Goal: Task Accomplishment & Management: Use online tool/utility

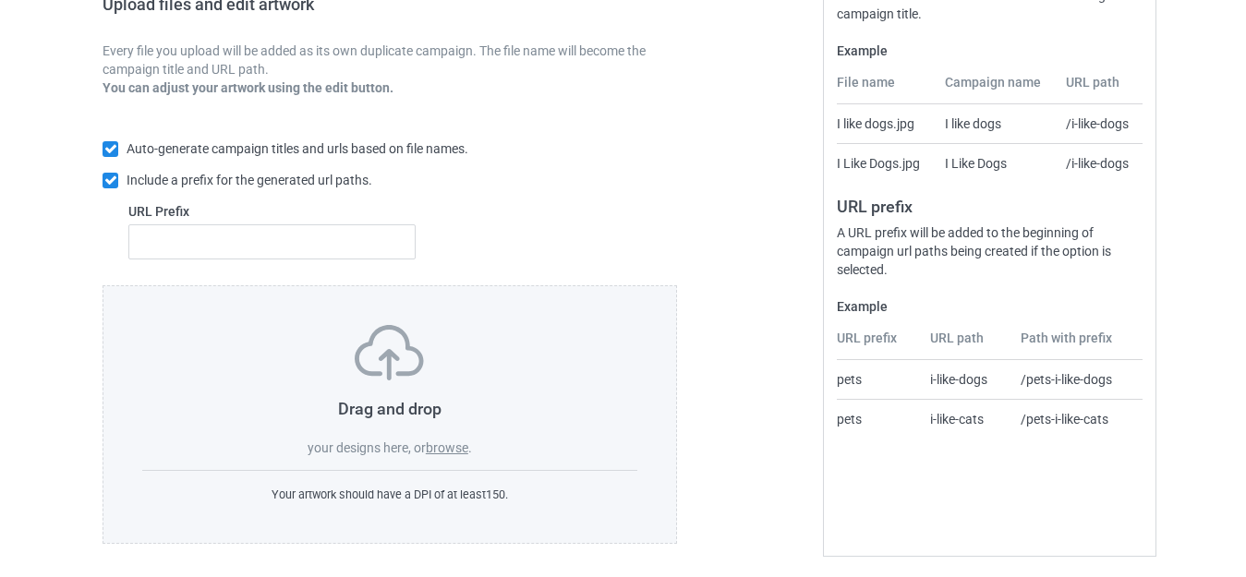
scroll to position [322, 0]
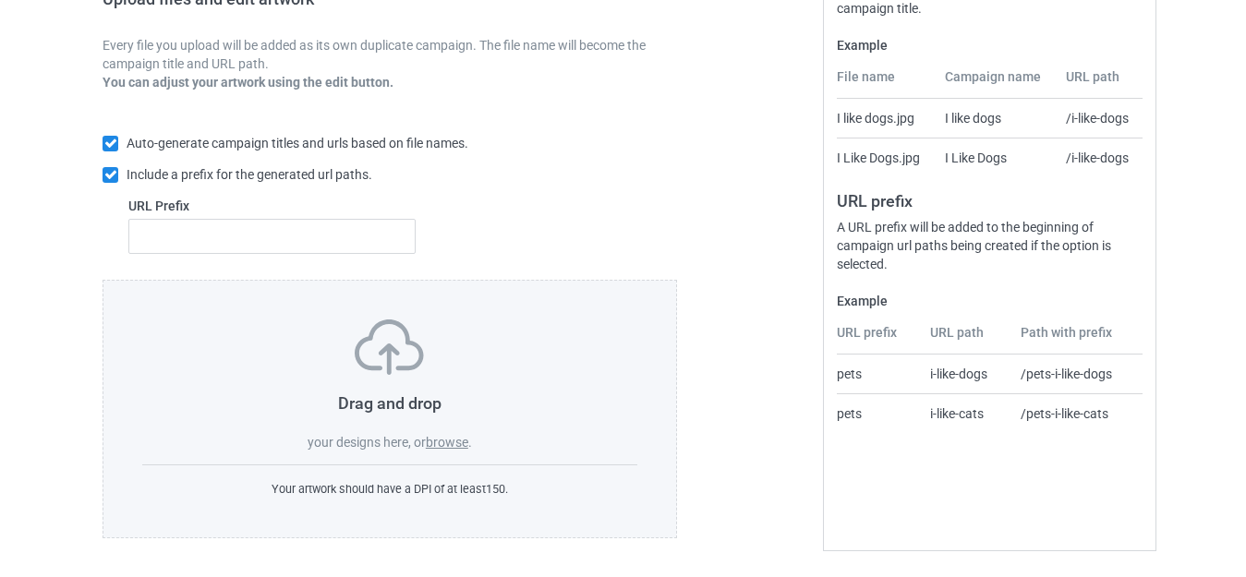
click at [444, 433] on div "Drag and drop your designs here, or browse ." at bounding box center [389, 385] width 495 height 132
click at [443, 439] on label "browse" at bounding box center [447, 442] width 42 height 15
click at [0, 0] on input "browse" at bounding box center [0, 0] width 0 height 0
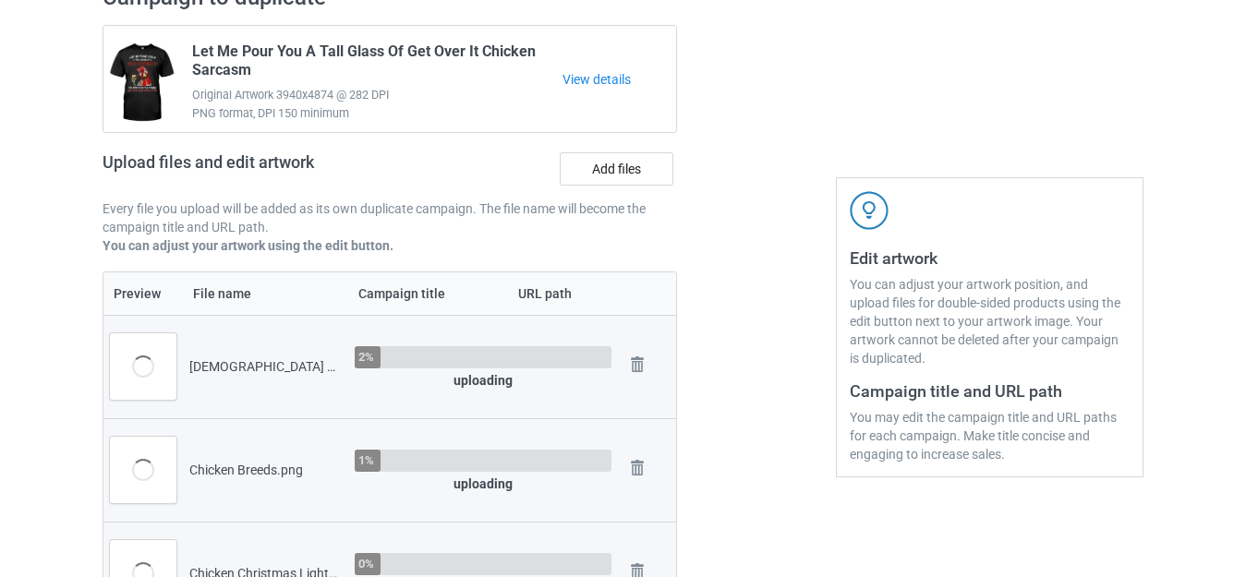
scroll to position [138, 0]
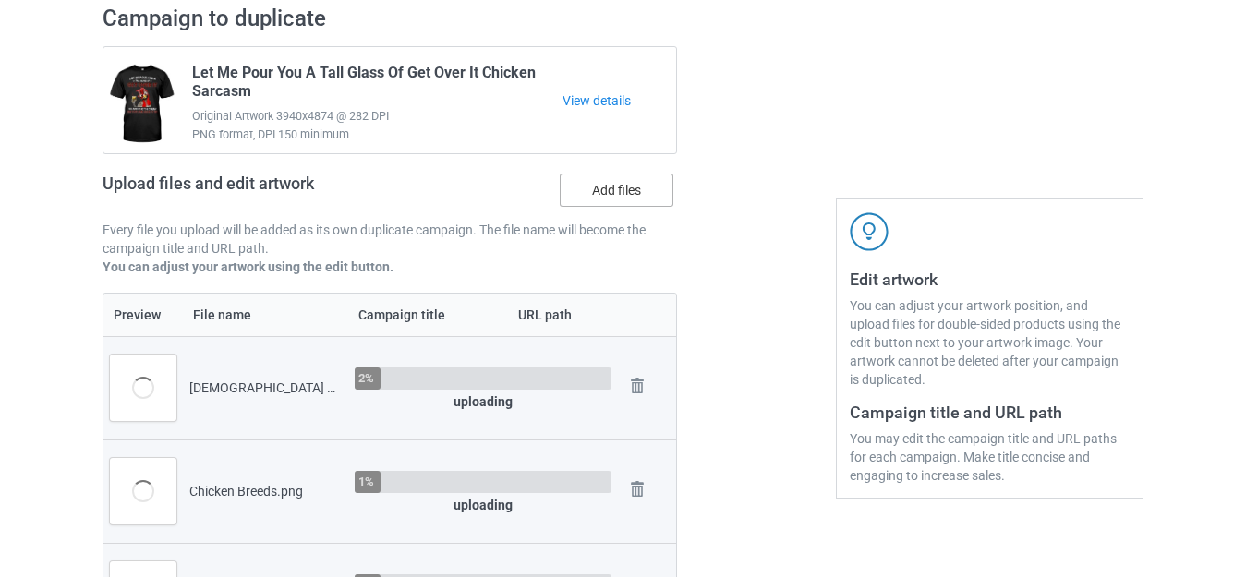
click at [604, 188] on label "Add files" at bounding box center [617, 190] width 114 height 33
click at [0, 0] on input "Add files" at bounding box center [0, 0] width 0 height 0
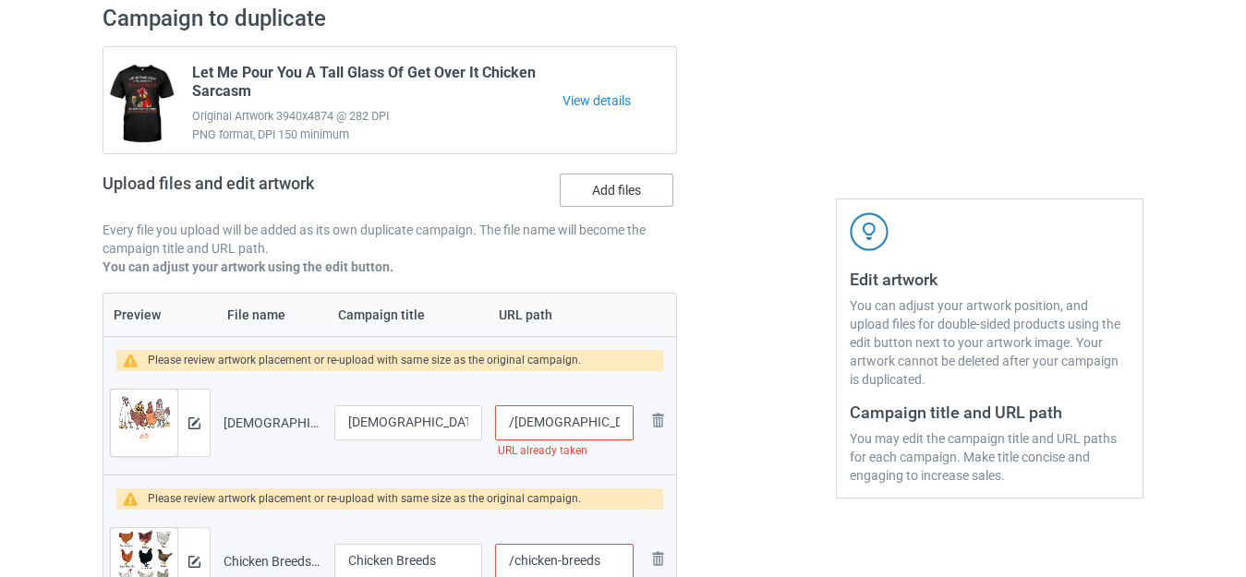
click at [594, 188] on label "Add files" at bounding box center [617, 190] width 114 height 33
click at [0, 0] on input "Add files" at bounding box center [0, 0] width 0 height 0
click at [626, 183] on label "Add files" at bounding box center [617, 190] width 114 height 33
click at [0, 0] on input "Add files" at bounding box center [0, 0] width 0 height 0
click at [610, 194] on label "Add files" at bounding box center [617, 190] width 114 height 33
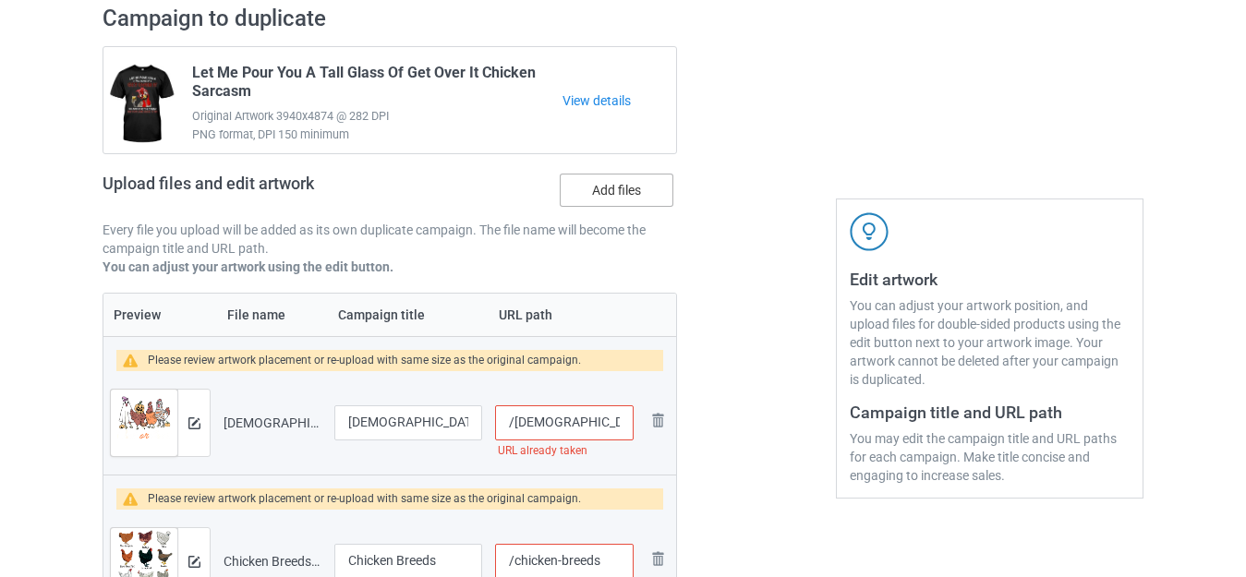
click at [0, 0] on input "Add files" at bounding box center [0, 0] width 0 height 0
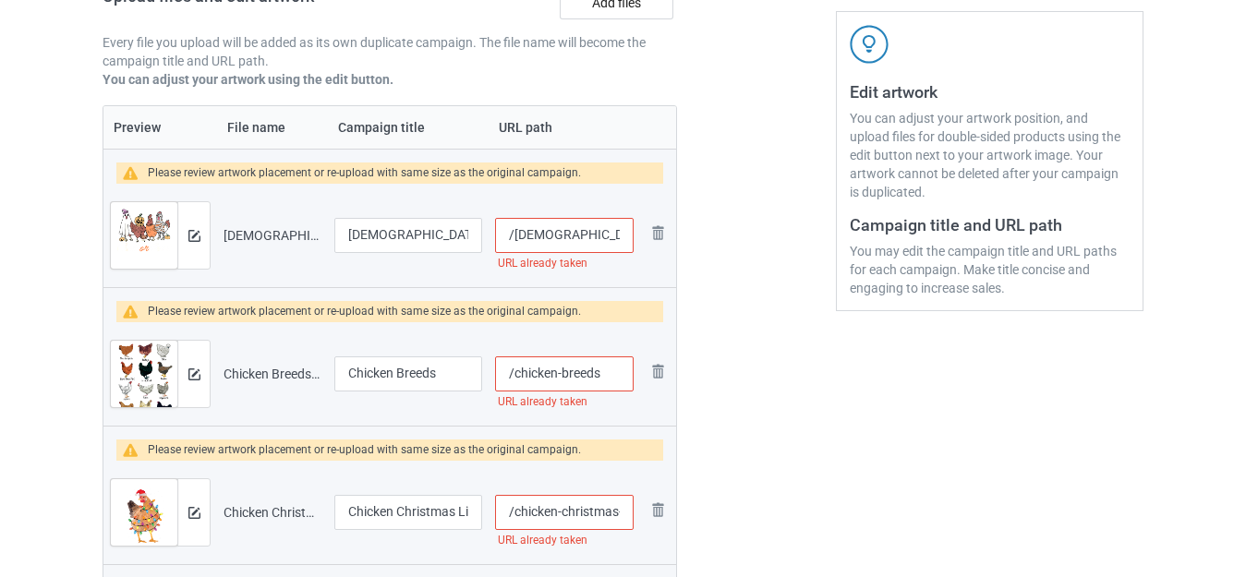
scroll to position [241, 0]
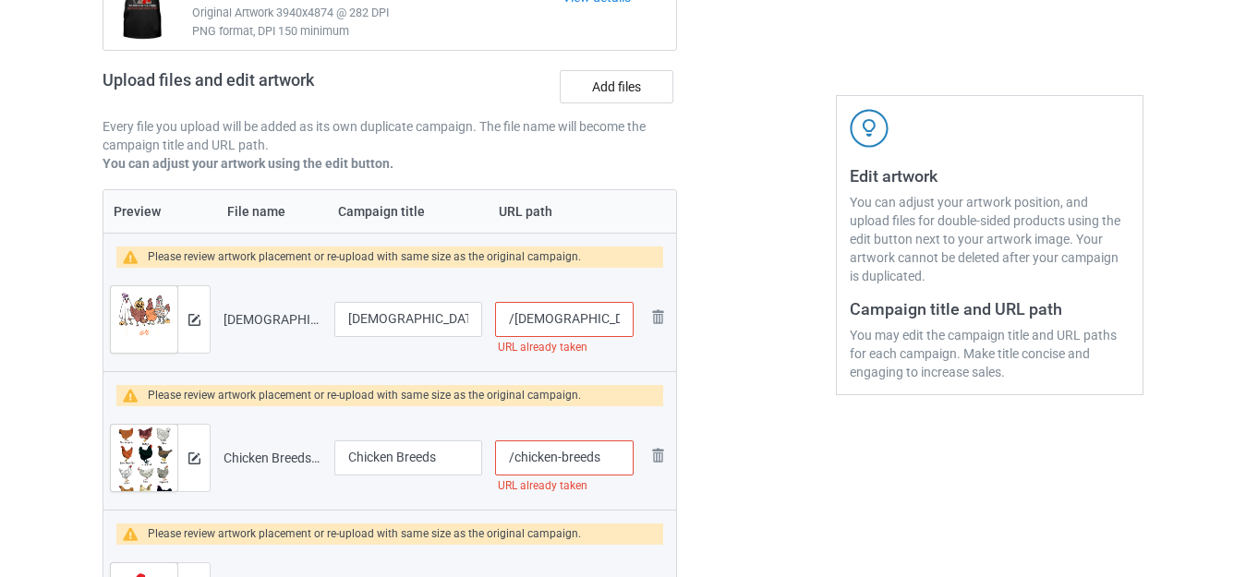
drag, startPoint x: 604, startPoint y: 314, endPoint x: 631, endPoint y: 319, distance: 27.2
click at [631, 319] on input "/[DEMOGRAPHIC_DATA]-or-treat-chicken-[DATE]" at bounding box center [564, 319] width 138 height 35
click at [601, 320] on input "/[DEMOGRAPHIC_DATA]-or-treat-chicken-[DATE]" at bounding box center [564, 319] width 138 height 35
click at [617, 317] on input "/[DEMOGRAPHIC_DATA]-or-treat-chicken-[DATE]" at bounding box center [564, 319] width 138 height 35
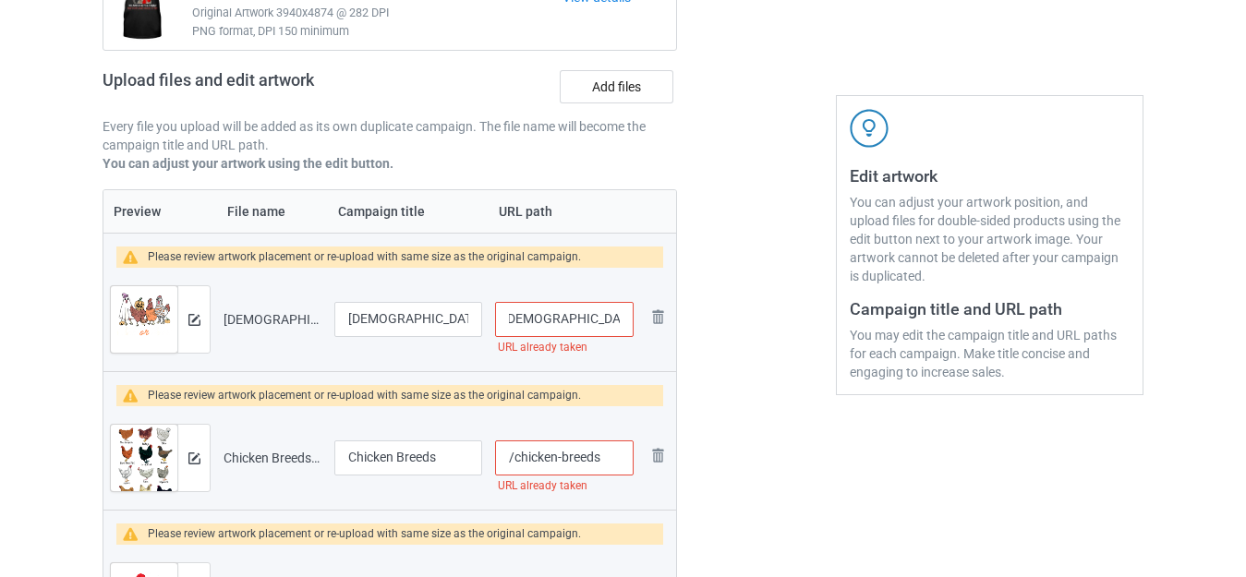
click at [612, 315] on input "/[DEMOGRAPHIC_DATA]-or-treat-chicken-[DATE]" at bounding box center [564, 319] width 138 height 35
type input "/[DEMOGRAPHIC_DATA]-or-treat-[DEMOGRAPHIC_DATA]-en-[DATE]"
click at [594, 455] on input "/chicken-breeds" at bounding box center [564, 457] width 138 height 35
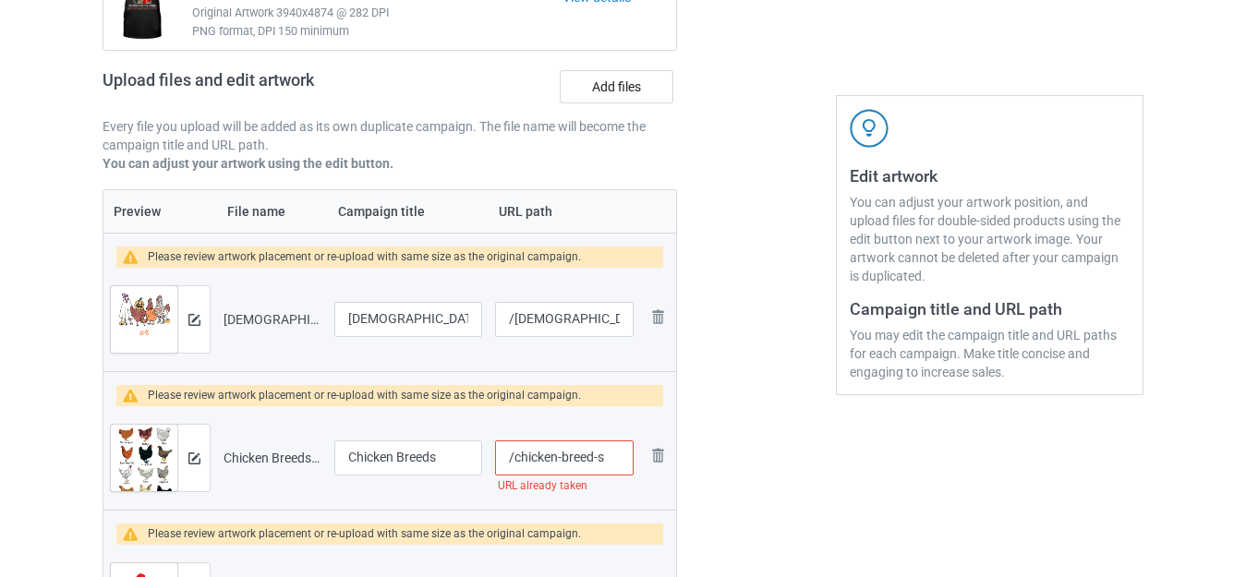
type input "/chicken-breed-s"
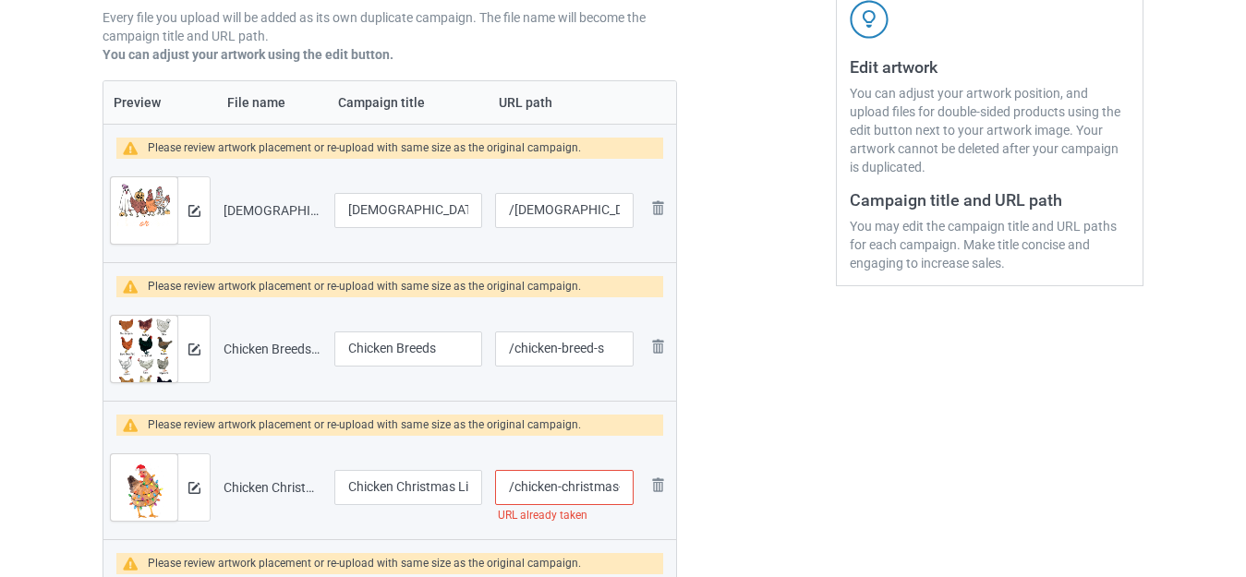
scroll to position [426, 0]
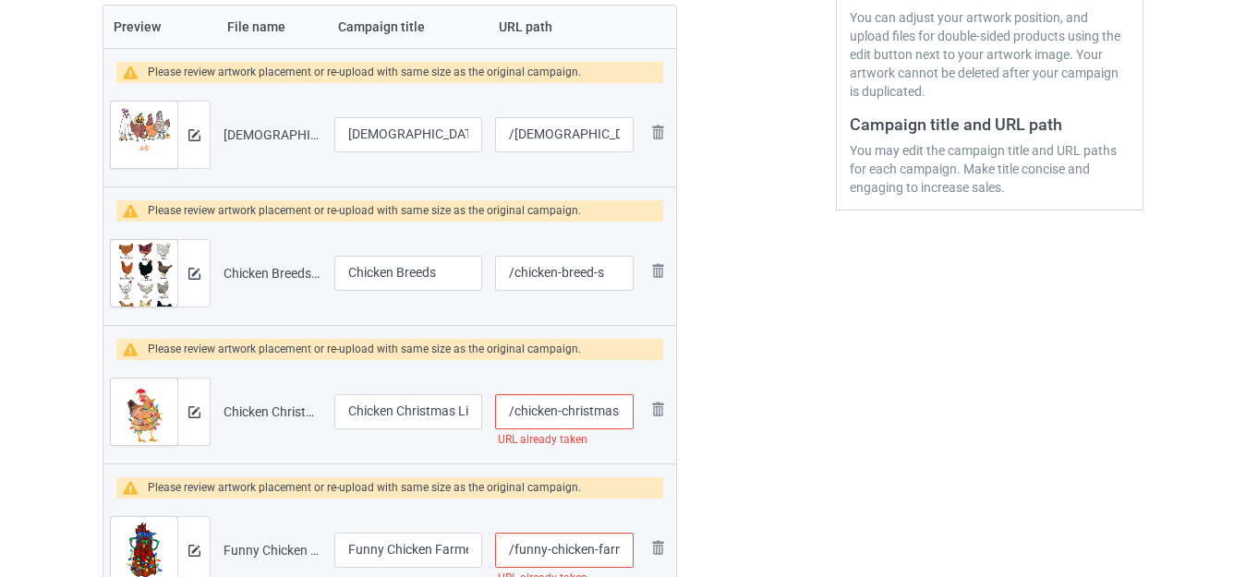
click at [615, 417] on input "/chicken-christmas-lights" at bounding box center [564, 411] width 138 height 35
type input "/chicken-christma-s-lights"
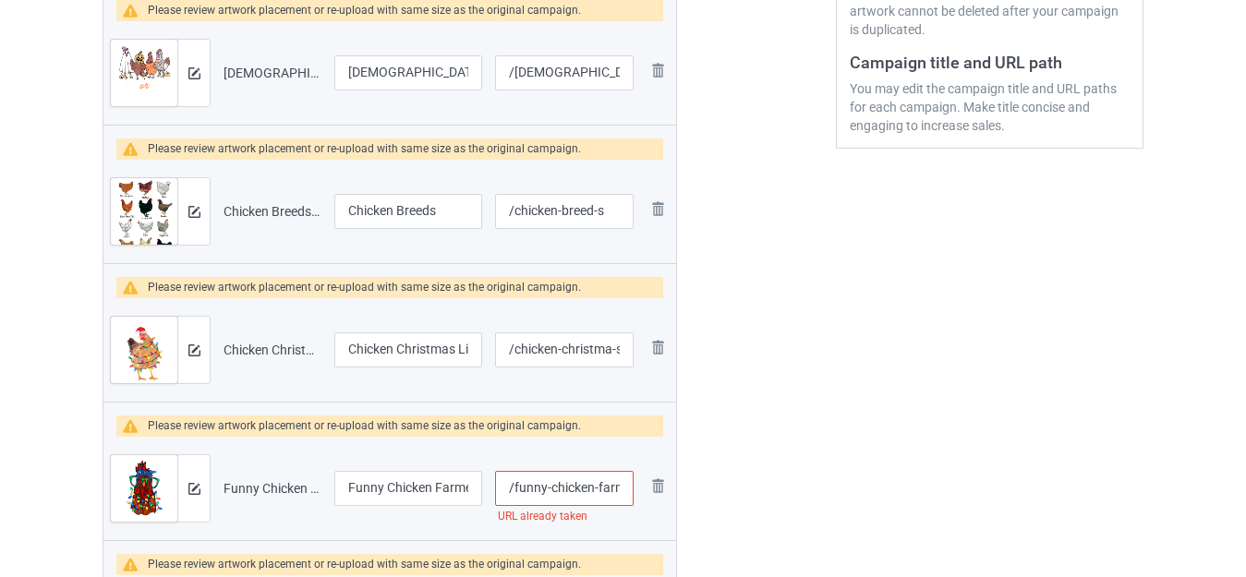
scroll to position [610, 0]
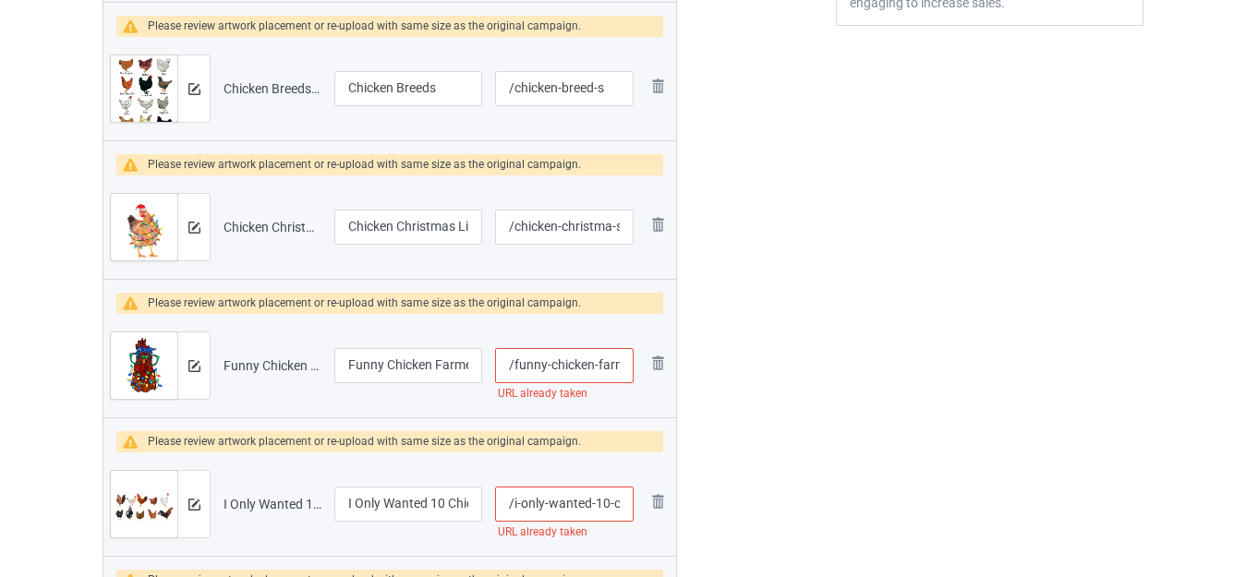
click at [587, 365] on input "/funny-chicken-farmer" at bounding box center [564, 365] width 138 height 35
type input "/funny-chicke-n-farmer"
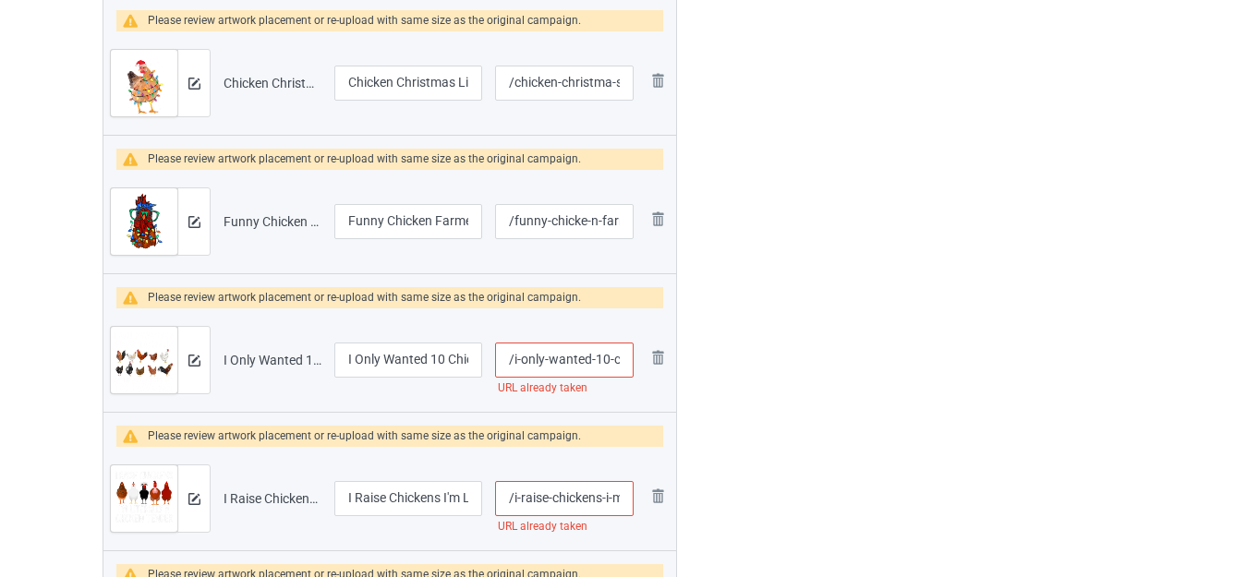
scroll to position [795, 0]
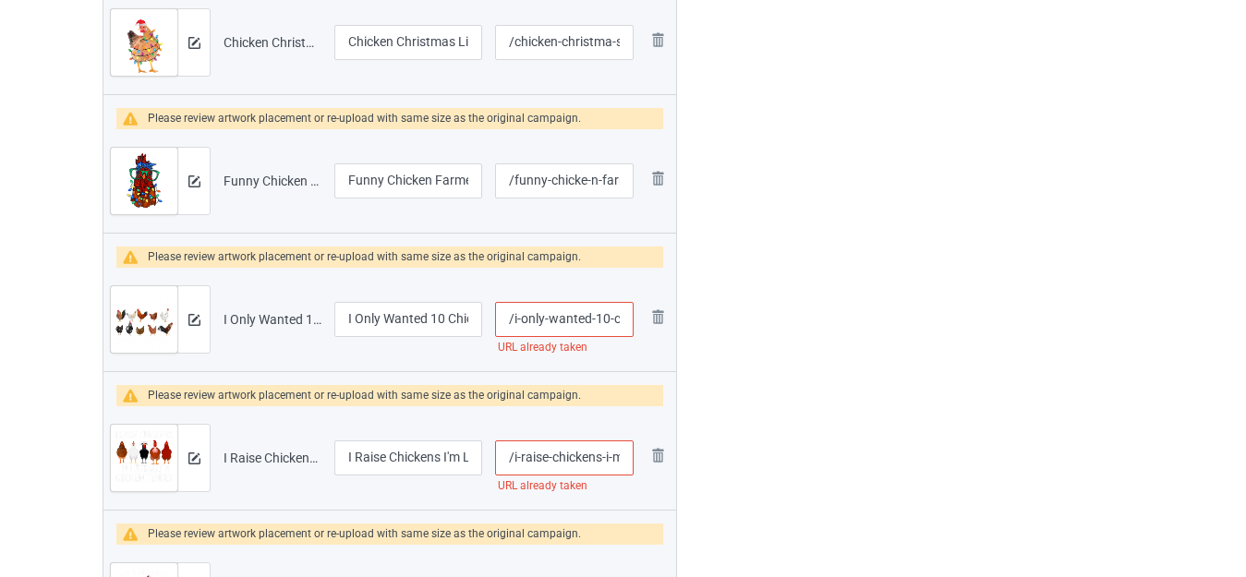
click at [608, 318] on input "/i-only-wanted-10-chickens-fynny-chicken-saying" at bounding box center [564, 319] width 138 height 35
type input "/i-only-wanted-10--chickens-fynny-chicken-saying"
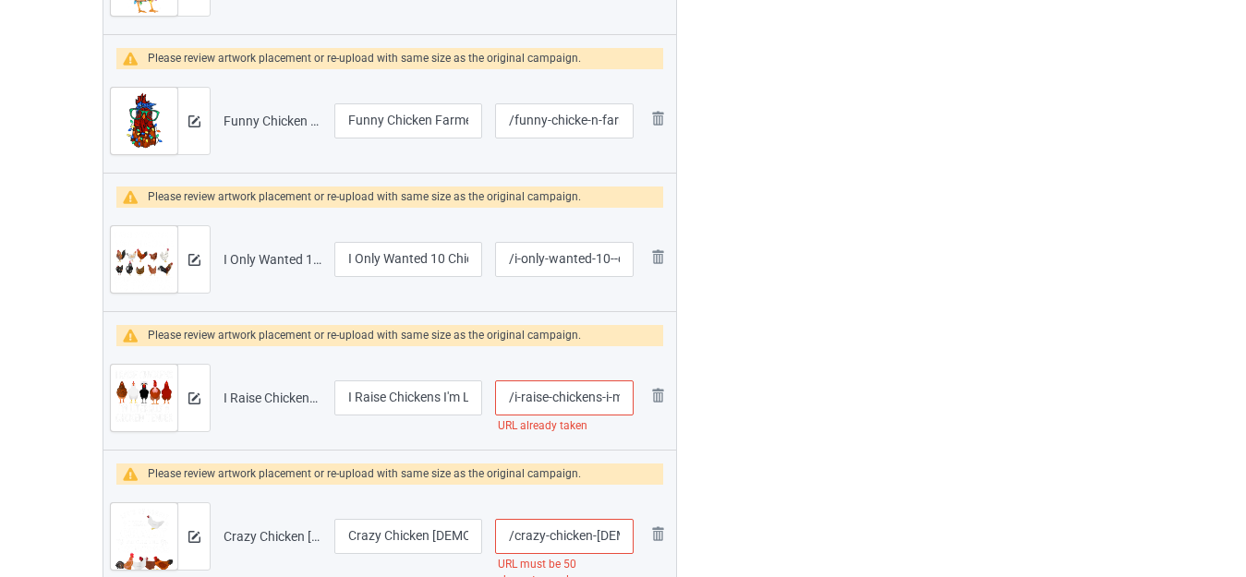
scroll to position [887, 0]
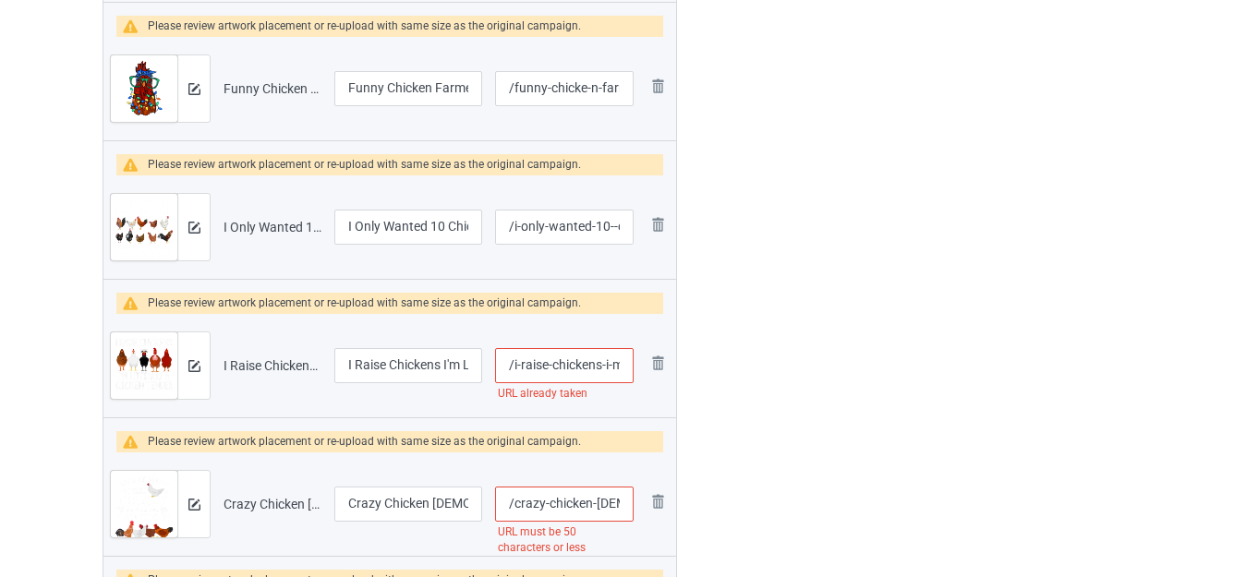
click at [609, 365] on input "/i-raise-chickens-i-m-literally-a-chicken-tender" at bounding box center [564, 365] width 138 height 35
type input "/i-raise-chickens-i--m-literally-a-chicken-tender"
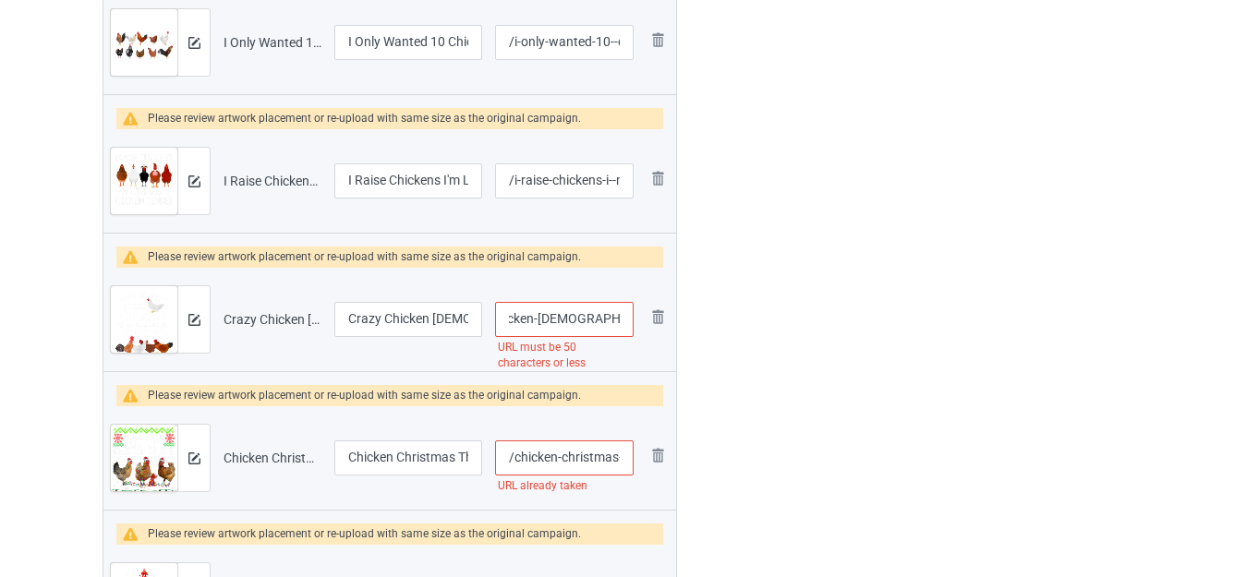
scroll to position [0, 228]
drag, startPoint x: 601, startPoint y: 322, endPoint x: 616, endPoint y: 326, distance: 15.2
click at [616, 326] on input "/crazy-chicken-[DEMOGRAPHIC_DATA]-shirt-let-s-be-honest-i-was-crazy-before" at bounding box center [564, 319] width 138 height 35
click at [572, 320] on input "/crazy-chicken-[DEMOGRAPHIC_DATA]-shirt-let-s-be-honest-i-was-crazy-before" at bounding box center [564, 319] width 138 height 35
drag, startPoint x: 544, startPoint y: 319, endPoint x: 743, endPoint y: 336, distance: 200.2
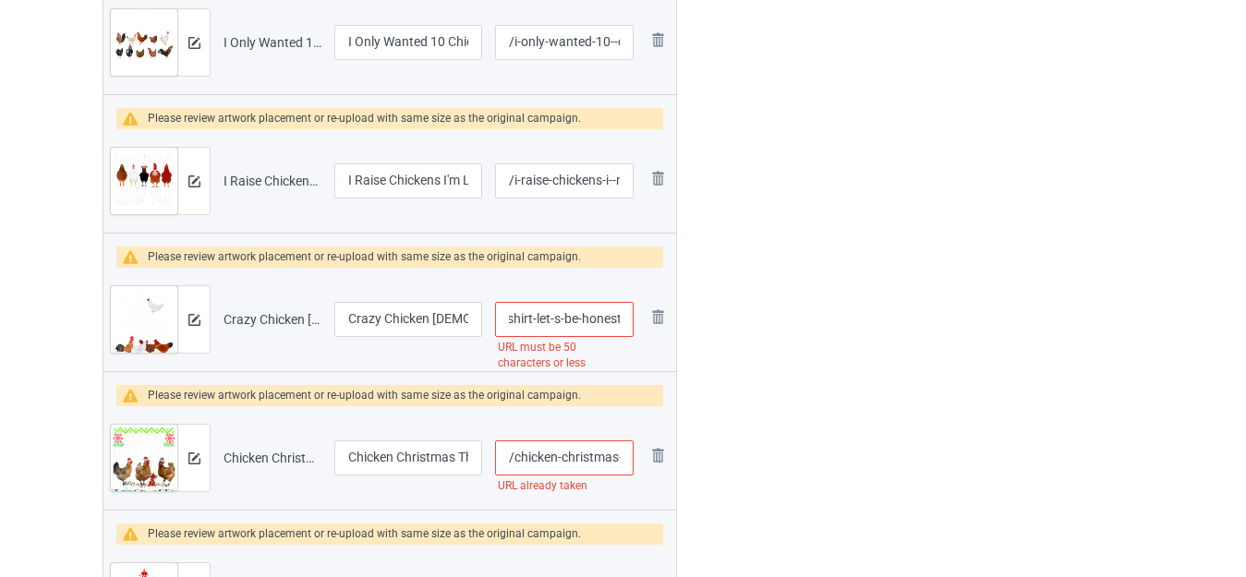
type input "/crazy-chicken-[DEMOGRAPHIC_DATA]-shirt-let-s-be-honest-i-was"
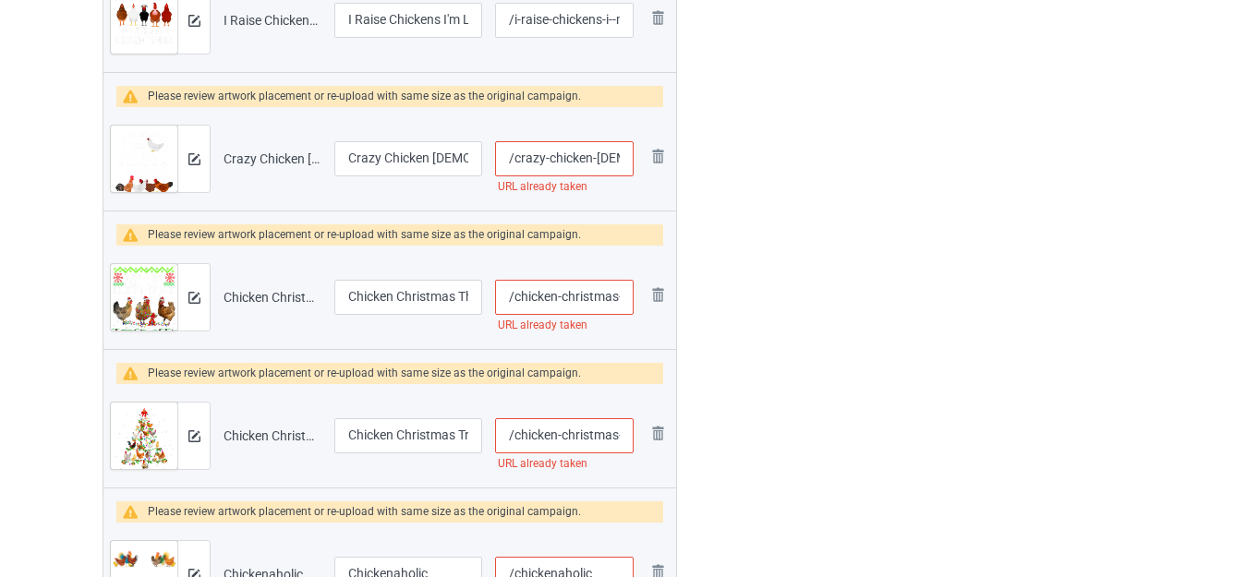
scroll to position [1257, 0]
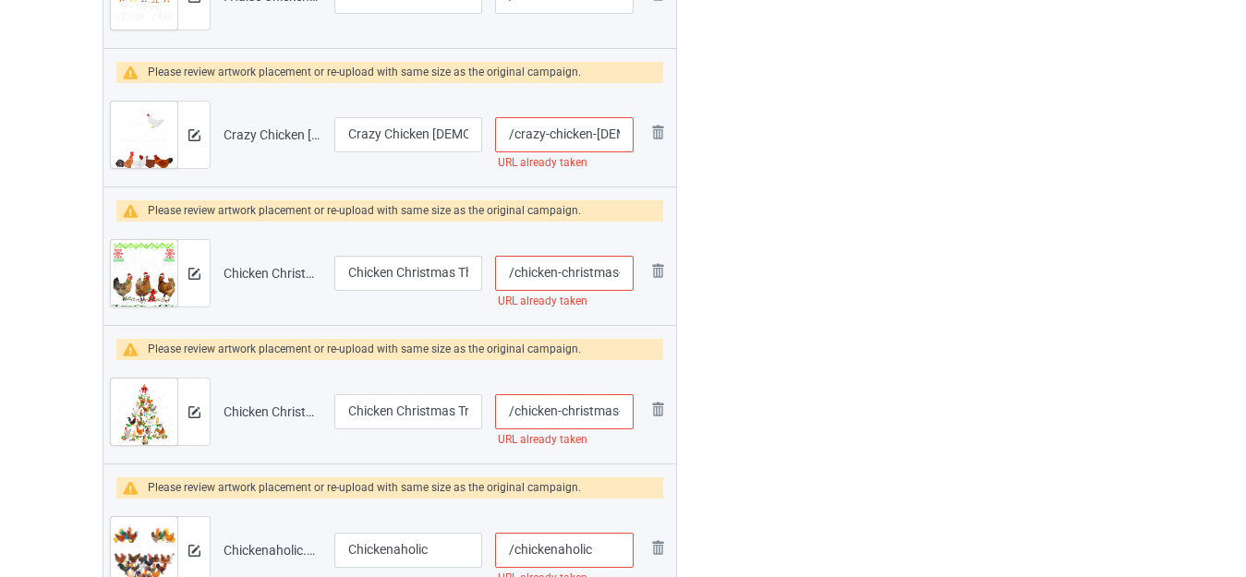
click at [613, 267] on input "/chicken-christmas-this-is-my-ugly-sweater" at bounding box center [564, 273] width 138 height 35
type input "/chicken-christma-s-this-is-my-ugly-sweater"
click at [612, 135] on input "/crazy-chicken-[DEMOGRAPHIC_DATA]-shirt-let-s-be-honest-i-was" at bounding box center [564, 134] width 138 height 35
type input "/crazy-chicken-lad-y-shirt-let-s-be-honest-i-was"
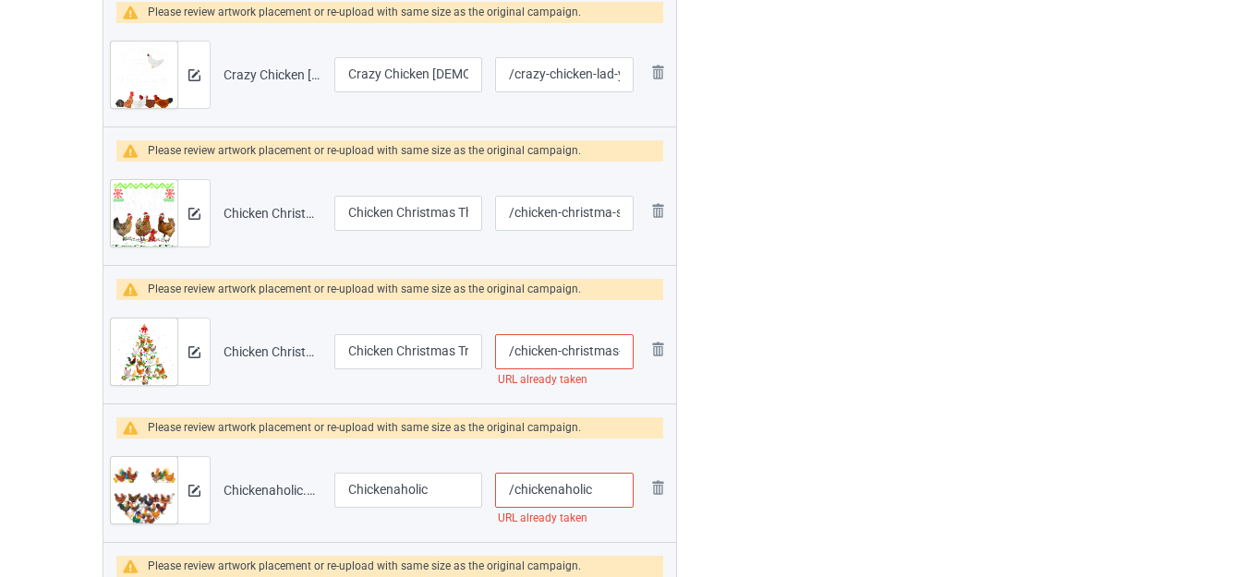
scroll to position [1349, 0]
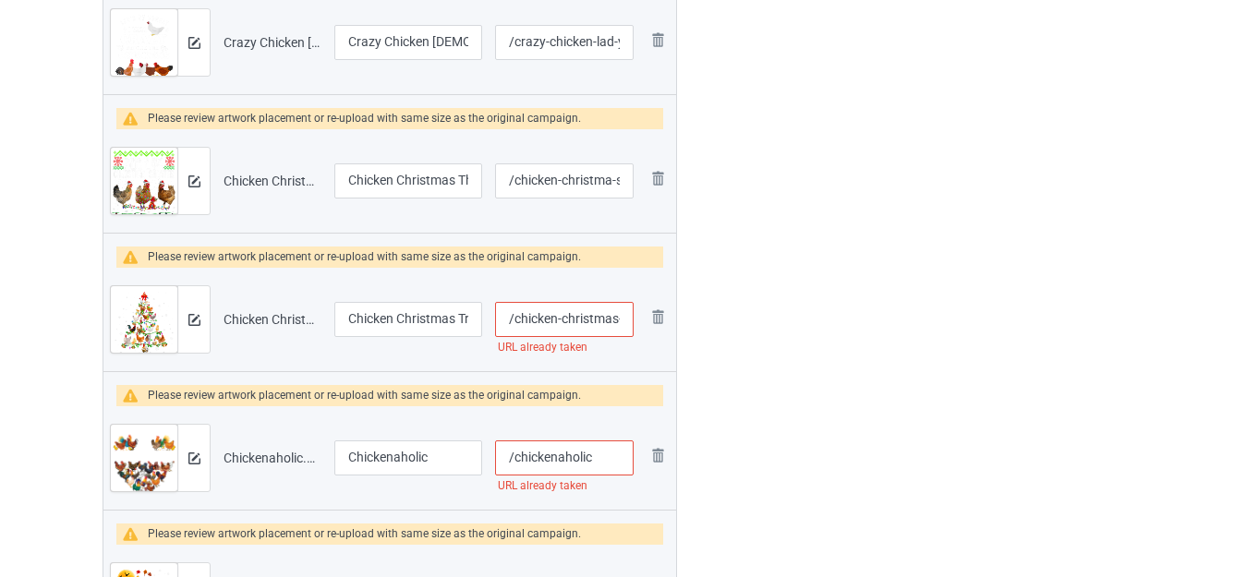
click at [608, 317] on input "/chicken-christmas-tree-xmas" at bounding box center [564, 319] width 138 height 35
click at [610, 317] on input "/chicken-christmas-tree-xmas" at bounding box center [564, 319] width 138 height 35
type input "/chicken-christma-s-tree-xmas"
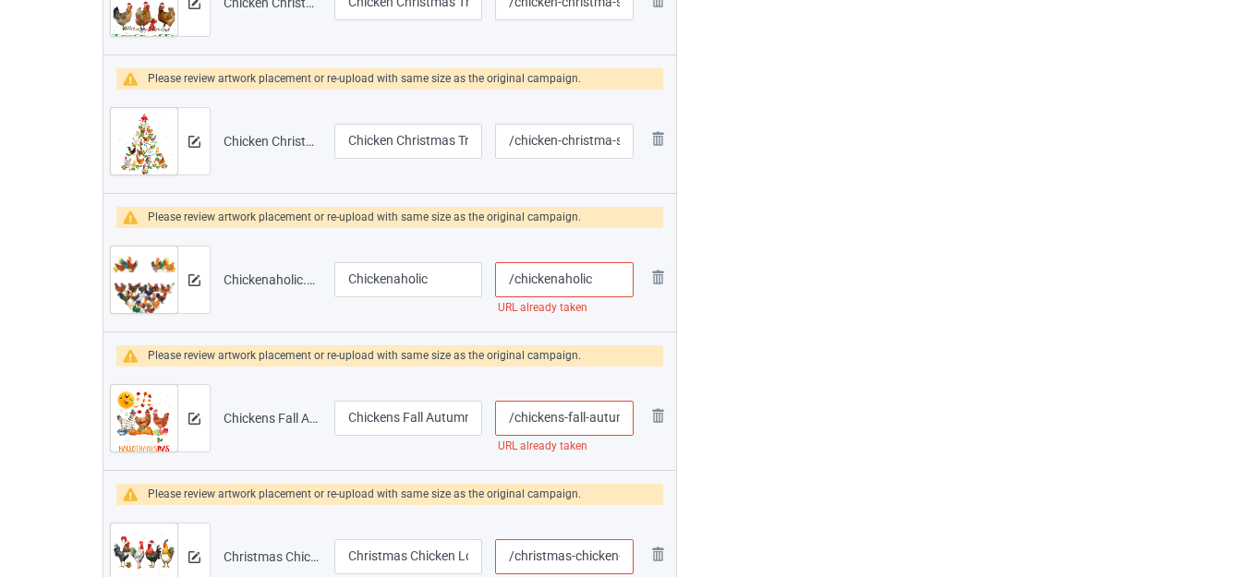
scroll to position [1534, 0]
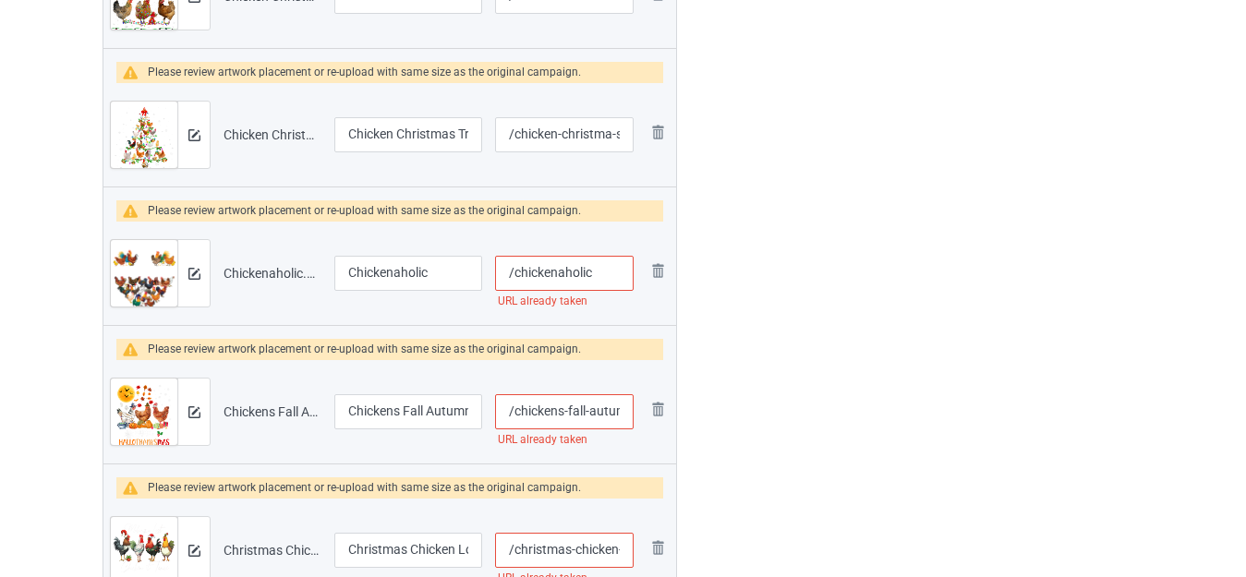
click at [587, 273] on input "/chickenaholic" at bounding box center [564, 273] width 138 height 35
type input "/chickenaholi-c"
click at [835, 262] on div "Edit artwork You can adjust your artwork position, and upload files for double-…" at bounding box center [989, 526] width 333 height 3861
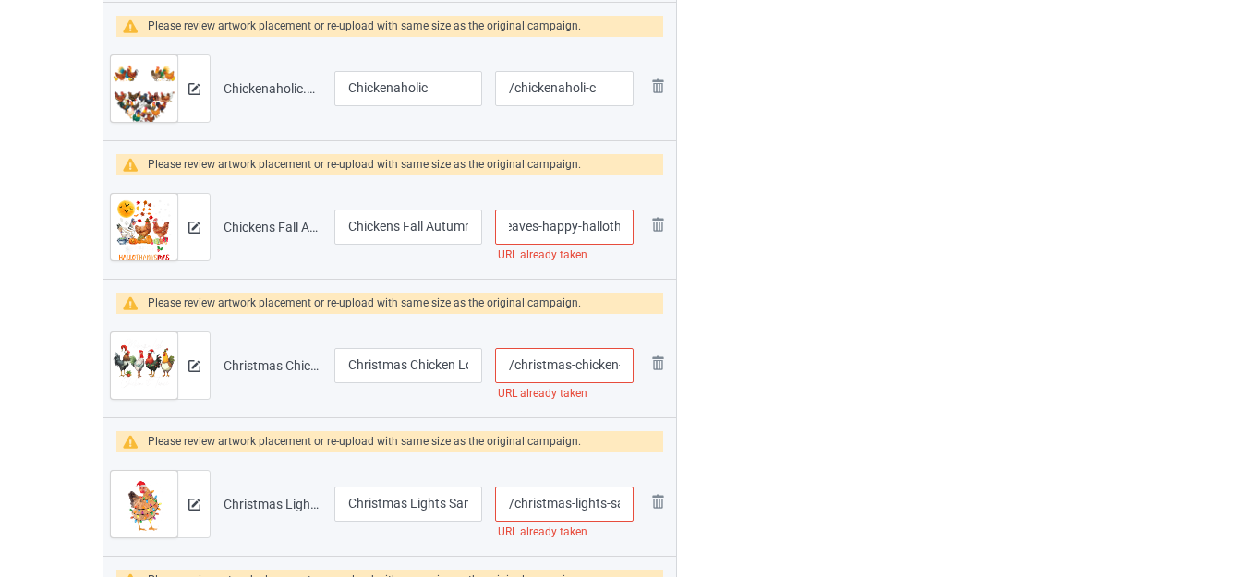
scroll to position [0, 189]
drag, startPoint x: 592, startPoint y: 224, endPoint x: 631, endPoint y: 224, distance: 38.8
click at [631, 224] on input "/chickens-fall-autumn-leaves-happy-hallothanksmas" at bounding box center [564, 227] width 138 height 35
click at [589, 224] on input "/chickens-fall-autumn-leaves-happy-hallothanksmas" at bounding box center [564, 227] width 138 height 35
click at [610, 224] on input "/chickens-fall-autumn-leaves-happy-hallothanksmas" at bounding box center [564, 227] width 138 height 35
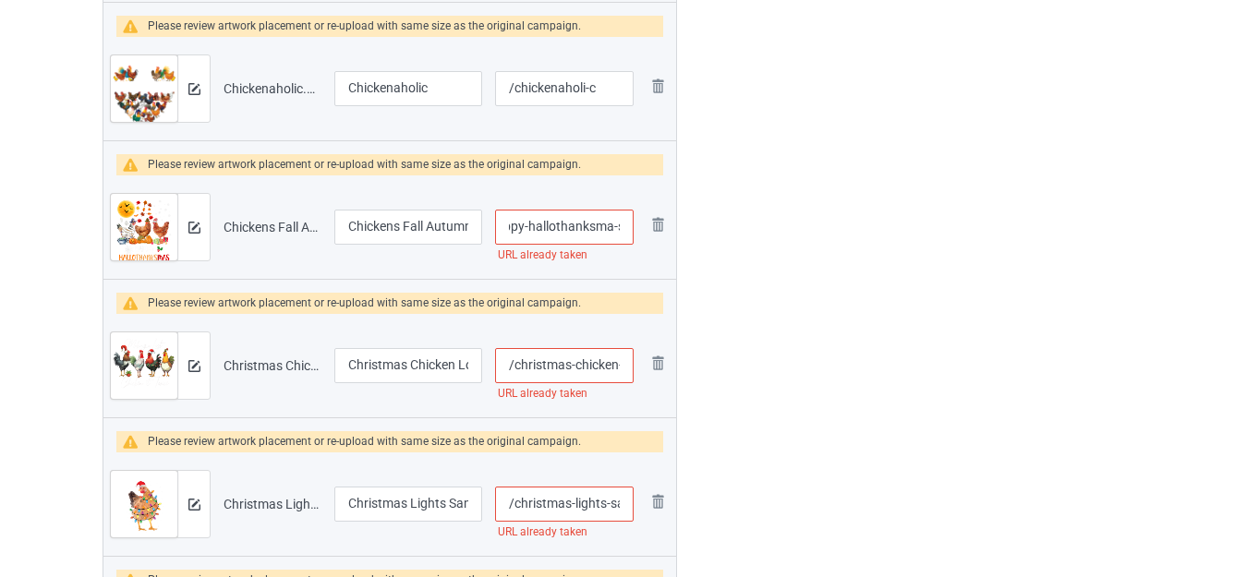
type input "/chickens-fall-autumn-leaves-happy-hallothanksma-s"
click at [806, 229] on div at bounding box center [756, 341] width 133 height 3861
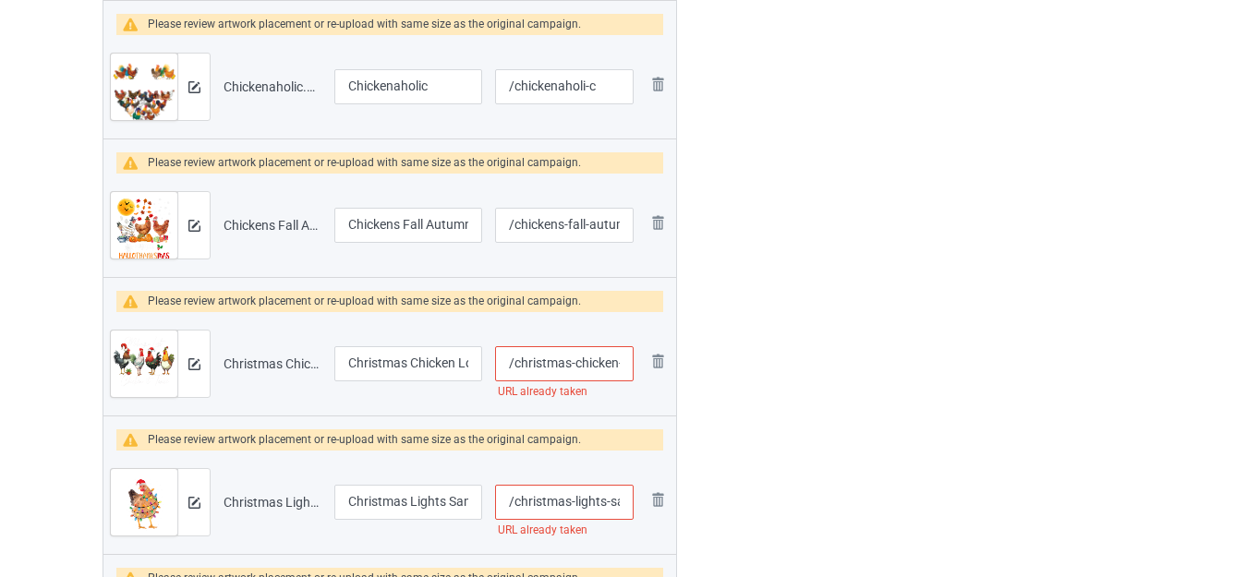
scroll to position [1811, 0]
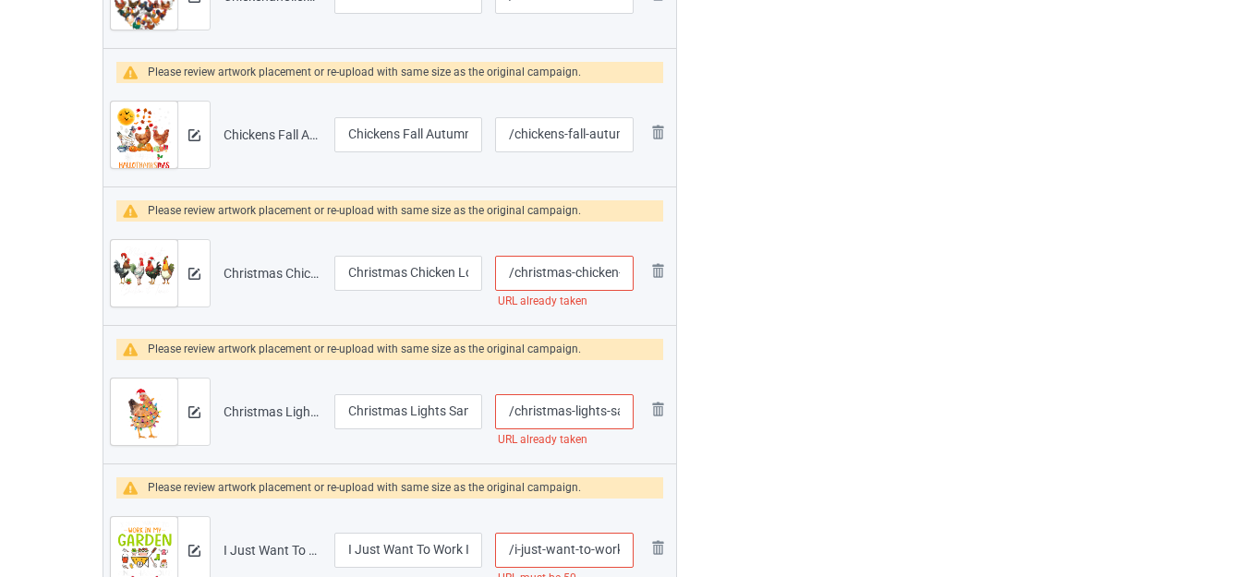
click at [611, 271] on input "/christmas-chicken-lover-xmas-santa-hat" at bounding box center [564, 273] width 138 height 35
type input "/christmas-chicke-n-lover-xmas-santa-hat"
click at [841, 237] on div "Edit artwork You can adjust your artwork position, and upload files for double-…" at bounding box center [989, 249] width 333 height 3861
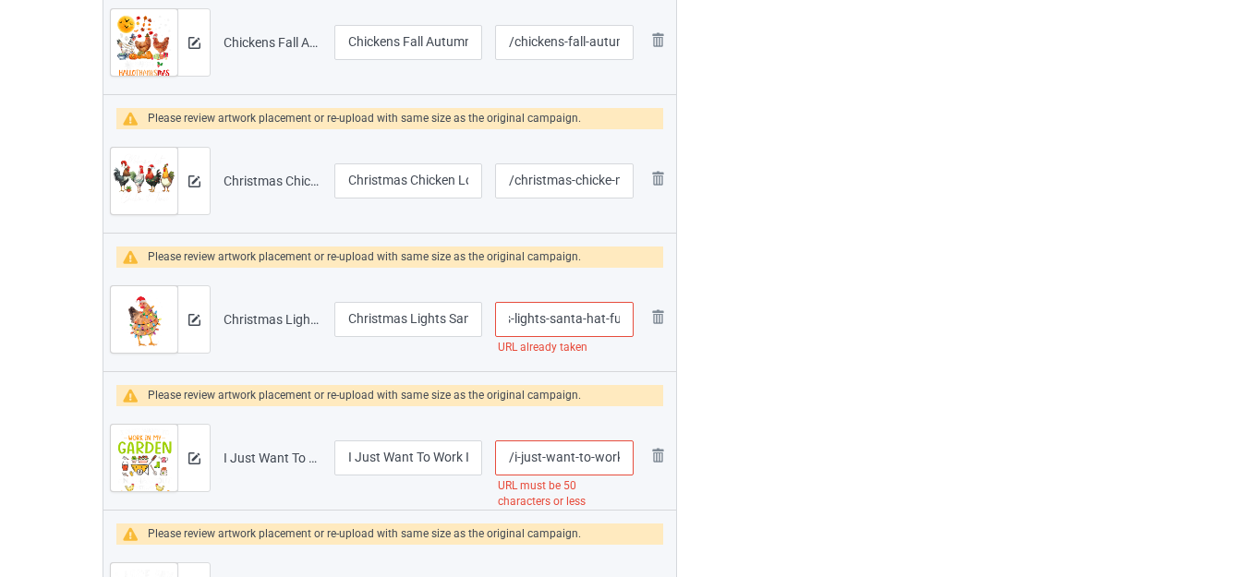
scroll to position [0, 191]
drag, startPoint x: 601, startPoint y: 319, endPoint x: 626, endPoint y: 324, distance: 25.5
click at [625, 324] on input "/christmas-lights-santa-hat-funny-xmas-tree-chicken" at bounding box center [564, 319] width 138 height 35
click at [597, 319] on input "/christmas-lights-santa-hat-funny-xmas-tree-chicken" at bounding box center [564, 319] width 138 height 35
click at [611, 311] on input "/christmas-lights-santa-hat-funny-xmas-tree-chicken" at bounding box center [564, 319] width 138 height 35
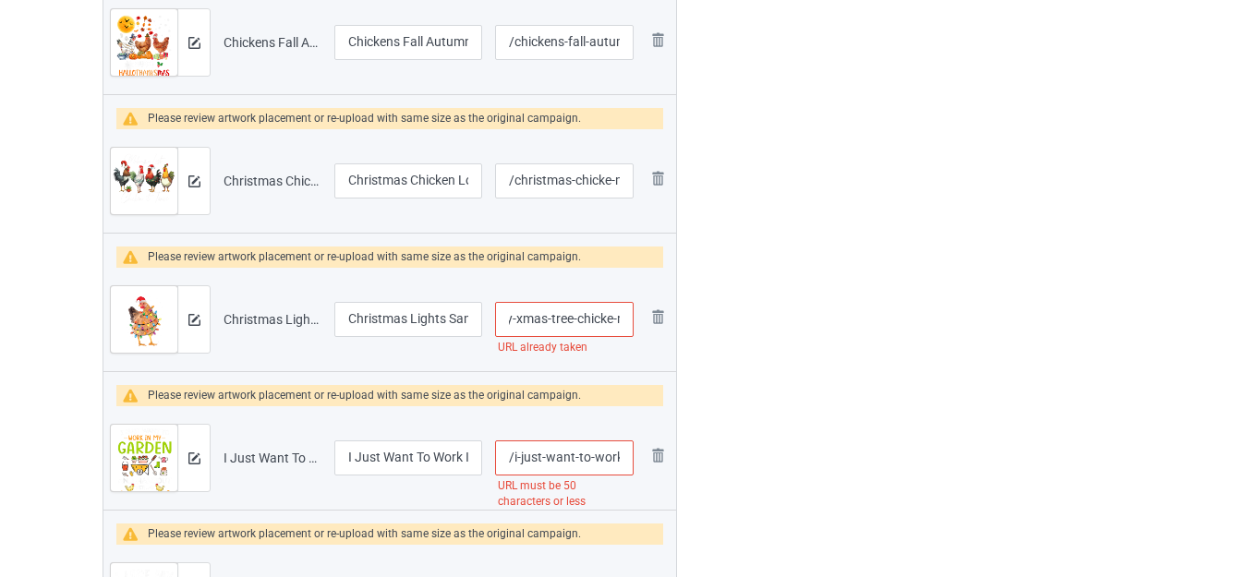
click at [885, 284] on div "Edit artwork You can adjust your artwork position, and upload files for double-…" at bounding box center [989, 156] width 333 height 3861
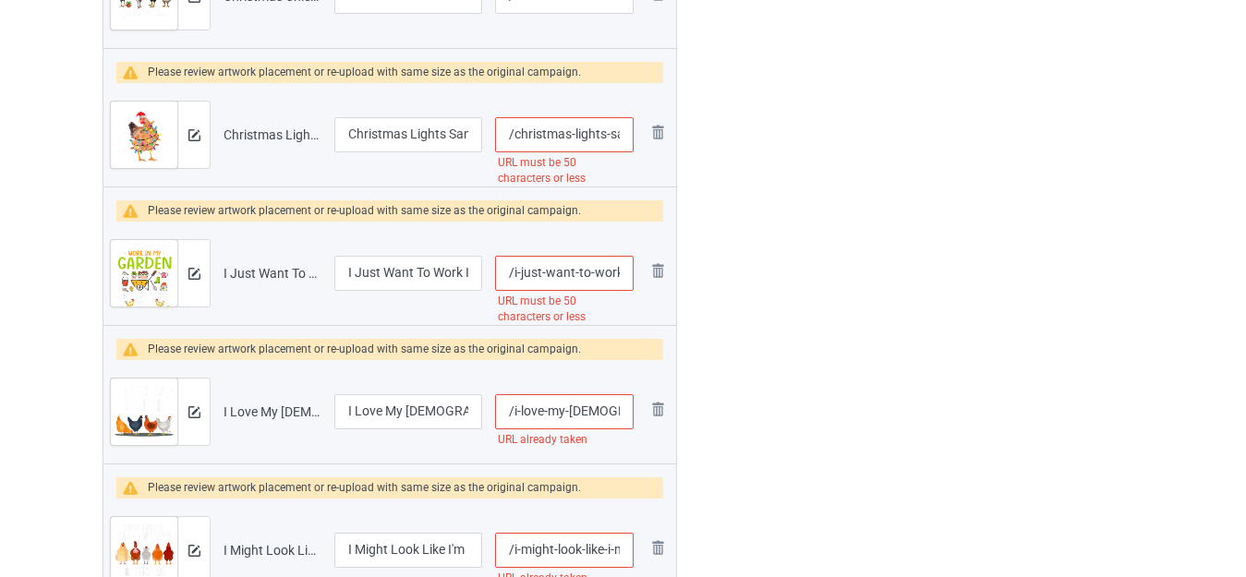
scroll to position [0, 195]
drag, startPoint x: 600, startPoint y: 133, endPoint x: 645, endPoint y: 143, distance: 46.4
click at [645, 143] on tr "Preview and edit artwork Christmas Lights Santa Hat Funny Xmas Tree Chicken.png…" at bounding box center [389, 134] width 572 height 103
click at [584, 136] on input "/christmas-lights-santa-hat-funny-xmas-tree-chicke-n" at bounding box center [564, 134] width 138 height 35
drag, startPoint x: 571, startPoint y: 131, endPoint x: 746, endPoint y: 153, distance: 176.8
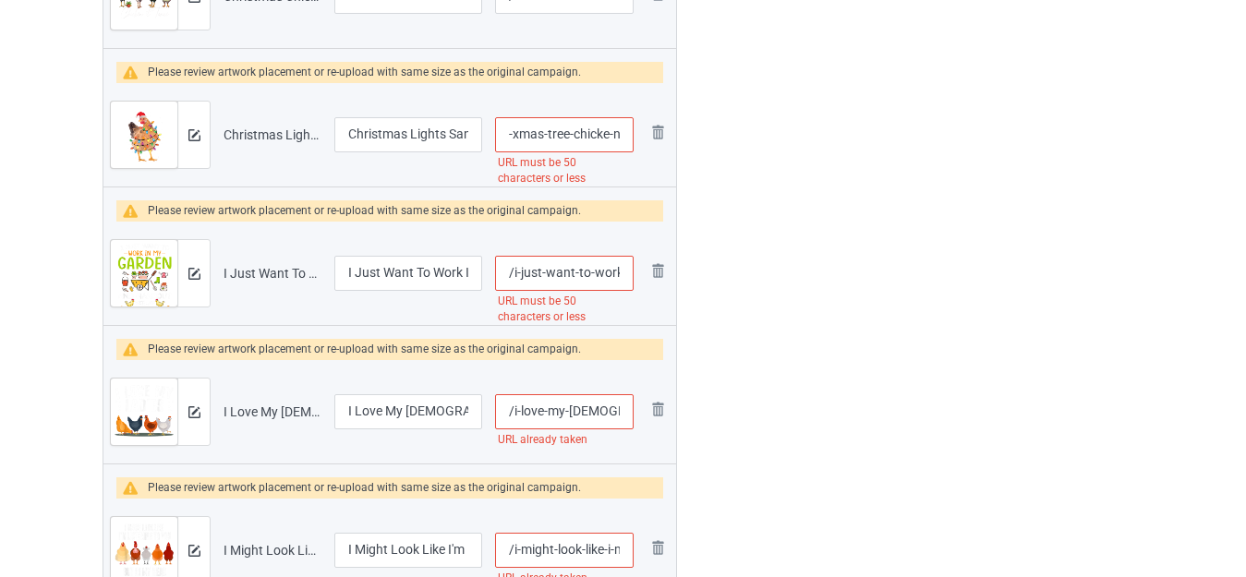
type input "/christmas-lights-santa-hat-funny-xmas-tree"
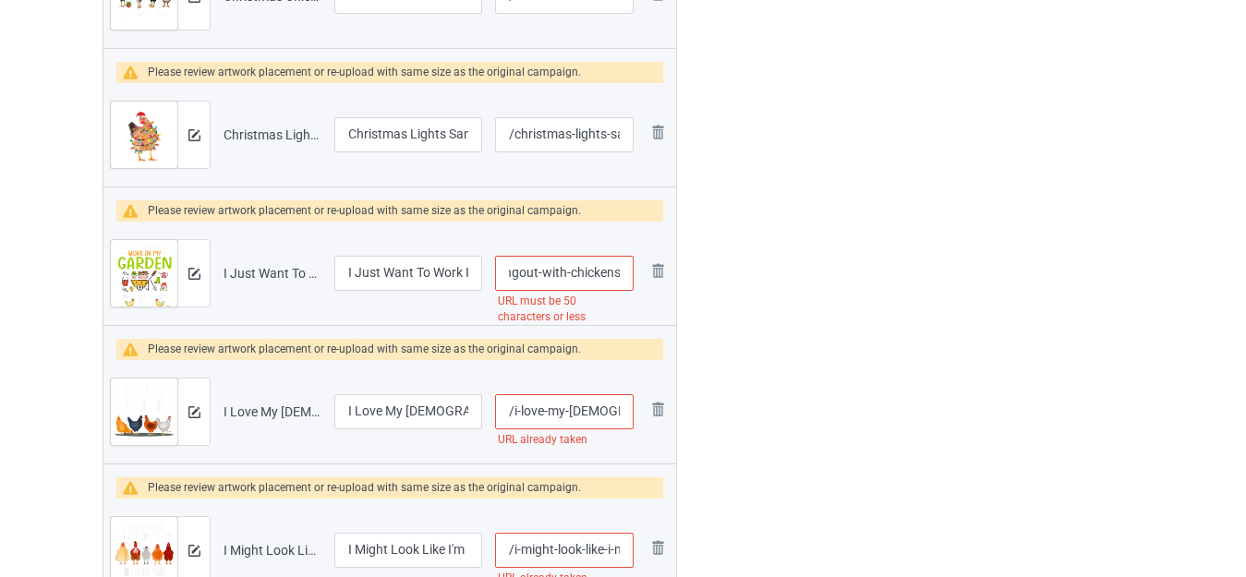
drag, startPoint x: 612, startPoint y: 273, endPoint x: 635, endPoint y: 277, distance: 23.4
click at [635, 277] on td "/i-just-want-to-work-in-my-garden-and-hangout-with-chickens URL must be 50 char…" at bounding box center [563, 273] width 151 height 103
click at [586, 273] on input "/i-just-want-to-work-in-my-garden-and-hangout-with-chickens" at bounding box center [564, 273] width 138 height 35
drag, startPoint x: 565, startPoint y: 269, endPoint x: 644, endPoint y: 272, distance: 79.5
click at [644, 272] on tr "Preview and edit artwork I Just Want To Work In My Garden And Hangout With Chic…" at bounding box center [389, 273] width 572 height 103
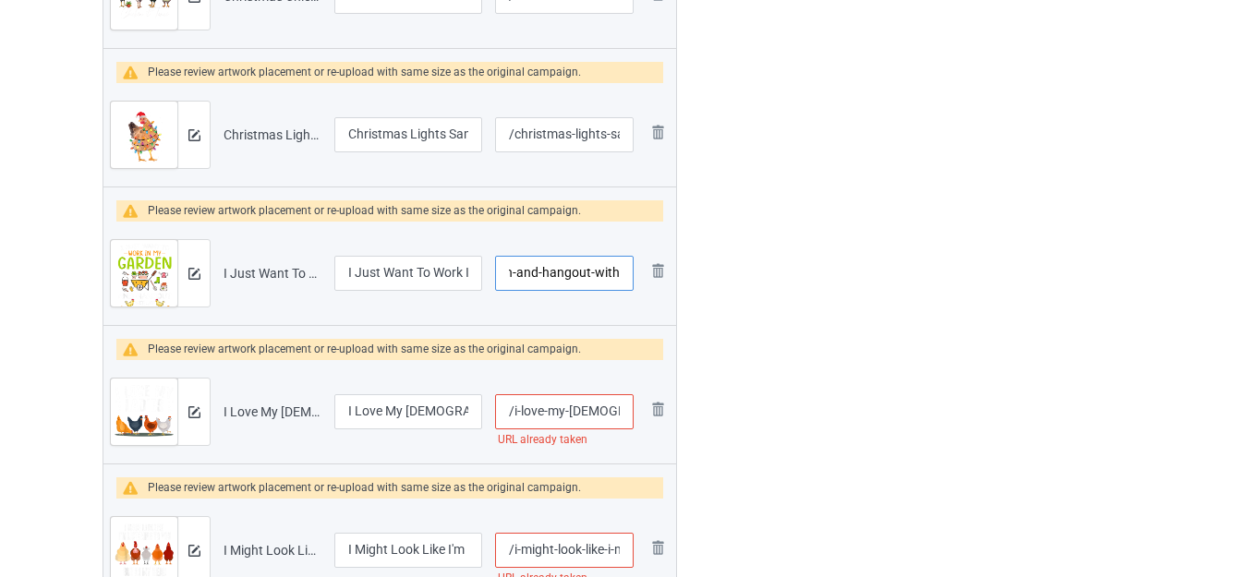
scroll to position [0, 189]
type input "/i-just-want-to-work-in-my-garden-and-hangout-with"
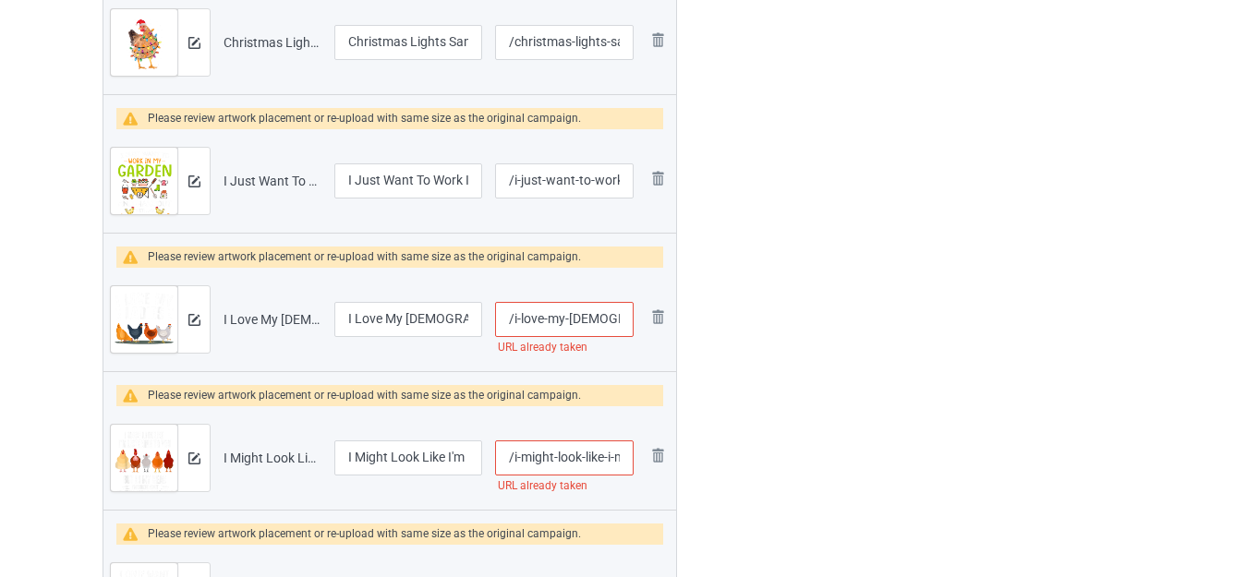
scroll to position [0, 29]
drag, startPoint x: 598, startPoint y: 318, endPoint x: 615, endPoint y: 322, distance: 17.2
click at [615, 322] on input "/i-love-my-[DEMOGRAPHIC_DATA]-chicken" at bounding box center [564, 319] width 138 height 35
click at [608, 312] on input "/i-love-my-[DEMOGRAPHIC_DATA]-chicken" at bounding box center [564, 319] width 138 height 35
click at [611, 309] on input "/i-love-my-[DEMOGRAPHIC_DATA]-chicken" at bounding box center [564, 319] width 138 height 35
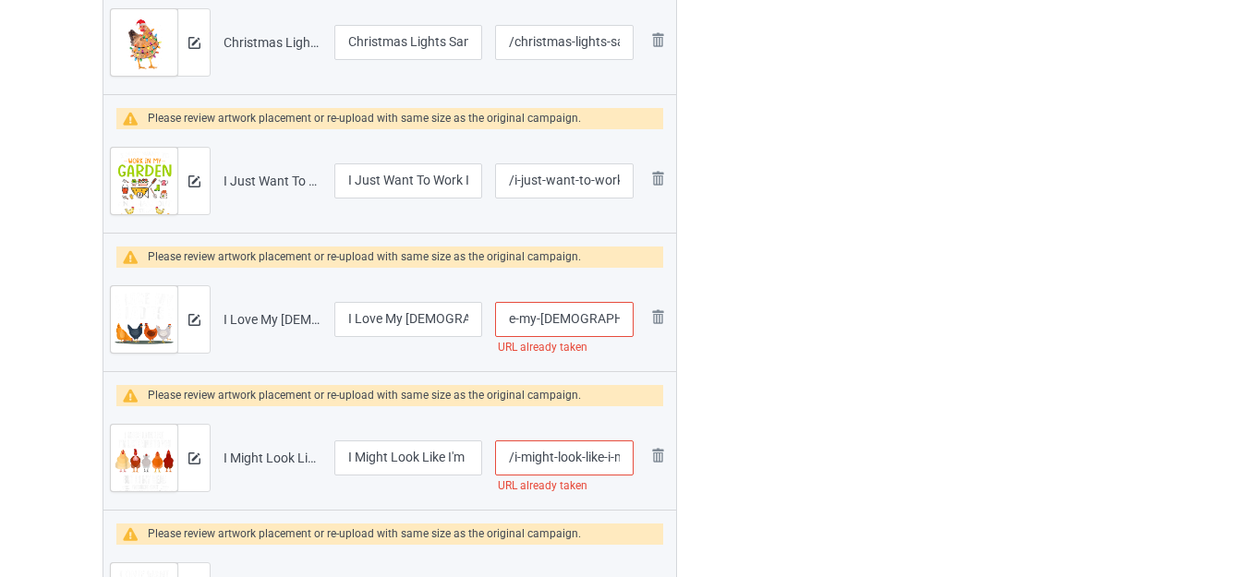
type input "/i-love-my-[DEMOGRAPHIC_DATA]-chicke-n"
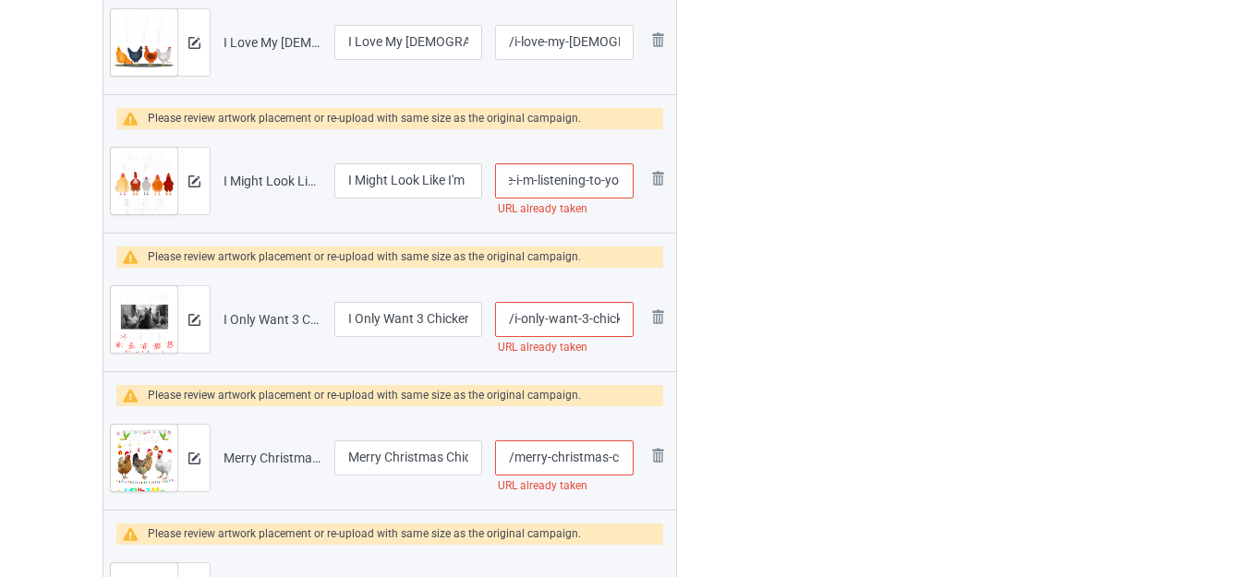
scroll to position [0, 150]
drag, startPoint x: 603, startPoint y: 180, endPoint x: 619, endPoint y: 184, distance: 16.1
click at [619, 184] on input "/i-might-look-like-i-m-listening-to-you-chickens" at bounding box center [564, 180] width 138 height 35
click at [611, 178] on input "/i-might-look-like-i-m-listening-to-you-chickens" at bounding box center [564, 180] width 138 height 35
type input "/i-might-look-like-i-m-listening-to-you-chicken-s"
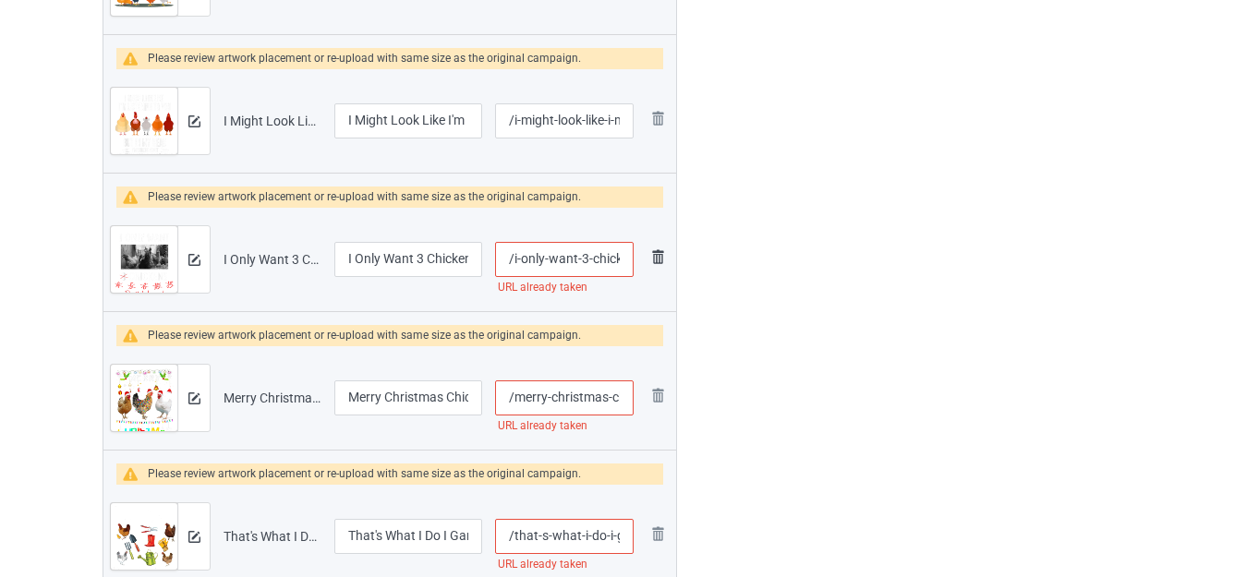
scroll to position [2549, 0]
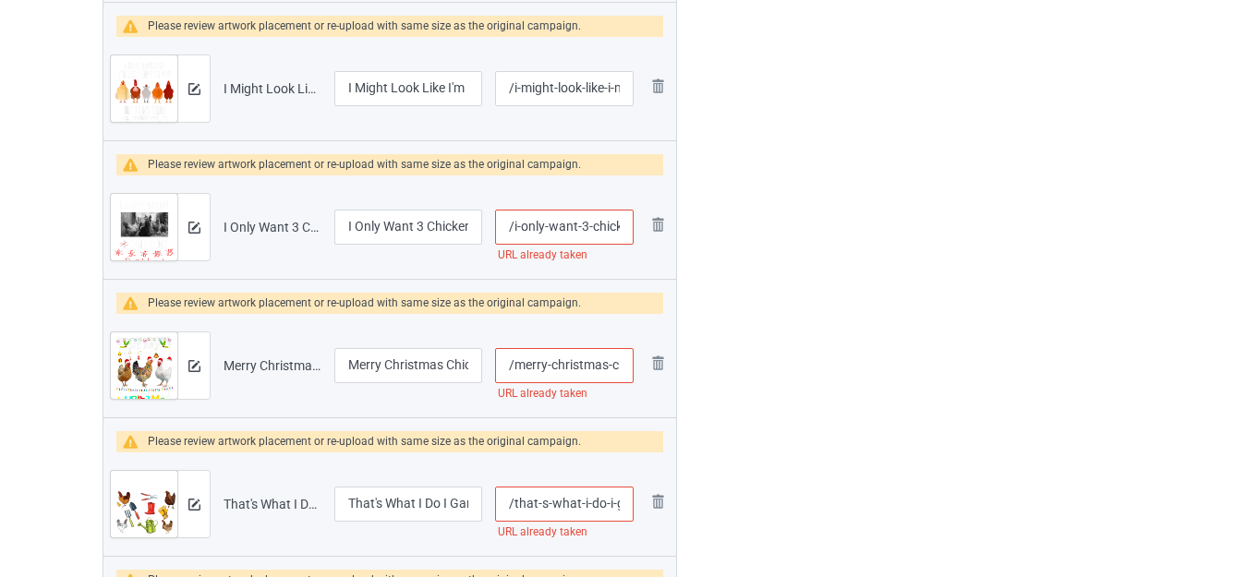
drag, startPoint x: 603, startPoint y: 224, endPoint x: 626, endPoint y: 231, distance: 24.0
click at [626, 231] on input "/i-only-want-3-chickens" at bounding box center [564, 227] width 138 height 35
click at [609, 226] on input "/i-only-want-3-chickens" at bounding box center [564, 227] width 138 height 35
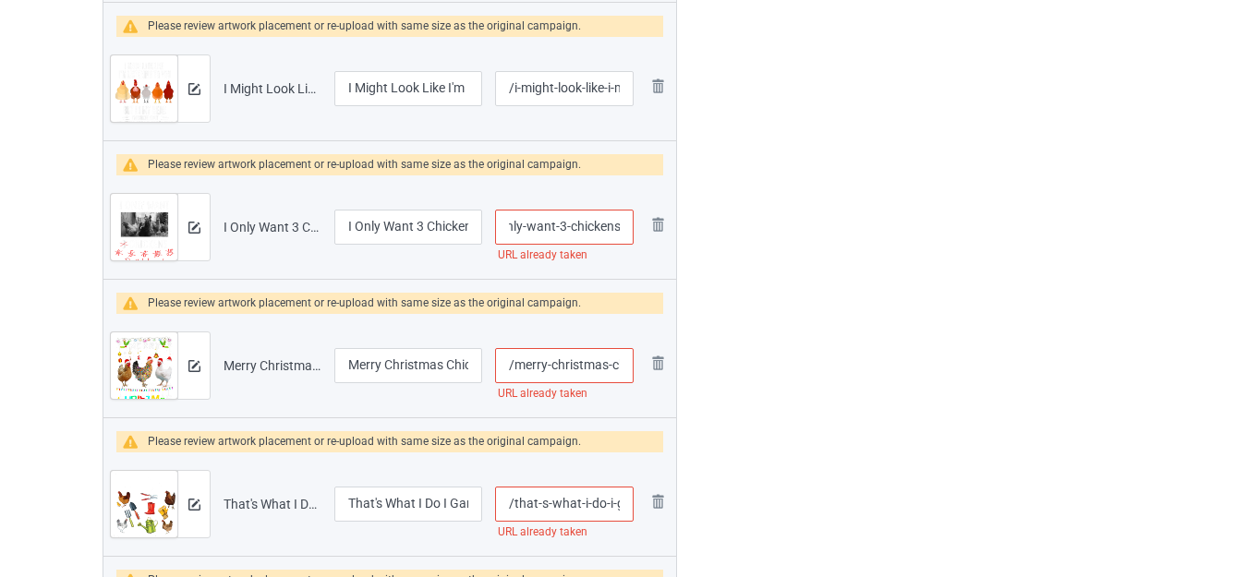
drag, startPoint x: 590, startPoint y: 226, endPoint x: 626, endPoint y: 229, distance: 36.1
click at [626, 229] on input "/i-only-want-3-chickens" at bounding box center [564, 227] width 138 height 35
click at [612, 225] on input "/i-only-want-3-chickens" at bounding box center [564, 227] width 138 height 35
type input "/i-only-want-3-chicken-s"
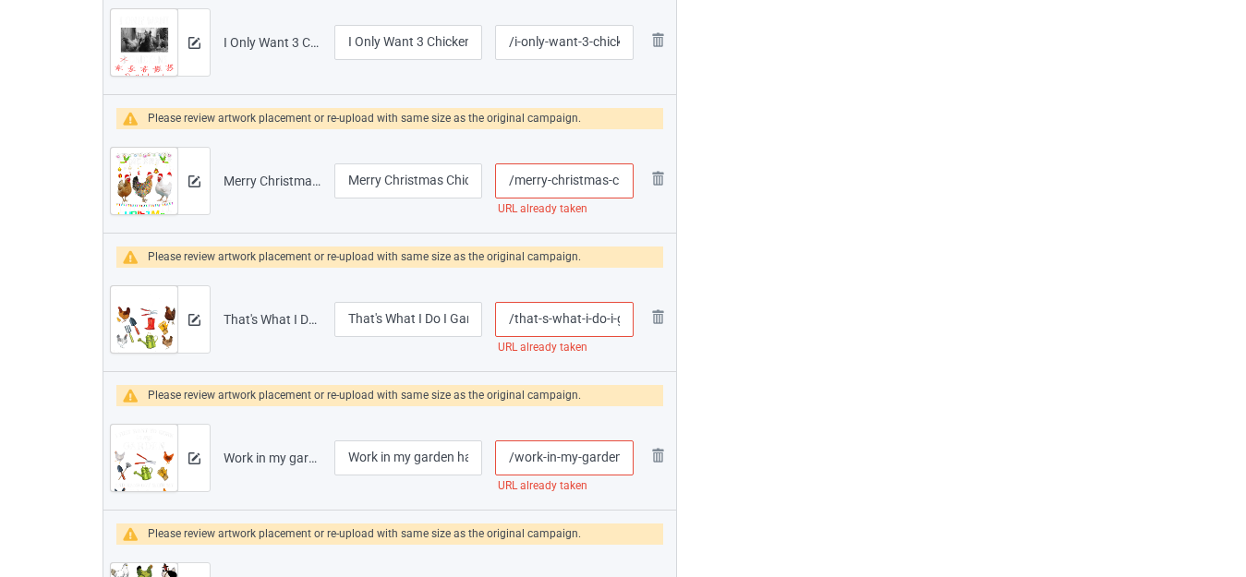
scroll to position [0, 35]
drag, startPoint x: 608, startPoint y: 181, endPoint x: 626, endPoint y: 186, distance: 19.0
click at [626, 186] on input "/merry-christmas-chicken" at bounding box center [564, 180] width 138 height 35
click at [615, 180] on input "/merry-christmas-chicken" at bounding box center [564, 180] width 138 height 35
type input "/merry-christmas-chicke-n"
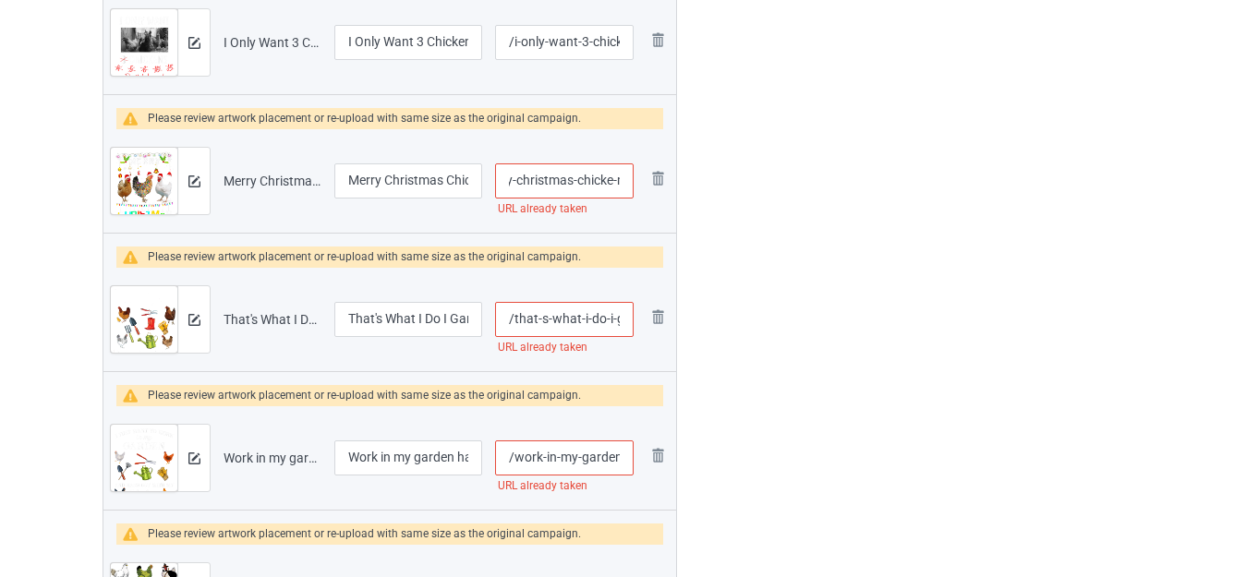
drag, startPoint x: 599, startPoint y: 319, endPoint x: 615, endPoint y: 310, distance: 18.2
click at [623, 317] on input "/that-s-what-i-do-i-garden-i-play-with-chickens" at bounding box center [564, 319] width 138 height 35
click at [608, 310] on input "/that-s-what-i-do-i-garden-i-play-with-chickens" at bounding box center [564, 319] width 138 height 35
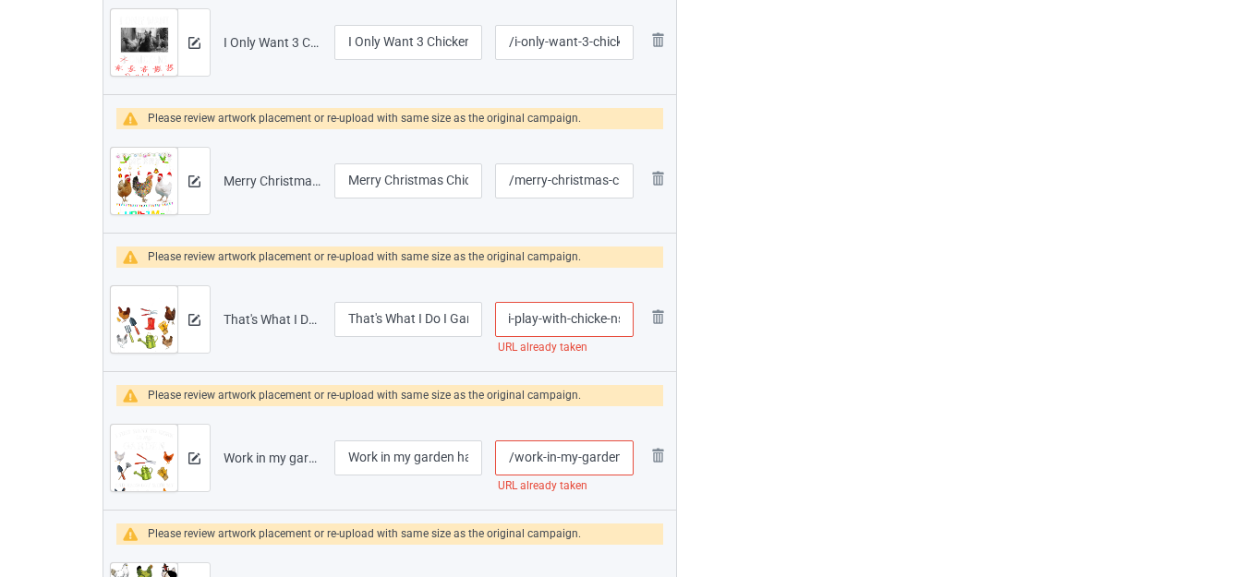
type input "/that-s-what-i-do-i-garden-i-play-with-chicke-ns"
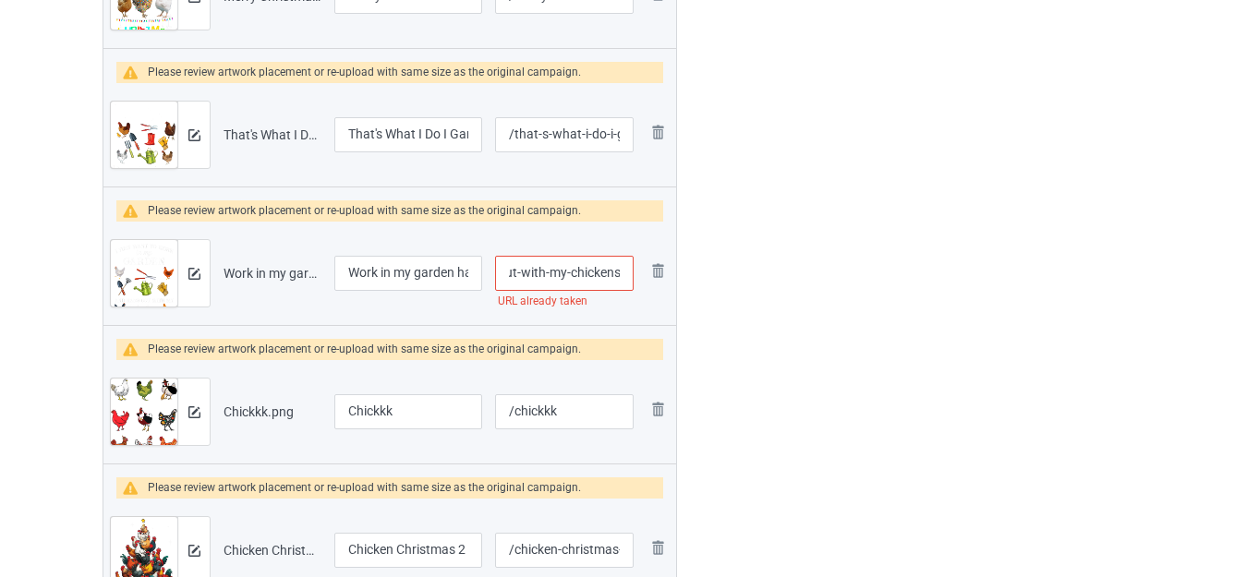
drag, startPoint x: 605, startPoint y: 273, endPoint x: 629, endPoint y: 275, distance: 24.1
click at [629, 275] on input "/work-in-my-garden-hangout-with-my-chickens" at bounding box center [564, 273] width 138 height 35
click at [606, 271] on input "/work-in-my-garden-hangout-with-my-chickens" at bounding box center [564, 273] width 138 height 35
click at [614, 269] on input "/work-in-my-garden-hangout-with-my-chickens" at bounding box center [564, 273] width 138 height 35
type input "/work-in-my-garden-hangout-with-my-chicken-s"
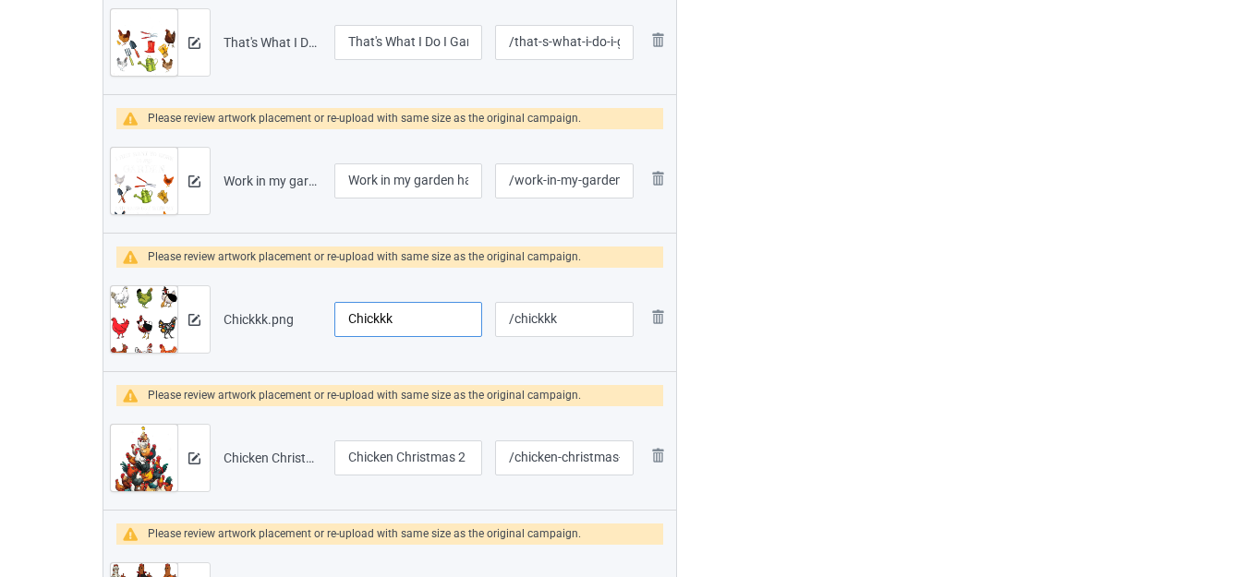
click at [396, 308] on input "Chickkk" at bounding box center [408, 319] width 148 height 35
type input "Chicken [DATE]"
click at [561, 316] on input "/chickkk" at bounding box center [564, 319] width 138 height 35
type input "/chickkkhalloween"
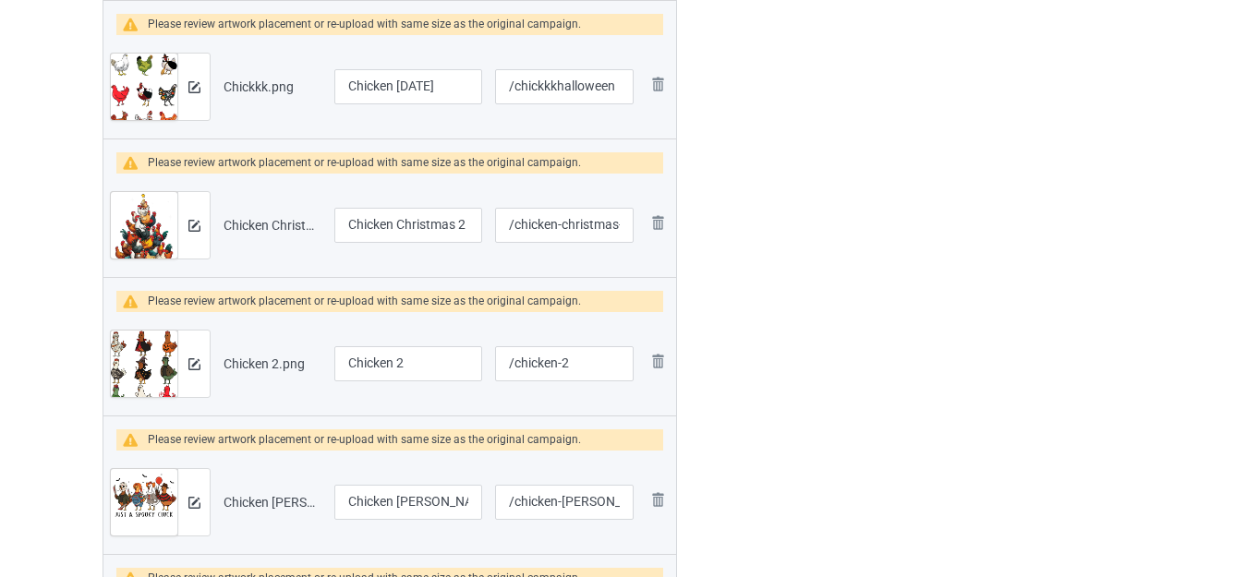
scroll to position [3288, 0]
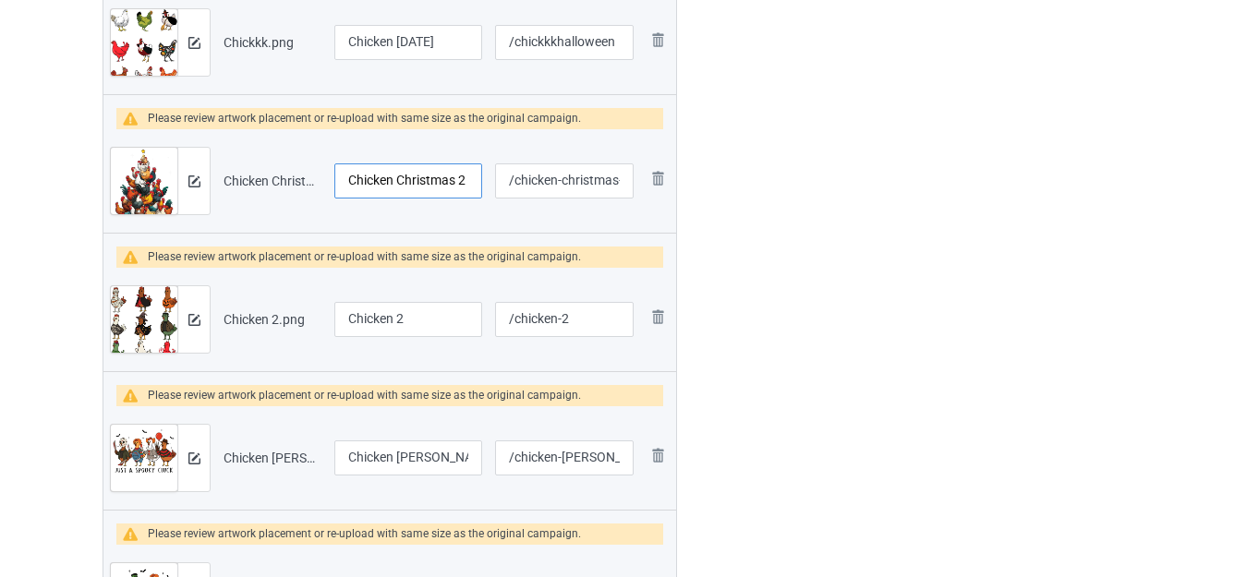
drag, startPoint x: 460, startPoint y: 181, endPoint x: 473, endPoint y: 186, distance: 13.7
click at [473, 186] on input "Chicken Christmas 2" at bounding box center [408, 180] width 148 height 35
type input "Chicken Christmas Tree"
click at [422, 313] on input "Chicken 2" at bounding box center [408, 319] width 148 height 35
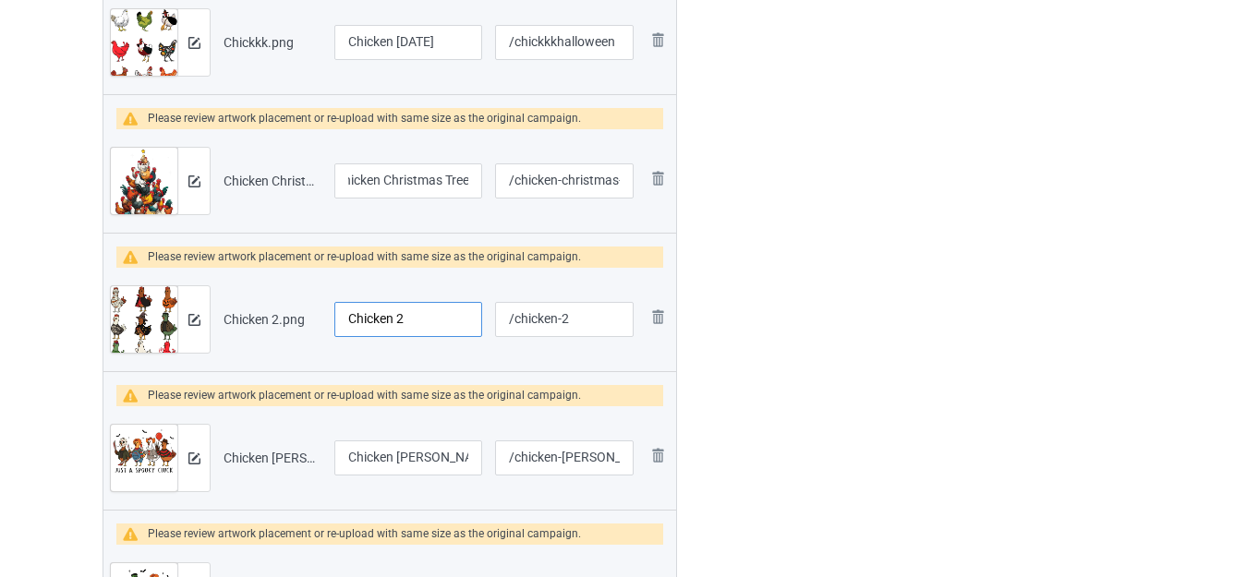
scroll to position [0, 0]
click at [422, 313] on input "Chicken 2" at bounding box center [408, 319] width 148 height 35
type input "Funny Chicken [DATE]"
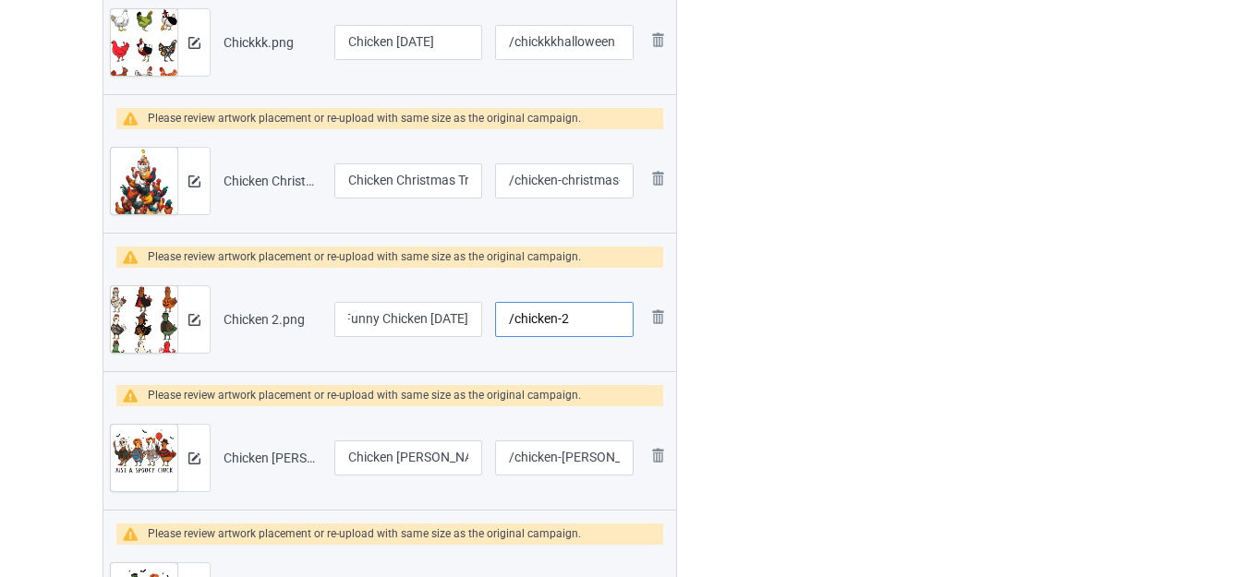
click at [564, 319] on input "/chicken-2" at bounding box center [564, 319] width 138 height 35
click at [575, 315] on input "/chicken-2" at bounding box center [564, 319] width 138 height 35
type input "/chicken-2-[DATE]"
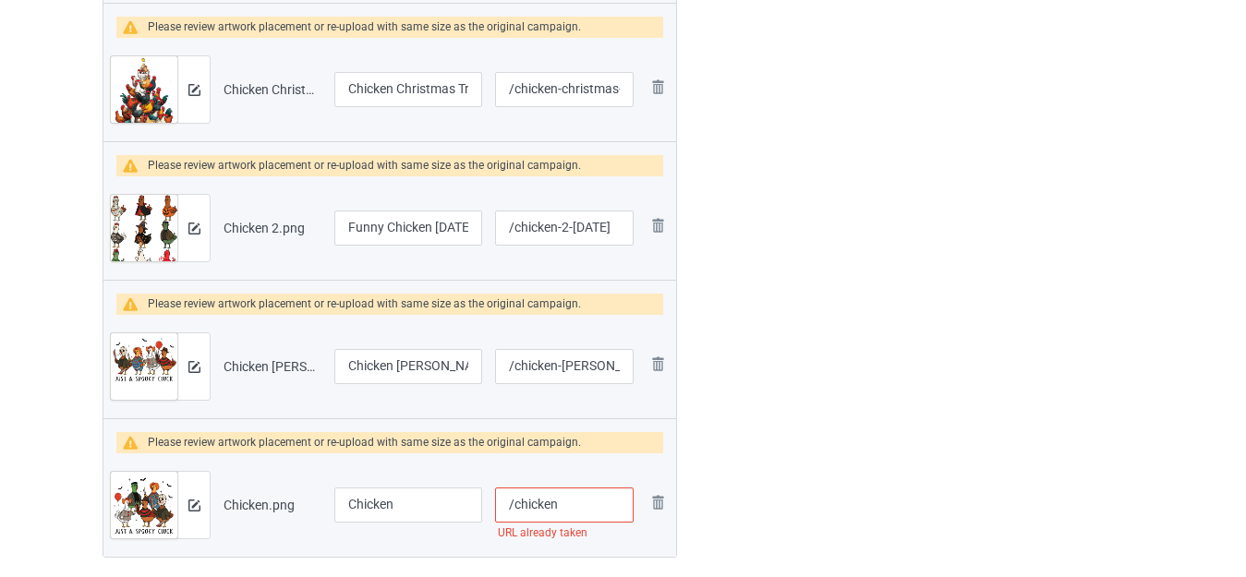
scroll to position [3380, 0]
click at [438, 361] on input "Chicken [PERSON_NAME]" at bounding box center [408, 365] width 148 height 35
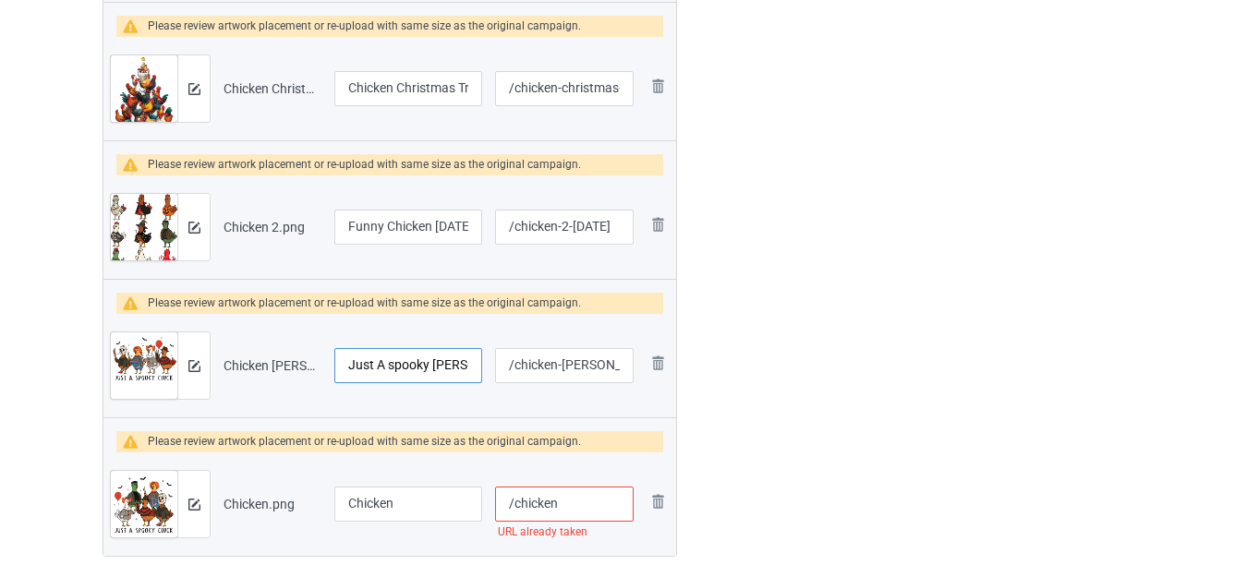
click at [395, 364] on input "Just A spooky [PERSON_NAME]" at bounding box center [408, 365] width 148 height 35
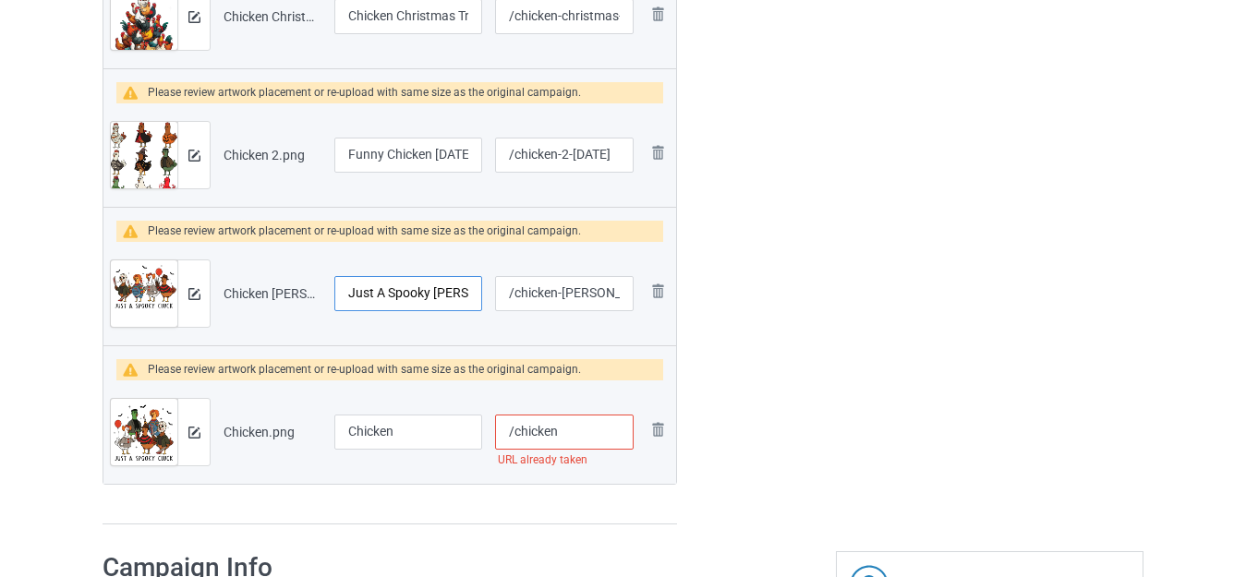
scroll to position [3472, 0]
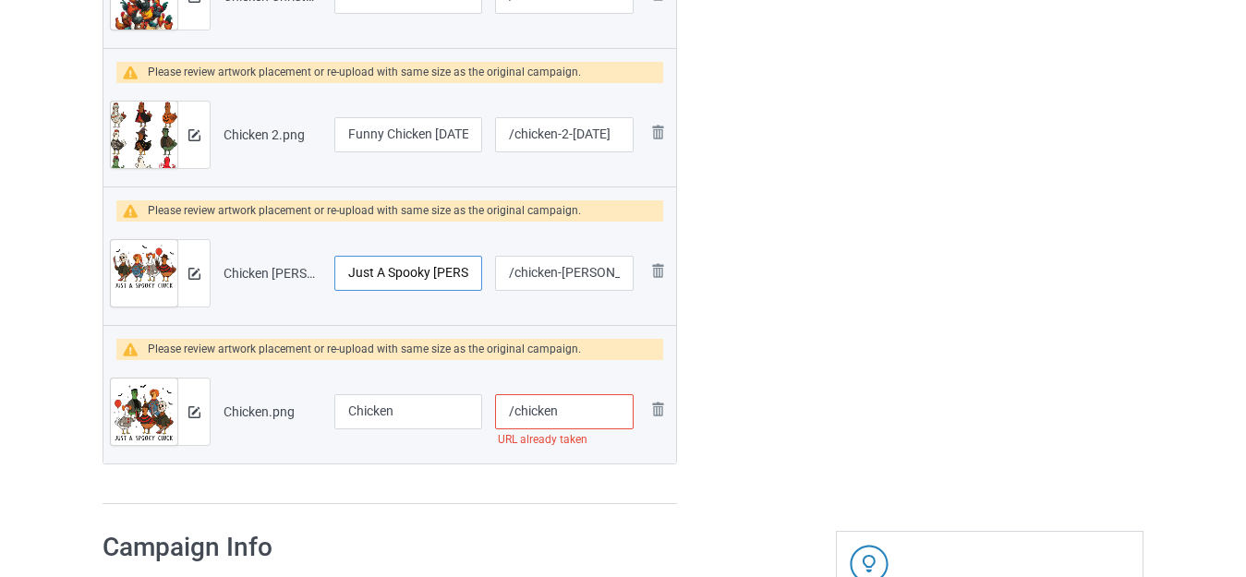
click at [467, 270] on input "Just A Spooky [PERSON_NAME]" at bounding box center [408, 273] width 148 height 35
drag, startPoint x: 467, startPoint y: 269, endPoint x: 478, endPoint y: 275, distance: 12.8
click at [478, 275] on input "Just A Spooky [PERSON_NAME]" at bounding box center [408, 273] width 148 height 35
click at [415, 259] on input "Just A Spooky [PERSON_NAME] - Funny Chicken [DATE]" at bounding box center [408, 273] width 148 height 35
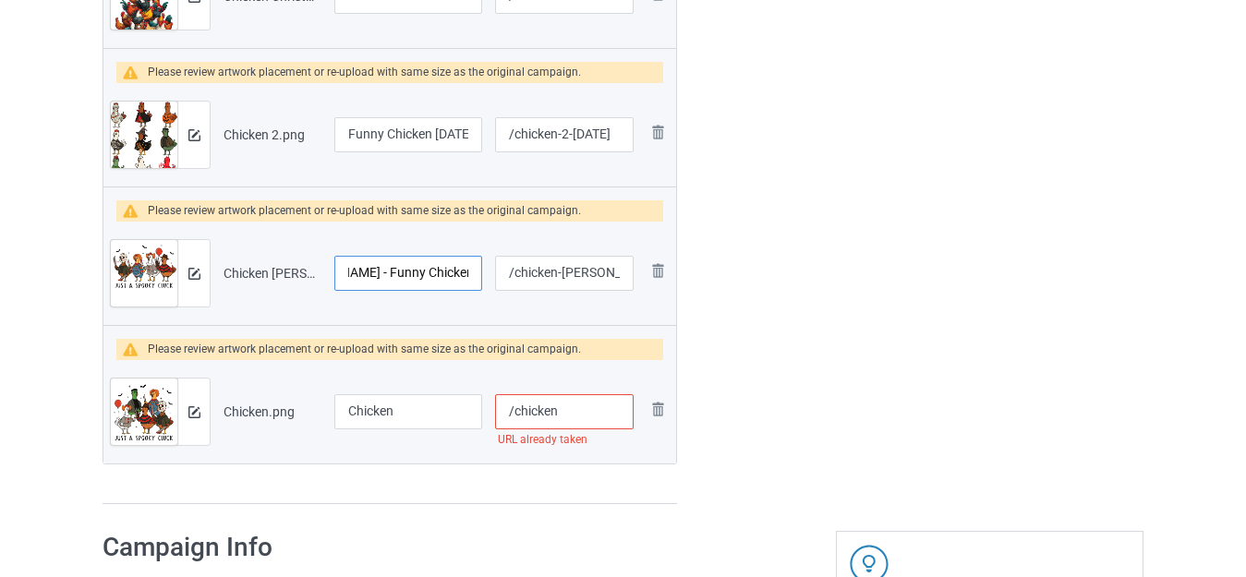
click at [415, 259] on input "Just A Spooky [PERSON_NAME] - Funny Chicken [DATE]" at bounding box center [408, 273] width 148 height 35
type input "Just A Spooky [PERSON_NAME] - Funny Chicken [DATE]"
click at [391, 411] on input "Chicken" at bounding box center [408, 411] width 148 height 35
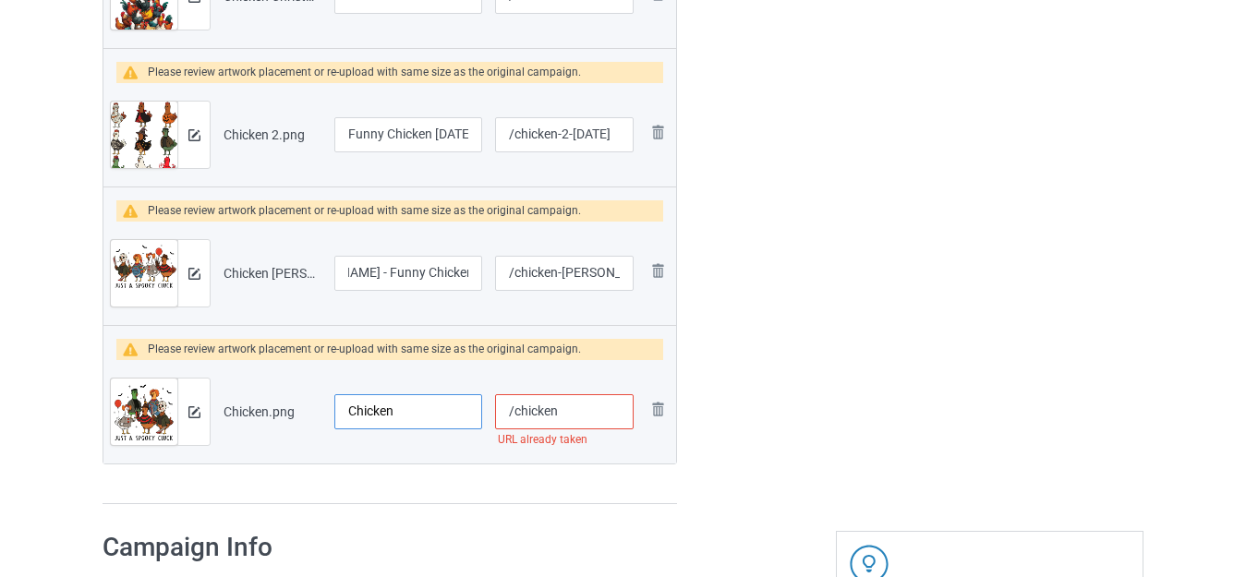
scroll to position [0, 0]
click at [391, 411] on input "Chicken" at bounding box center [408, 411] width 148 height 35
paste input "Just A Spooky [PERSON_NAME] - Funny Chicken Hallowe"
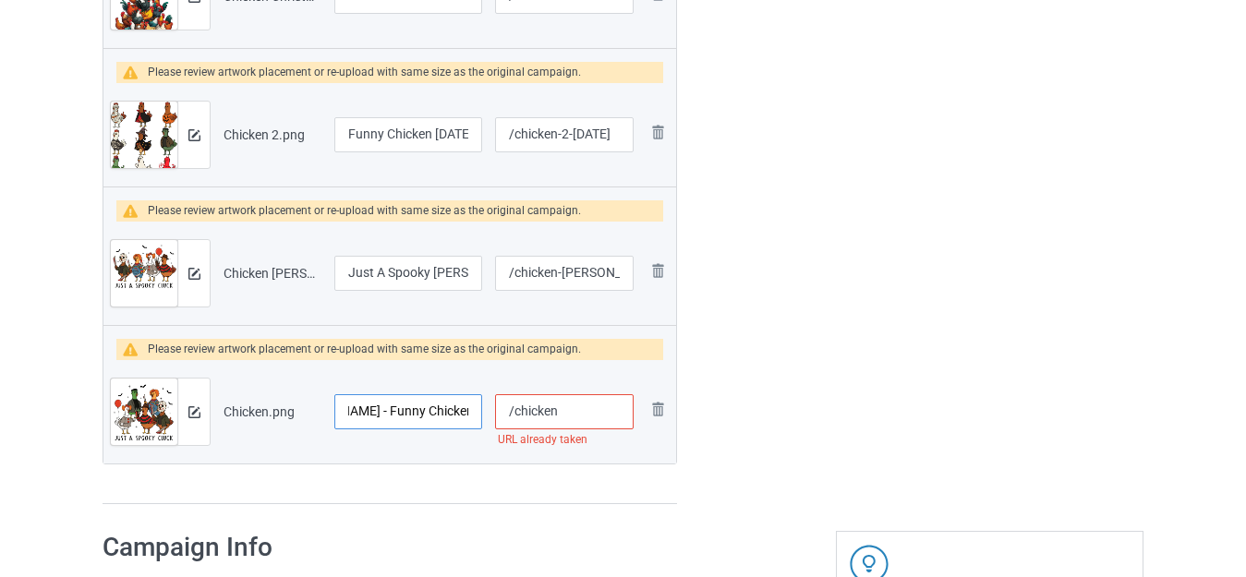
type input "Just A Spooky [PERSON_NAME] - Funny Chicken [DATE]"
click at [560, 409] on input "/chicken" at bounding box center [564, 411] width 138 height 35
type input "/chickenspookiy"
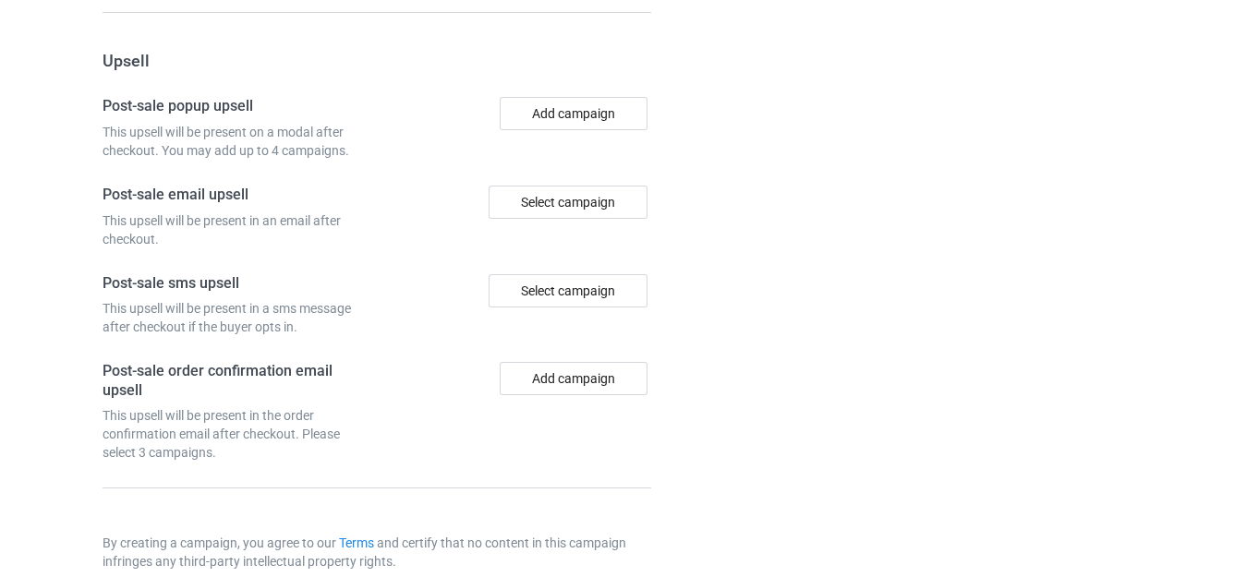
scroll to position [5402, 0]
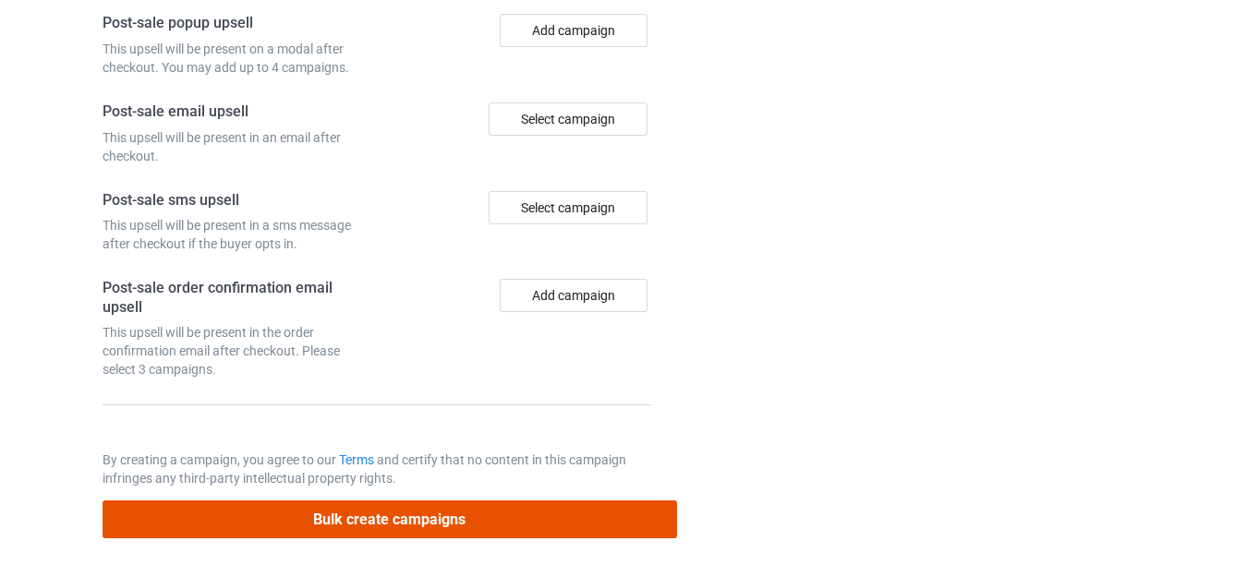
click at [371, 523] on button "Bulk create campaigns" at bounding box center [389, 519] width 574 height 38
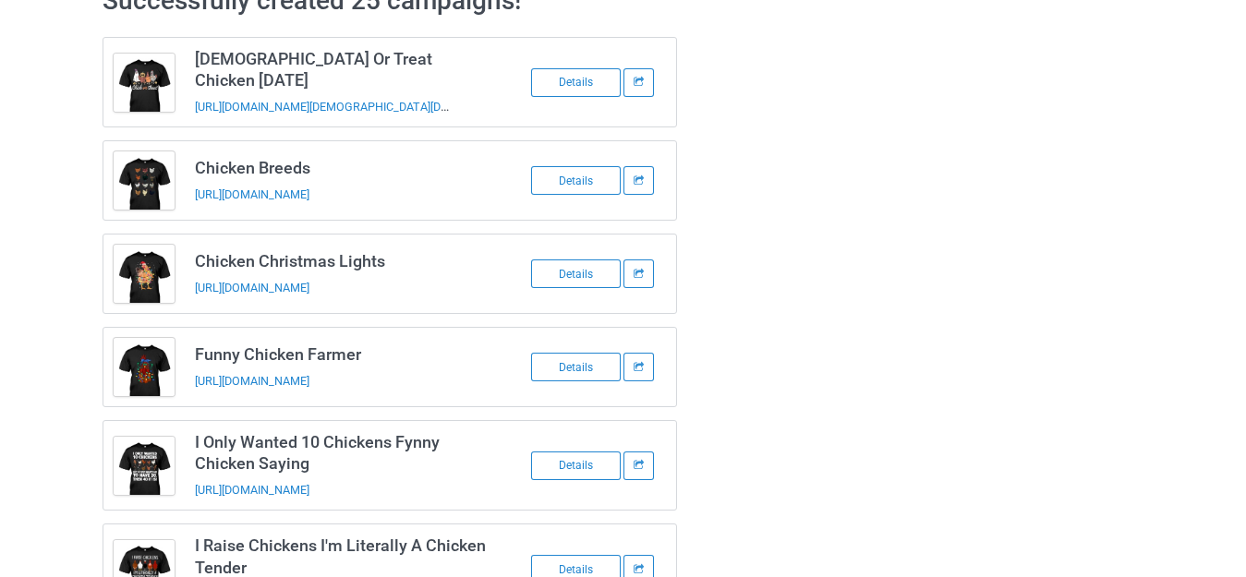
scroll to position [104, 0]
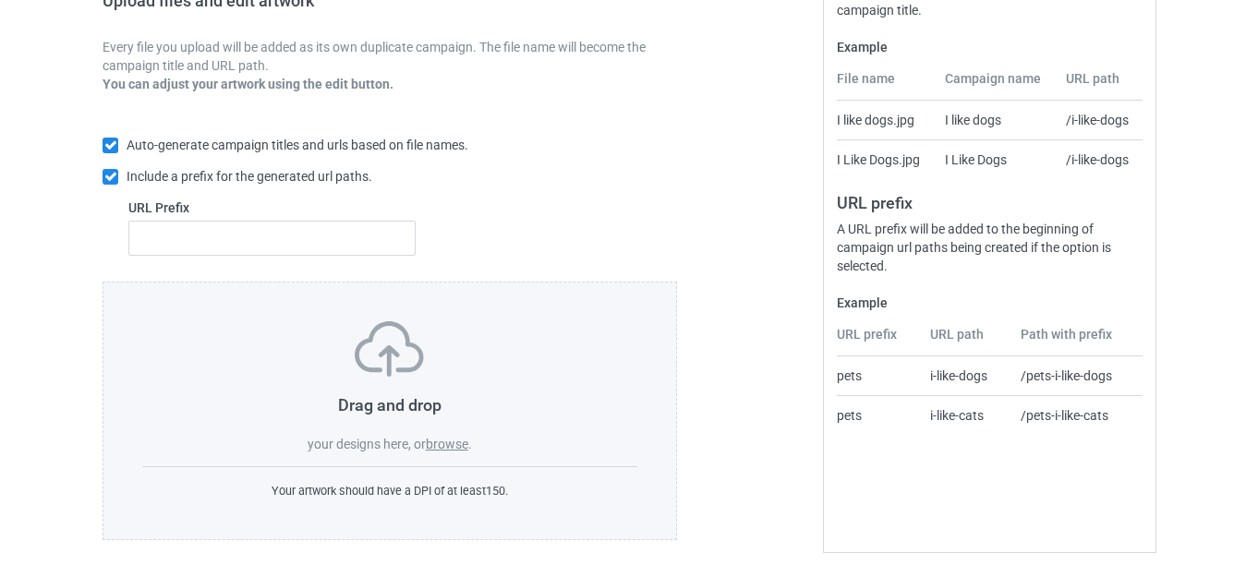
scroll to position [322, 0]
click at [449, 439] on label "browse" at bounding box center [447, 442] width 42 height 15
click at [0, 0] on input "browse" at bounding box center [0, 0] width 0 height 0
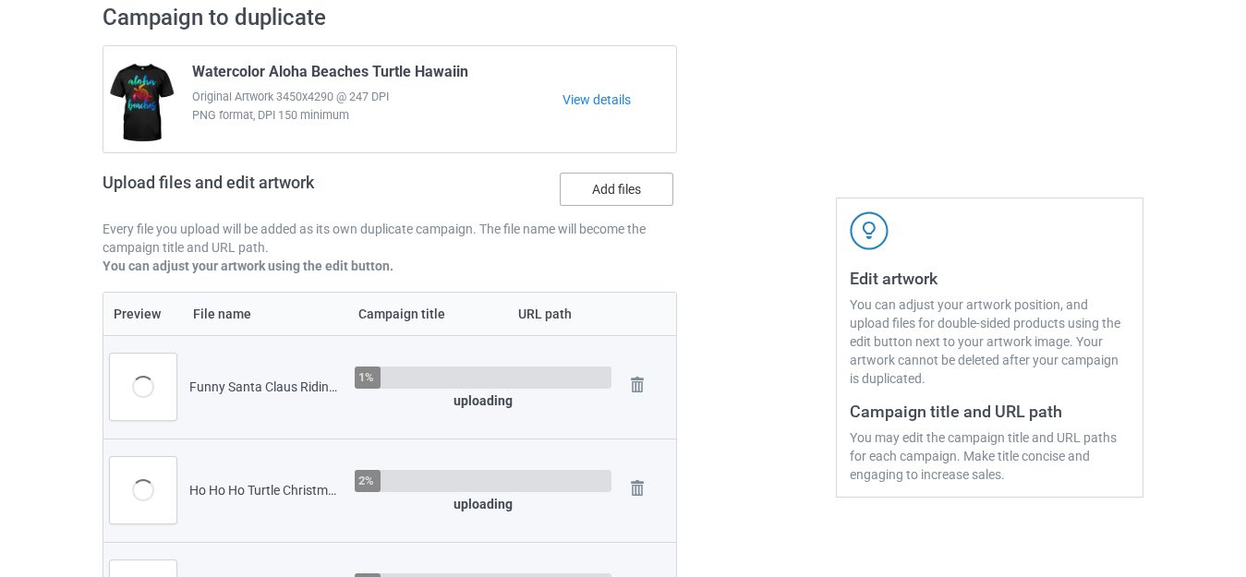
scroll to position [138, 0]
click at [605, 181] on label "Add files" at bounding box center [617, 190] width 114 height 33
click at [0, 0] on input "Add files" at bounding box center [0, 0] width 0 height 0
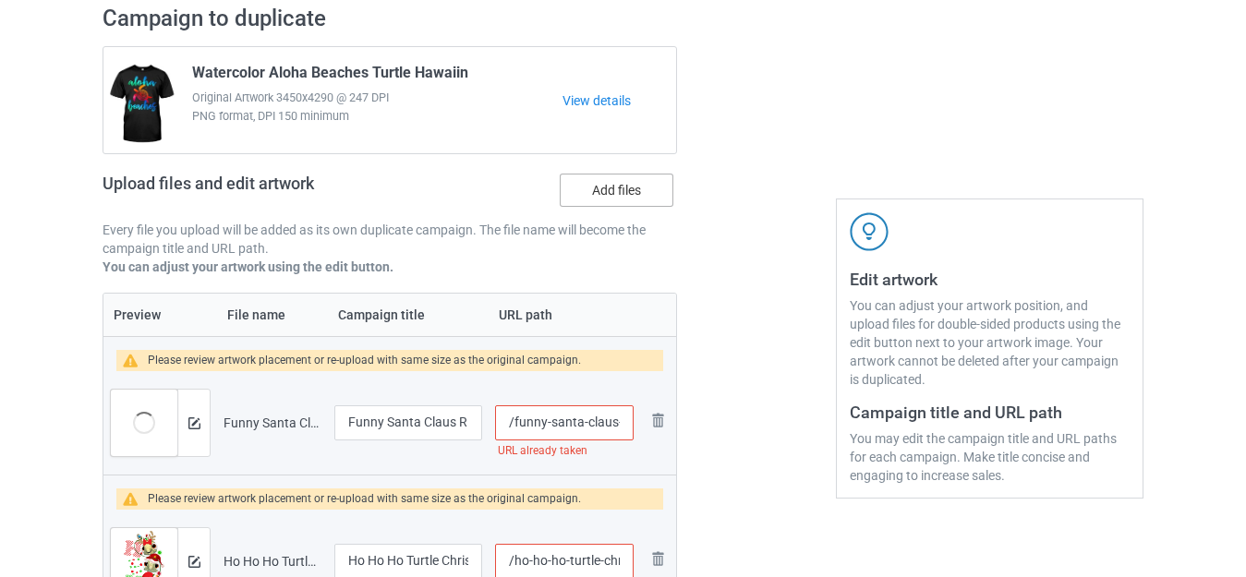
click at [616, 192] on label "Add files" at bounding box center [617, 190] width 114 height 33
click at [0, 0] on input "Add files" at bounding box center [0, 0] width 0 height 0
click at [605, 191] on label "Add files" at bounding box center [617, 190] width 114 height 33
click at [0, 0] on input "Add files" at bounding box center [0, 0] width 0 height 0
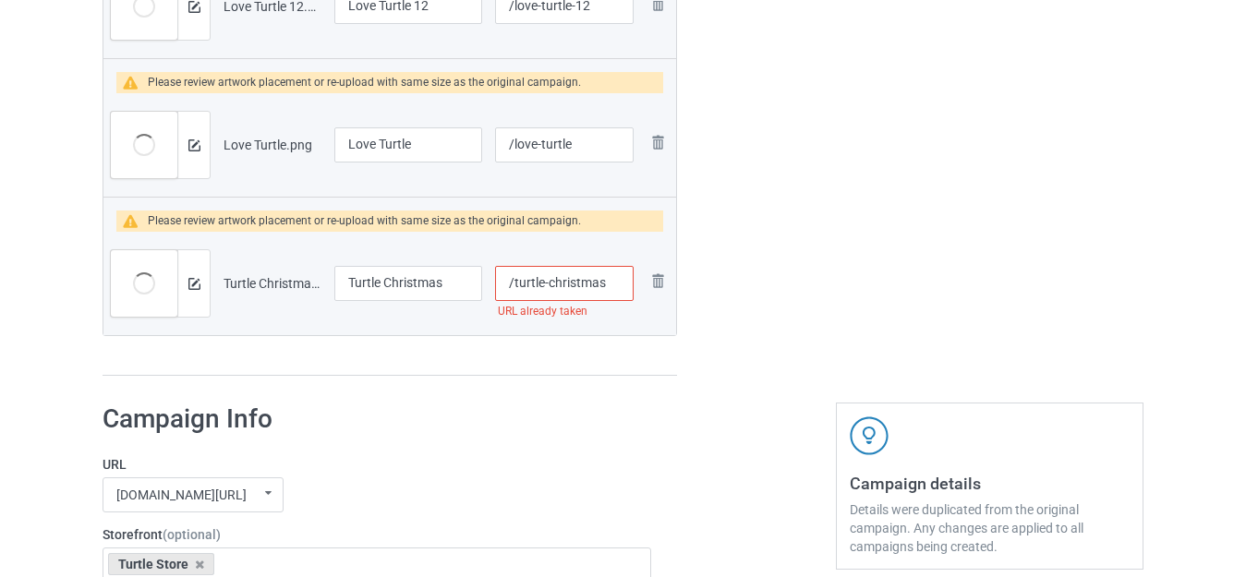
scroll to position [2907, 0]
click at [452, 278] on input "Turtle Christmas" at bounding box center [408, 284] width 148 height 35
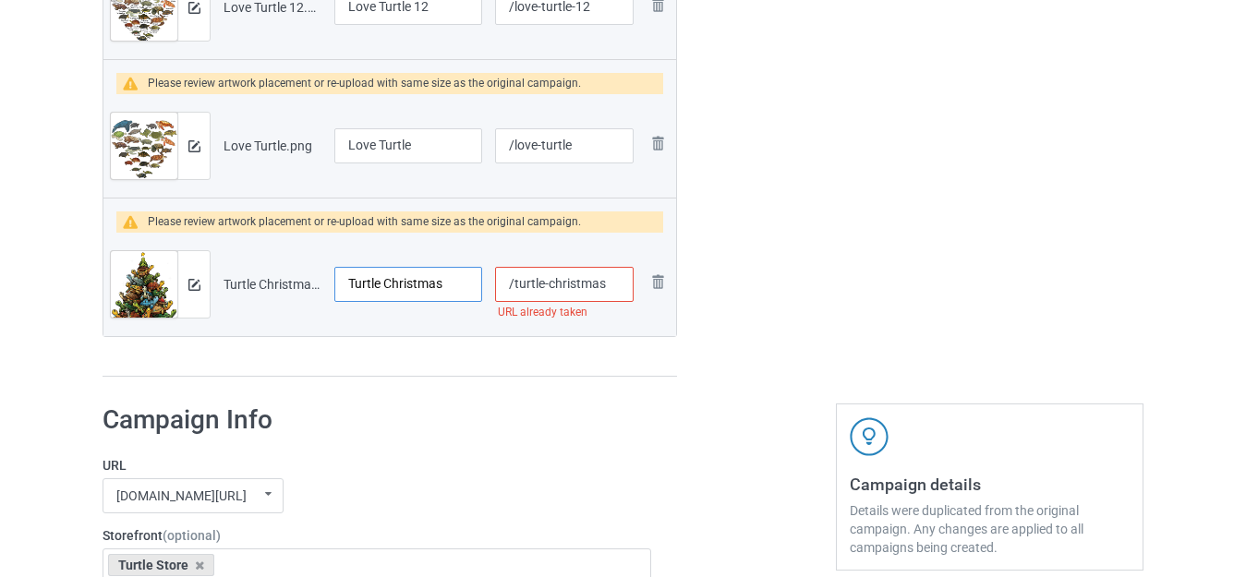
click at [449, 286] on input "Turtle Christmas" at bounding box center [408, 284] width 148 height 35
type input "Turtle Christmas Tree"
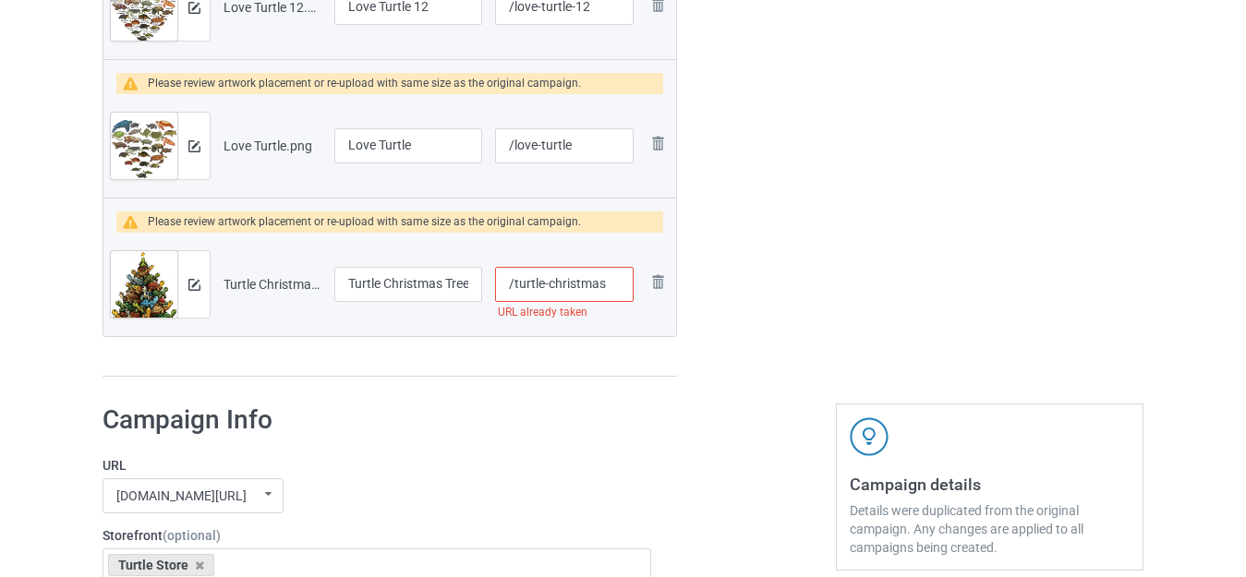
click at [600, 284] on input "/turtle-christmas" at bounding box center [564, 284] width 138 height 35
click at [610, 281] on input "/turtle-christmas" at bounding box center [564, 284] width 138 height 35
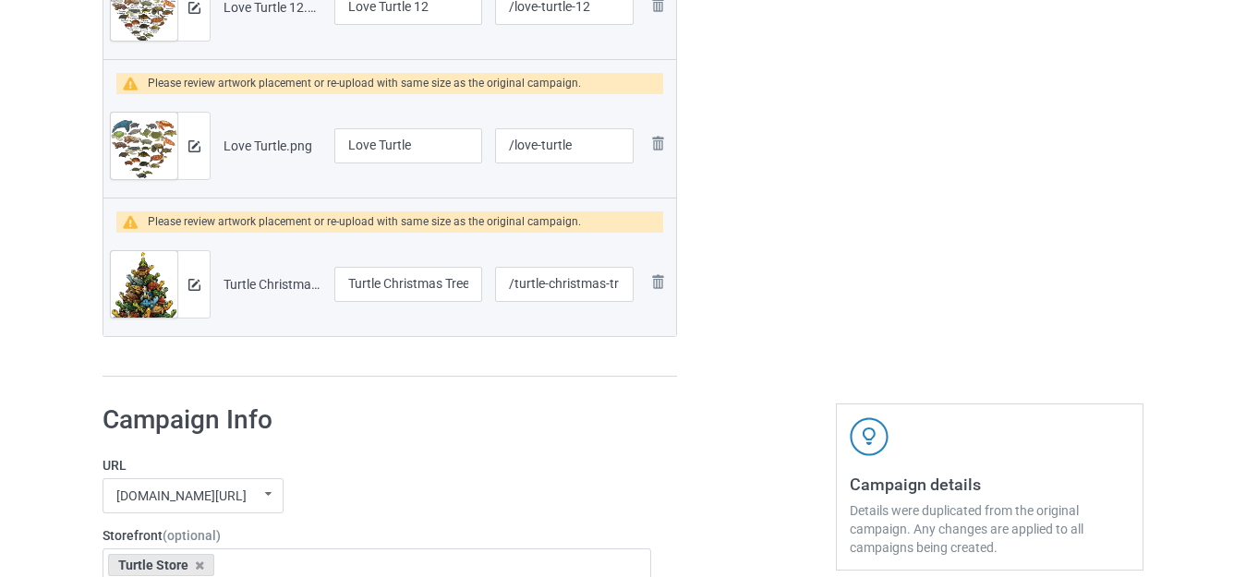
type input "/turtle-christmas-tree"
click at [420, 140] on input "Love Turtle" at bounding box center [408, 145] width 148 height 35
type input "Love Turtles Heart"
click at [595, 147] on input "/love-turtle" at bounding box center [564, 145] width 138 height 35
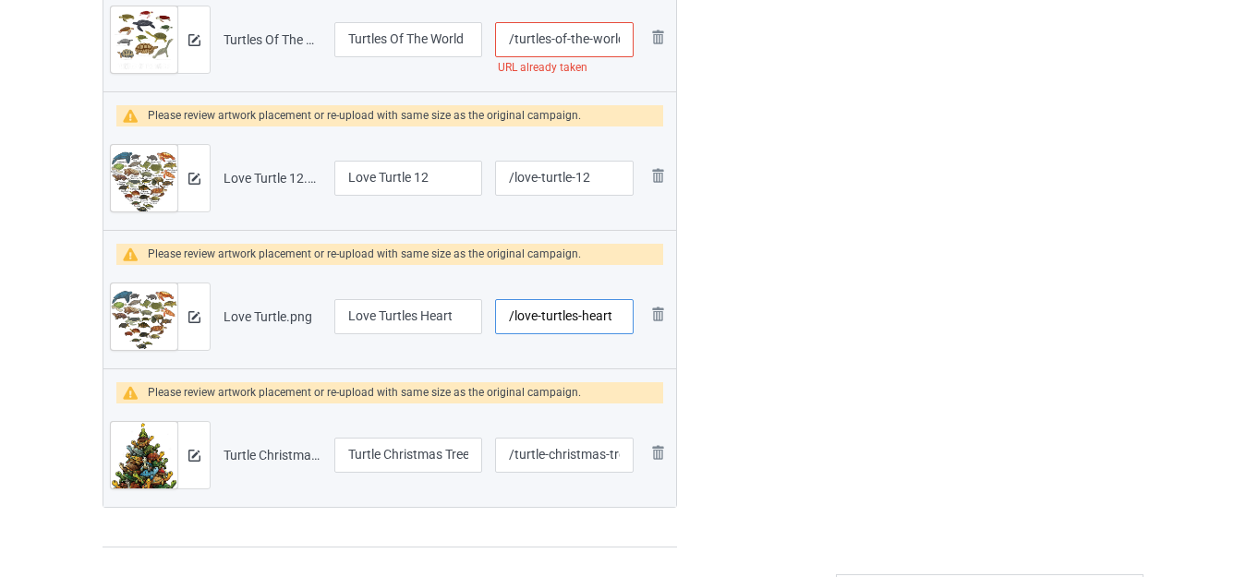
scroll to position [2723, 0]
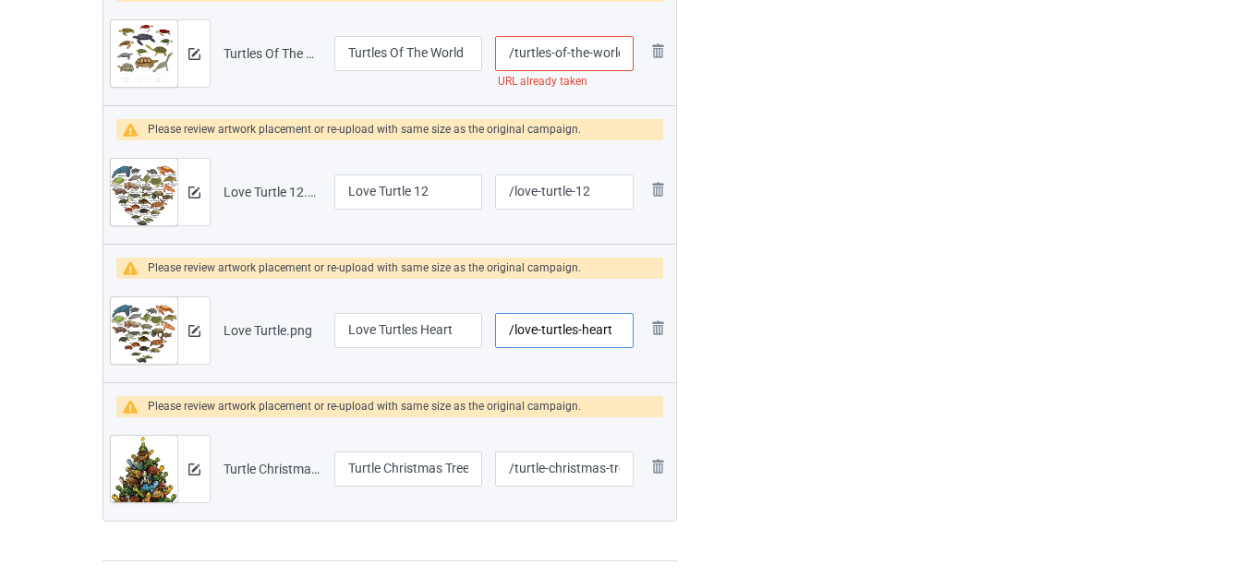
type input "/love-turtles-heart"
drag, startPoint x: 414, startPoint y: 188, endPoint x: 439, endPoint y: 190, distance: 25.0
click at [439, 190] on input "Love Turtle 12" at bounding box center [408, 192] width 148 height 35
type input "Love Turtles"
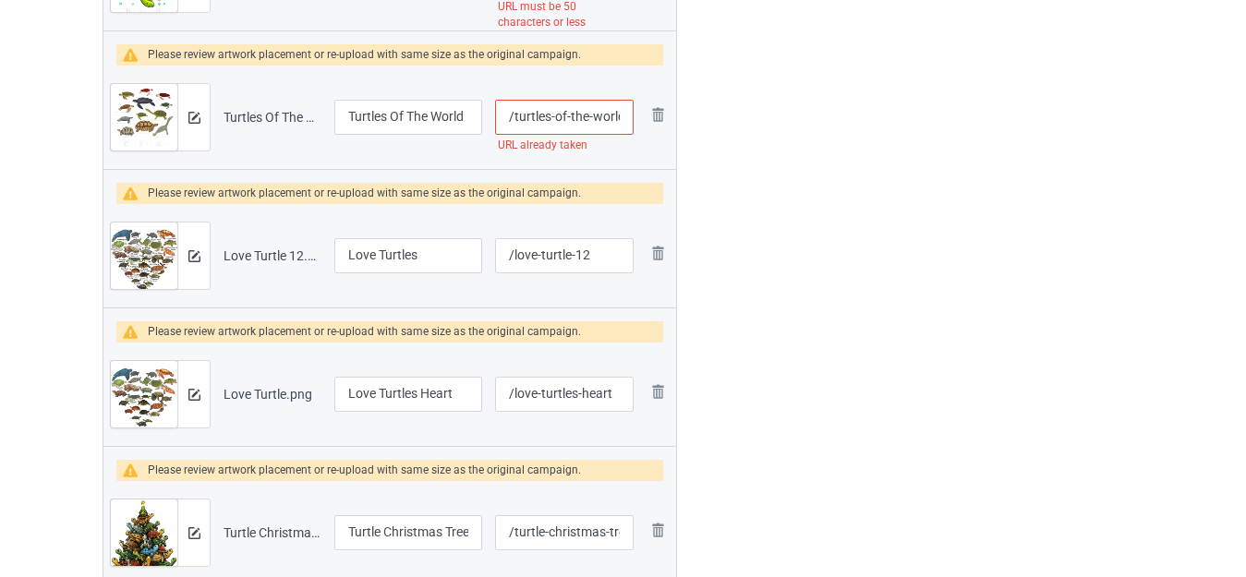
scroll to position [2538, 0]
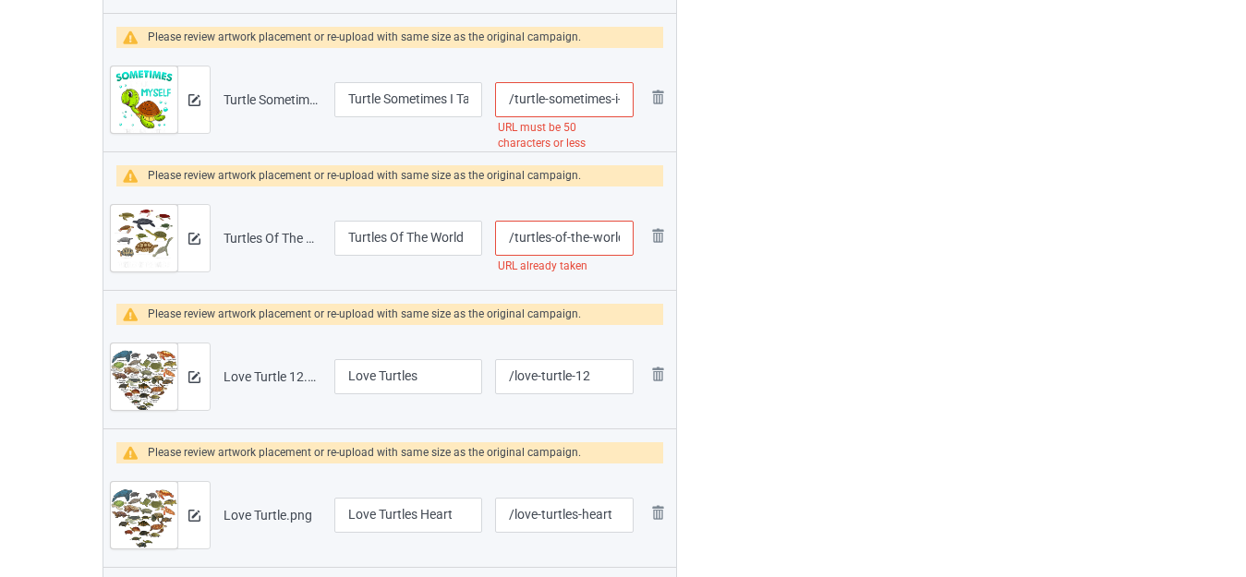
click at [614, 235] on input "/turtles-of-the-world" at bounding box center [564, 238] width 138 height 35
type input "/turtles-of-the-wor-ld"
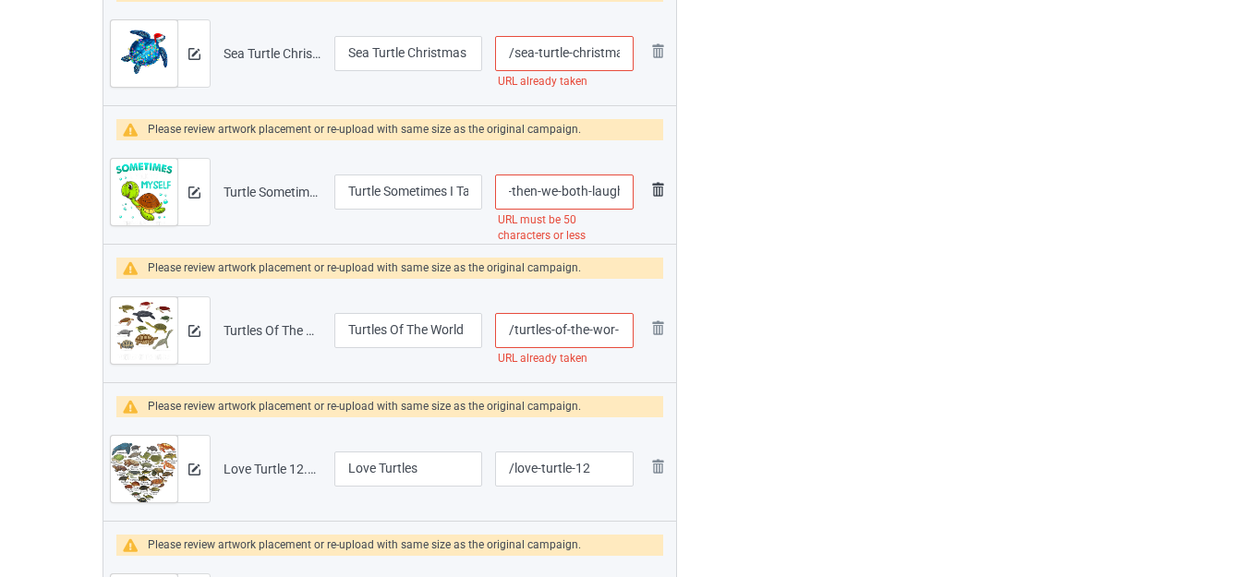
scroll to position [0, 196]
drag, startPoint x: 616, startPoint y: 188, endPoint x: 654, endPoint y: 205, distance: 41.3
click at [654, 205] on tr "Preview and edit artwork Turtle Sometimes I Talk To Myself Then We Both Laugh.p…" at bounding box center [389, 191] width 572 height 103
click at [577, 192] on input "/turtle-sometimes-i-talk-to-myself-then-we-both-laugh" at bounding box center [564, 192] width 138 height 35
drag, startPoint x: 553, startPoint y: 190, endPoint x: 647, endPoint y: 206, distance: 95.5
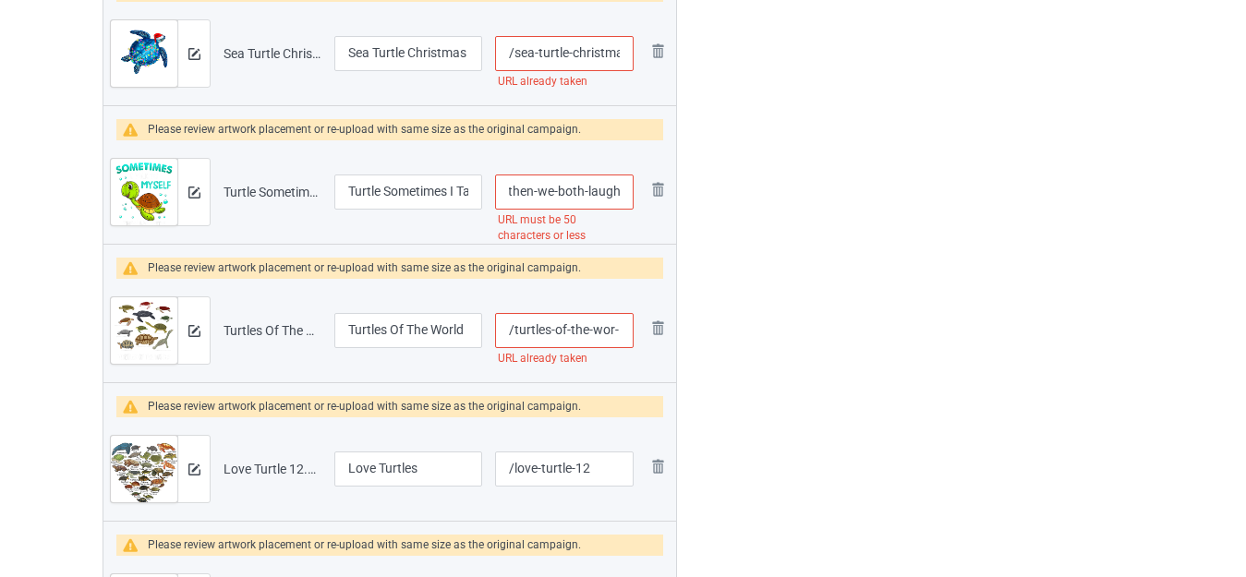
click at [647, 206] on tr "Preview and edit artwork Turtle Sometimes I Talk To Myself Then We Both Laugh.p…" at bounding box center [389, 191] width 572 height 103
type input "/turtle-sometimes-i-talk-to-myself-then-we"
click at [602, 325] on input "/turtles-of-the-wor-ld" at bounding box center [564, 330] width 138 height 35
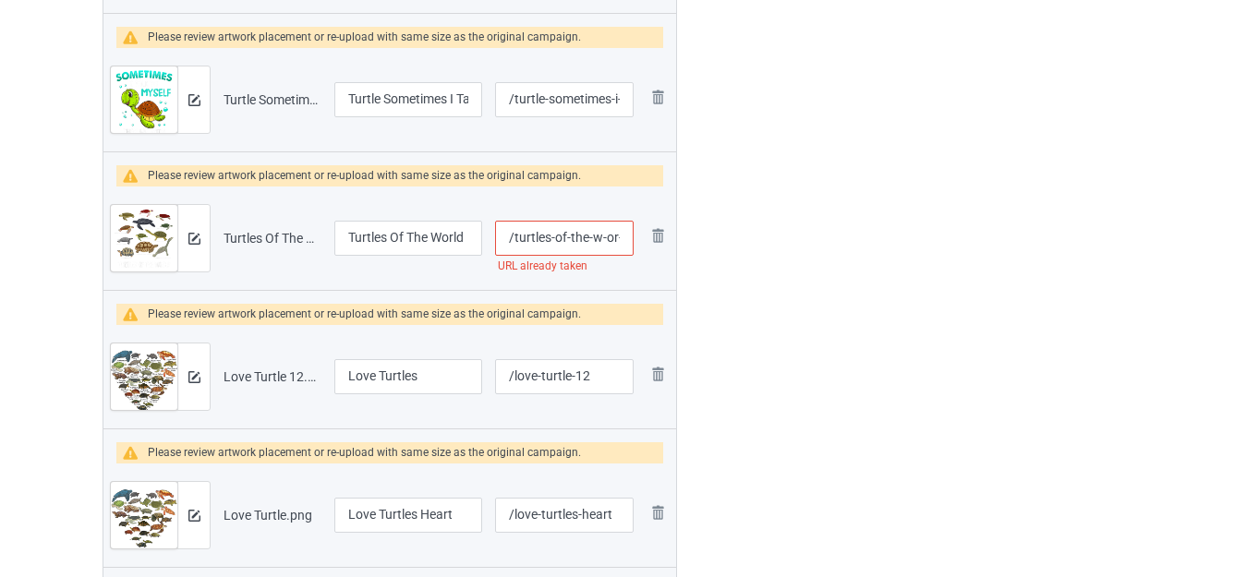
scroll to position [0, 12]
drag, startPoint x: 616, startPoint y: 234, endPoint x: 630, endPoint y: 242, distance: 16.2
click at [630, 242] on input "/turtles-of-the-w-or-ld" at bounding box center [564, 238] width 138 height 35
click at [621, 236] on input "/turtles-of-the-w-or-ld" at bounding box center [564, 238] width 138 height 35
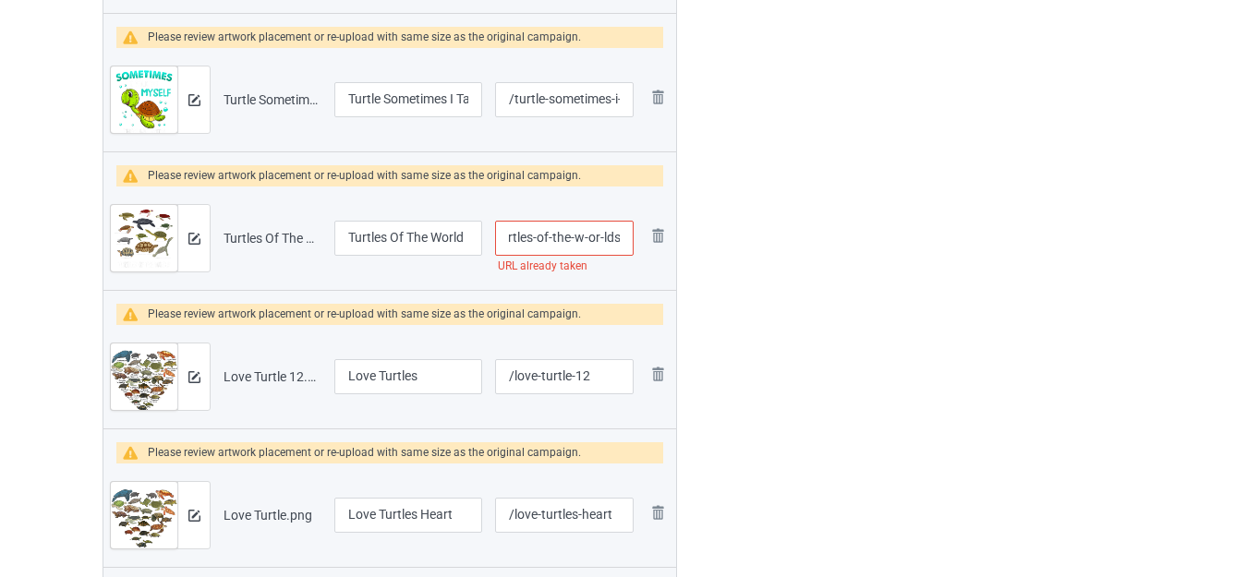
type input "/turtles-of-the-w-or-lds"
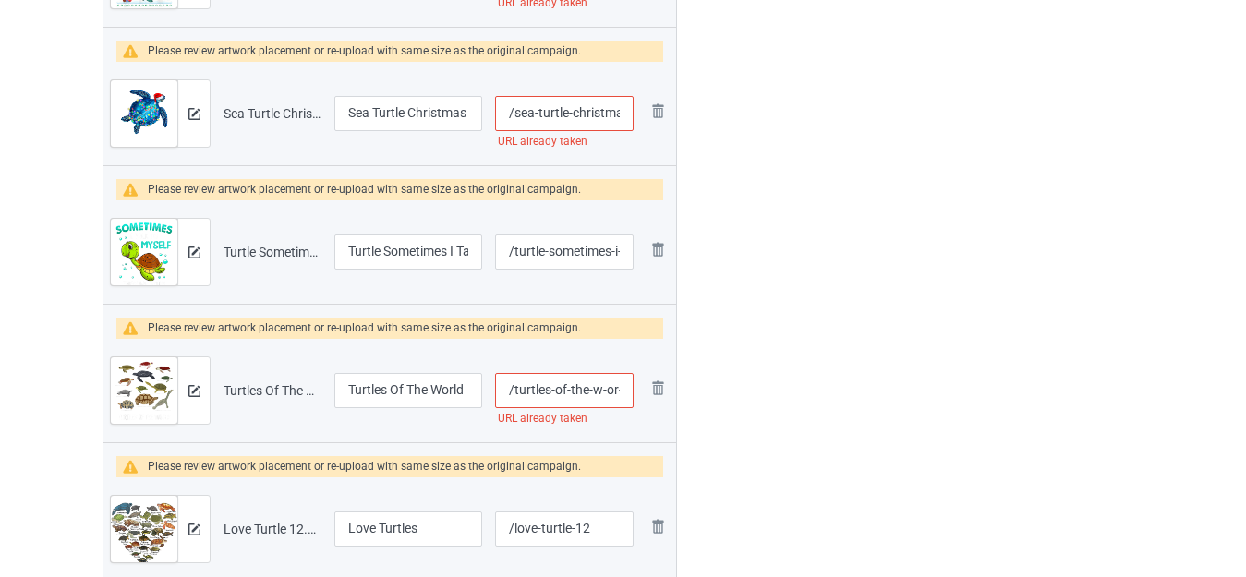
scroll to position [2353, 0]
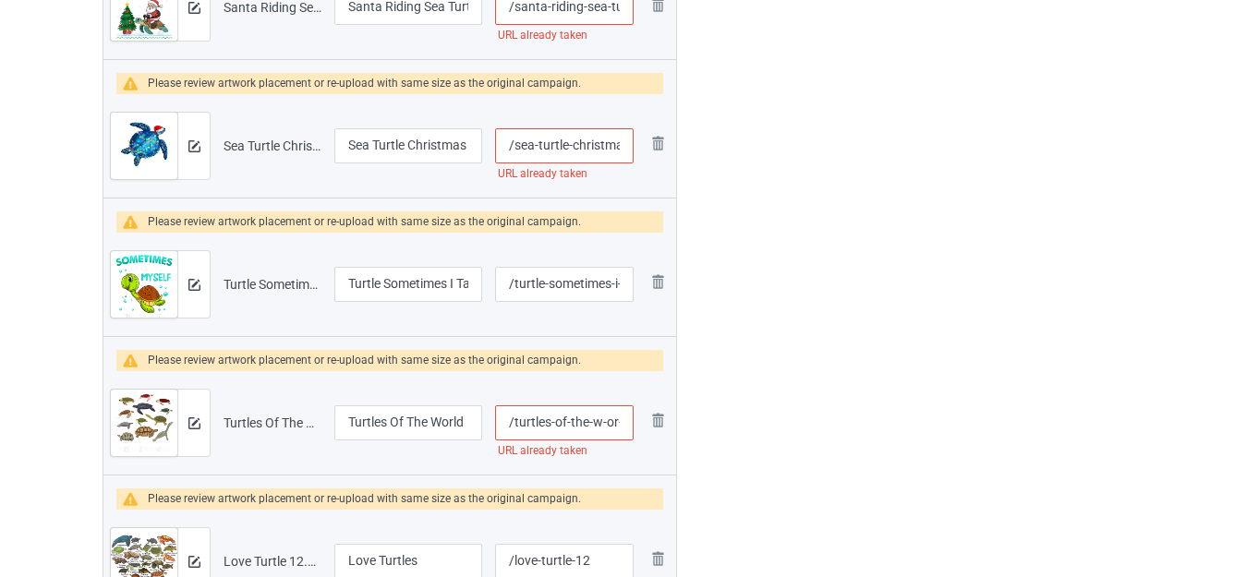
click at [577, 143] on input "/sea-turtle-christmas-lights-santa-hat" at bounding box center [564, 145] width 138 height 35
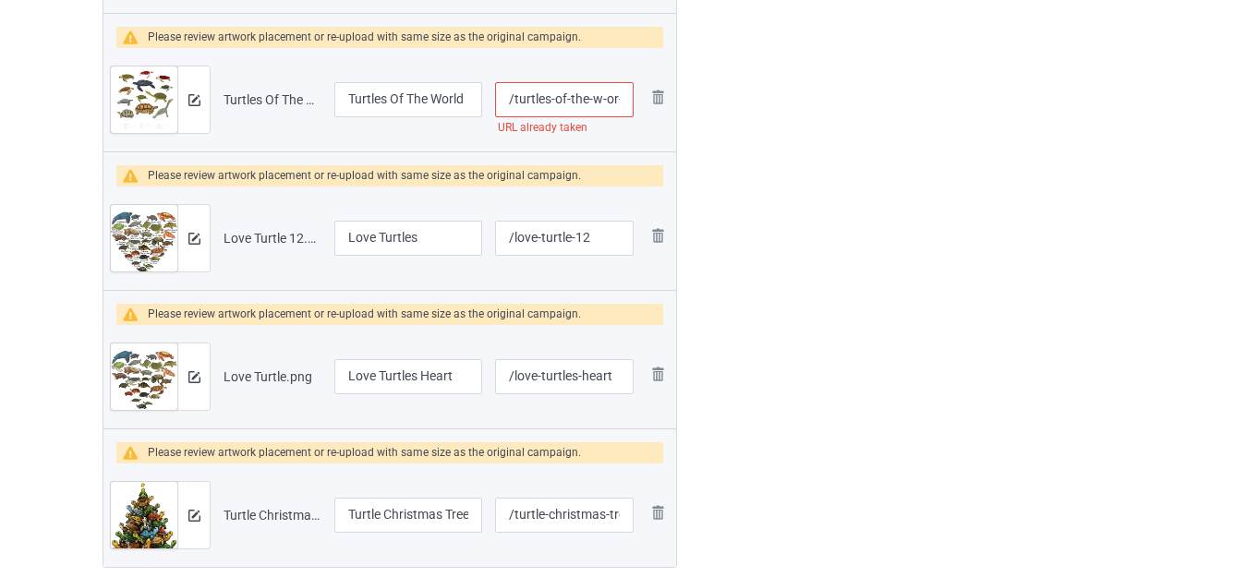
type input "/sea-turtle-christmas-lights-santa-hat"
type input "/turtles-of-the-w-or-lds"
type input "/turtle-sometimes-i-talk-to-myself-then-we"
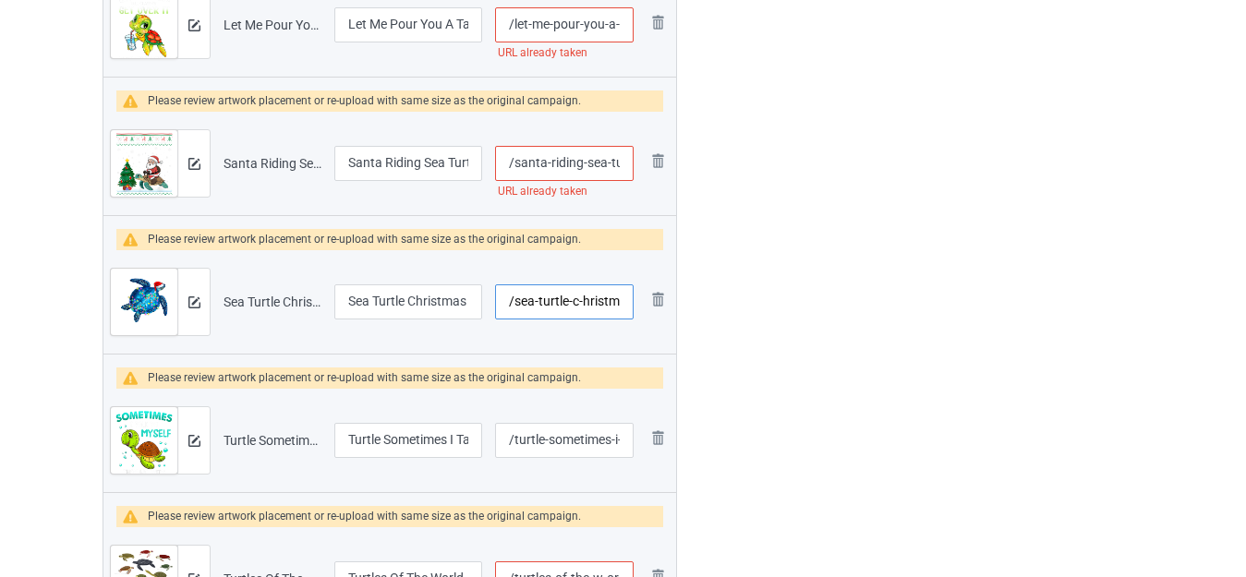
scroll to position [2538, 0]
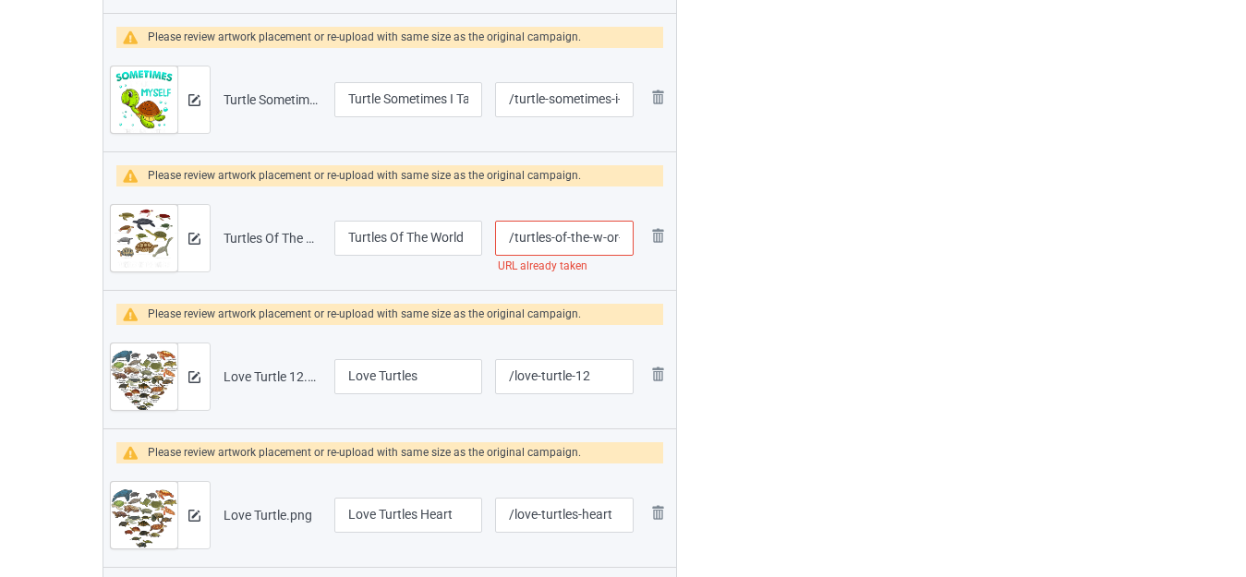
type input "/sea-turtle-c-hristmas-lights-santa-hat"
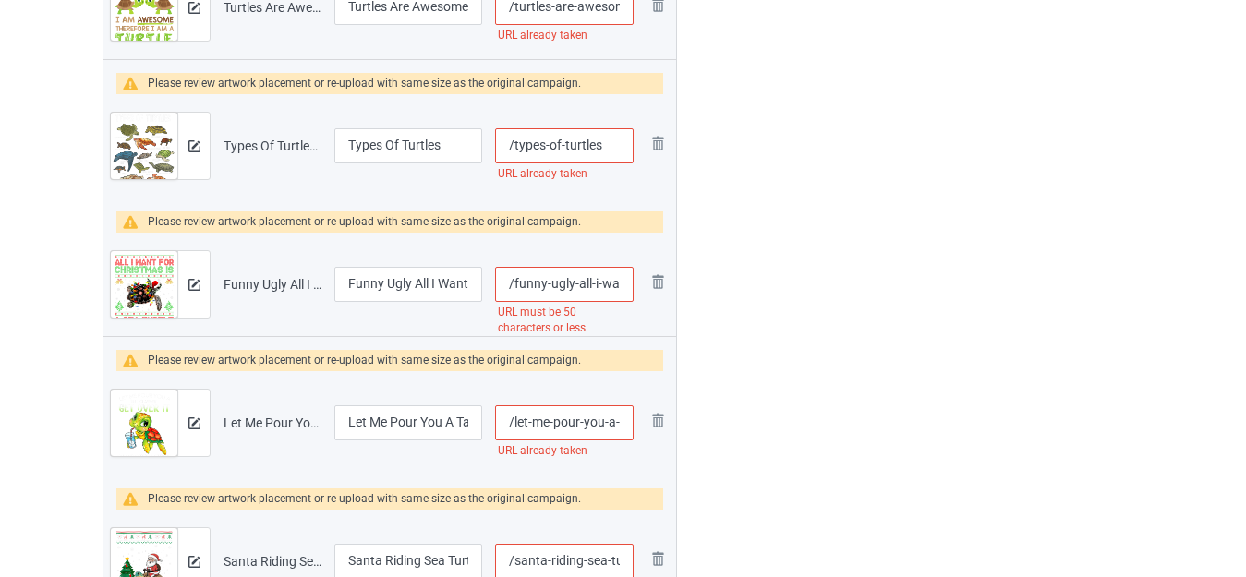
scroll to position [369, 0]
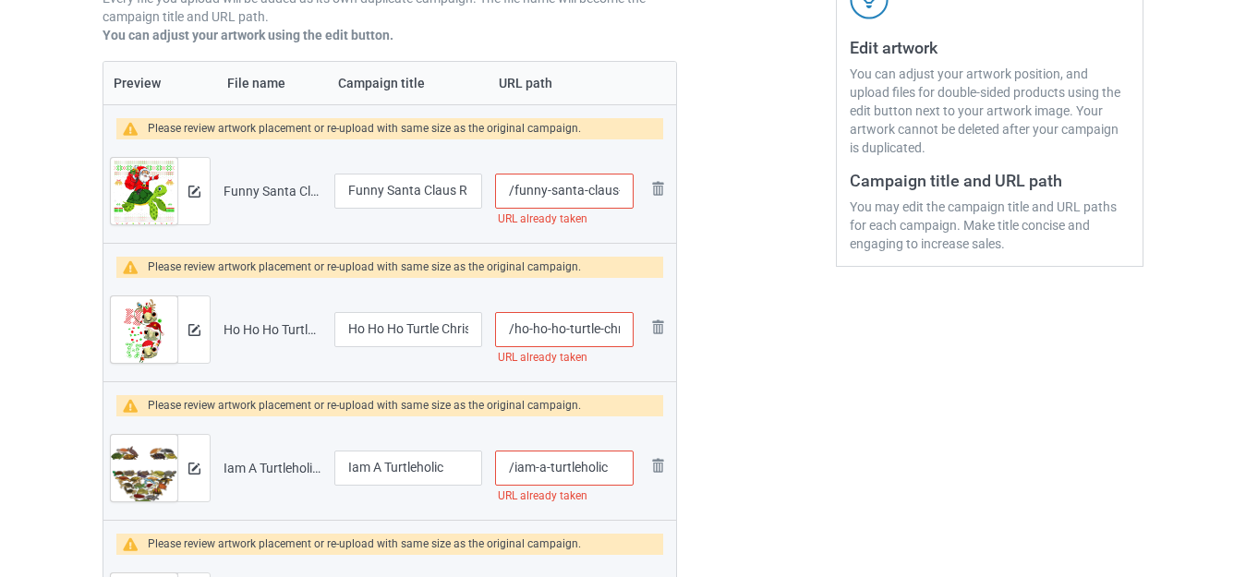
click at [599, 184] on input "/funny-santa-claus-riding-sea-turtle" at bounding box center [564, 191] width 138 height 35
type input "/funny-santa-cl-aus-riding-sea-turtle"
click at [594, 327] on input "/ho-ho-ho-turtle-christmas" at bounding box center [564, 329] width 138 height 35
type input "/ho-ho-ho-turtl-e-christmas"
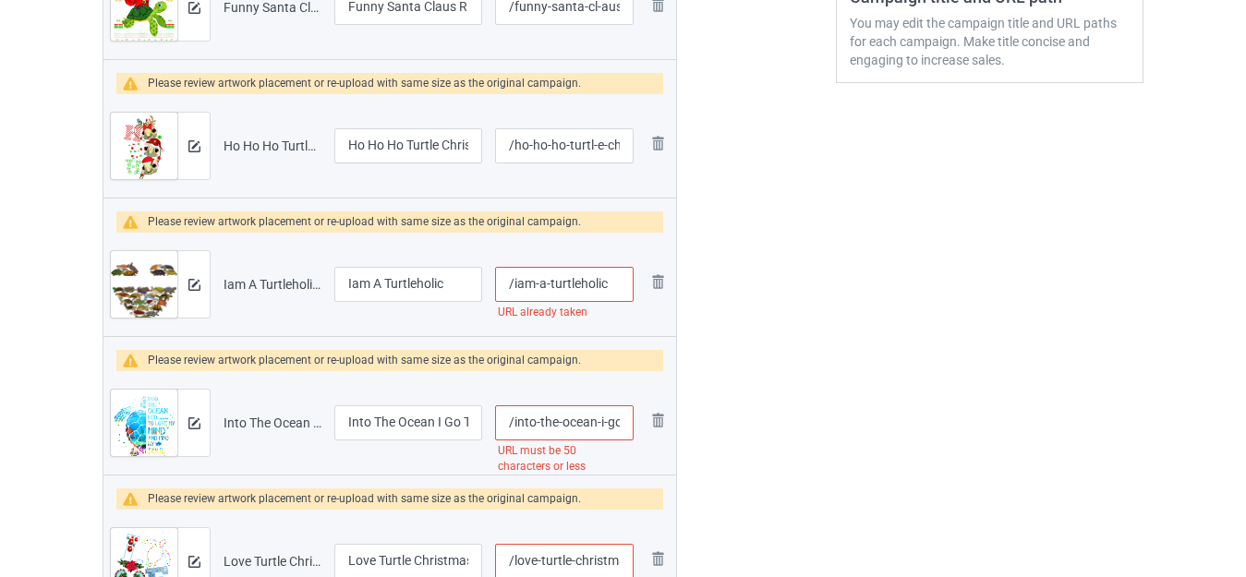
scroll to position [554, 0]
click at [596, 274] on input "/iam-a-turtleholic" at bounding box center [564, 283] width 138 height 35
type input "/iam-a-turtleho-lic"
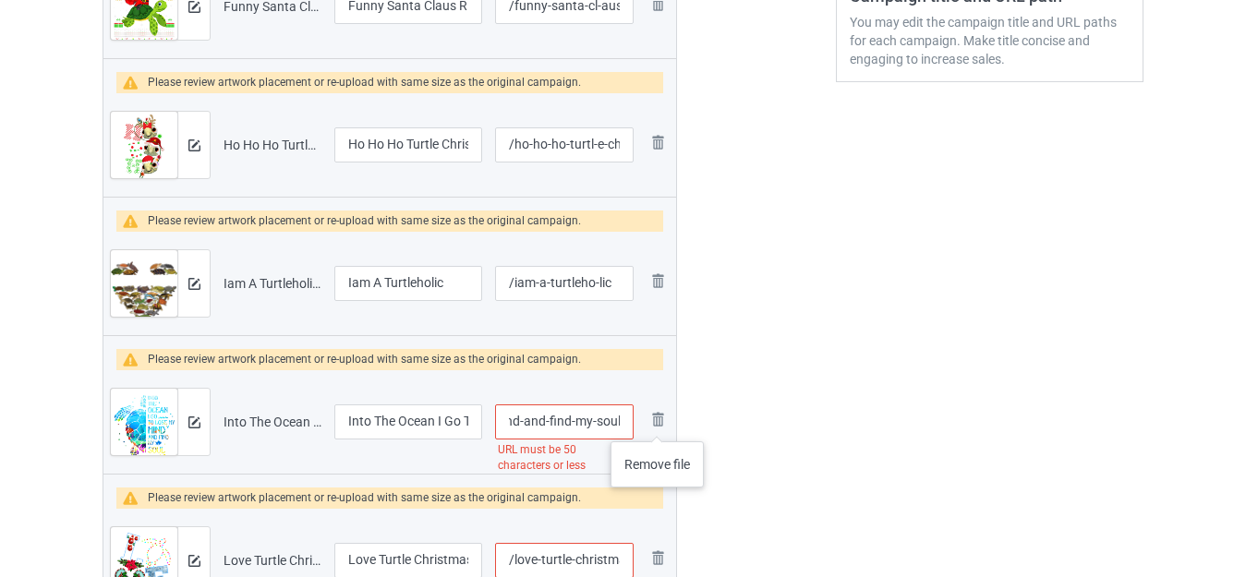
drag, startPoint x: 607, startPoint y: 423, endPoint x: 590, endPoint y: 423, distance: 16.6
click at [658, 423] on tr "Preview and edit artwork Into The Ocean I Go To Lose My Mind And Find My Soul.p…" at bounding box center [389, 421] width 572 height 103
click at [573, 424] on input "/into-the-ocean-i-go-to-lose-my-mind-and-find-my-soul" at bounding box center [564, 421] width 138 height 35
drag, startPoint x: 572, startPoint y: 420, endPoint x: 651, endPoint y: 421, distance: 78.5
click at [651, 421] on tr "Preview and edit artwork Into The Ocean I Go To Lose My Mind And Find My Soul.p…" at bounding box center [389, 421] width 572 height 103
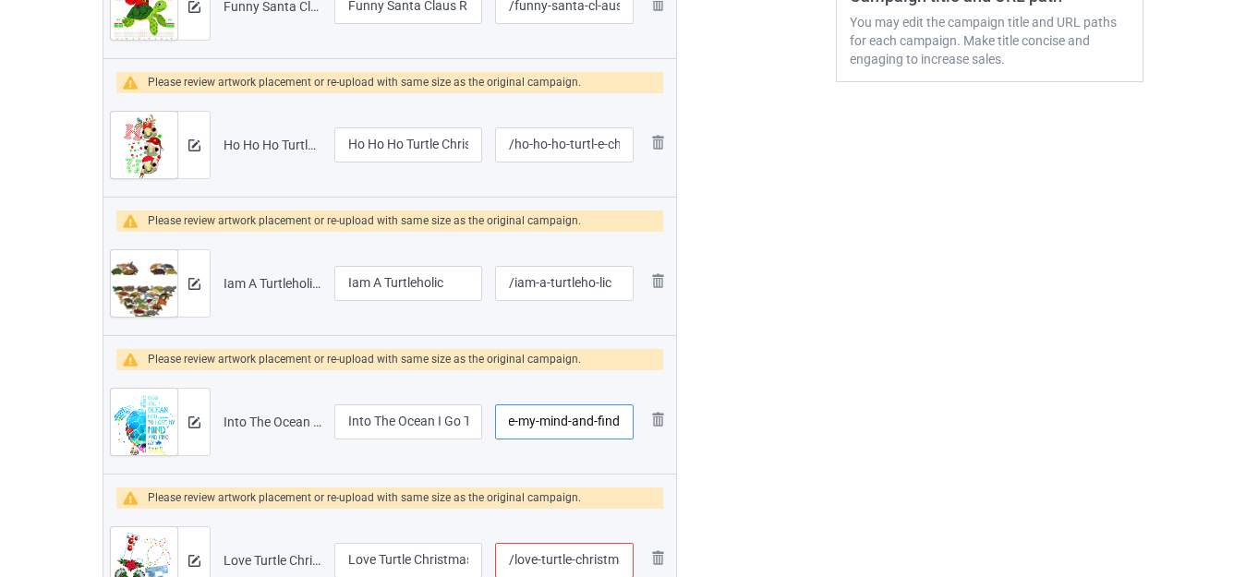
scroll to position [0, 150]
type input "/into-the-ocean-i-go-to-lose-my-mind-and-find"
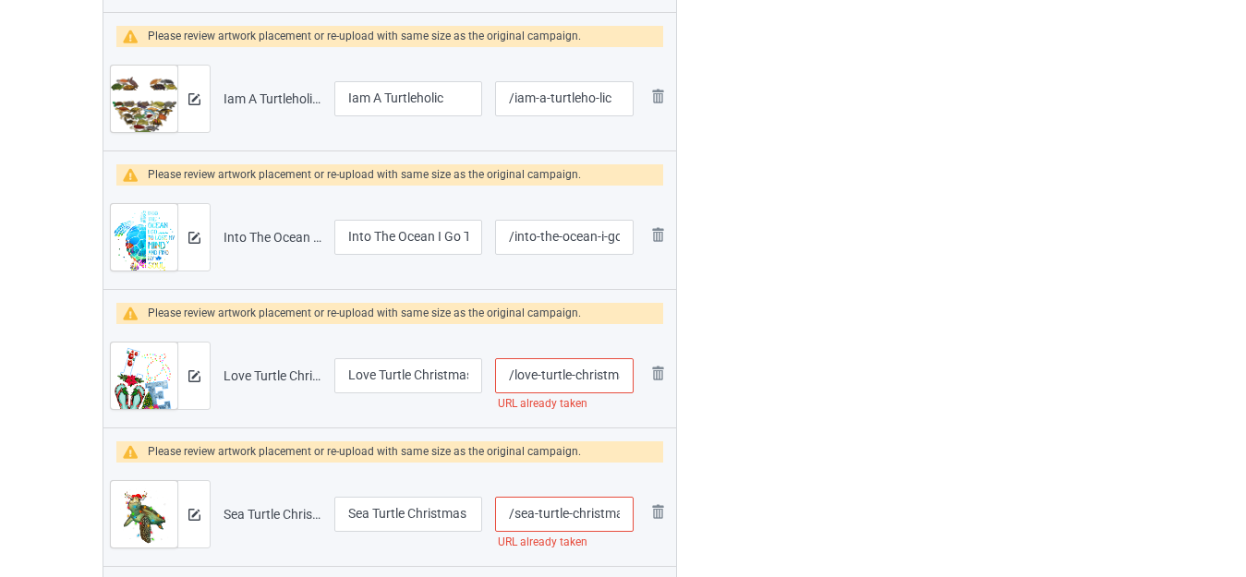
scroll to position [0, 12]
drag, startPoint x: 594, startPoint y: 374, endPoint x: 621, endPoint y: 379, distance: 28.1
click at [622, 378] on input "/love-turtle-christmas" at bounding box center [564, 375] width 138 height 35
click at [615, 373] on input "/love-turtle-christmas" at bounding box center [564, 375] width 138 height 35
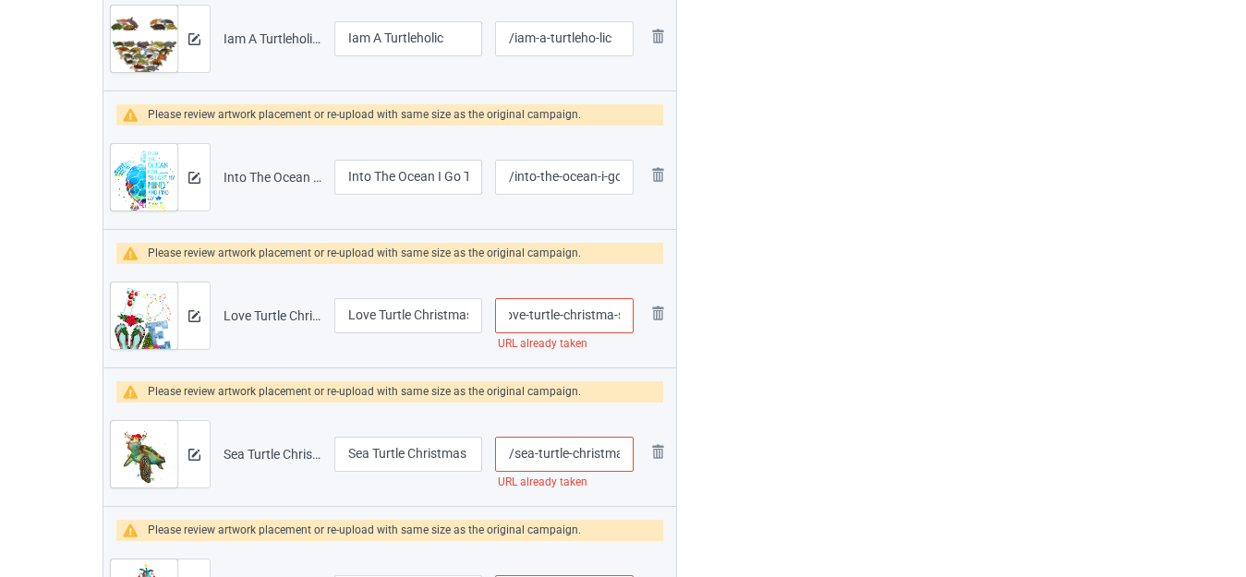
scroll to position [831, 0]
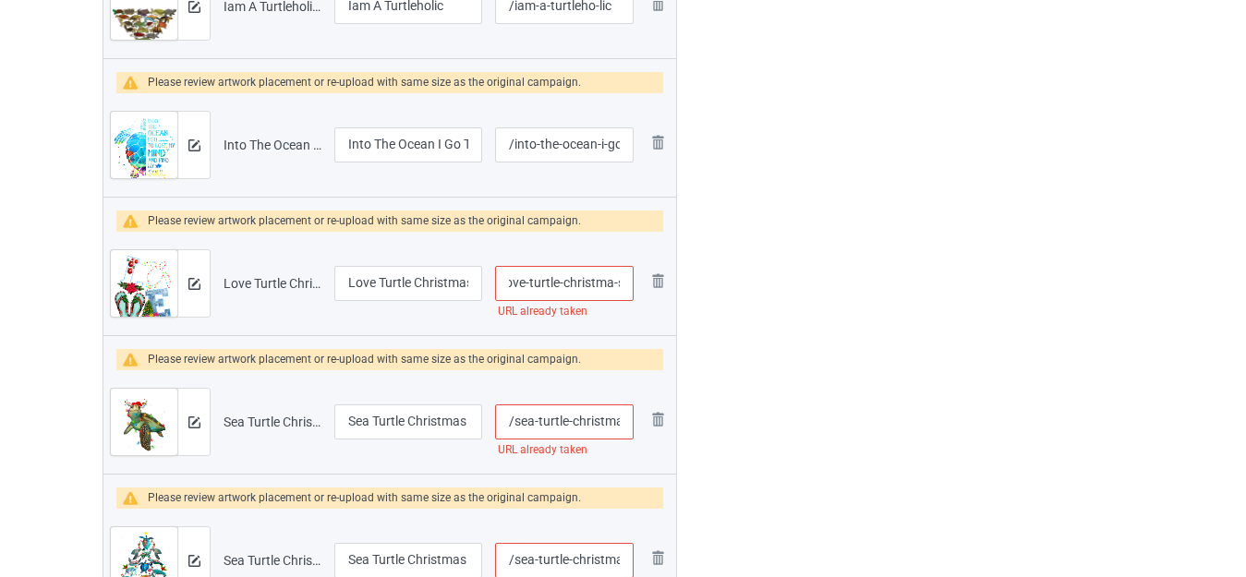
type input "/love-turtle-christma-s"
drag, startPoint x: 611, startPoint y: 423, endPoint x: 626, endPoint y: 426, distance: 15.0
click at [626, 426] on input "/sea-turtle-christmas-lights-santa-hat-christmas" at bounding box center [564, 421] width 138 height 35
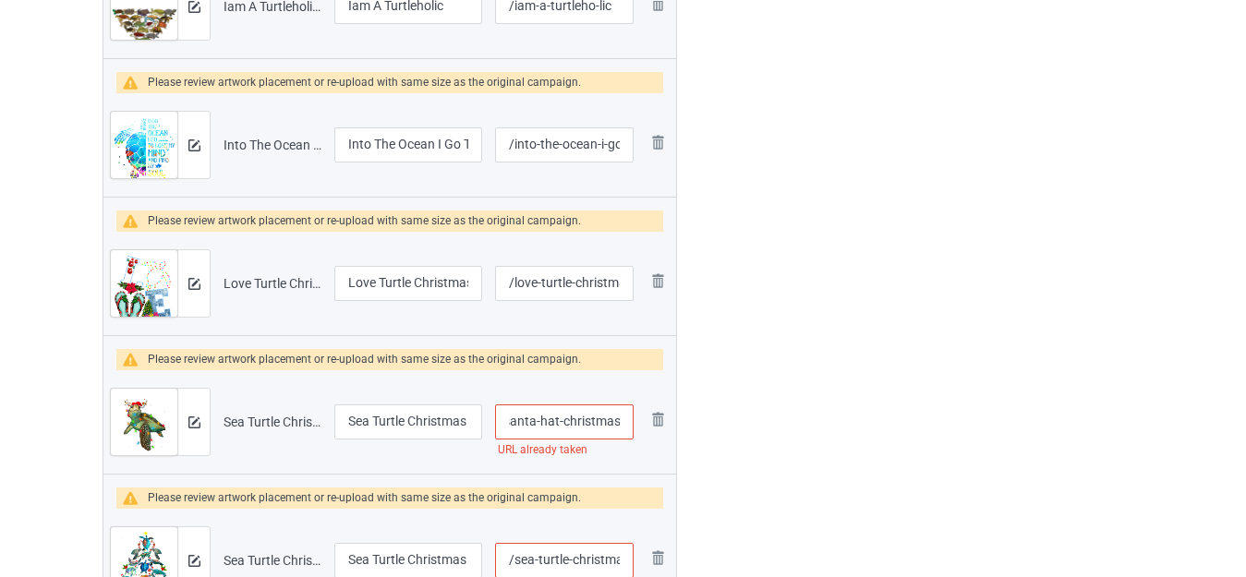
click at [598, 425] on input "/sea-turtle-christmas-lights-santa-hat-christmas" at bounding box center [564, 421] width 138 height 35
click at [608, 417] on input "/sea-turtle-christmas-lights-santa-hat-christmas" at bounding box center [564, 421] width 138 height 35
type input "/sea-turtle-christmas-lights-santa-hat-christm-as"
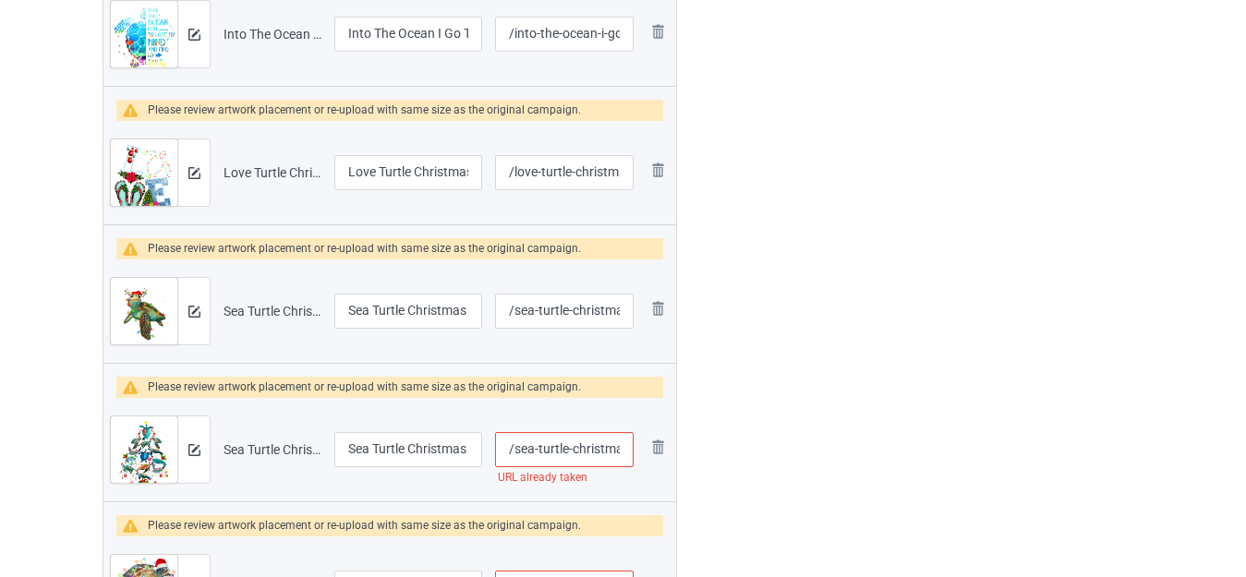
scroll to position [1016, 0]
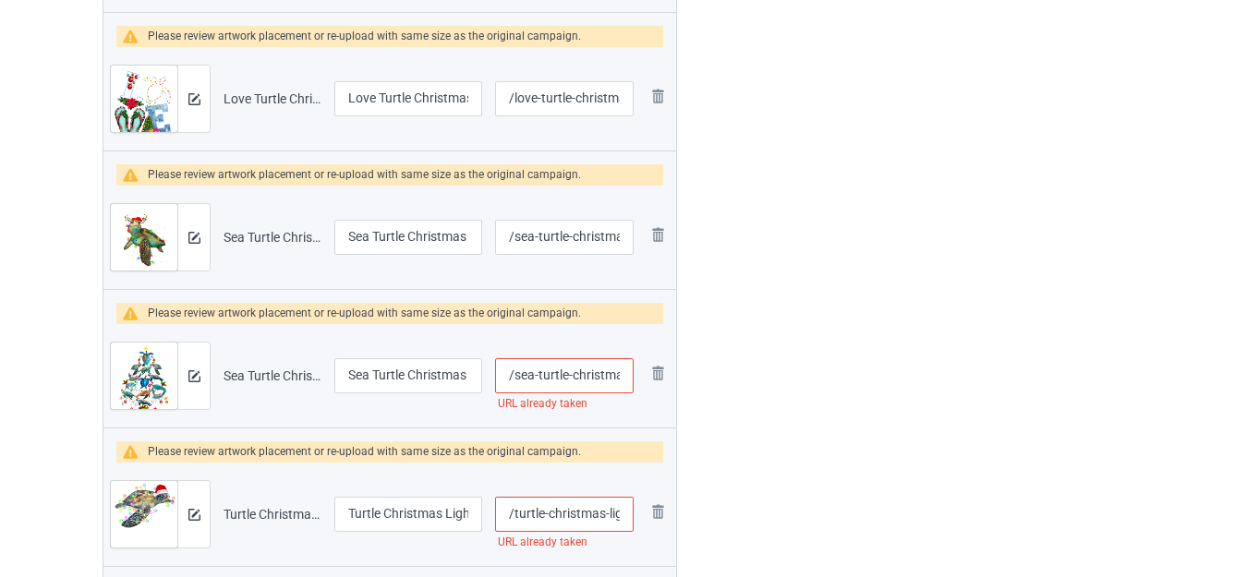
click at [618, 371] on input "/sea-turtle-christmas-tree" at bounding box center [564, 375] width 138 height 35
type input "/sea-turtle-christm-as-tree"
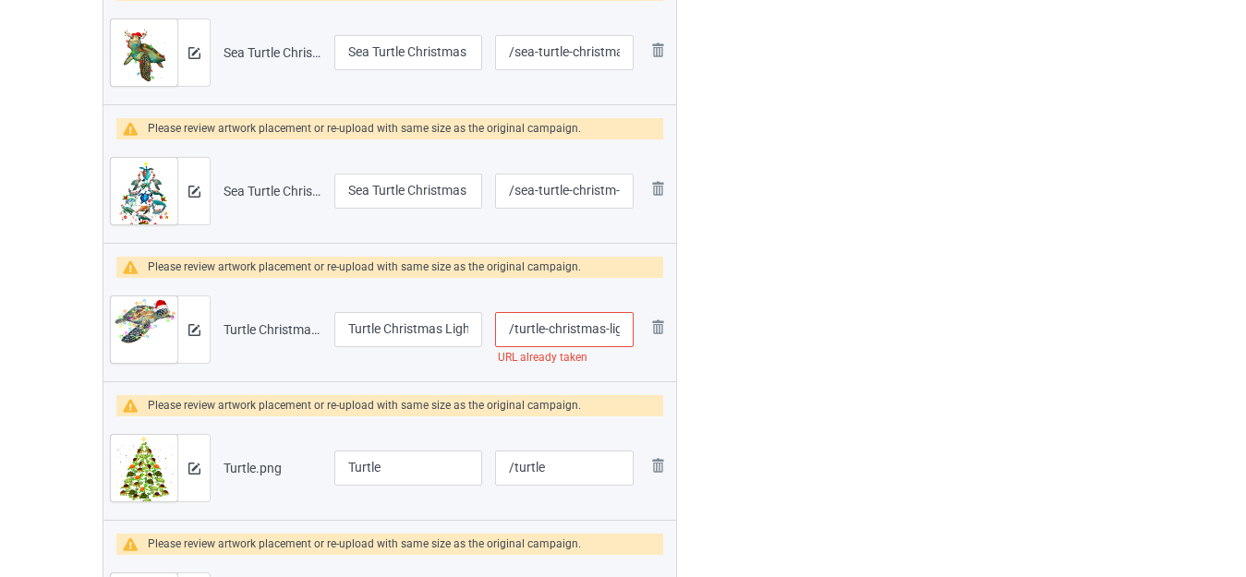
scroll to position [0, 14]
drag, startPoint x: 606, startPoint y: 330, endPoint x: 632, endPoint y: 331, distance: 25.9
click at [630, 331] on input "/turtle-christmas-light" at bounding box center [564, 329] width 138 height 35
click at [612, 326] on input "/turtle-christmas-light" at bounding box center [564, 329] width 138 height 35
click at [609, 331] on input "/turtle-christmas-light" at bounding box center [564, 329] width 138 height 35
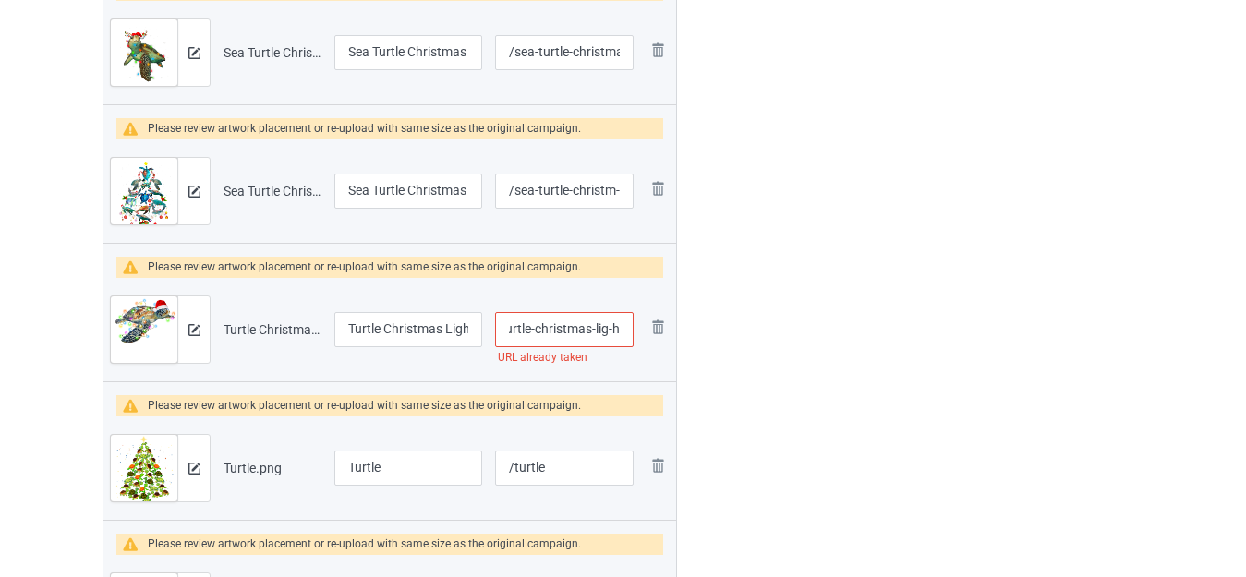
type input "/turtle-christmas-lig-ht"
click at [817, 299] on div at bounding box center [756, 513] width 133 height 3169
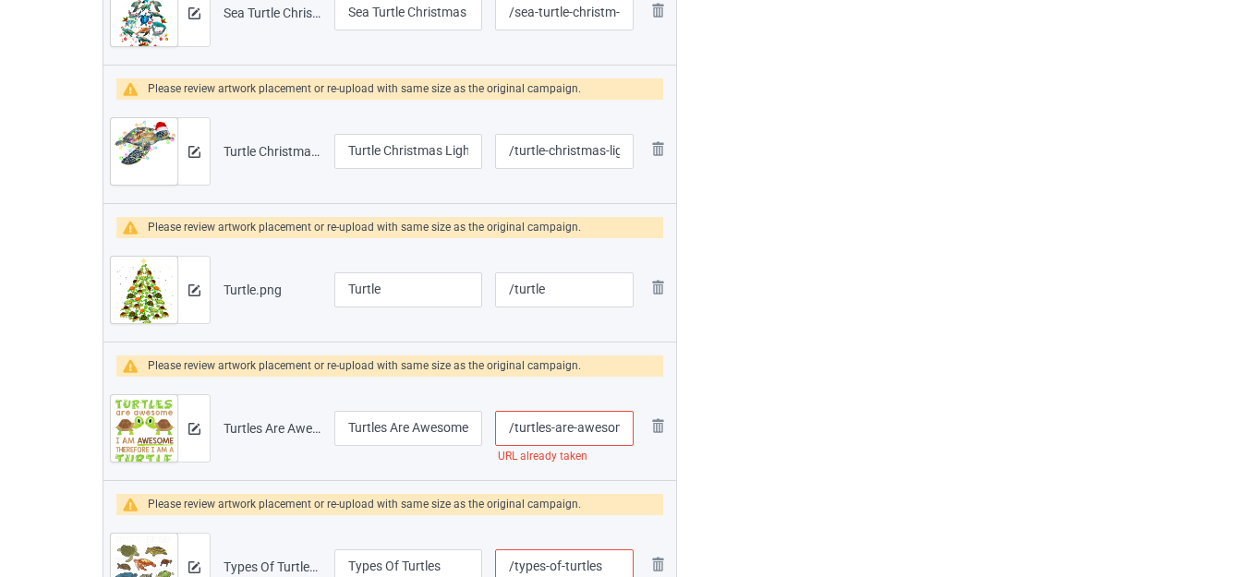
scroll to position [1385, 0]
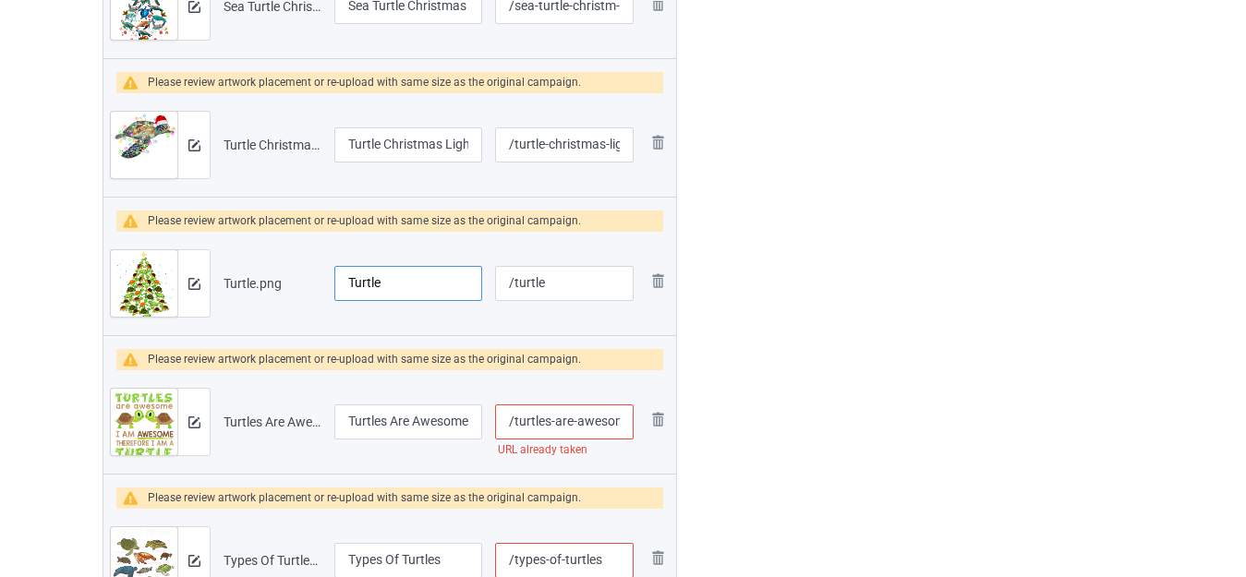
click at [407, 283] on input "Turtle" at bounding box center [408, 283] width 148 height 35
type input "Cute Turtle Christmas Tree"
click at [555, 283] on input "/turtle" at bounding box center [564, 283] width 138 height 35
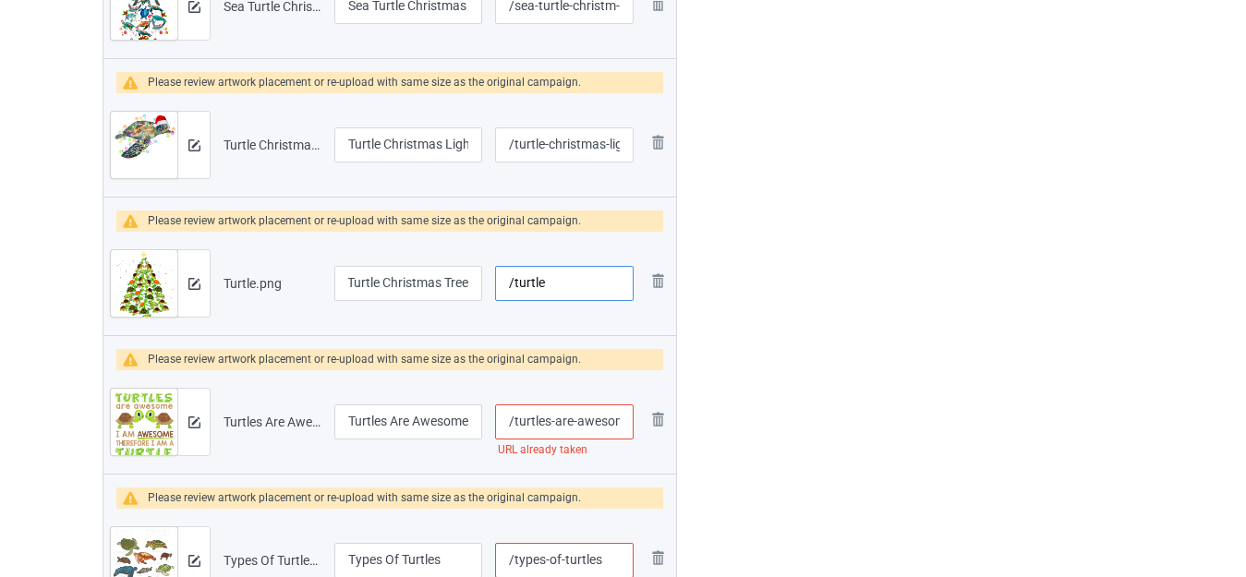
scroll to position [0, 0]
type input "/turtlexmas"
click at [795, 223] on div at bounding box center [756, 328] width 133 height 3169
drag, startPoint x: 597, startPoint y: 419, endPoint x: 622, endPoint y: 427, distance: 26.0
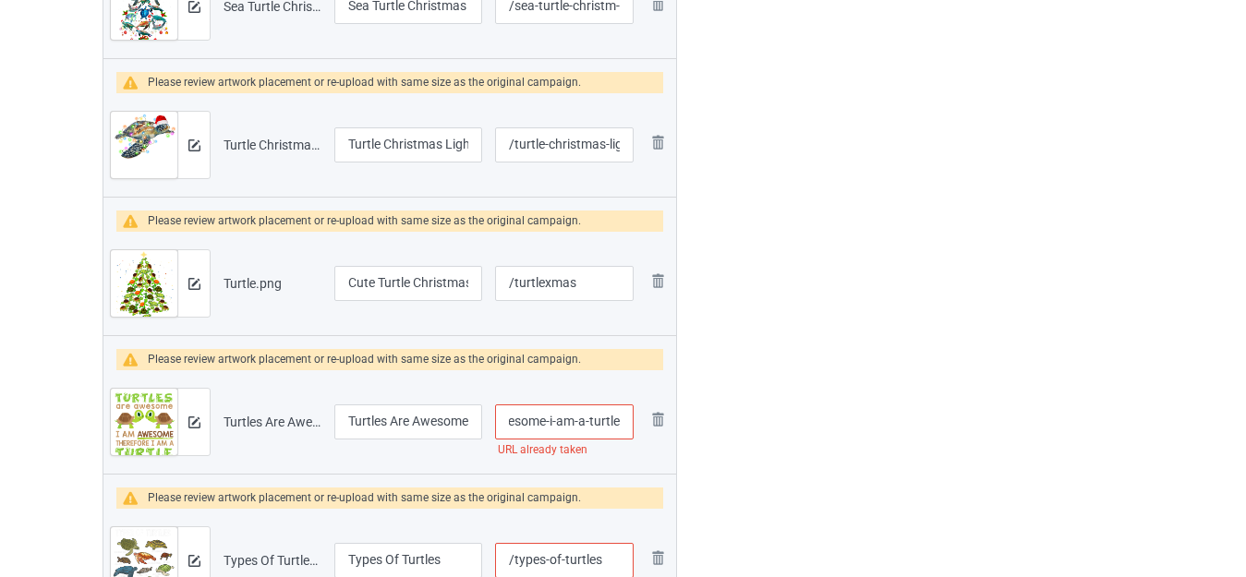
click at [622, 427] on input "/turtles-are-awesome-i-am-a-turtle" at bounding box center [564, 421] width 138 height 35
click at [591, 425] on input "/turtles-are-awesome-i-am-a-turtle" at bounding box center [564, 421] width 138 height 35
click at [609, 417] on input "/turtles-are-awesome-i-am-a-turtle" at bounding box center [564, 421] width 138 height 35
type input "/turtles-are-awesome-i-am-a-turt-le"
click at [797, 351] on div at bounding box center [756, 328] width 133 height 3169
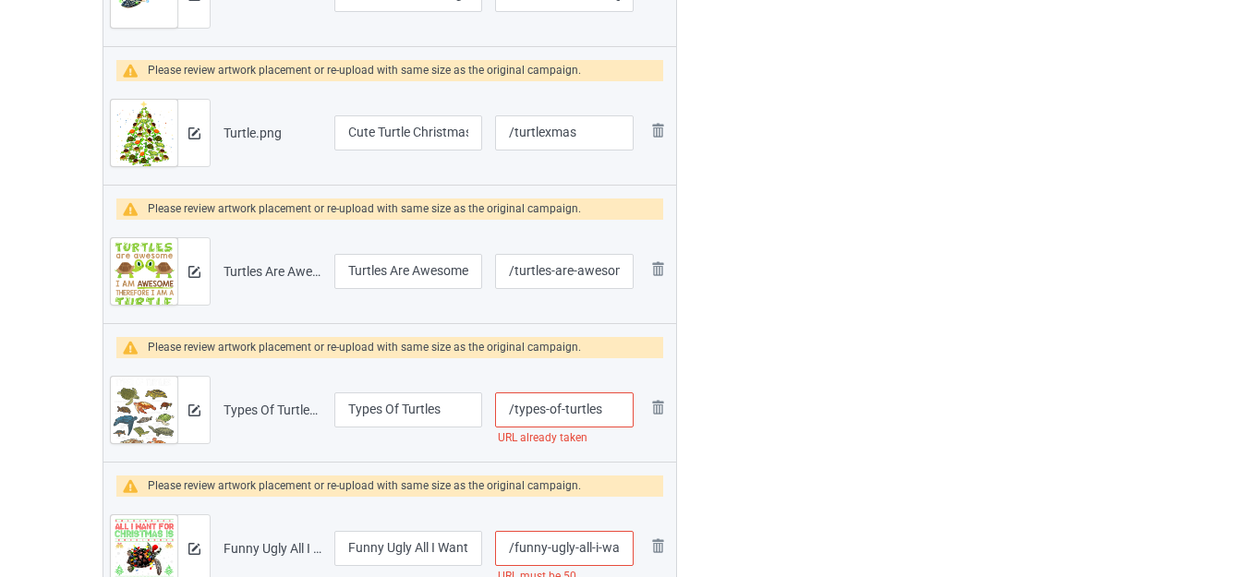
scroll to position [1570, 0]
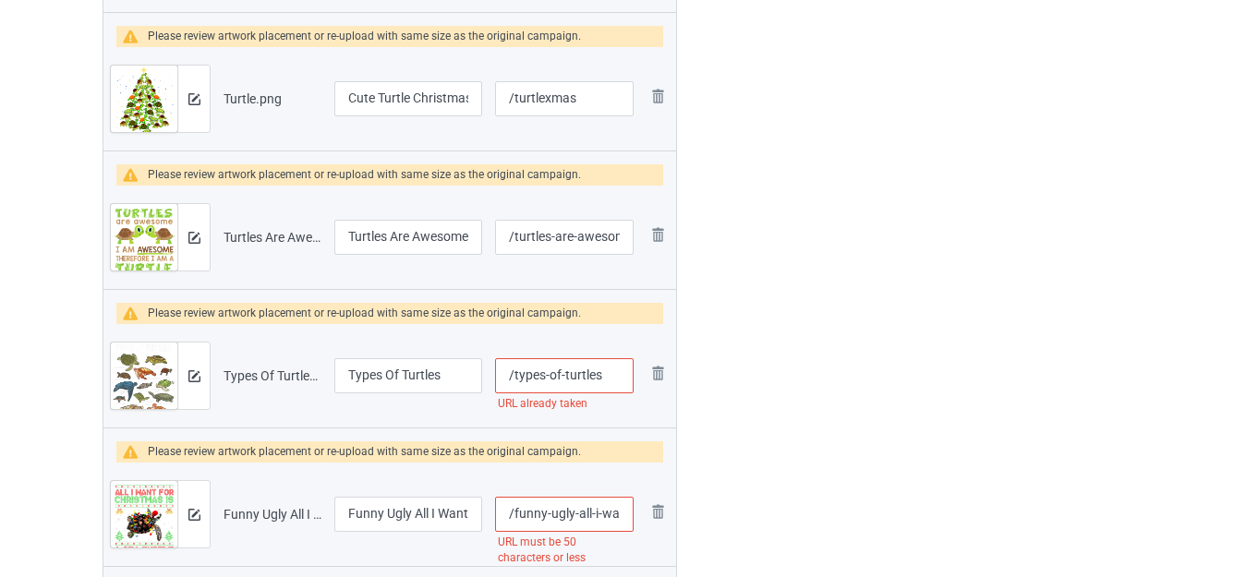
click at [594, 379] on input "/types-of-turtles" at bounding box center [564, 375] width 138 height 35
click at [591, 377] on input "/types-of-turtles" at bounding box center [564, 375] width 138 height 35
type input "/types-of-turtl-es"
click at [790, 335] on div at bounding box center [756, 144] width 133 height 3169
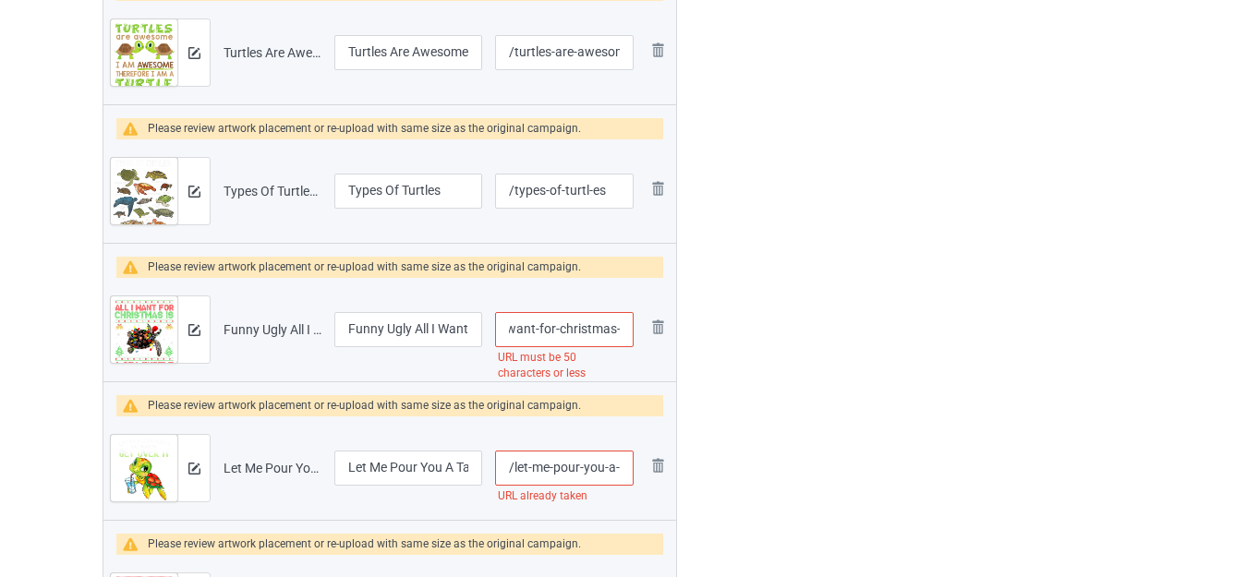
scroll to position [0, 175]
drag, startPoint x: 608, startPoint y: 334, endPoint x: 637, endPoint y: 340, distance: 29.2
click at [637, 340] on td "/funny-ugly-all-i-want-for-christmas-is-a-sea-turtle URL must be 50 characters …" at bounding box center [563, 329] width 151 height 103
click at [598, 330] on input "/funny-ugly-all-i-want-for-christmas-is-a-sea-turtle" at bounding box center [564, 329] width 138 height 35
drag, startPoint x: 561, startPoint y: 327, endPoint x: 620, endPoint y: 348, distance: 62.8
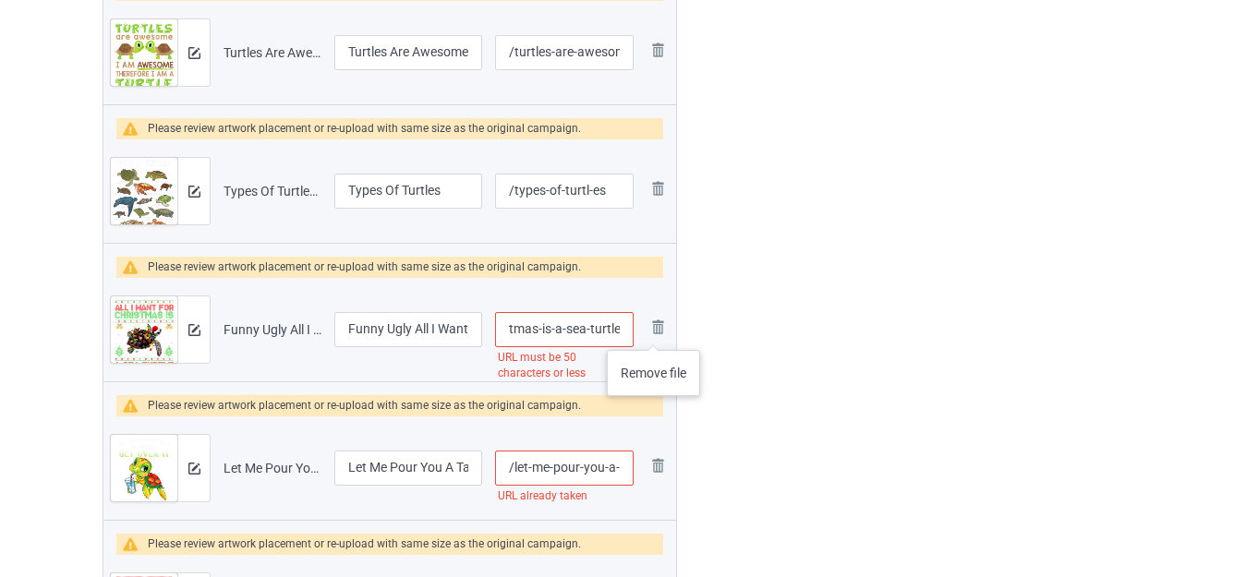
click at [654, 331] on tr "Preview and edit artwork Funny Ugly All I Want For Christmas Is A Sea Turtle.pn…" at bounding box center [389, 329] width 572 height 103
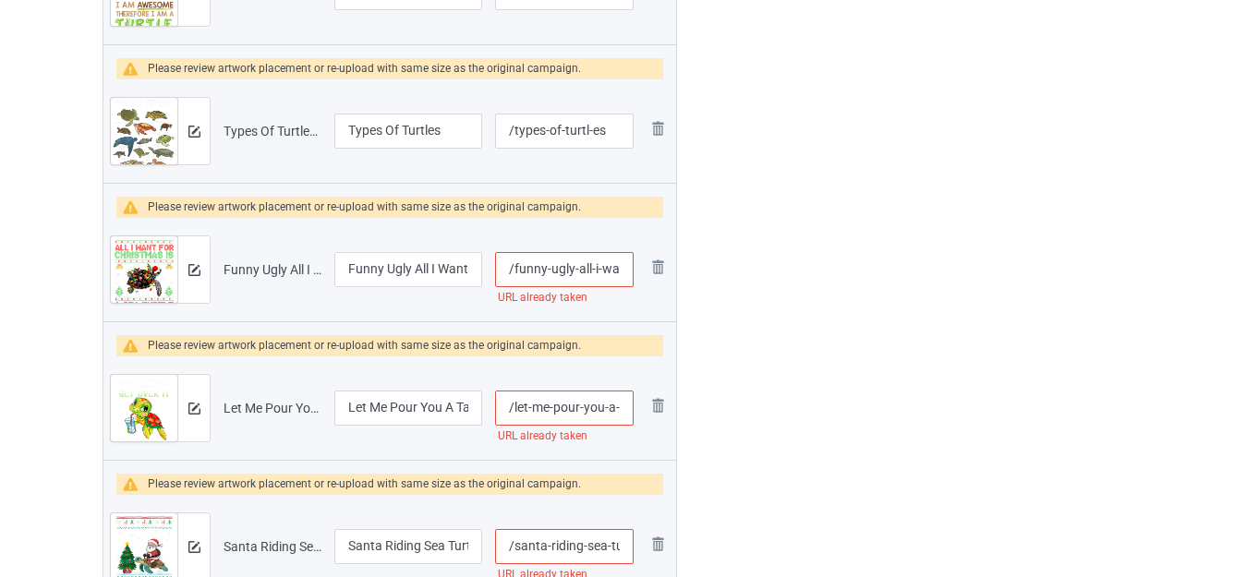
scroll to position [1847, 0]
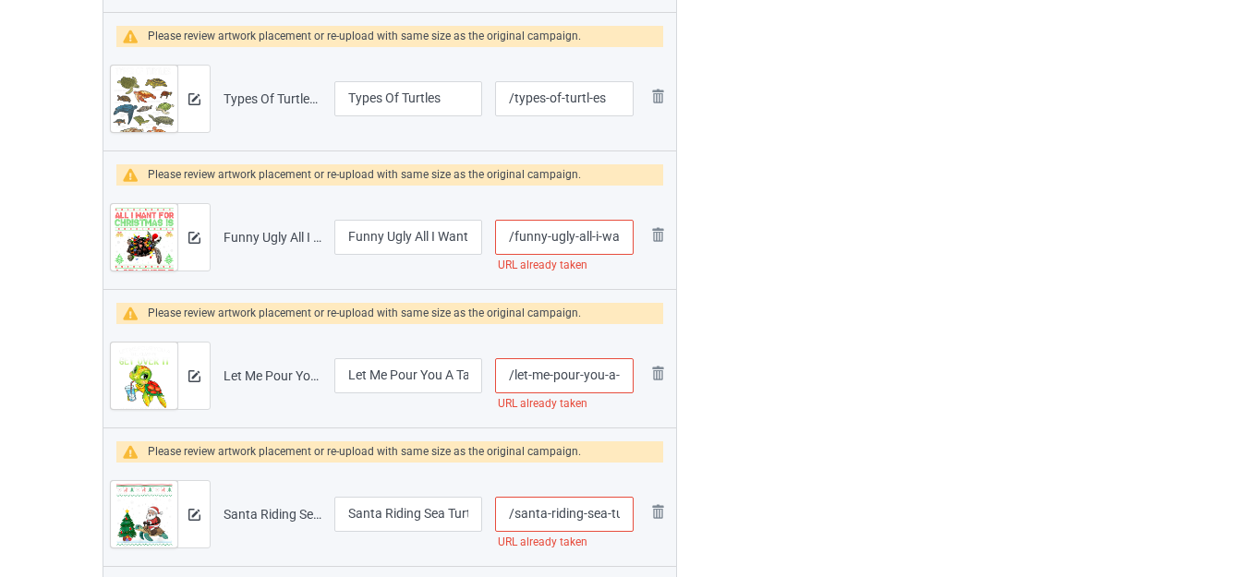
click at [617, 234] on input "/funny-ugly-all-i-want-for-christmas-is-a" at bounding box center [564, 237] width 138 height 35
click at [609, 234] on input "/funny-ugly-all-i-want-for-christmas-is-a" at bounding box center [564, 237] width 138 height 35
type input "/funny-ugly-all-i-w-ant-for-christmas-is-a"
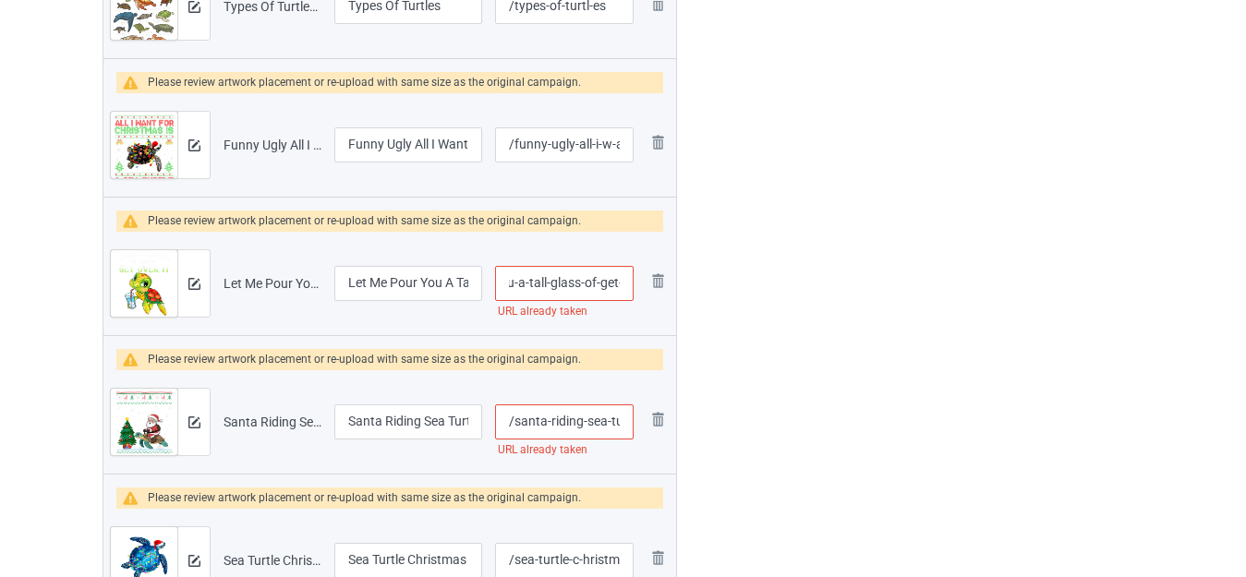
scroll to position [0, 162]
drag, startPoint x: 594, startPoint y: 281, endPoint x: 622, endPoint y: 288, distance: 29.6
click at [622, 288] on input "/let-me-pour-you-a-tall-glass-of-get-over-it-turtle" at bounding box center [564, 283] width 138 height 35
click at [592, 282] on input "/let-me-pour-you-a-tall-glass-of-get-over-it-turtle" at bounding box center [564, 283] width 138 height 35
click at [594, 281] on input "/let-me-pour-you-a-tall-glass-of-get-over-it-turtle" at bounding box center [564, 283] width 138 height 35
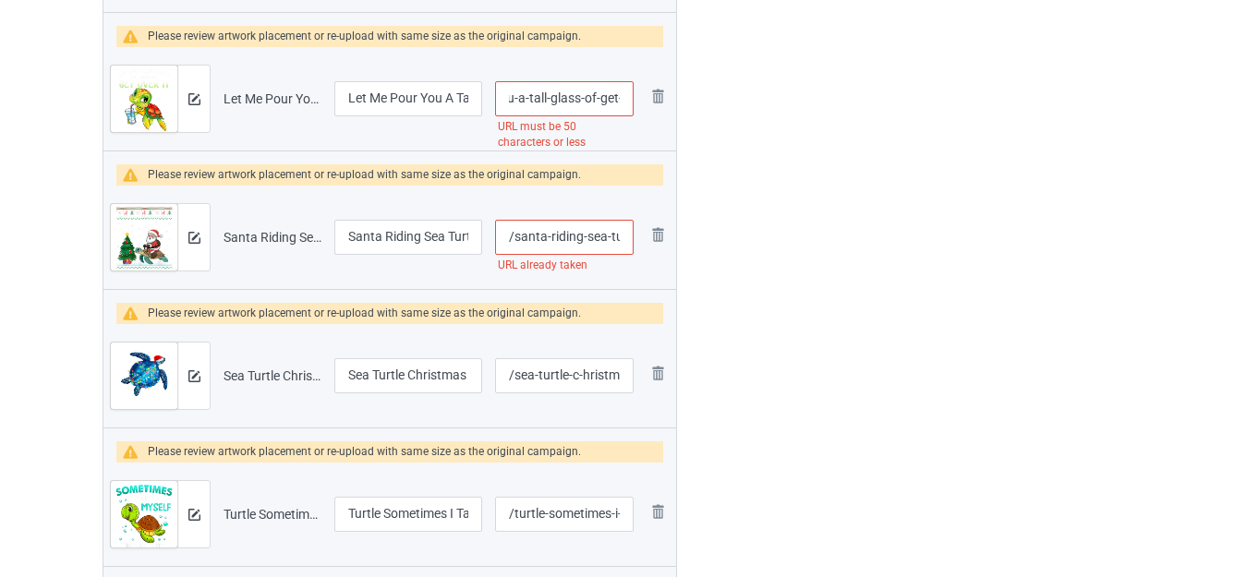
scroll to position [0, 166]
drag, startPoint x: 598, startPoint y: 99, endPoint x: 625, endPoint y: 109, distance: 28.6
click at [625, 109] on input "/let-me-pour-you-a-tall-glass-of-get-over-it-t-urtle" at bounding box center [564, 98] width 138 height 35
click at [591, 96] on input "/let-me-pour-you-a-tall-glass-of-get-over-it-t-urtle" at bounding box center [564, 98] width 138 height 35
drag, startPoint x: 582, startPoint y: 95, endPoint x: 637, endPoint y: 113, distance: 58.1
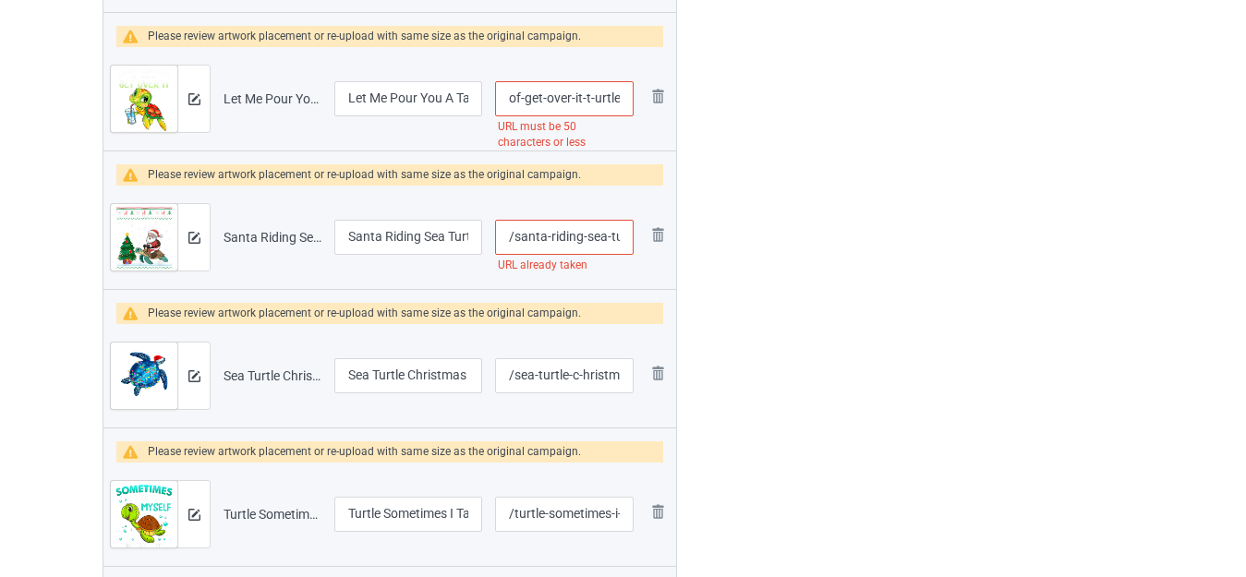
click at [637, 113] on td "/let-me-pour-you-a-tall-glass-of-get-over-it-t-urtle URL must be 50 characters …" at bounding box center [563, 98] width 151 height 103
drag, startPoint x: 587, startPoint y: 235, endPoint x: 620, endPoint y: 237, distance: 33.3
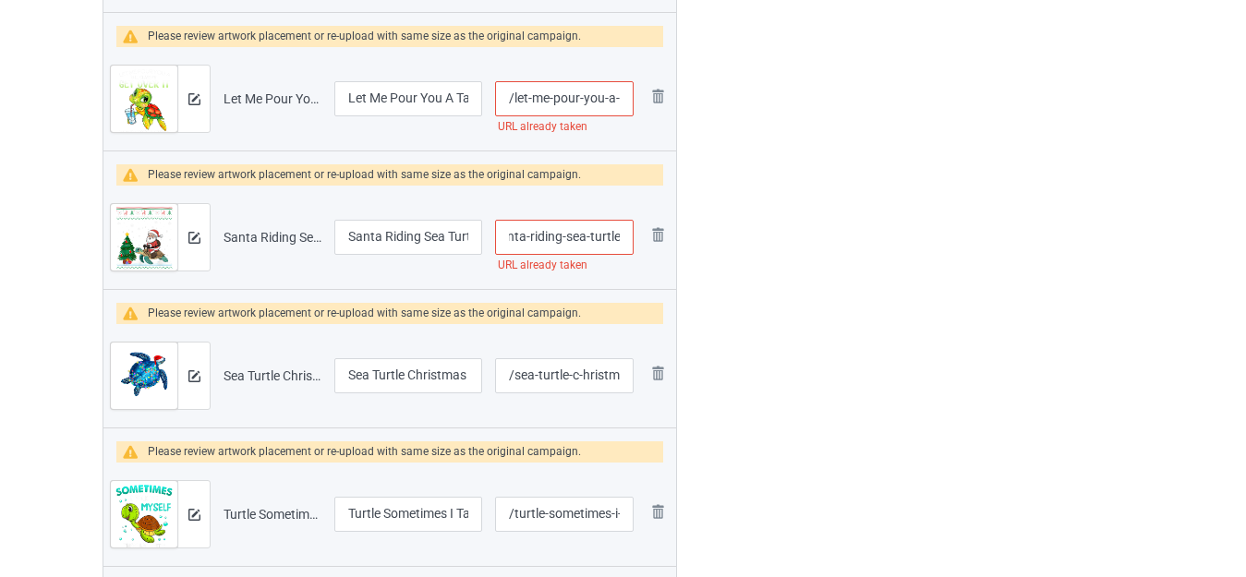
click at [620, 237] on input "/santa-riding-sea-turtle" at bounding box center [564, 237] width 138 height 35
drag, startPoint x: 598, startPoint y: 95, endPoint x: 642, endPoint y: 100, distance: 43.6
click at [642, 100] on tr "Preview and edit artwork Let Me Pour You A Tall Glass Of Get Over It Turtle.png…" at bounding box center [389, 98] width 572 height 103
click at [603, 95] on input "/let-me-pour-you-a-tall-glass-of-get-over-it" at bounding box center [564, 98] width 138 height 35
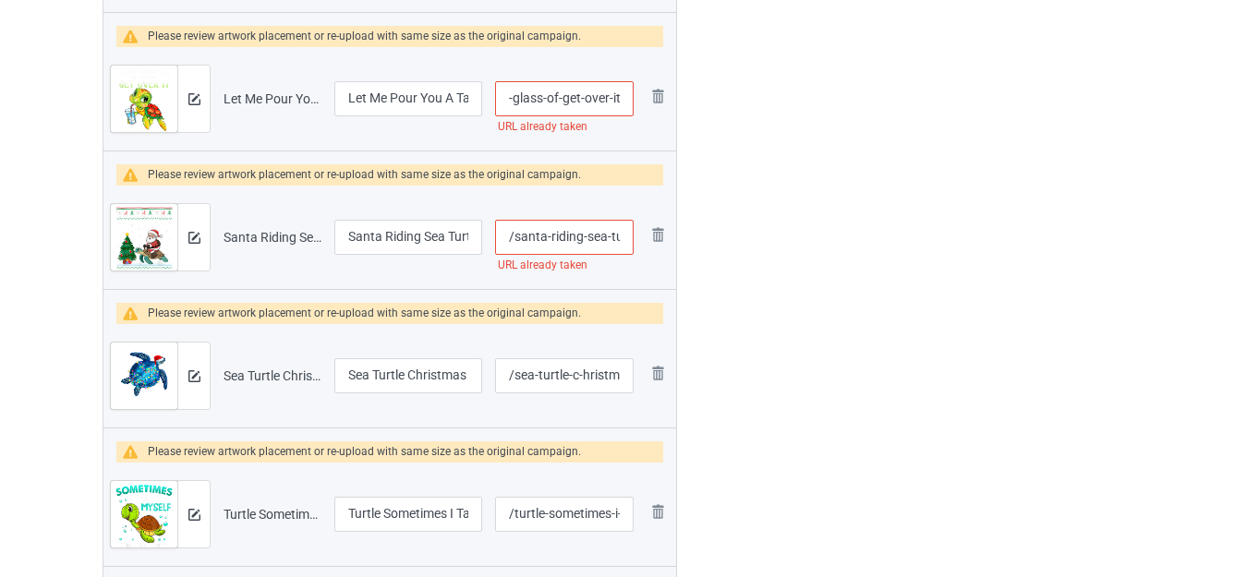
click at [620, 93] on input "/let-me-pour-you-a-tall-glass-of-get-over-it" at bounding box center [564, 98] width 138 height 35
click at [614, 94] on input "/let-me-pour-you-a-tall-glass-of-get-over-it" at bounding box center [564, 98] width 138 height 35
type input "/let-me-pour-you-a-tall-glass-of-get-over--it"
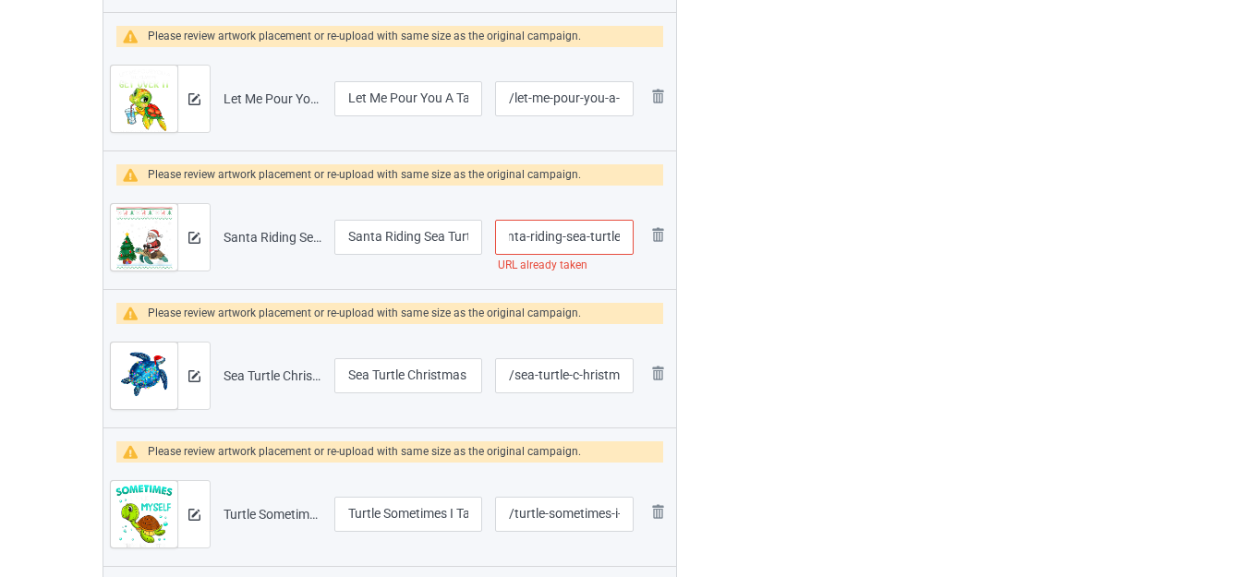
drag, startPoint x: 602, startPoint y: 236, endPoint x: 621, endPoint y: 247, distance: 22.3
click at [621, 247] on input "/santa-riding-sea-turtle" at bounding box center [564, 237] width 138 height 35
click at [602, 238] on input "/santa-riding-sea-turtle" at bounding box center [564, 237] width 138 height 35
type input "/santa-riding-sea-tu-rtle"
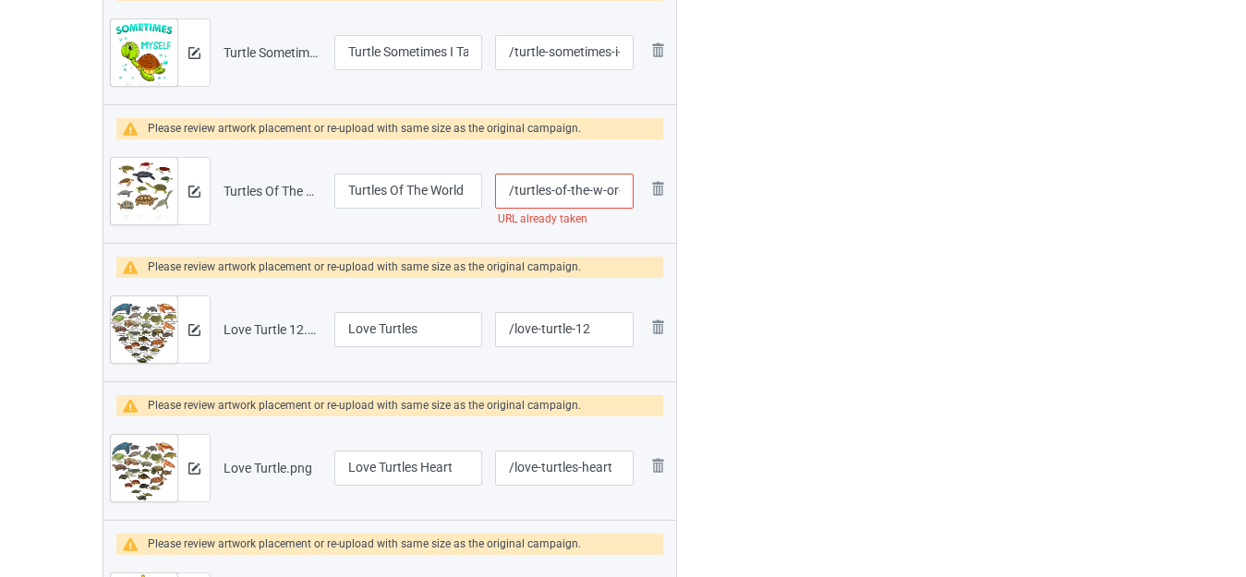
scroll to position [0, 18]
drag, startPoint x: 607, startPoint y: 187, endPoint x: 620, endPoint y: 195, distance: 15.7
click at [620, 195] on input "/turtles-of-the-w-or-lds" at bounding box center [564, 191] width 138 height 35
click at [618, 187] on input "/turtles-of-the-w-or-lds" at bounding box center [564, 191] width 138 height 35
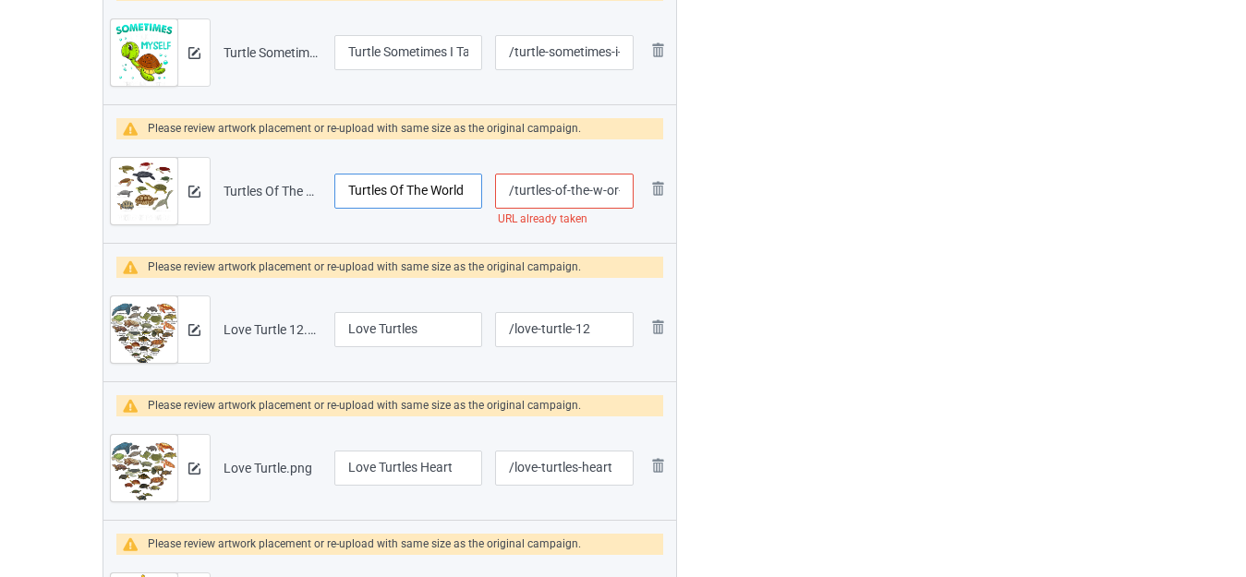
drag, startPoint x: 445, startPoint y: 196, endPoint x: 473, endPoint y: 195, distance: 27.7
click at [473, 195] on input "Turtles Of The World" at bounding box center [408, 191] width 148 height 35
click at [595, 200] on input "/turtles-of-the-w-or-lds" at bounding box center [564, 191] width 138 height 35
click at [604, 191] on input "/turtles-of-the-w-or-lds" at bounding box center [564, 191] width 138 height 35
type input "/turtles-of-the--or-lds"
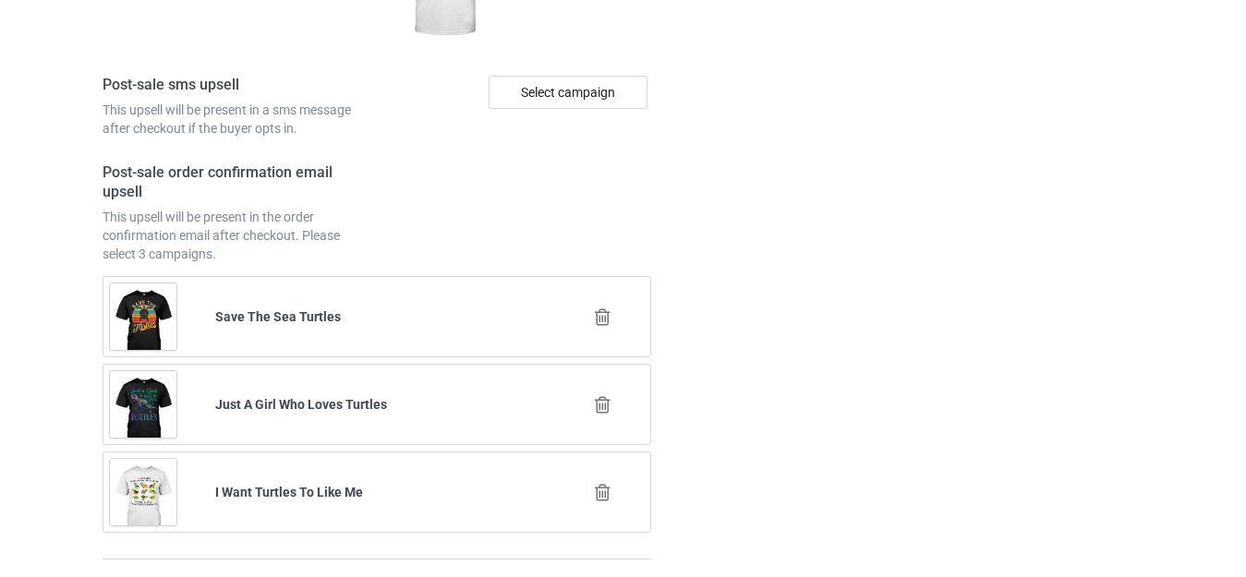
scroll to position [5451, 0]
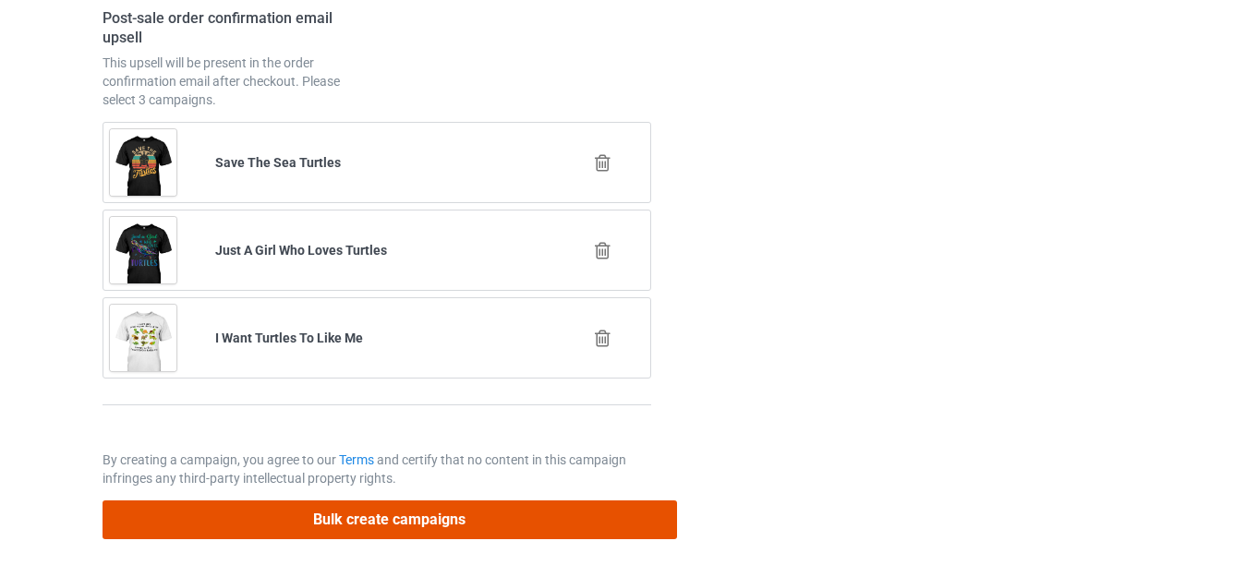
click at [474, 519] on button "Bulk create campaigns" at bounding box center [389, 519] width 574 height 38
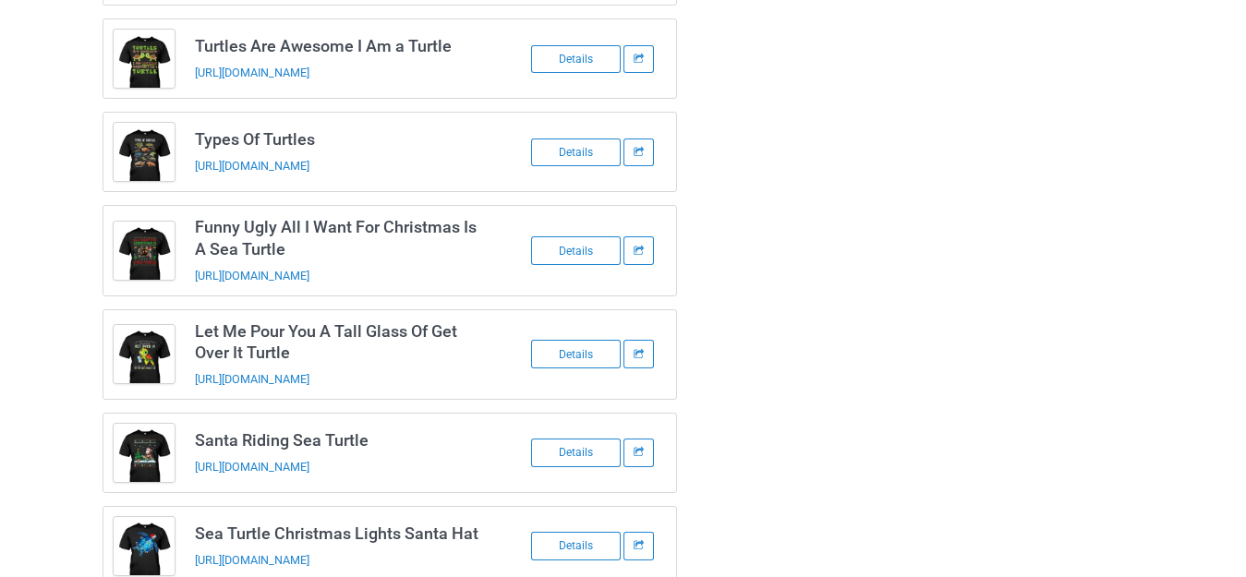
scroll to position [948, 0]
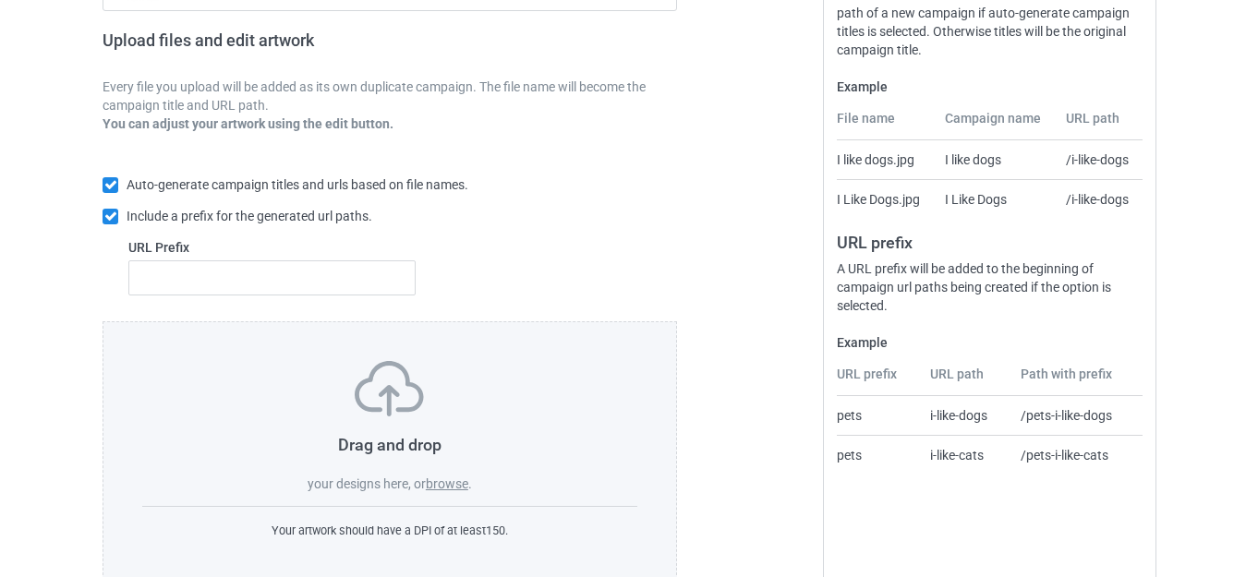
scroll to position [322, 0]
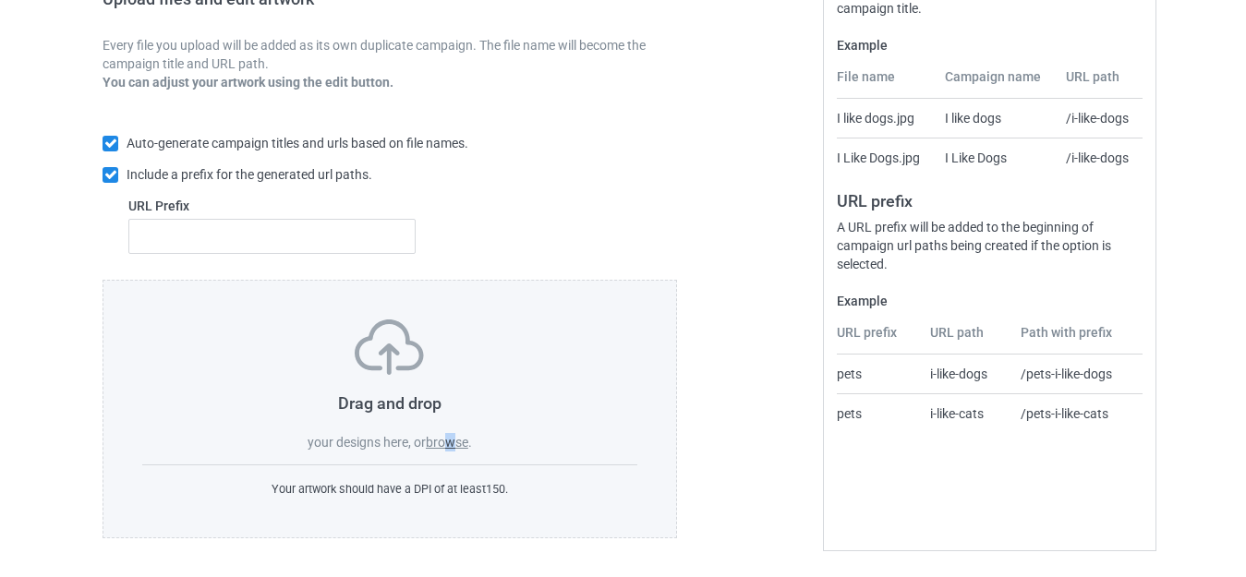
click at [451, 442] on label "browse" at bounding box center [447, 442] width 42 height 15
click at [446, 438] on label "browse" at bounding box center [447, 442] width 42 height 15
click at [0, 0] on input "browse" at bounding box center [0, 0] width 0 height 0
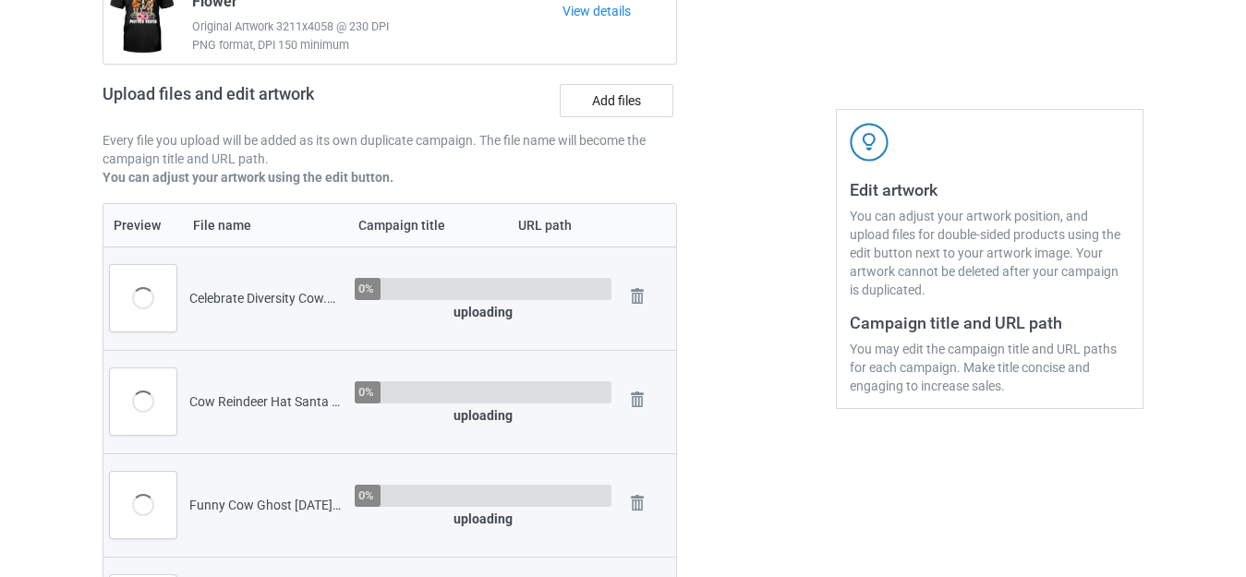
scroll to position [138, 0]
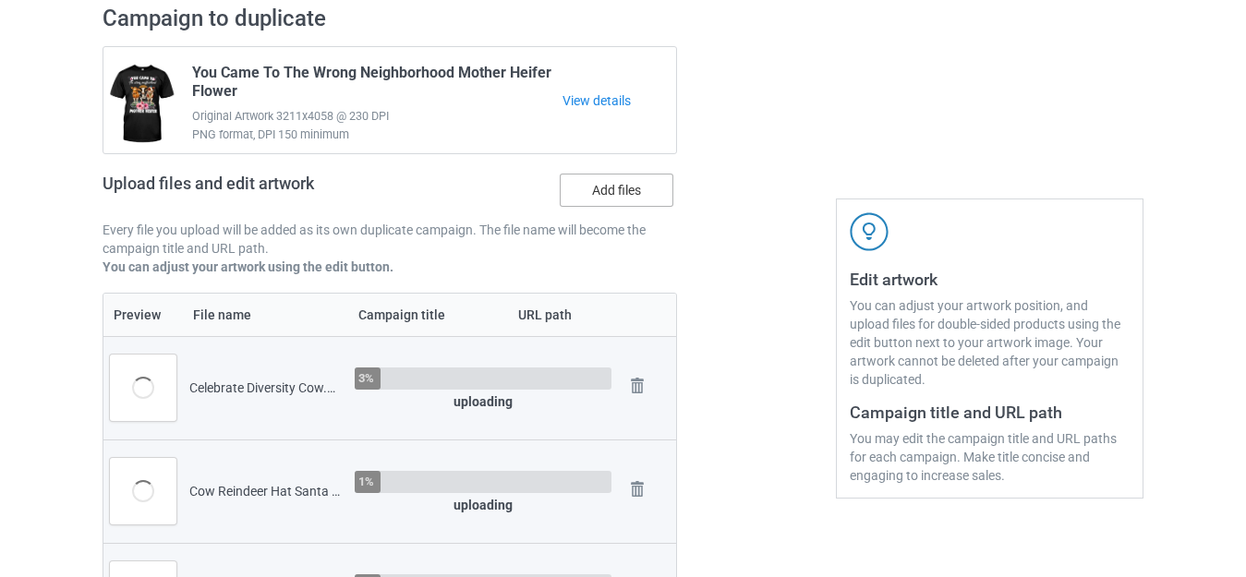
click at [606, 187] on label "Add files" at bounding box center [617, 190] width 114 height 33
click at [0, 0] on input "Add files" at bounding box center [0, 0] width 0 height 0
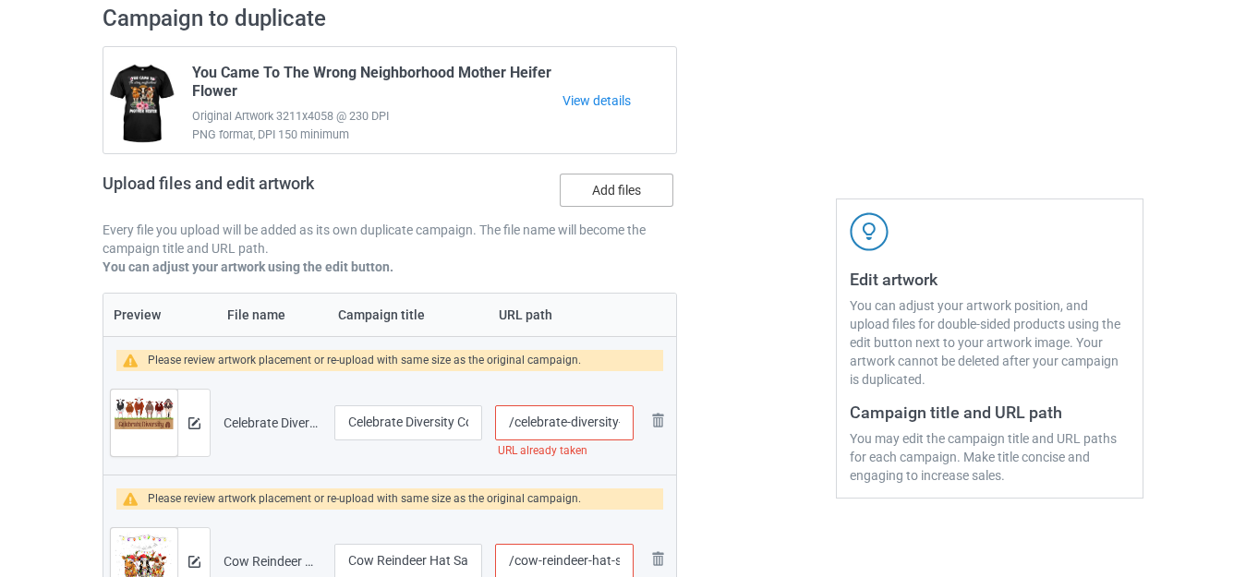
click at [600, 192] on label "Add files" at bounding box center [617, 190] width 114 height 33
click at [0, 0] on input "Add files" at bounding box center [0, 0] width 0 height 0
click at [620, 190] on label "Add files" at bounding box center [617, 190] width 114 height 33
click at [0, 0] on input "Add files" at bounding box center [0, 0] width 0 height 0
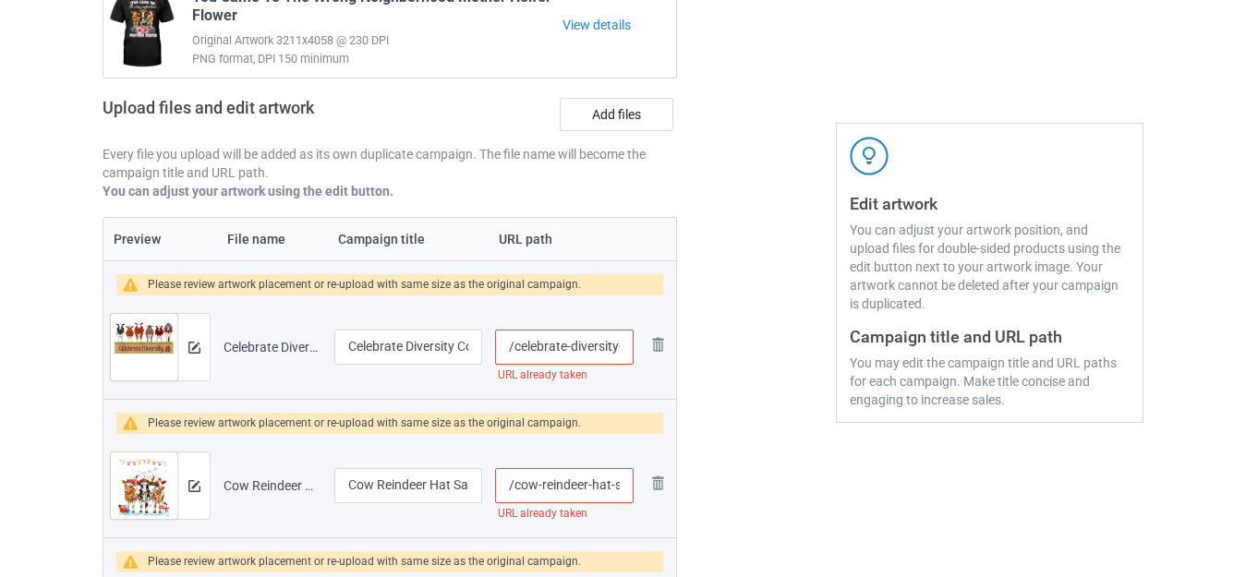
scroll to position [0, 0]
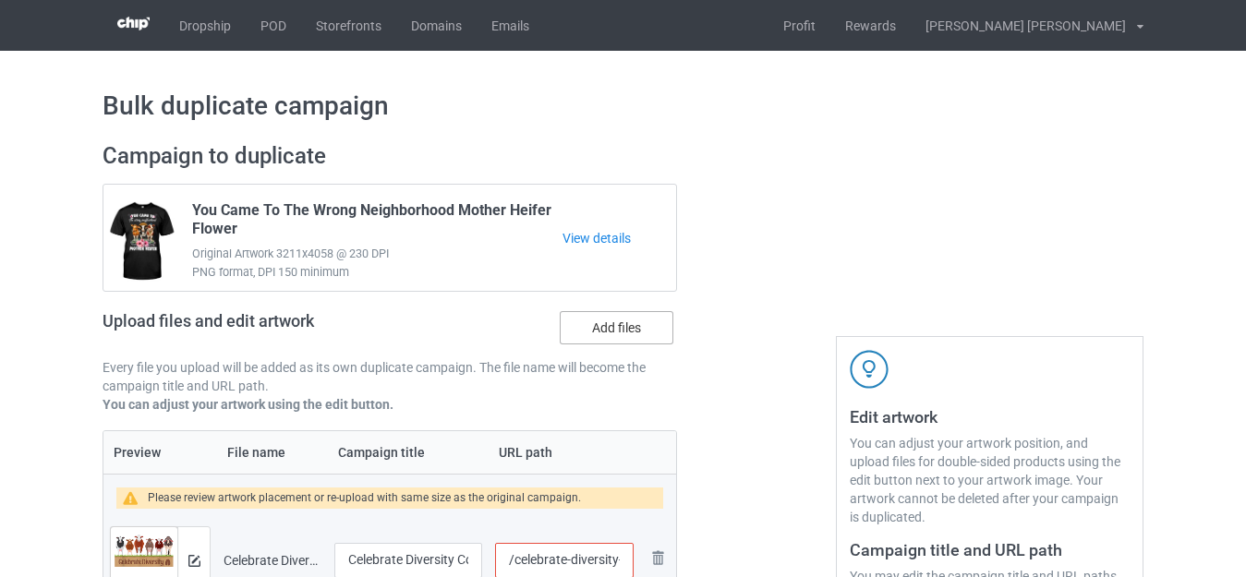
click at [605, 329] on label "Add files" at bounding box center [617, 327] width 114 height 33
click at [0, 0] on input "Add files" at bounding box center [0, 0] width 0 height 0
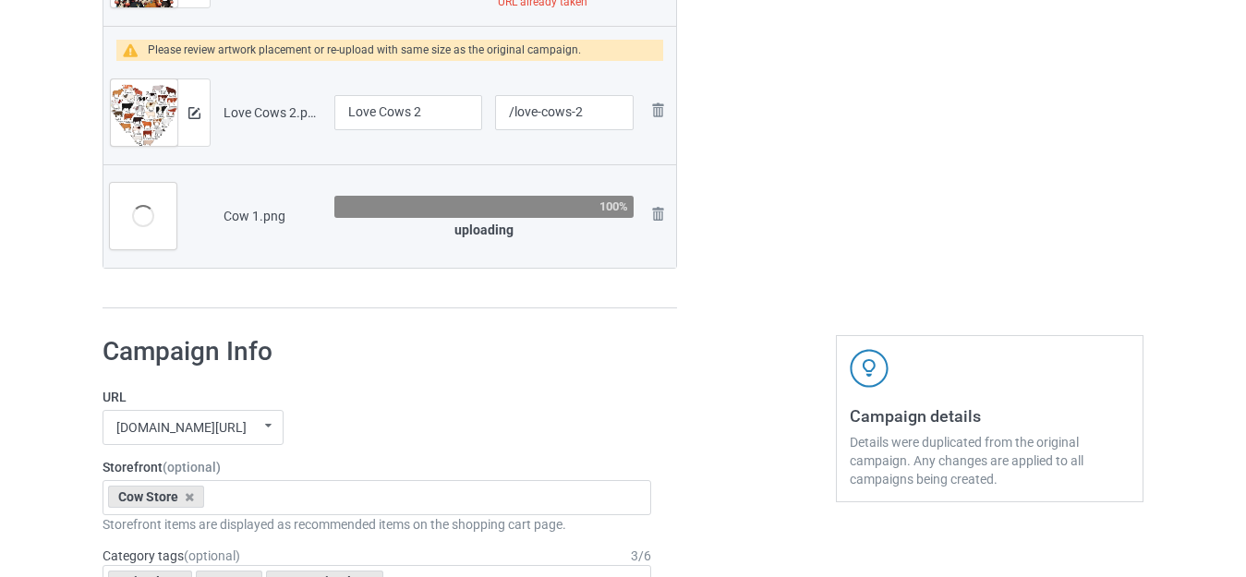
scroll to position [2216, 0]
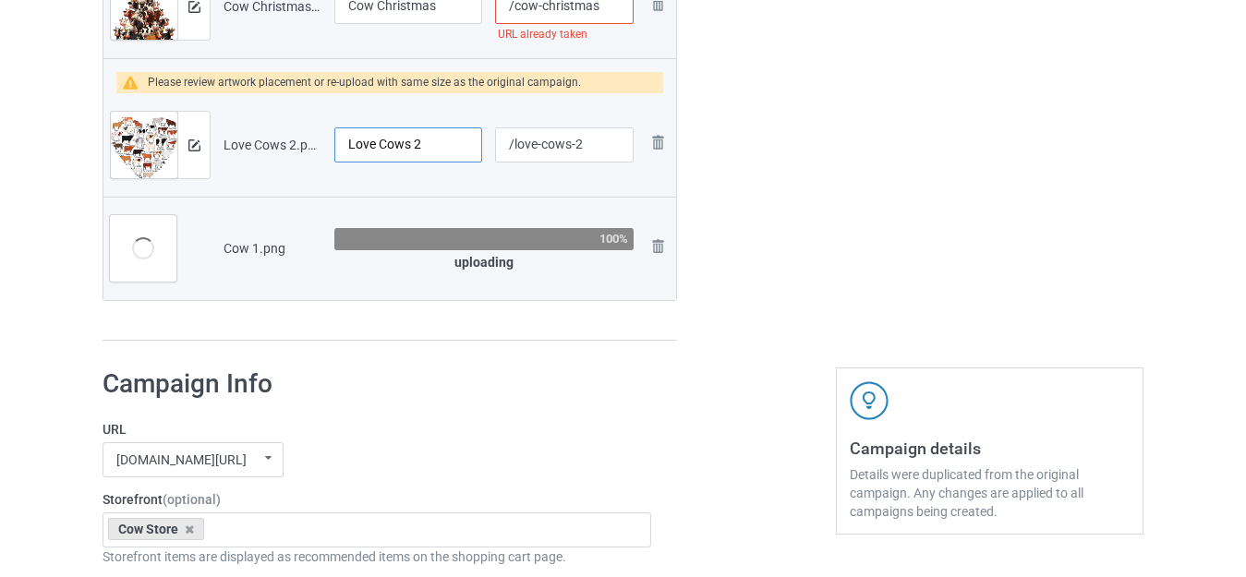
drag, startPoint x: 415, startPoint y: 141, endPoint x: 439, endPoint y: 143, distance: 25.0
click at [439, 143] on input "Love Cows 2" at bounding box center [408, 144] width 148 height 35
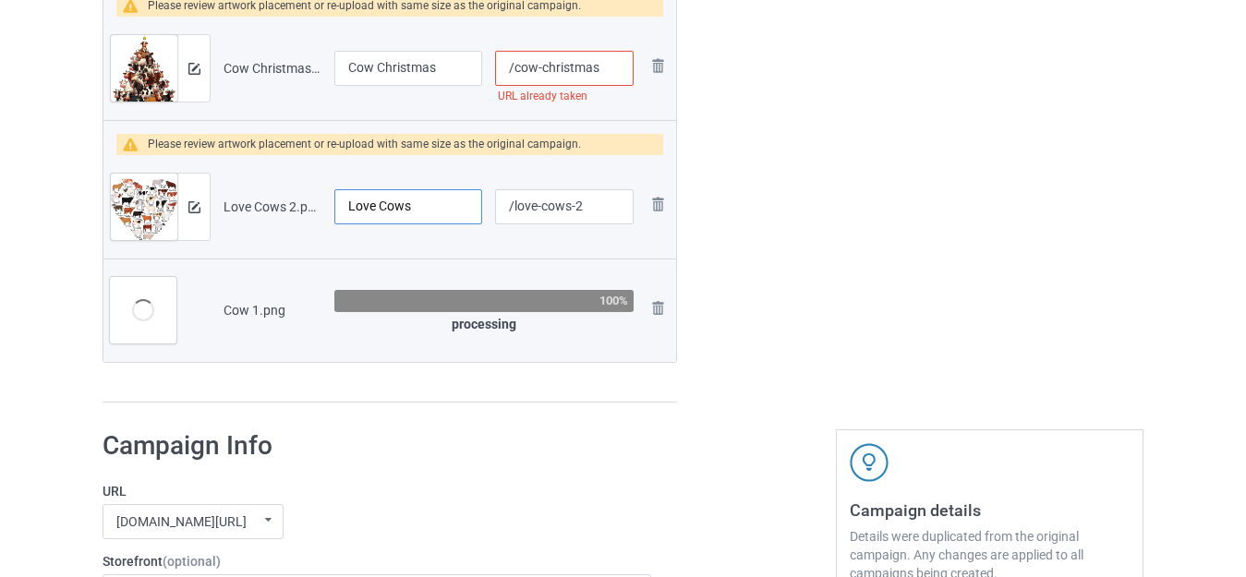
scroll to position [2031, 0]
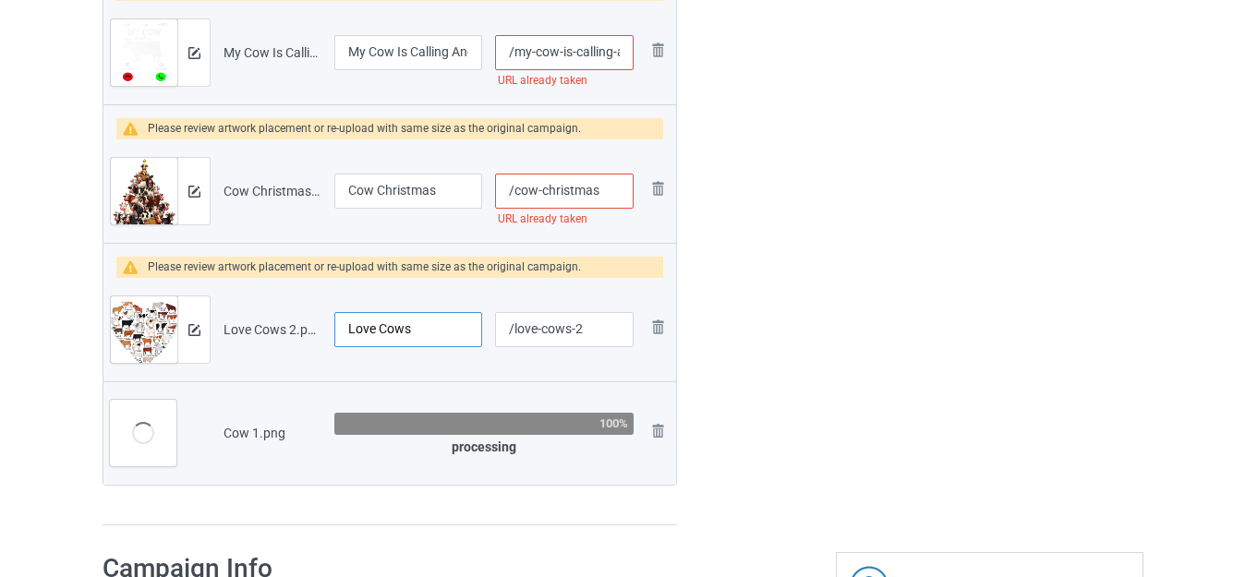
type input "Love Cows 2"
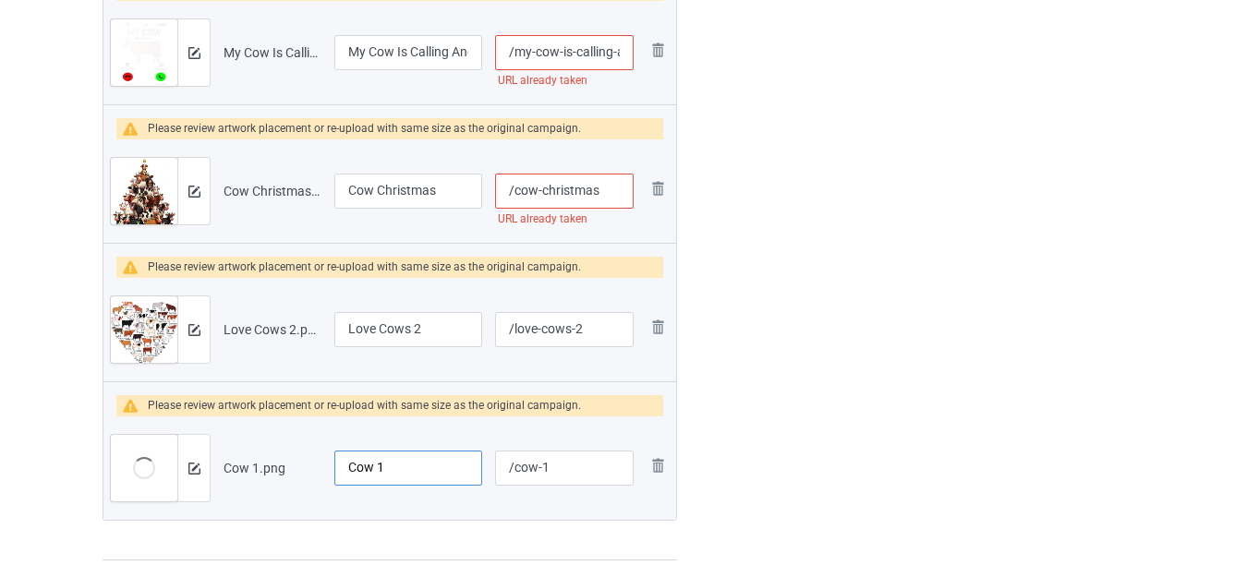
click at [398, 464] on input "Cow 1" at bounding box center [408, 468] width 148 height 35
type input "Just A Spooky Moo"
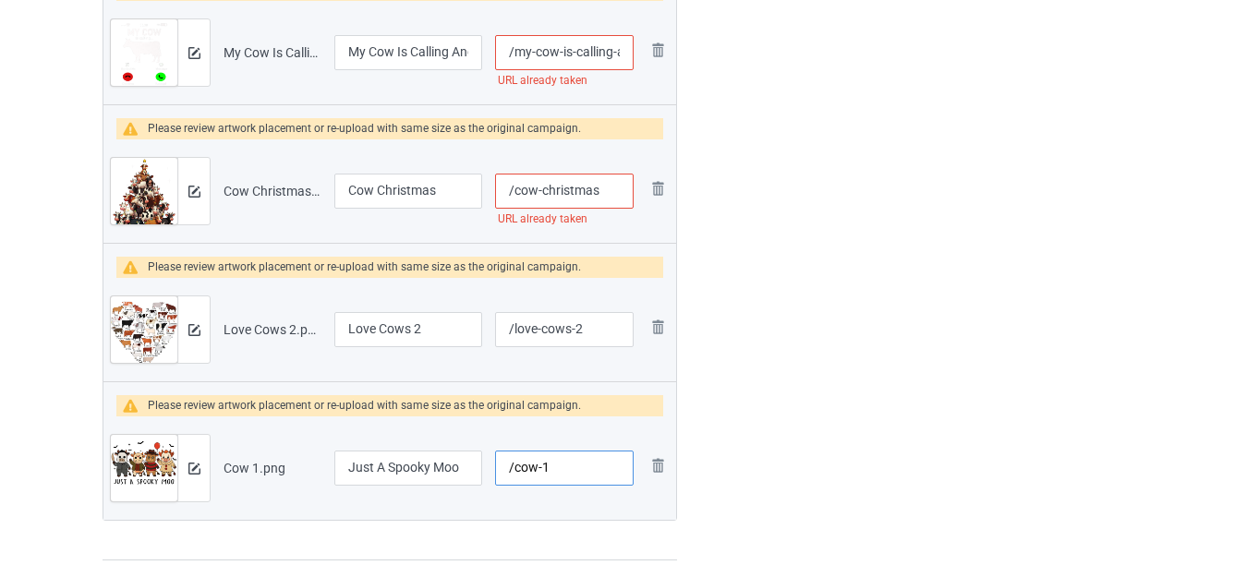
click at [547, 465] on input "/cow-1" at bounding box center [564, 468] width 138 height 35
type input "/cow-1spookymoo"
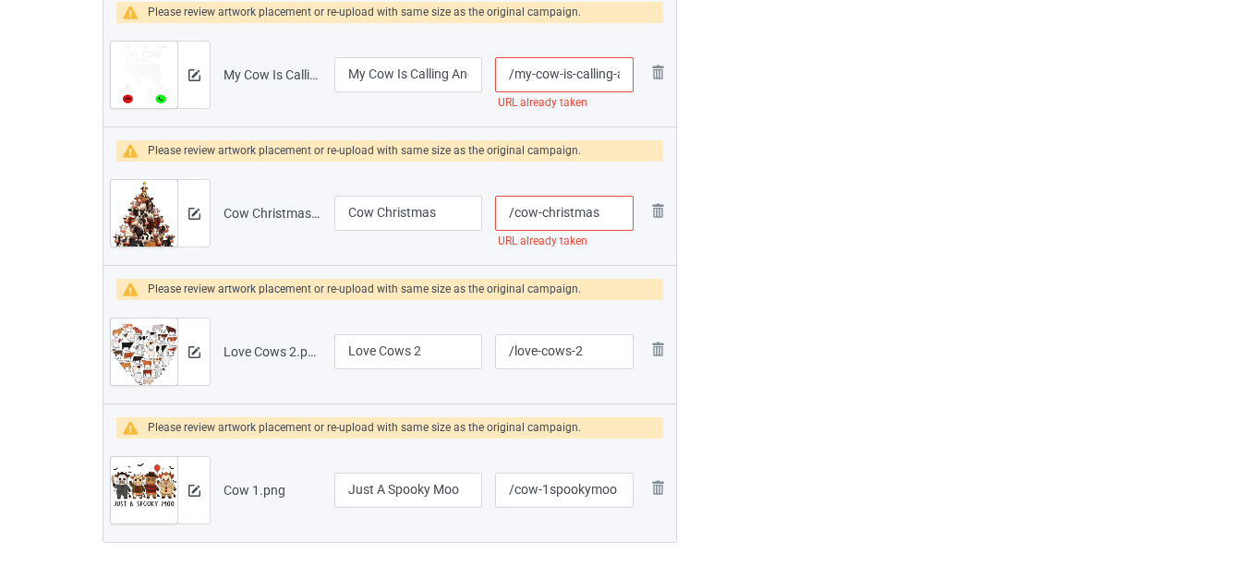
scroll to position [1939, 0]
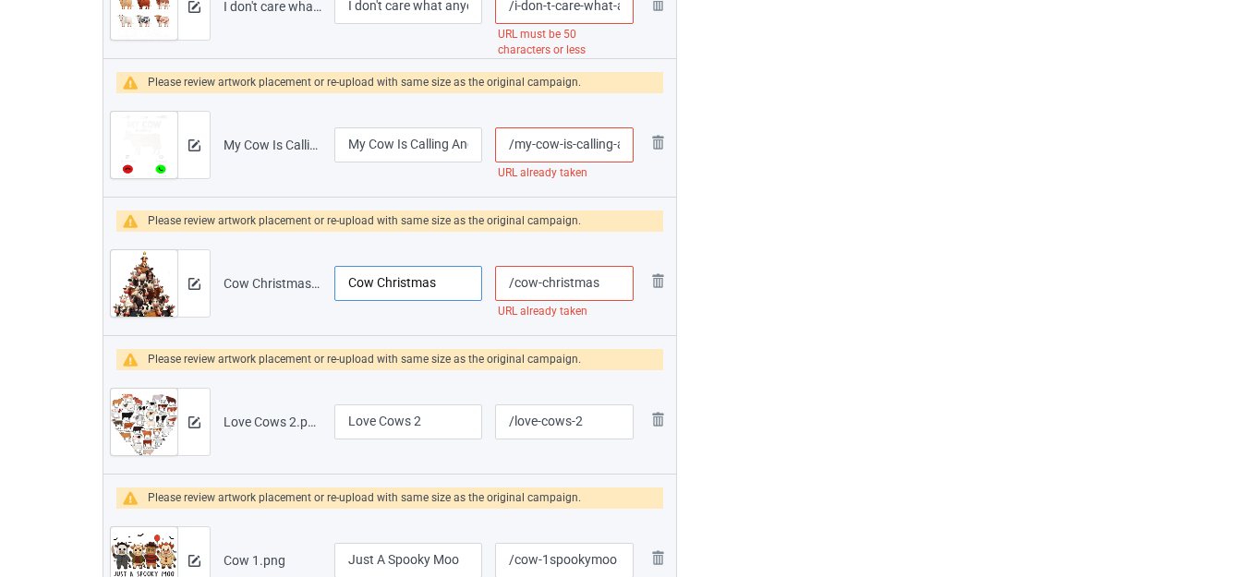
click at [447, 276] on input "Cow Christmas" at bounding box center [408, 283] width 148 height 35
type input "Cow Christmas Tree"
click at [604, 283] on input "/cow-christmas" at bounding box center [564, 283] width 138 height 35
click at [604, 283] on input "/cow-christmas-ree" at bounding box center [564, 283] width 138 height 35
type input "/cow-christmas-tree"
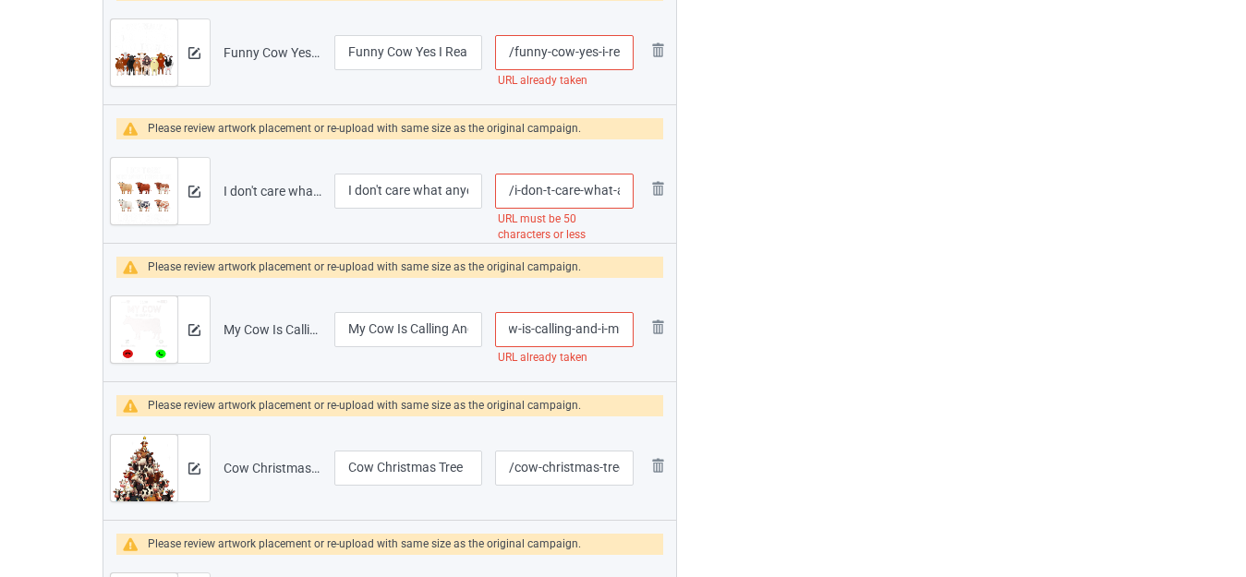
scroll to position [0, 77]
drag, startPoint x: 576, startPoint y: 334, endPoint x: 617, endPoint y: 340, distance: 41.0
click at [617, 340] on input "/my-cow-is-calling-and-i-must-go" at bounding box center [564, 329] width 138 height 35
click at [596, 329] on input "/my-cow-is-calling-and-i-must-go" at bounding box center [564, 329] width 138 height 35
click at [619, 327] on input "/my-cow-is-calling-and-i-must-go" at bounding box center [564, 329] width 138 height 35
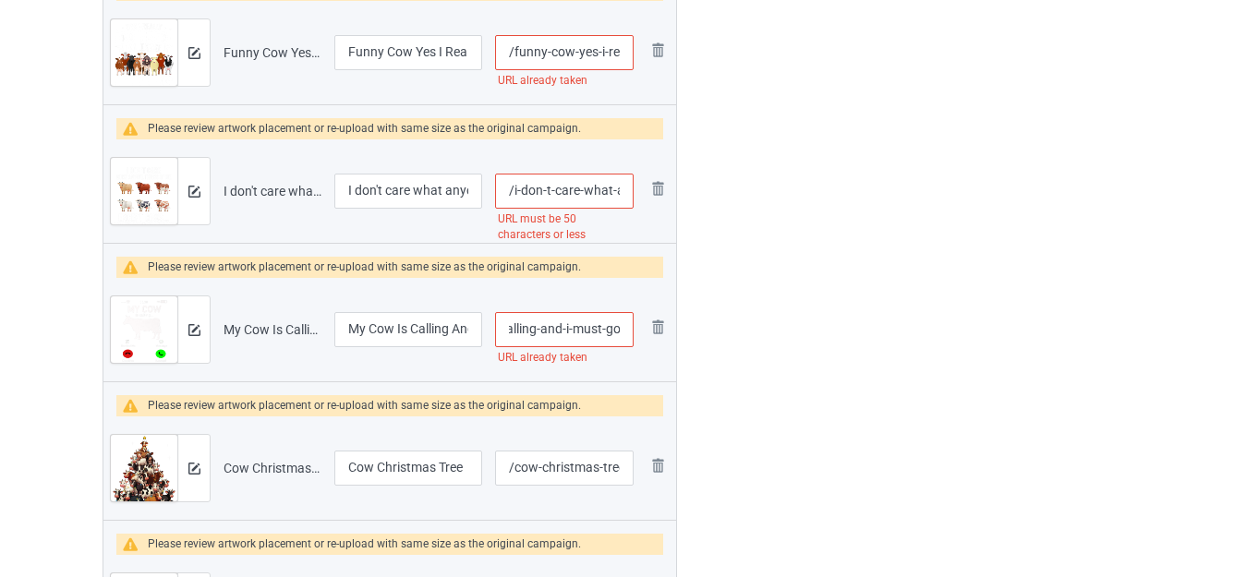
click at [614, 328] on input "/my-cow-is-calling-and-i-must-go" at bounding box center [564, 329] width 138 height 35
type input "/my-cow-is-calling-and-i-must-g-o"
drag, startPoint x: 872, startPoint y: 303, endPoint x: 849, endPoint y: 300, distance: 22.3
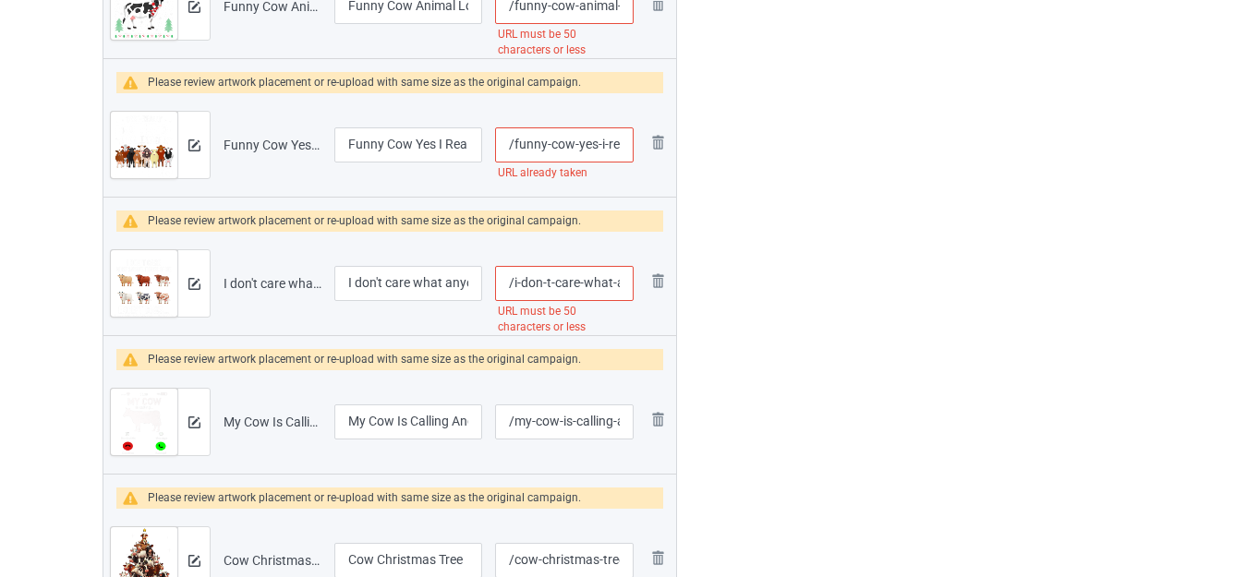
scroll to position [0, 247]
drag, startPoint x: 599, startPoint y: 281, endPoint x: 641, endPoint y: 298, distance: 45.1
click at [641, 298] on tr "Preview and edit artwork I don't care what anyone thinks of me I wants cow to l…" at bounding box center [389, 283] width 572 height 103
click at [573, 282] on input "/i-don-t-care-what-anyone-thinks-of-me-i-wants-cow-to-like-me" at bounding box center [564, 283] width 138 height 35
drag, startPoint x: 578, startPoint y: 279, endPoint x: 629, endPoint y: 295, distance: 53.2
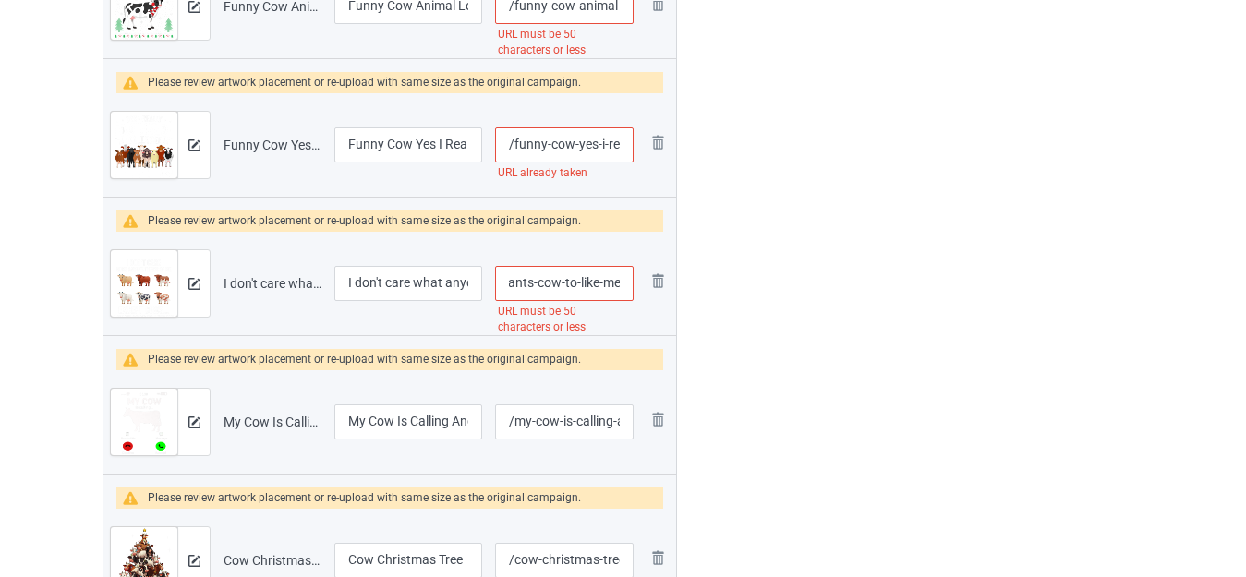
click at [629, 295] on input "/i-don-t-care-what-anyone-thinks-of-me-i-wants-cow-to-like-me" at bounding box center [564, 283] width 138 height 35
drag, startPoint x: 611, startPoint y: 282, endPoint x: 635, endPoint y: 293, distance: 26.4
click at [635, 293] on td "/i-don-t-care-what-anyone-thinks-of-me-i-wants-cow-to URL must be 50 characters…" at bounding box center [563, 283] width 151 height 103
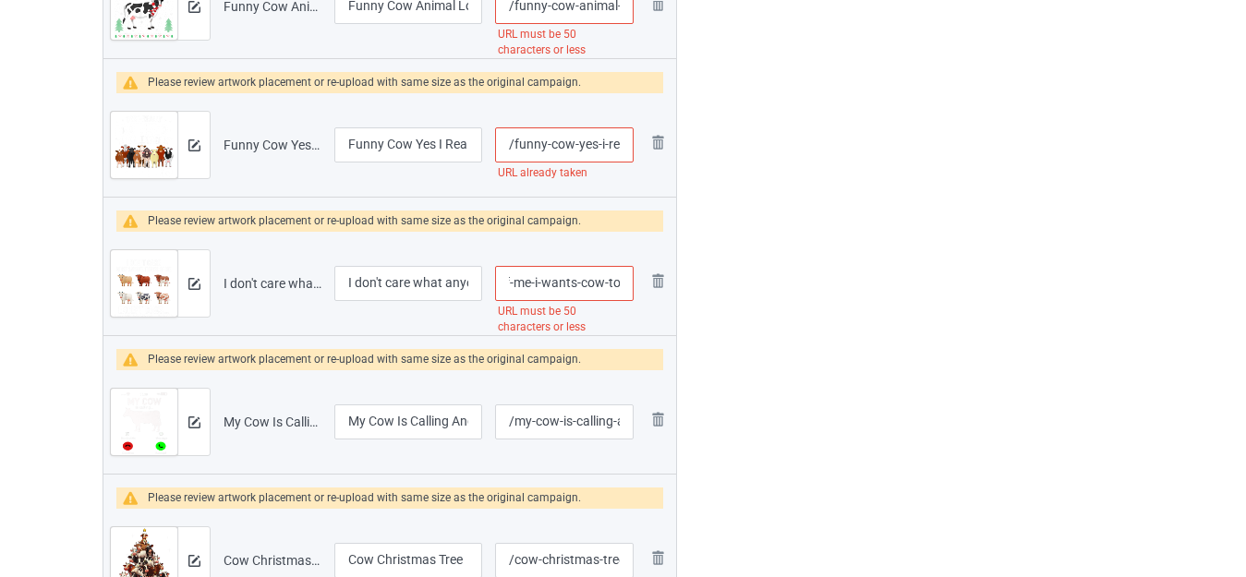
click at [585, 286] on input "/i-don-t-care-what-anyone-thinks-of-me-i-wants-cow-to" at bounding box center [564, 283] width 138 height 35
click at [574, 283] on input "/i-don-t-care-what-anyone-thinks-of-me-i-wants-cow-to" at bounding box center [564, 283] width 138 height 35
drag, startPoint x: 581, startPoint y: 280, endPoint x: 658, endPoint y: 289, distance: 78.1
click at [658, 289] on tr "Preview and edit artwork I don't care what anyone thinks of me I wants cow to l…" at bounding box center [389, 283] width 572 height 103
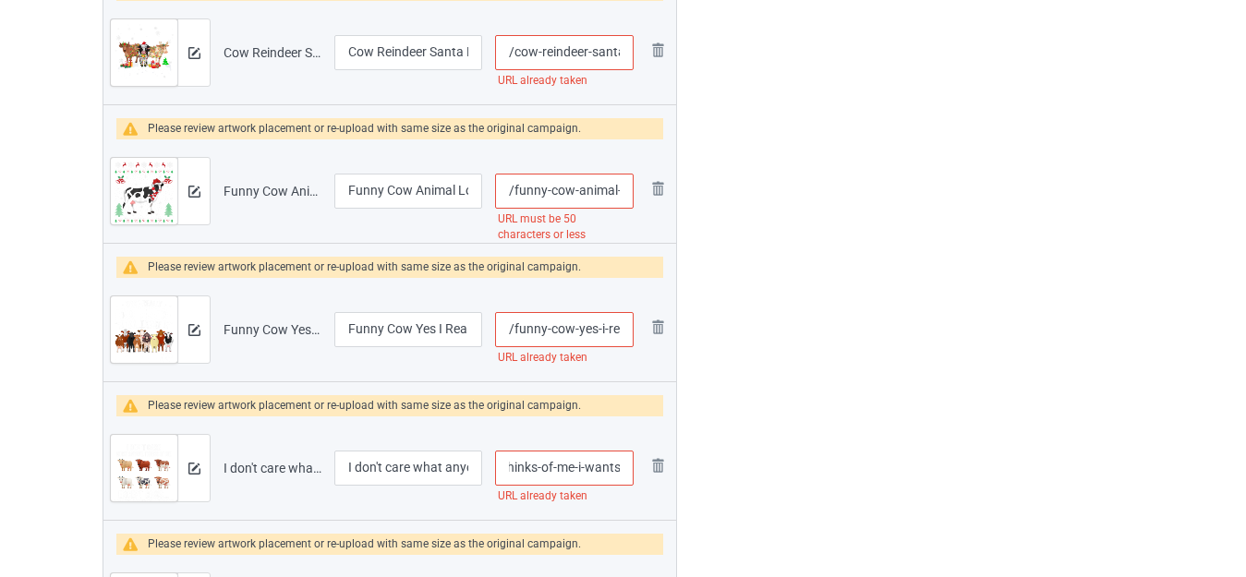
drag, startPoint x: 614, startPoint y: 471, endPoint x: 641, endPoint y: 473, distance: 26.8
click at [641, 473] on tr "Preview and edit artwork I don't care what anyone thinks of me I wants cow to l…" at bounding box center [389, 467] width 572 height 103
click at [621, 469] on input "/i-don-t-care-what-anyone-thinks-of-me-i-wants" at bounding box center [564, 468] width 138 height 35
click at [616, 467] on input "/i-don-t-care-what-anyone-thinks-of-me-i-wants" at bounding box center [564, 468] width 138 height 35
type input "/i-don-t-care-what-anyone-thinks-of-me-i-want-s"
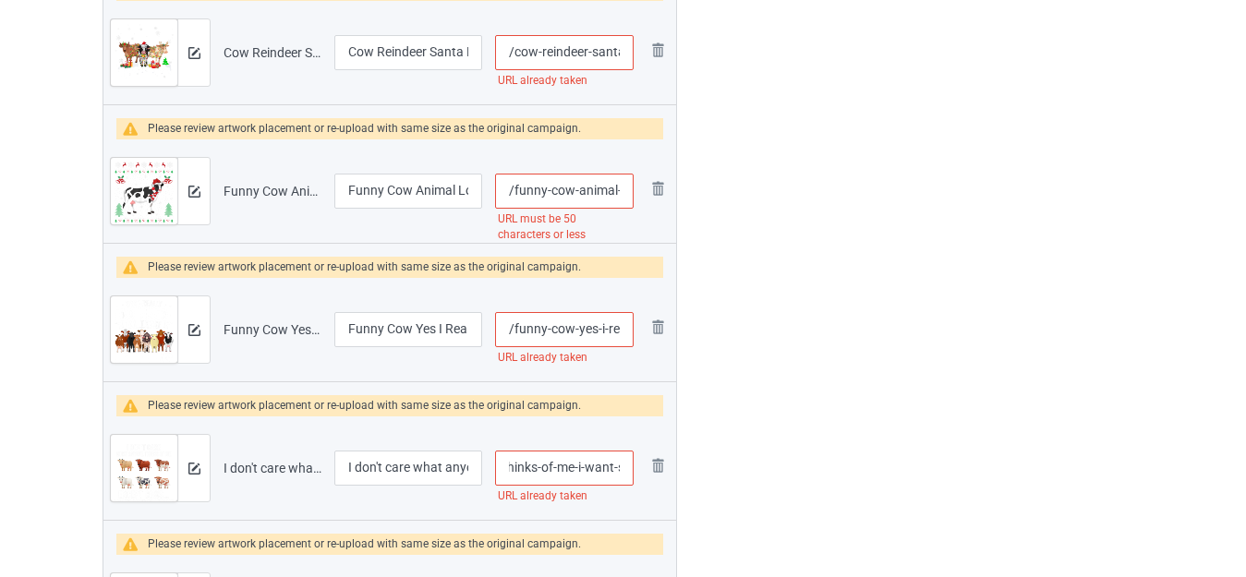
drag, startPoint x: 855, startPoint y: 433, endPoint x: 843, endPoint y: 427, distance: 13.2
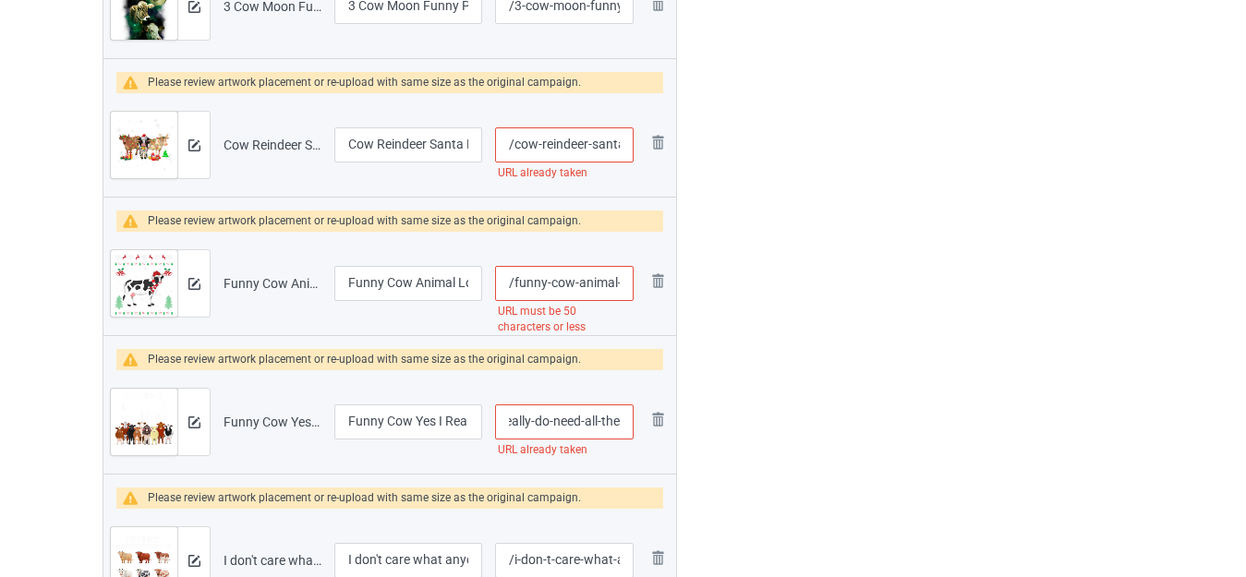
scroll to position [0, 154]
drag, startPoint x: 597, startPoint y: 420, endPoint x: 634, endPoint y: 427, distance: 37.7
click at [633, 426] on input "/funny-cow-yes-i-really-do-need-all-these-cows" at bounding box center [564, 421] width 138 height 35
click at [607, 425] on input "/funny-cow-yes-i-really-do-need-all-these-cows" at bounding box center [564, 421] width 138 height 35
click at [614, 419] on input "/funny-cow-yes-i-really-do-need-all-these-cows" at bounding box center [564, 421] width 138 height 35
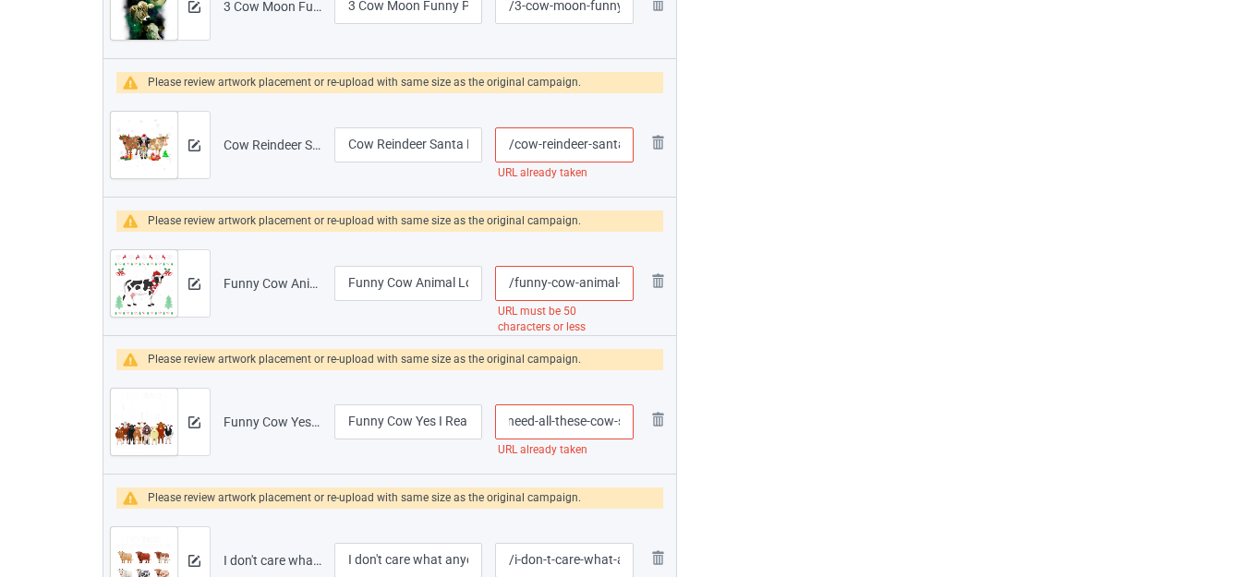
type input "/funny-cow-yes-i-really-do-need-all-these-cow-s"
drag, startPoint x: 589, startPoint y: 283, endPoint x: 625, endPoint y: 297, distance: 38.9
click at [625, 297] on input "/funny-cow-animal-lover-xmas-gift-ugly-cow-christmas" at bounding box center [564, 283] width 138 height 35
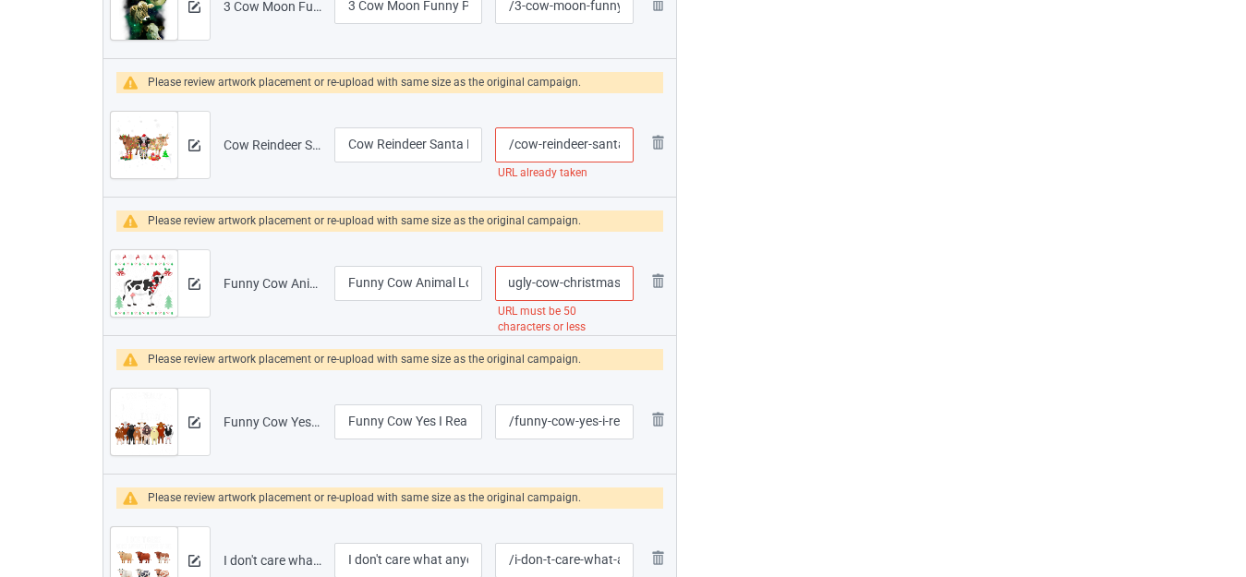
click at [598, 287] on input "/funny-cow-animal-lover-xmas-gift-ugly-cow-christmas" at bounding box center [564, 283] width 138 height 35
click at [602, 285] on input "/funny-cow-animal-lover-xmas-gift-ugly-cow-christmas" at bounding box center [564, 283] width 138 height 35
drag, startPoint x: 595, startPoint y: 280, endPoint x: 640, endPoint y: 283, distance: 45.4
click at [640, 283] on tr "Preview and edit artwork Funny Cow Animal Lover Xmas Gift Ugly Cow Christmas.pn…" at bounding box center [389, 283] width 572 height 103
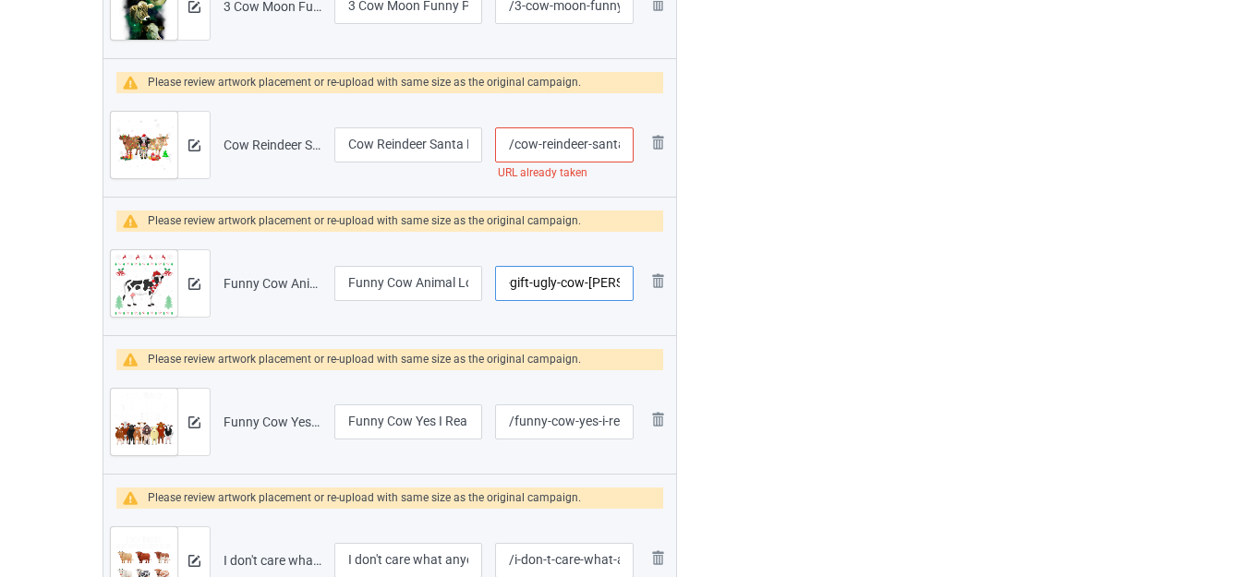
type input "/funny-cow-animal-lover-xmas-gift-ugly-cow-christ"
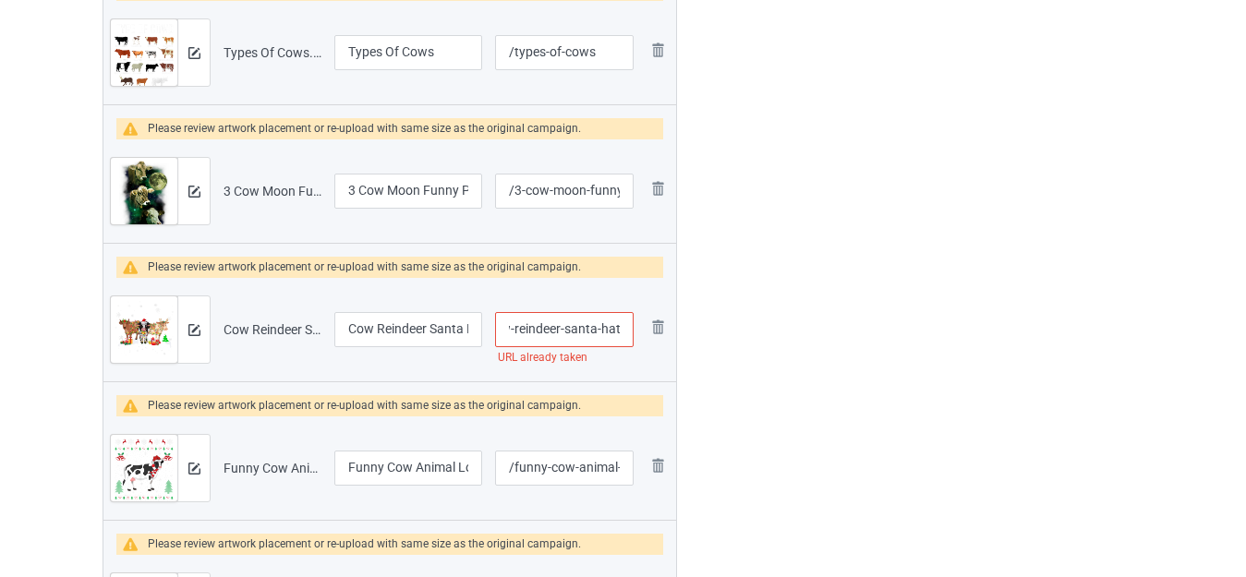
scroll to position [0, 117]
drag, startPoint x: 597, startPoint y: 326, endPoint x: 621, endPoint y: 333, distance: 25.1
click at [621, 333] on input "/cow-reindeer-santa-hat-christmas-light" at bounding box center [564, 329] width 138 height 35
click at [608, 327] on input "/cow-reindeer-santa-hat-christmas-light" at bounding box center [564, 329] width 138 height 35
click at [612, 326] on input "/cow-reindeer-santa-hat-christmas-light" at bounding box center [564, 329] width 138 height 35
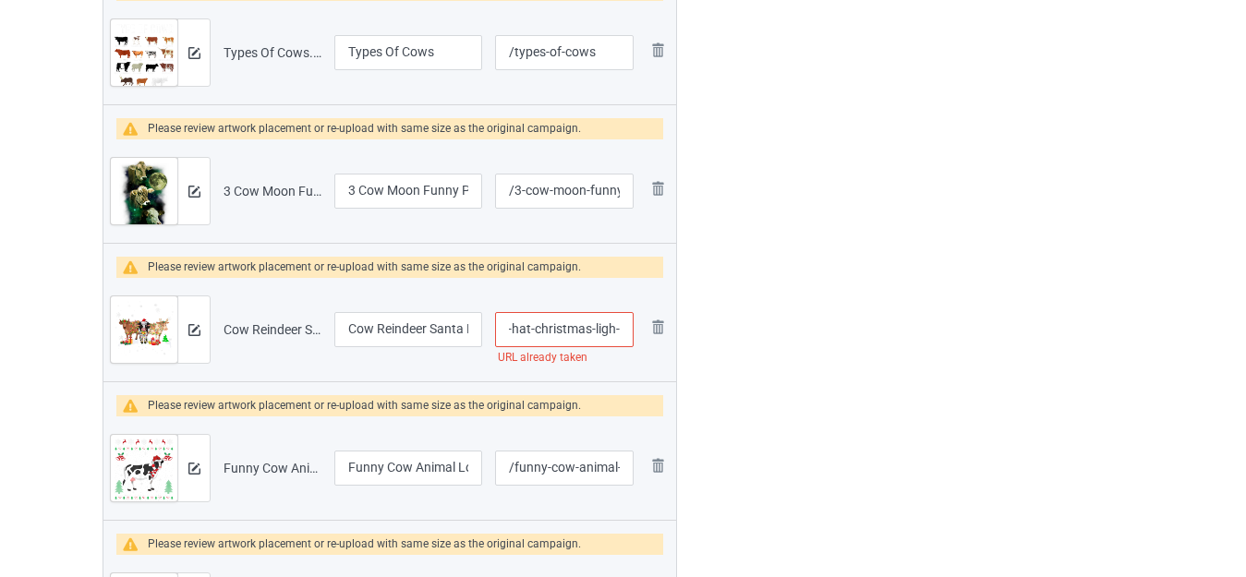
type input "/cow-reindeer-santa-hat-christmas-ligh-t"
click at [818, 303] on div at bounding box center [756, 167] width 133 height 2476
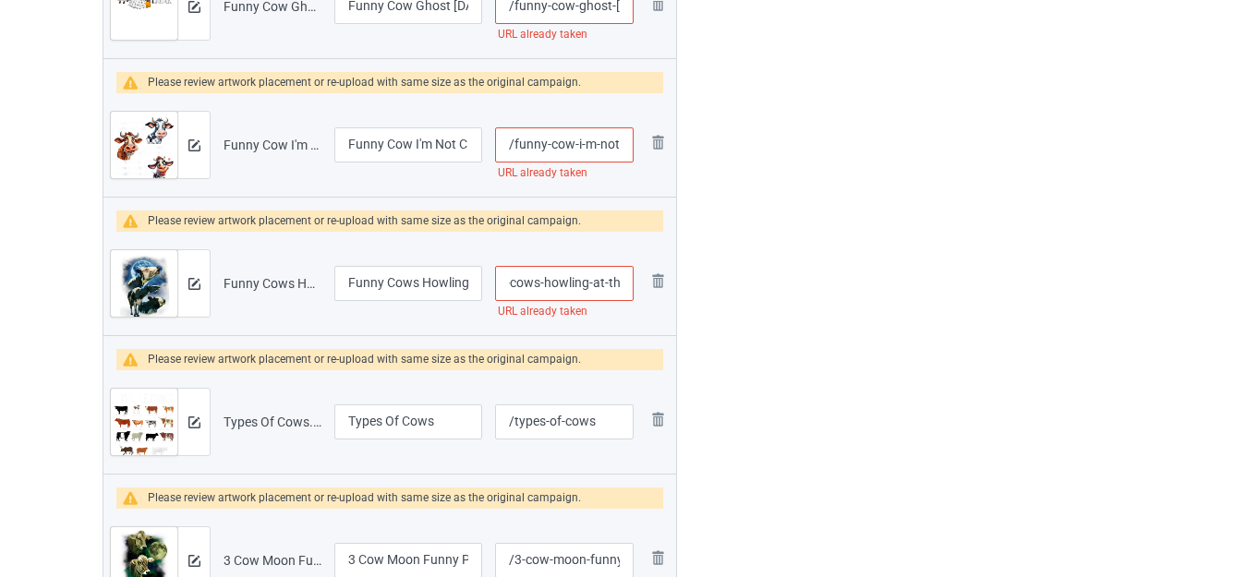
scroll to position [0, 85]
drag, startPoint x: 597, startPoint y: 280, endPoint x: 609, endPoint y: 284, distance: 12.9
click at [614, 290] on input "/funny-cows-howling-at-the-moon" at bounding box center [564, 283] width 138 height 35
click at [607, 278] on input "/funny-cows-howling-at-the-moon" at bounding box center [564, 283] width 138 height 35
click at [613, 280] on input "/funny-cows-howling-at-the-moon" at bounding box center [564, 283] width 138 height 35
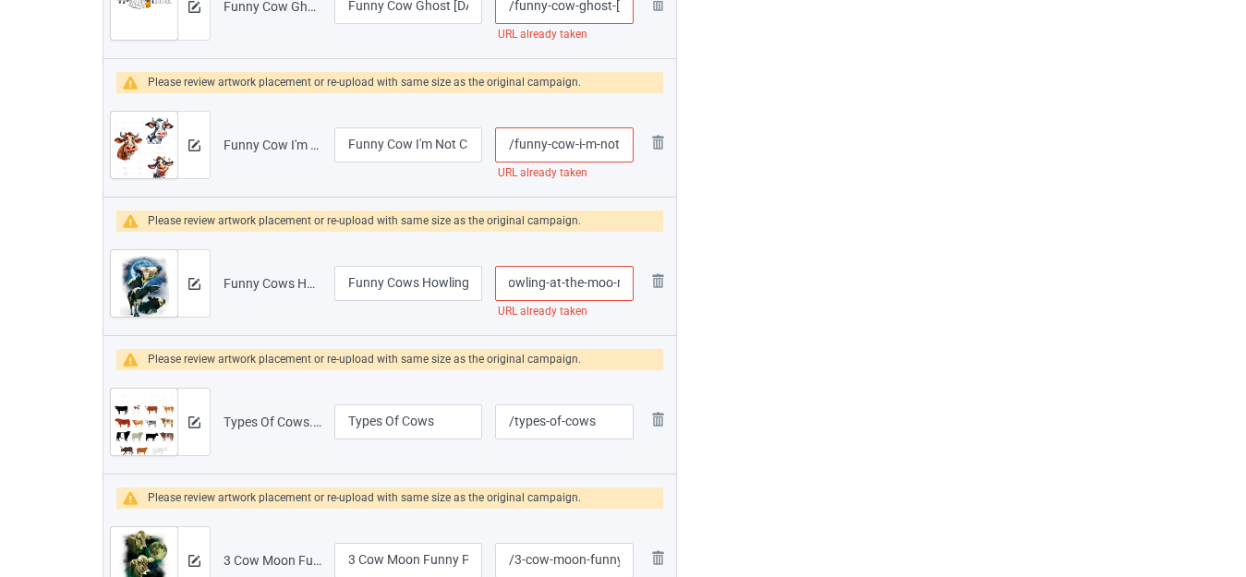
type input "/funny-cows-howling-at-the-moo-n"
click at [791, 291] on div at bounding box center [756, 536] width 133 height 2476
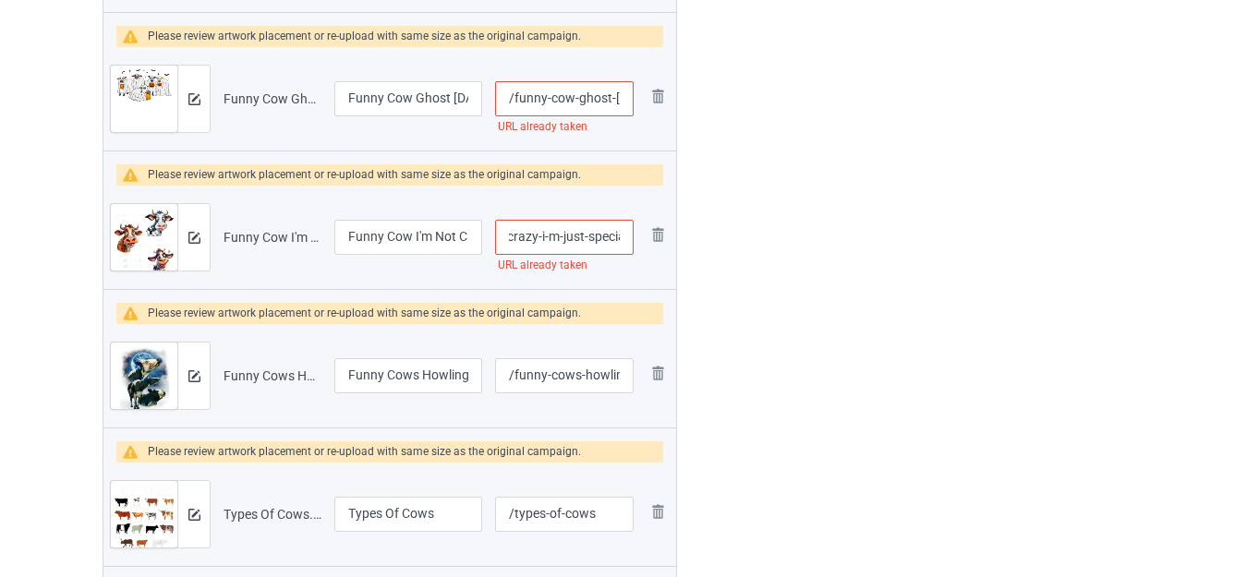
scroll to position [0, 124]
drag, startPoint x: 604, startPoint y: 237, endPoint x: 625, endPoint y: 245, distance: 22.5
click at [626, 245] on input "/funny-cow-i-m-not-crazy-i-m-just-special" at bounding box center [564, 237] width 138 height 35
click at [604, 238] on input "/funny-cow-i-m-not-crazy-i-m-just-special" at bounding box center [564, 237] width 138 height 35
click at [611, 235] on input "/funny-cow-i-m-not-crazy-i-m-just-special" at bounding box center [564, 237] width 138 height 35
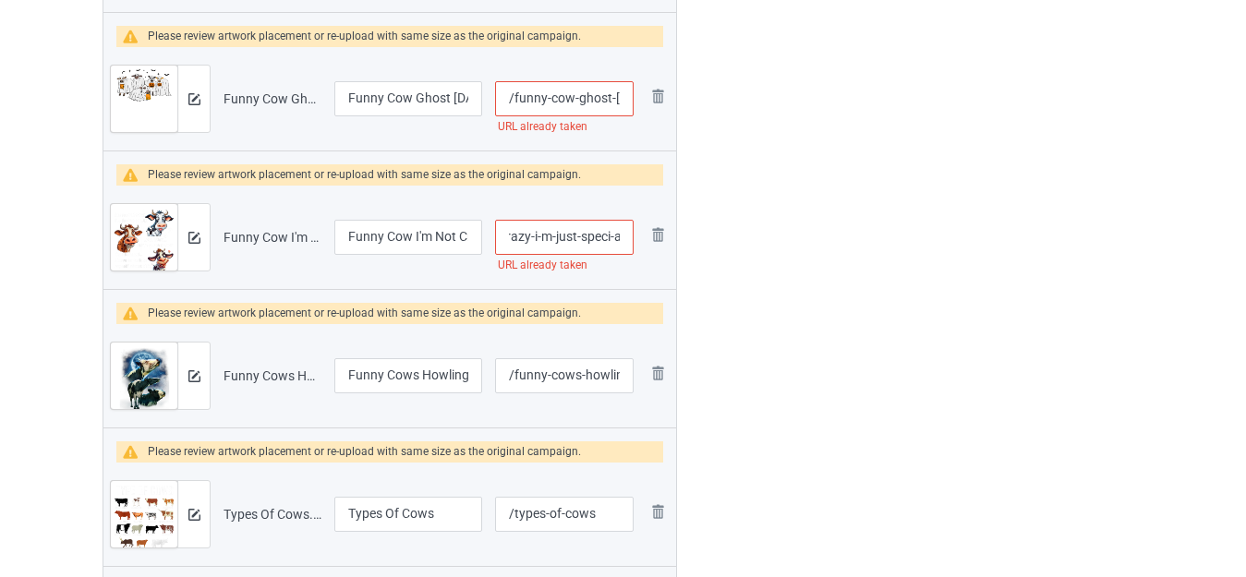
type input "/funny-cow-i-m-not-crazy-i-m-just-speci-al"
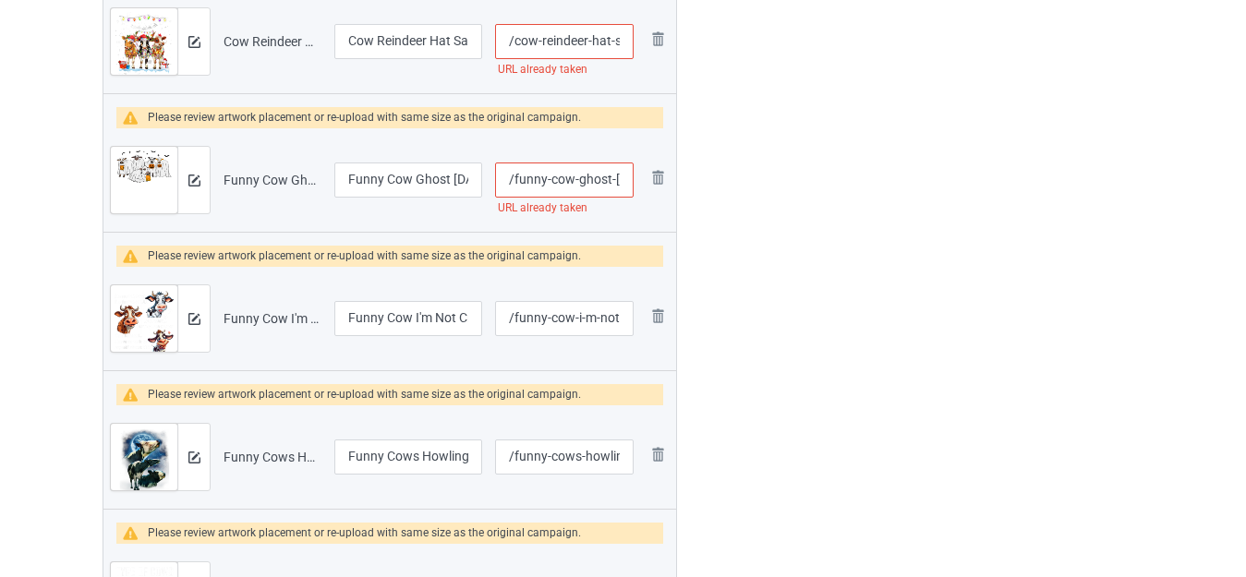
scroll to position [0, 0]
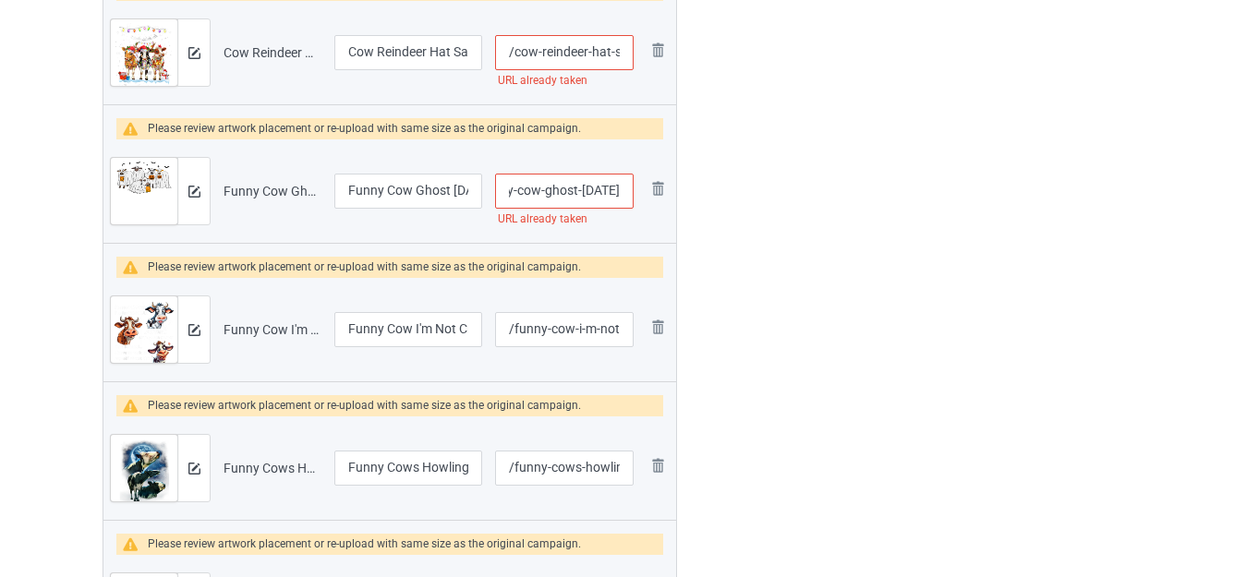
drag, startPoint x: 606, startPoint y: 190, endPoint x: 632, endPoint y: 197, distance: 26.6
click at [632, 197] on input "/funny-cow-ghost-halloween" at bounding box center [564, 191] width 138 height 35
click at [608, 191] on input "/funny-cow-ghost-halloween" at bounding box center [564, 191] width 138 height 35
type input "/funny-cow-ghost-hallowe-en"
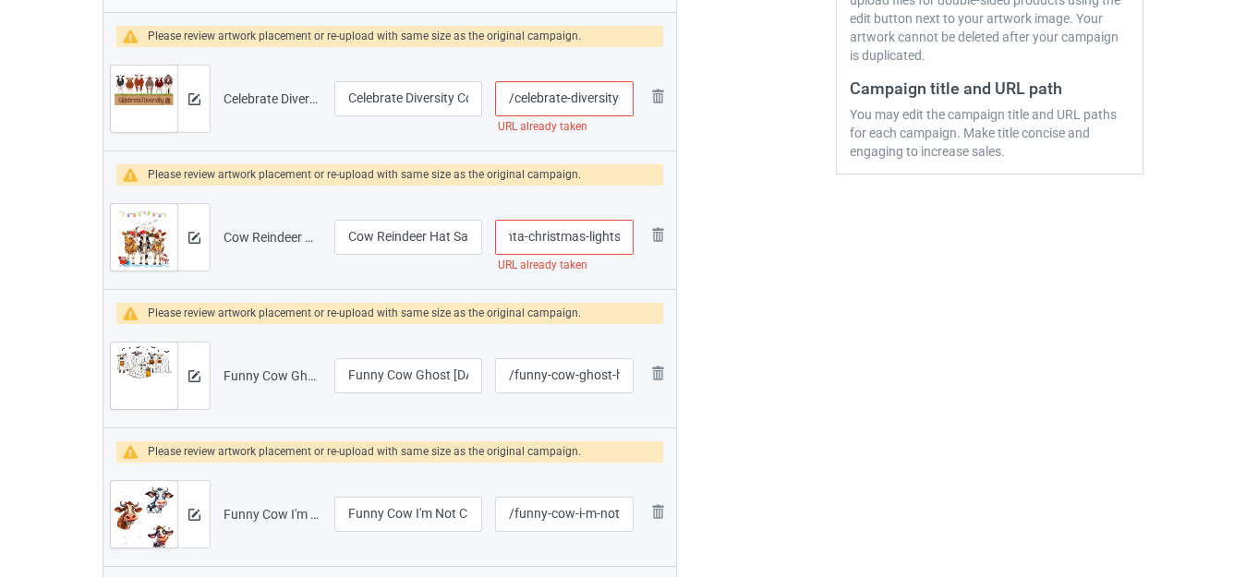
drag, startPoint x: 608, startPoint y: 233, endPoint x: 620, endPoint y: 235, distance: 11.4
click at [627, 235] on input "/cow-reindeer-hat-santa-christmas-lights" at bounding box center [564, 237] width 138 height 35
click at [611, 236] on input "/cow-reindeer-hat-santa-christmas-lights" at bounding box center [564, 237] width 138 height 35
type input "/cow-reindeer-hat-santa-christmas-ligh-ts"
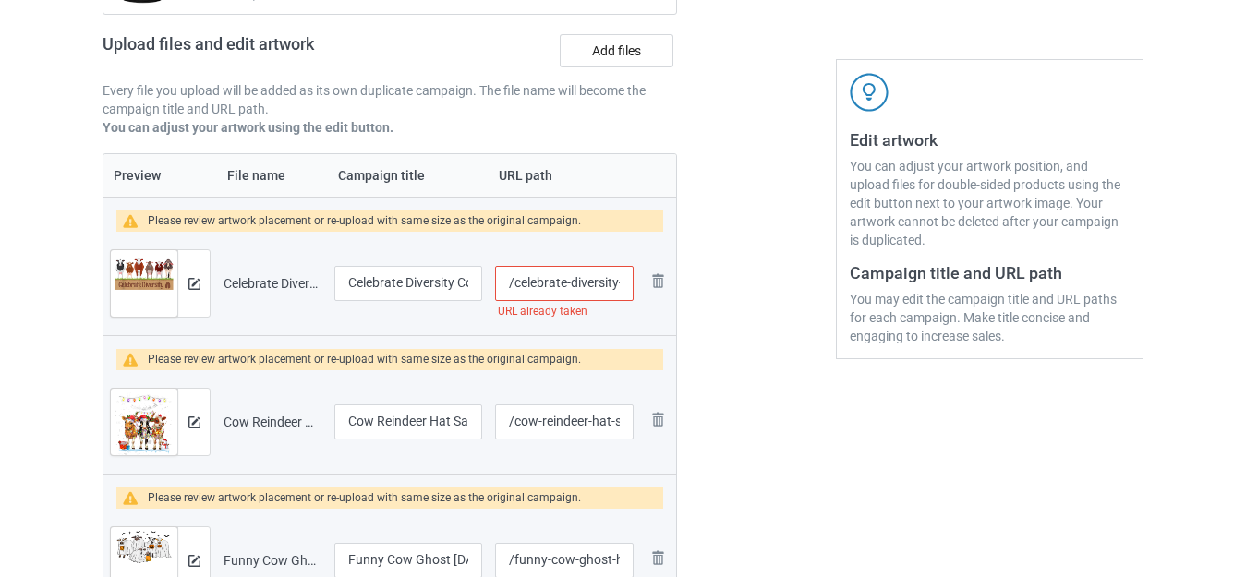
click at [614, 283] on input "/celebrate-diversity-cow" at bounding box center [564, 283] width 138 height 35
type input "/celebrate-diversit-y-cow"
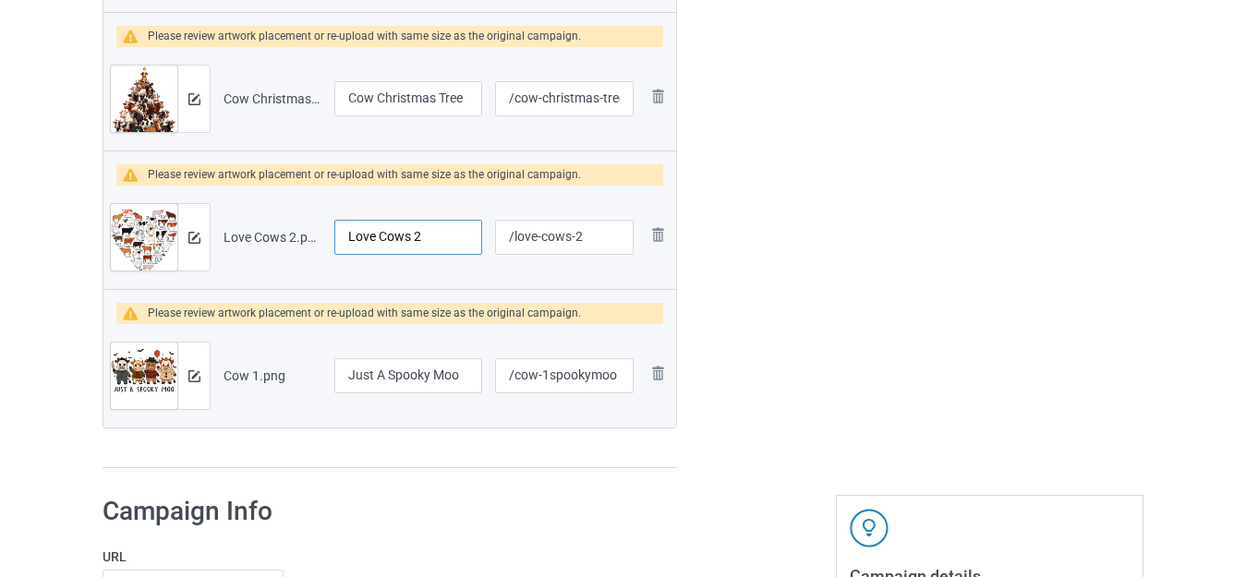
drag, startPoint x: 415, startPoint y: 237, endPoint x: 439, endPoint y: 238, distance: 24.0
click at [439, 238] on input "Love Cows 2" at bounding box center [408, 237] width 148 height 35
type input "Love Cows Heart"
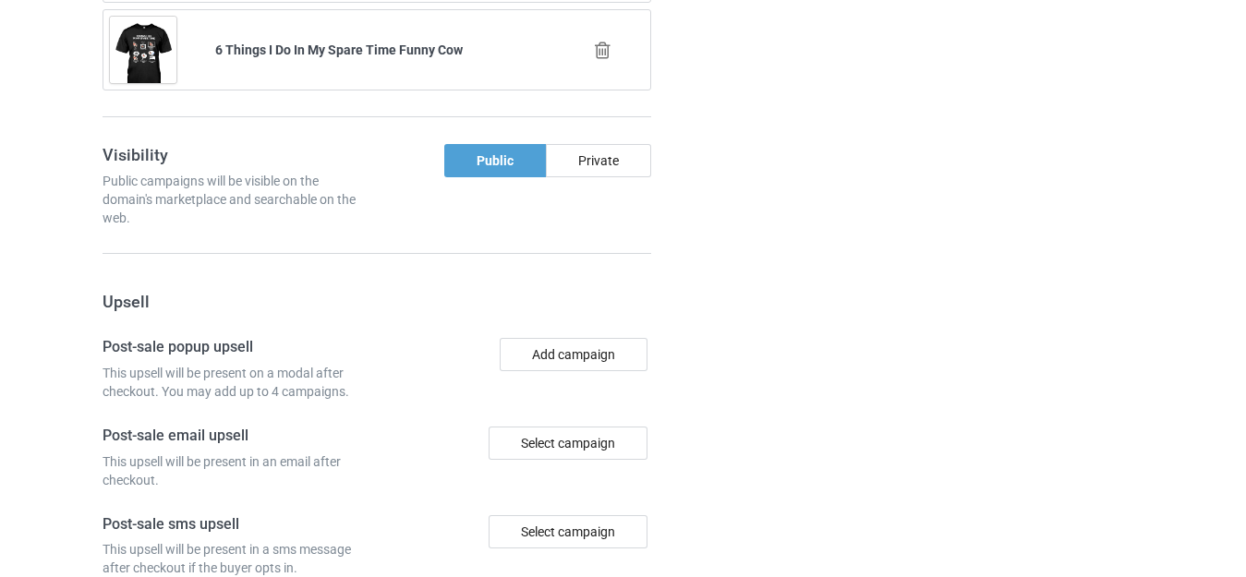
scroll to position [4017, 0]
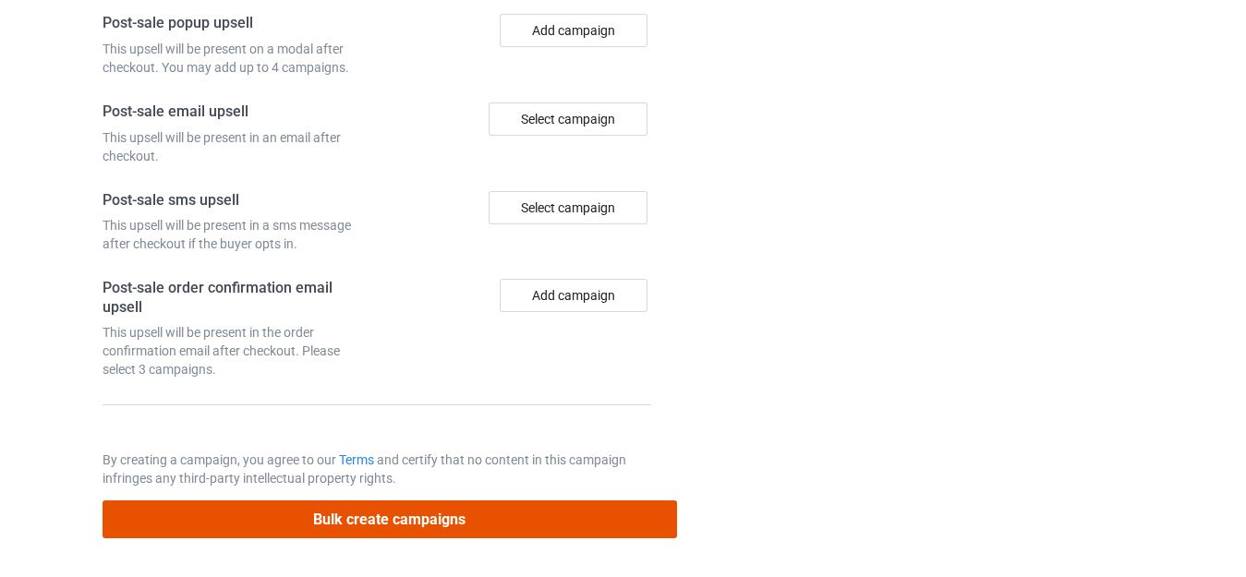
click at [439, 511] on button "Bulk create campaigns" at bounding box center [389, 519] width 574 height 38
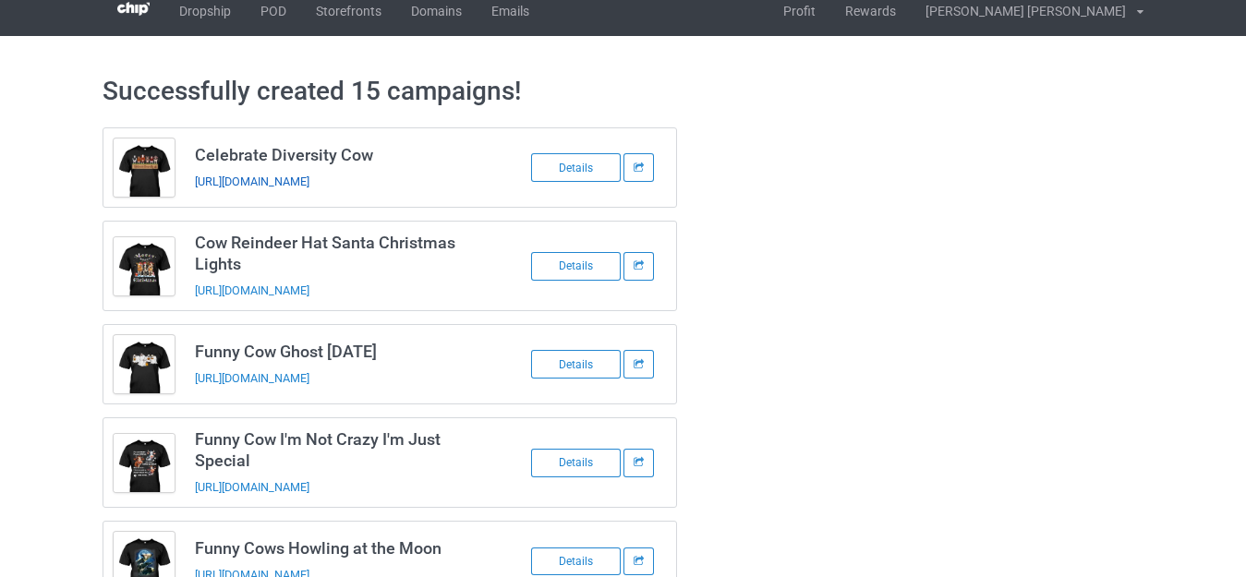
scroll to position [0, 0]
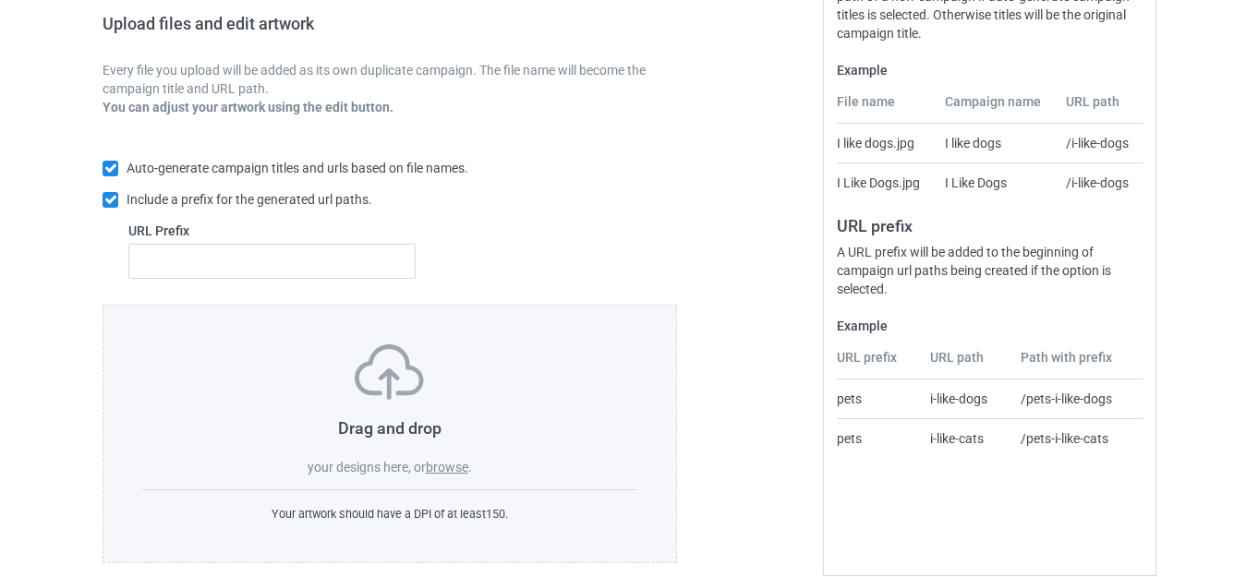
scroll to position [322, 0]
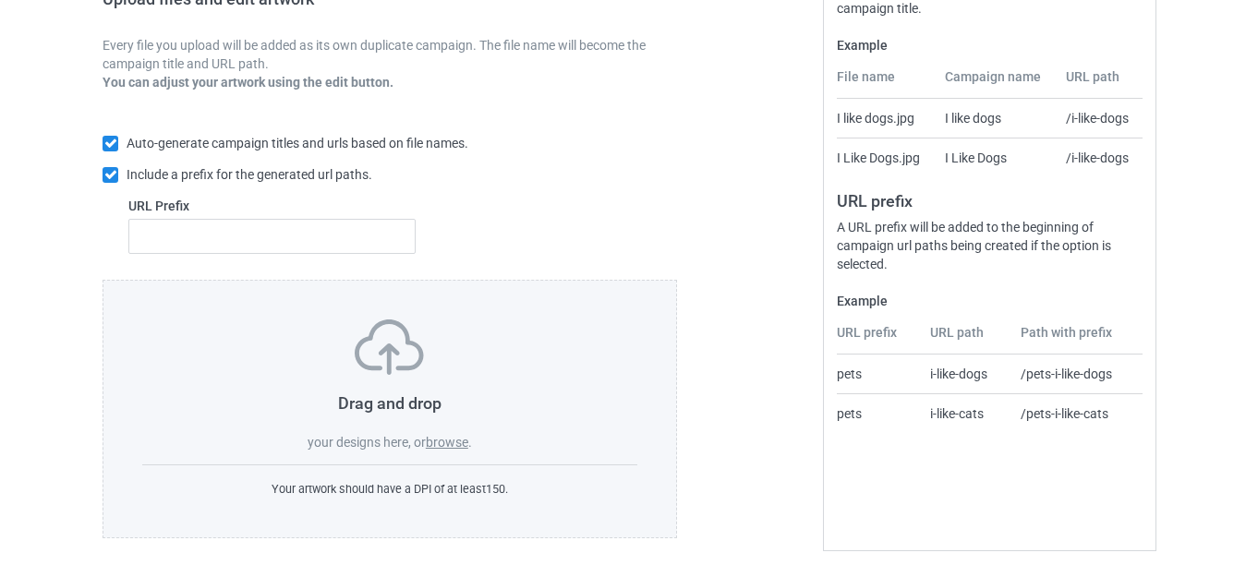
click at [457, 442] on label "browse" at bounding box center [447, 442] width 42 height 15
click at [0, 0] on input "browse" at bounding box center [0, 0] width 0 height 0
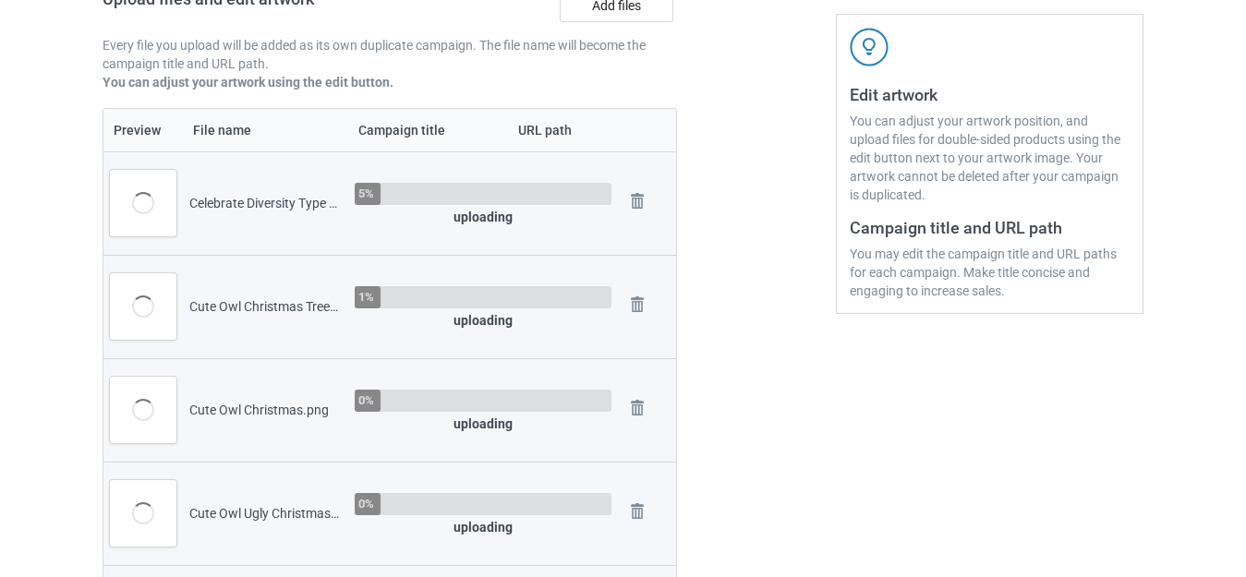
scroll to position [138, 0]
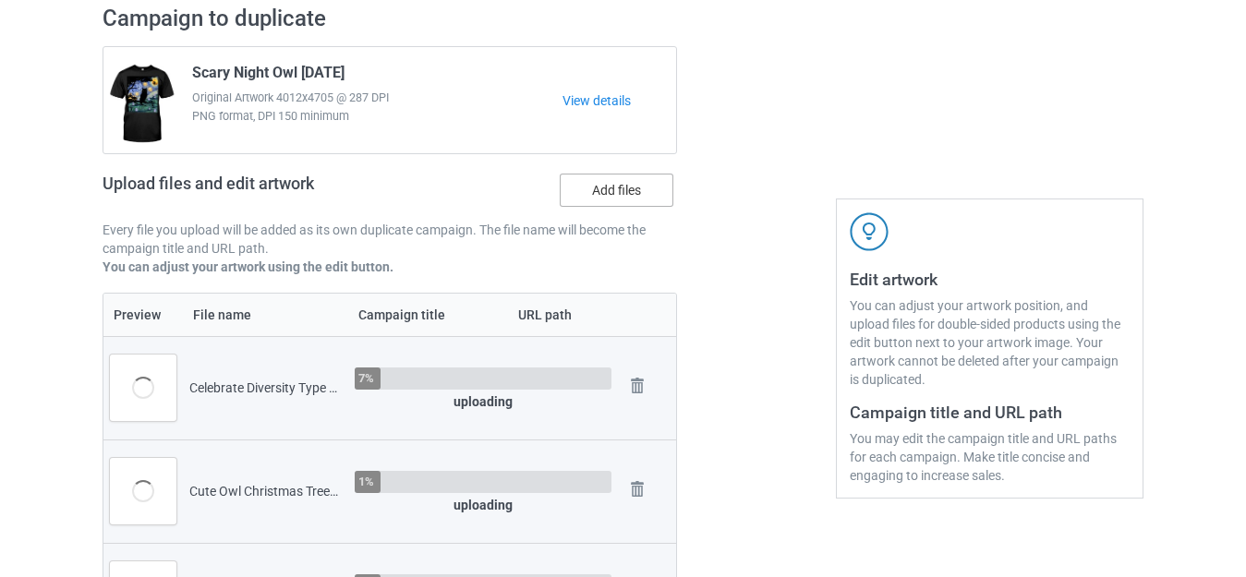
click at [604, 188] on label "Add files" at bounding box center [617, 190] width 114 height 33
click at [0, 0] on input "Add files" at bounding box center [0, 0] width 0 height 0
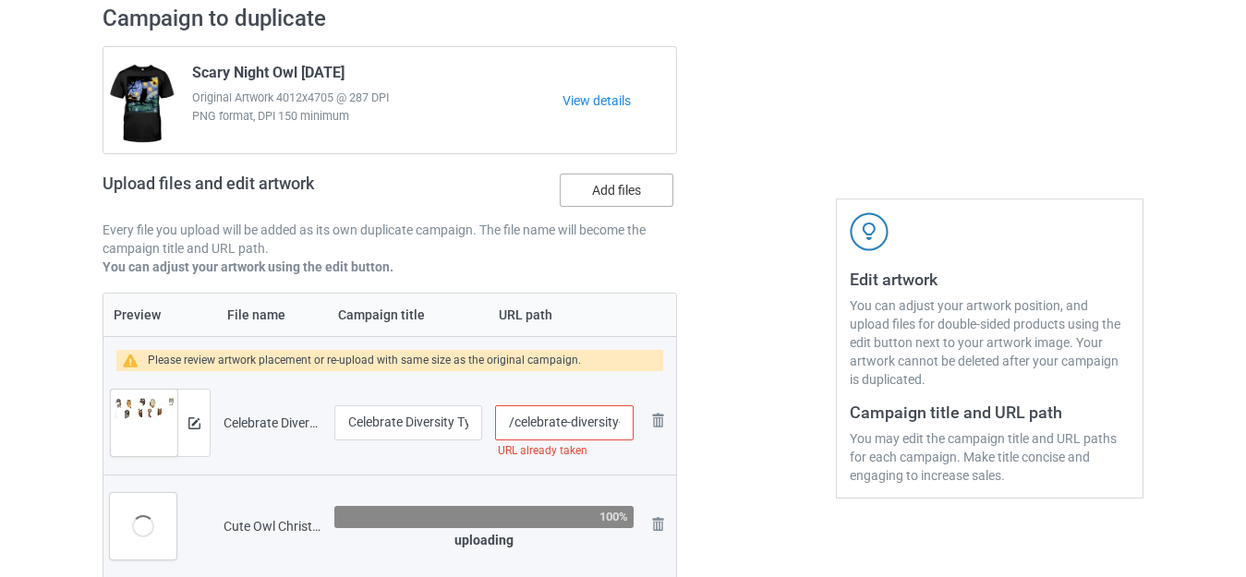
click at [606, 188] on label "Add files" at bounding box center [617, 190] width 114 height 33
click at [0, 0] on input "Add files" at bounding box center [0, 0] width 0 height 0
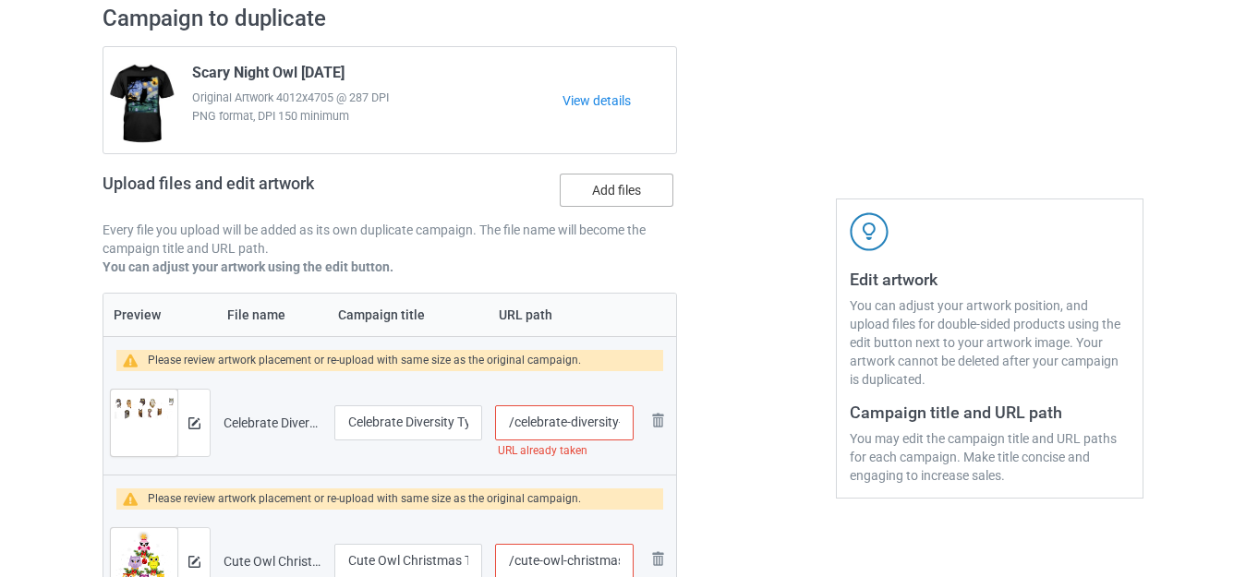
click at [598, 186] on label "Add files" at bounding box center [617, 190] width 114 height 33
click at [0, 0] on input "Add files" at bounding box center [0, 0] width 0 height 0
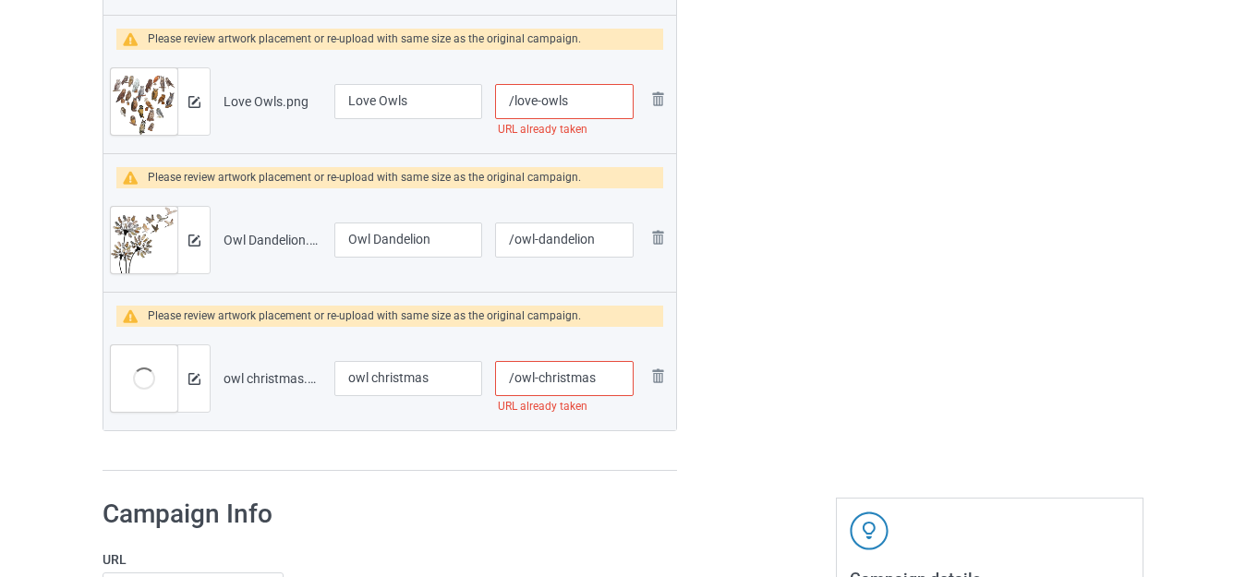
scroll to position [2076, 0]
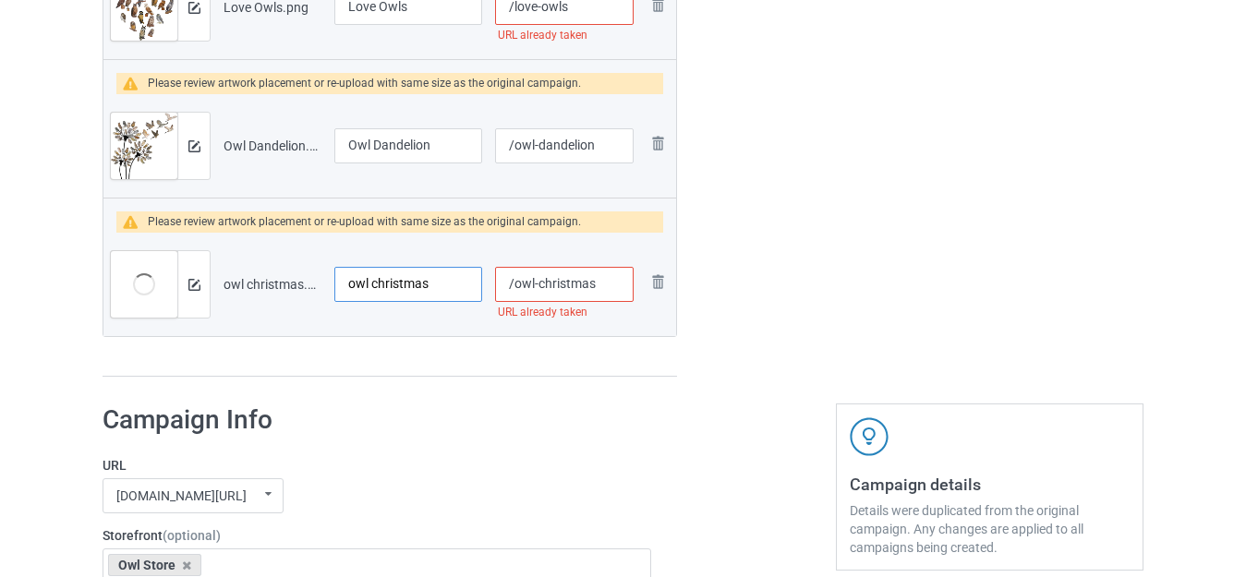
drag, startPoint x: 354, startPoint y: 277, endPoint x: 339, endPoint y: 283, distance: 16.1
click at [339, 283] on input "owl christmas" at bounding box center [408, 284] width 148 height 35
click at [406, 280] on input "Cute Owl christmas" at bounding box center [408, 284] width 148 height 35
click at [473, 283] on input "Cute Owl Christmas" at bounding box center [408, 284] width 148 height 35
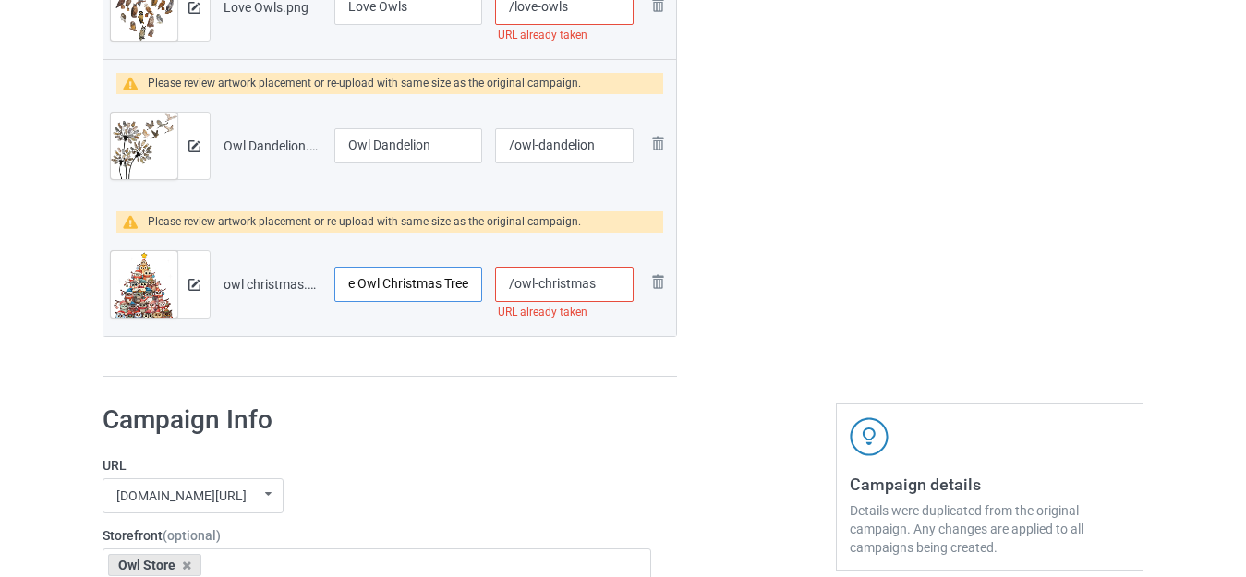
type input "Cute Owl Christmas Tree"
click at [603, 272] on input "/owl-christmas" at bounding box center [564, 284] width 138 height 35
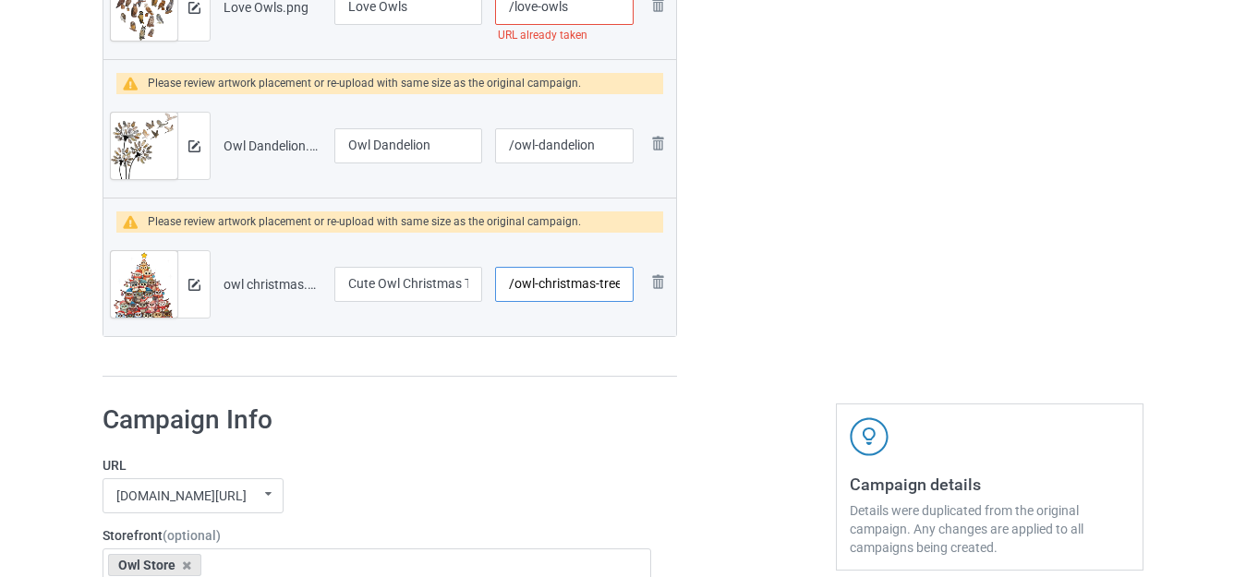
scroll to position [0, 1]
drag, startPoint x: 613, startPoint y: 280, endPoint x: 623, endPoint y: 284, distance: 11.2
click at [623, 284] on input "/owl-christmas-tree" at bounding box center [564, 284] width 138 height 35
click at [624, 284] on input "/owl-christmas-tree" at bounding box center [564, 284] width 138 height 35
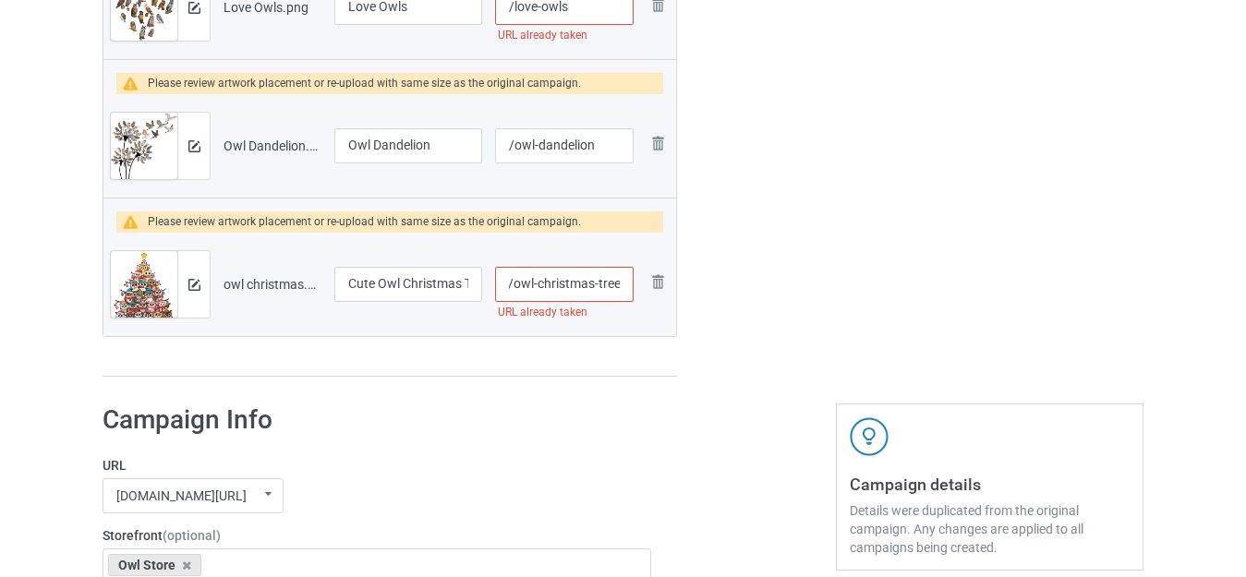
scroll to position [0, 7]
type input "/owl-christmas-trees"
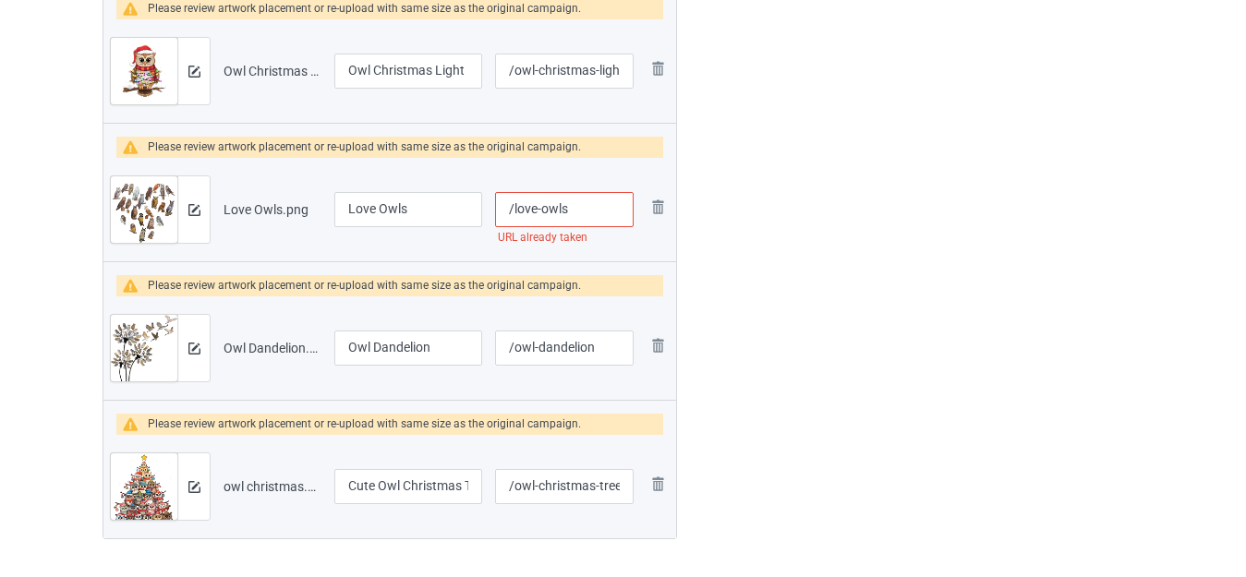
scroll to position [1799, 0]
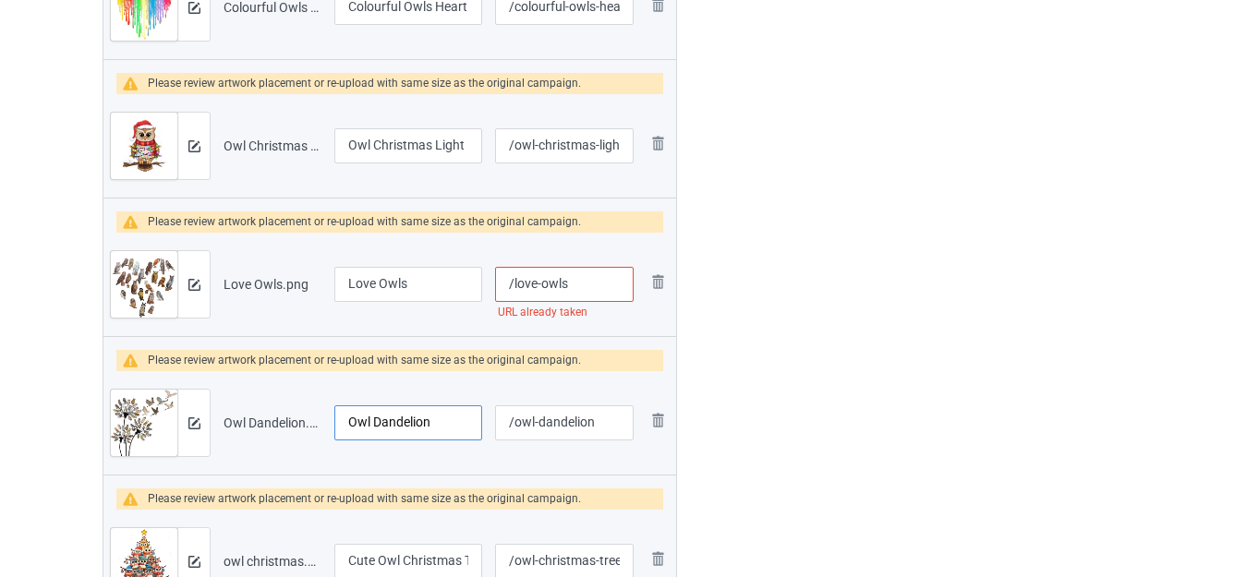
click at [349, 420] on input "Owl Dandelion" at bounding box center [408, 422] width 148 height 35
click at [453, 427] on input "Owl Dandelion" at bounding box center [408, 422] width 148 height 35
type input "Owl Dandelion Flowers"
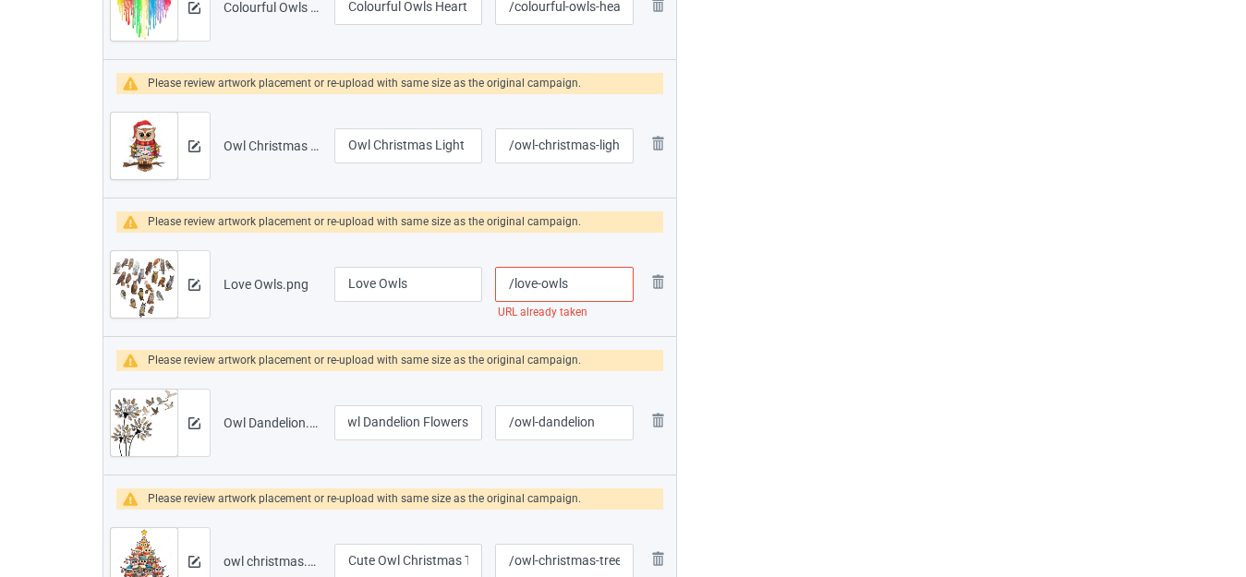
scroll to position [0, 0]
click at [568, 283] on input "/love-owls" at bounding box center [564, 284] width 138 height 35
type input "/love-owls-heart"
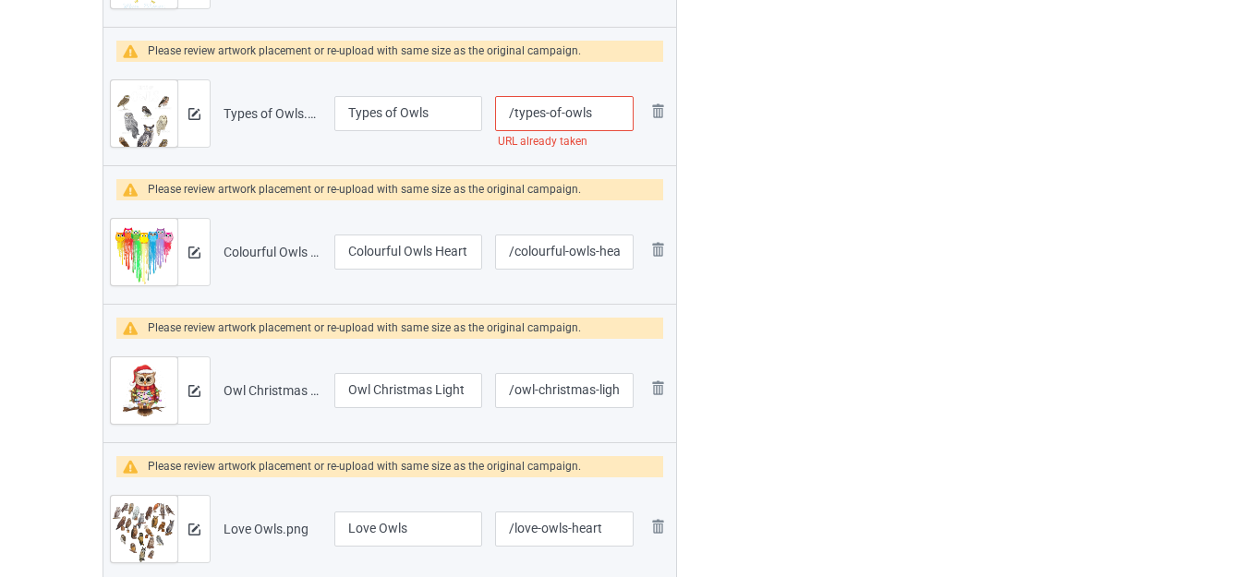
scroll to position [1523, 0]
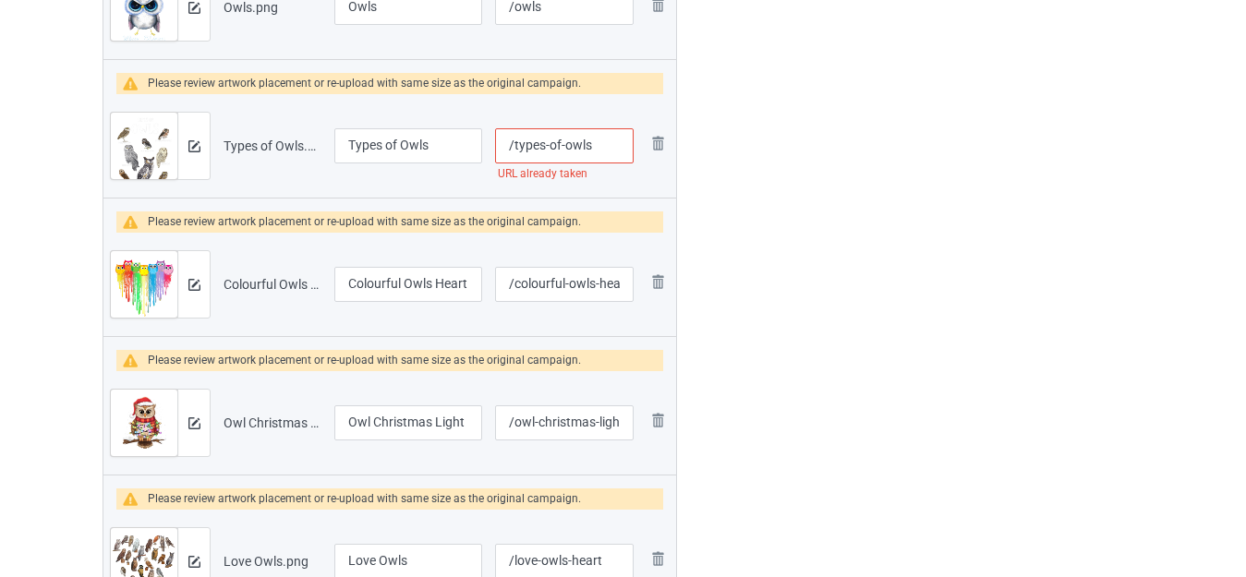
click at [584, 141] on input "/types-of-owls" at bounding box center [564, 145] width 138 height 35
type input "/types-of-owl-s"
drag, startPoint x: 801, startPoint y: 178, endPoint x: 789, endPoint y: 177, distance: 12.0
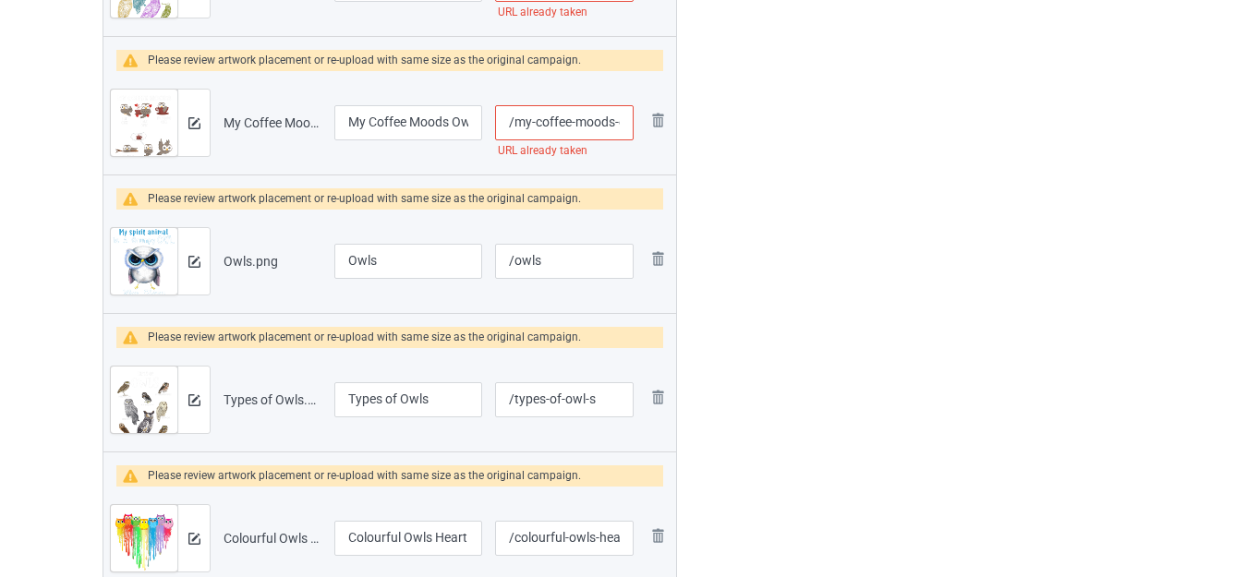
scroll to position [1246, 0]
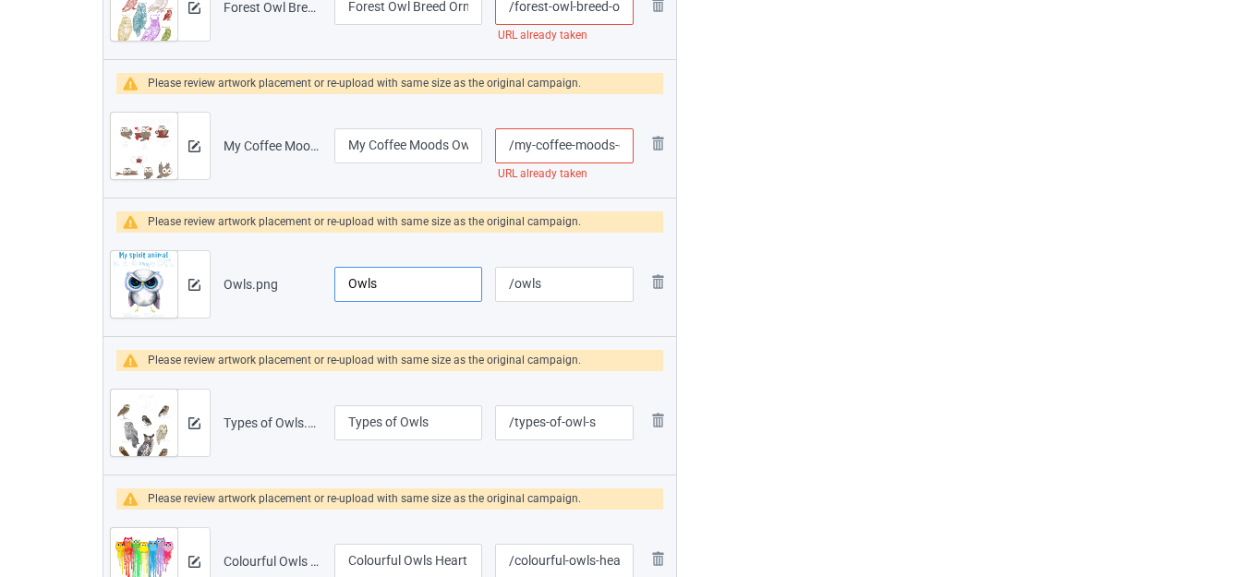
click at [381, 280] on input "Owls" at bounding box center [408, 284] width 148 height 35
click at [338, 280] on input "Owls" at bounding box center [408, 284] width 148 height 35
click at [465, 282] on input "Funny Grumpy Owls" at bounding box center [408, 284] width 148 height 35
type input "Funny Grumpy Owl"
click at [513, 283] on input "/owls" at bounding box center [564, 284] width 138 height 35
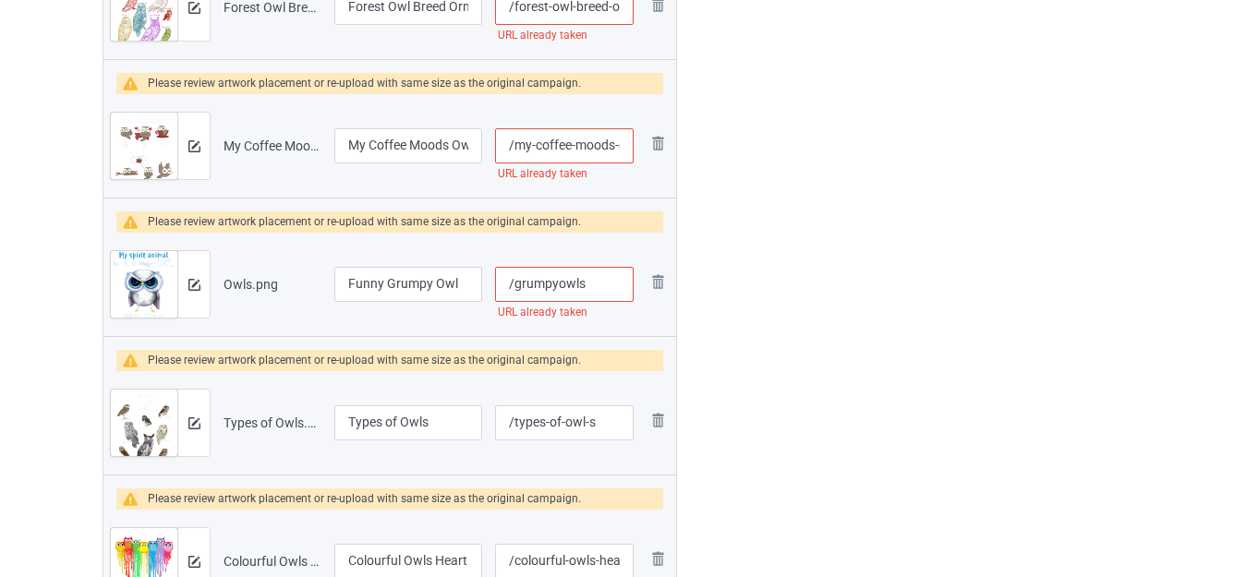
click at [788, 236] on div at bounding box center [756, 53] width 133 height 2338
click at [601, 276] on input "/grumpyowls" at bounding box center [564, 284] width 138 height 35
click at [579, 283] on input "/grumpyowls" at bounding box center [564, 284] width 138 height 35
type input "/grumpyowl-s"
click at [807, 276] on div at bounding box center [756, 53] width 133 height 2338
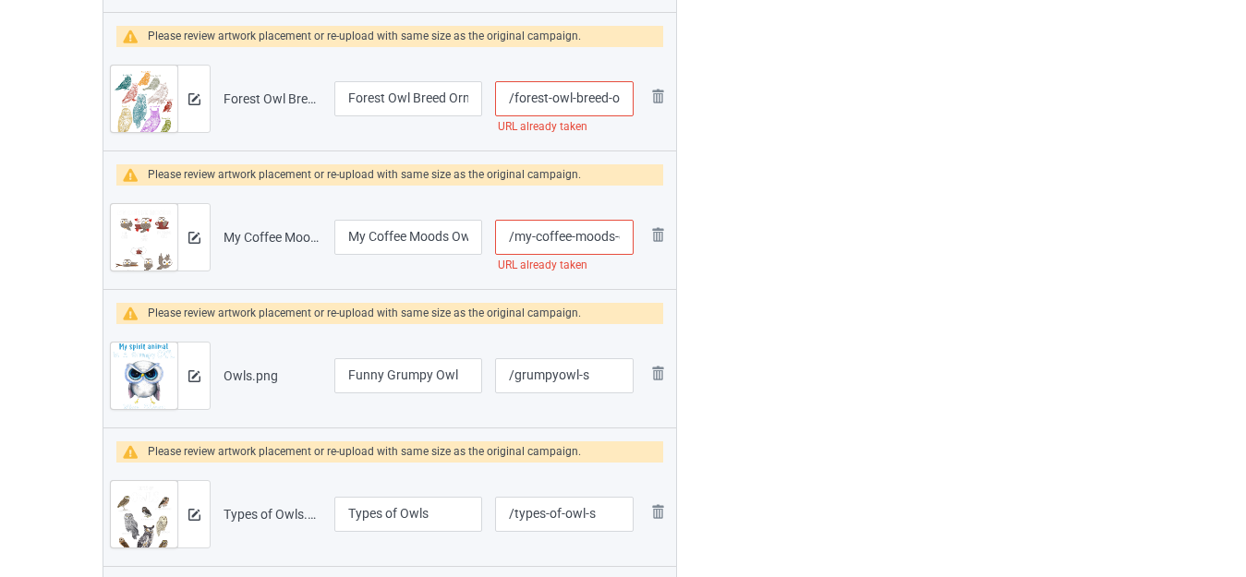
scroll to position [1153, 0]
click at [609, 235] on input "/my-coffee-moods-owl" at bounding box center [564, 238] width 138 height 35
type input "/my-coffee-mood-s-owl"
click at [757, 252] on div at bounding box center [756, 145] width 133 height 2338
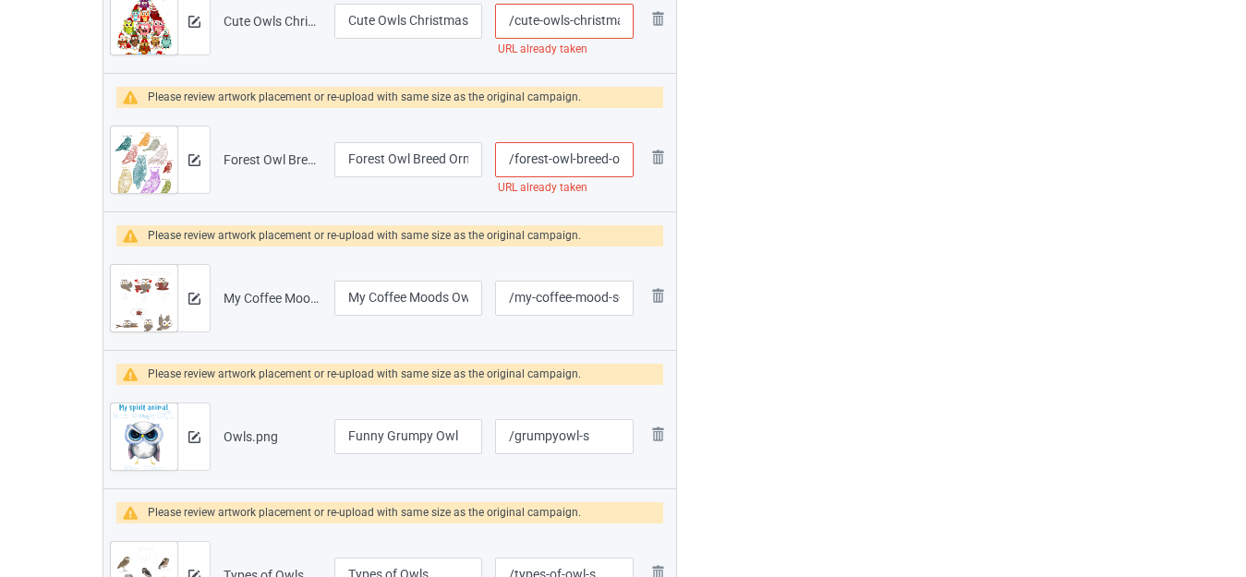
scroll to position [1061, 0]
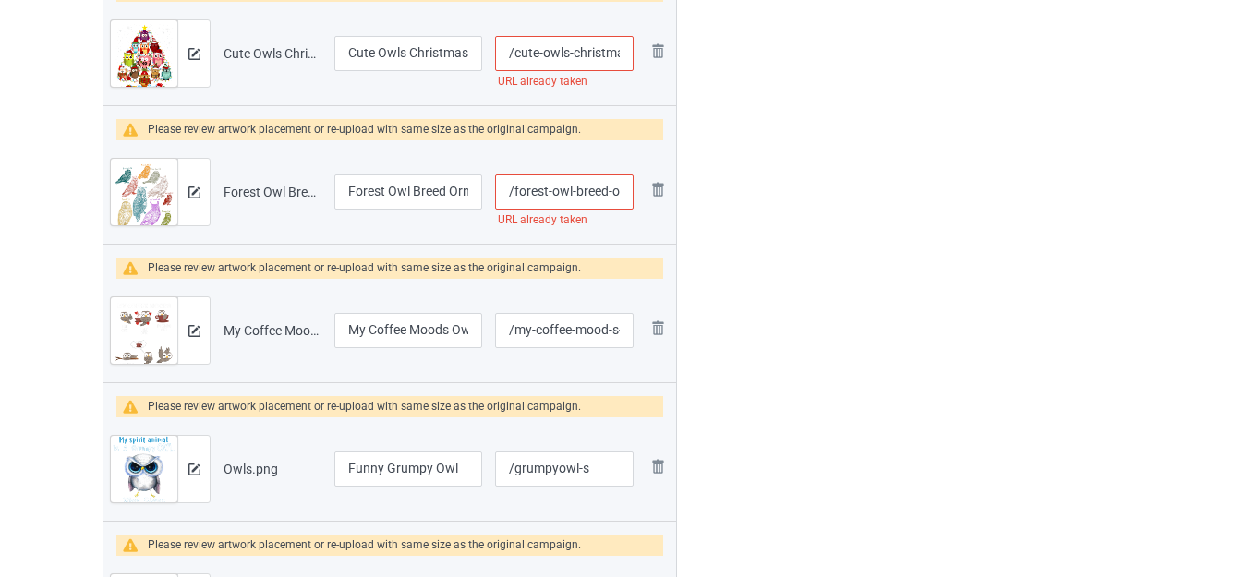
click at [600, 188] on input "/forest-owl-breed-ornithologist-gift-owl" at bounding box center [564, 192] width 138 height 35
type input "/forest-owl-bree-d-ornithologist-gift-owl"
click at [791, 213] on div at bounding box center [756, 237] width 133 height 2338
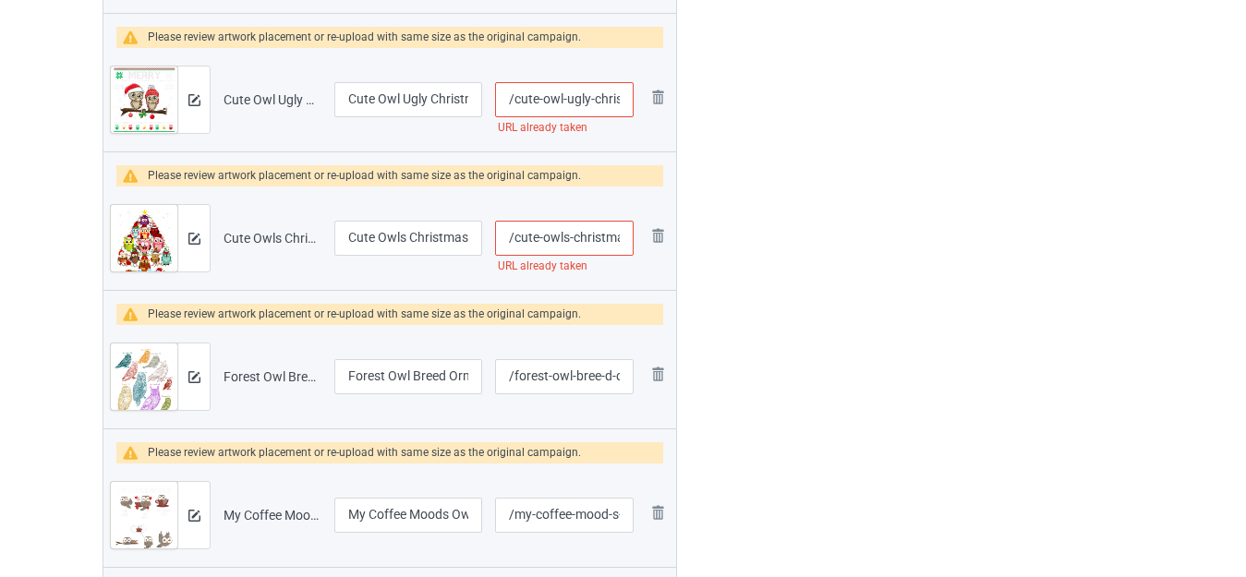
scroll to position [0, 36]
drag, startPoint x: 616, startPoint y: 238, endPoint x: 629, endPoint y: 242, distance: 13.4
click at [629, 242] on input "/cute-owls-christmas-tree" at bounding box center [564, 238] width 138 height 35
click at [612, 235] on input "/cute-owls-christmas-tree" at bounding box center [564, 238] width 138 height 35
type input "/cute-owls-christmas-tre-e"
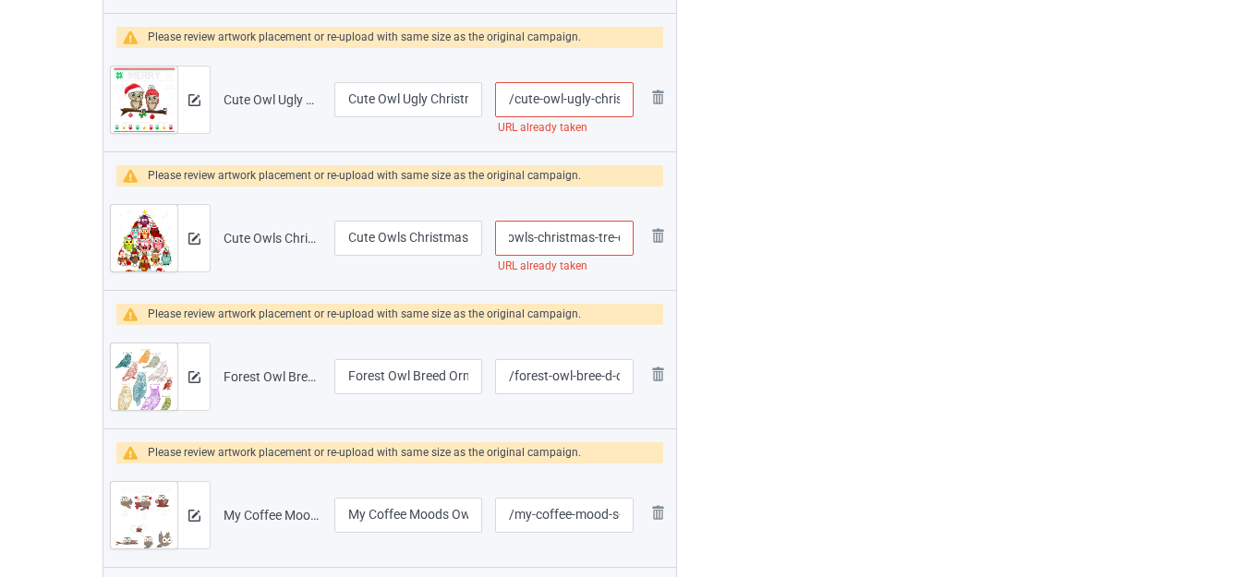
click at [756, 239] on div at bounding box center [756, 422] width 133 height 2338
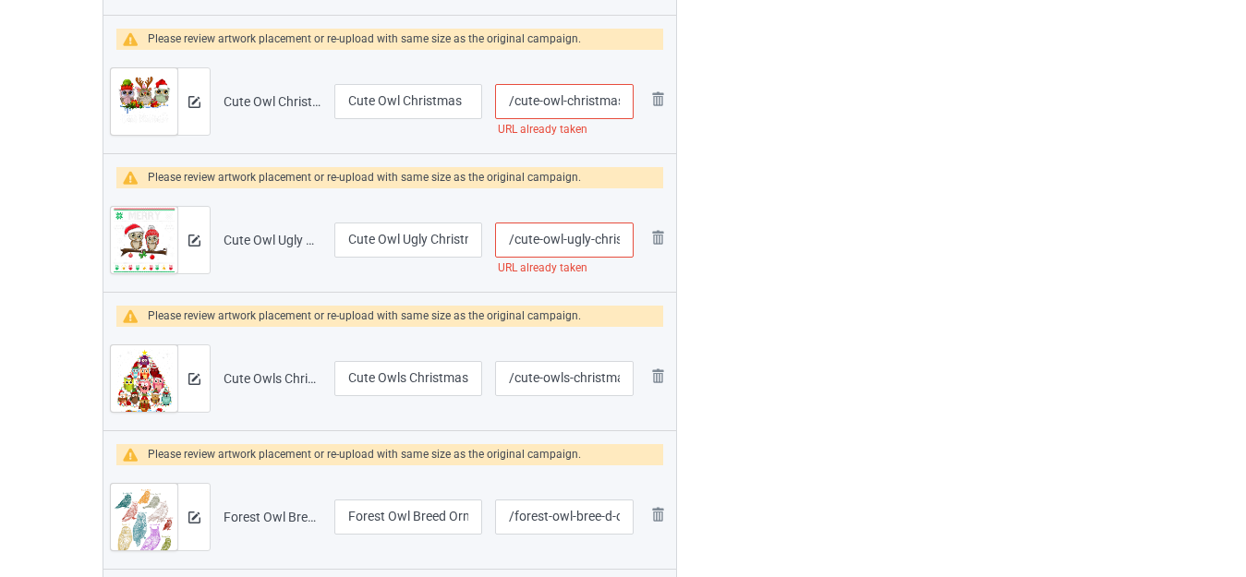
scroll to position [692, 0]
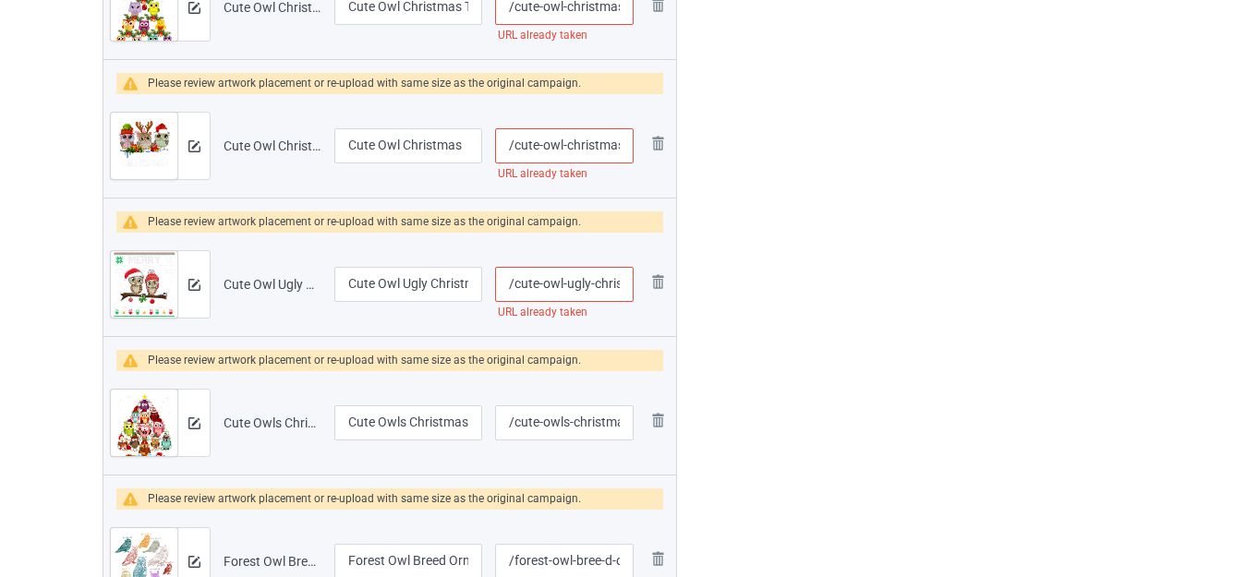
drag, startPoint x: 584, startPoint y: 284, endPoint x: 598, endPoint y: 277, distance: 15.7
click at [585, 283] on input "/cute-owl-ugly-christmas" at bounding box center [564, 284] width 138 height 35
type input "/cute-owl-ugl-y-christmas"
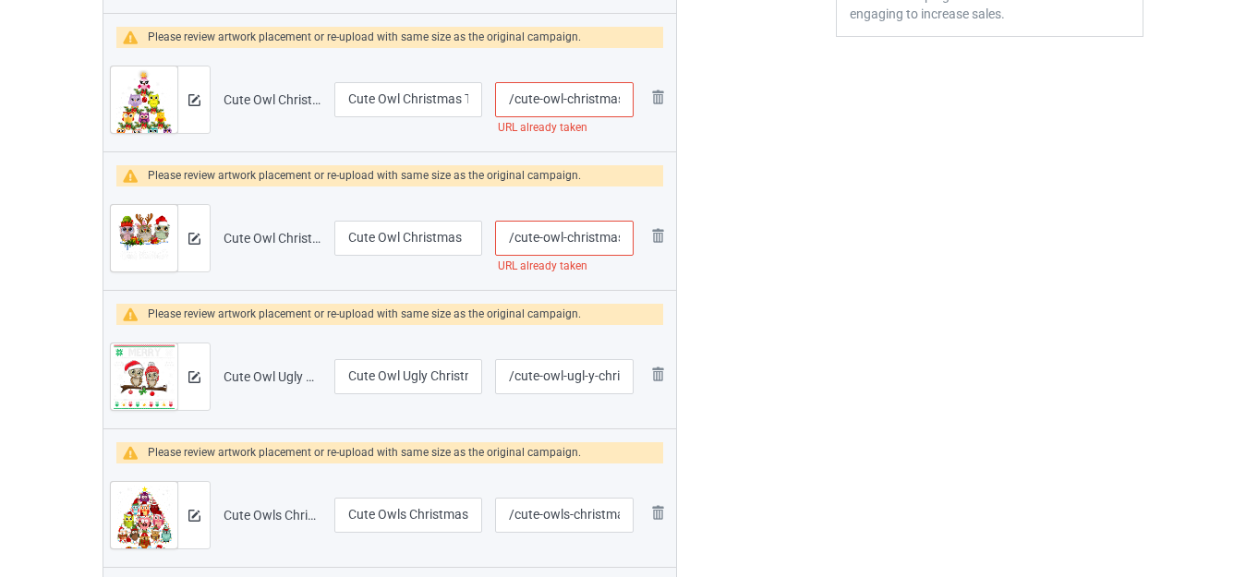
scroll to position [0, 4]
click at [622, 242] on input "/cute-owl-christmas" at bounding box center [564, 238] width 138 height 35
click at [617, 235] on input "/cute-owl-christmas" at bounding box center [564, 238] width 138 height 35
type input "/cute-owl-christma-s"
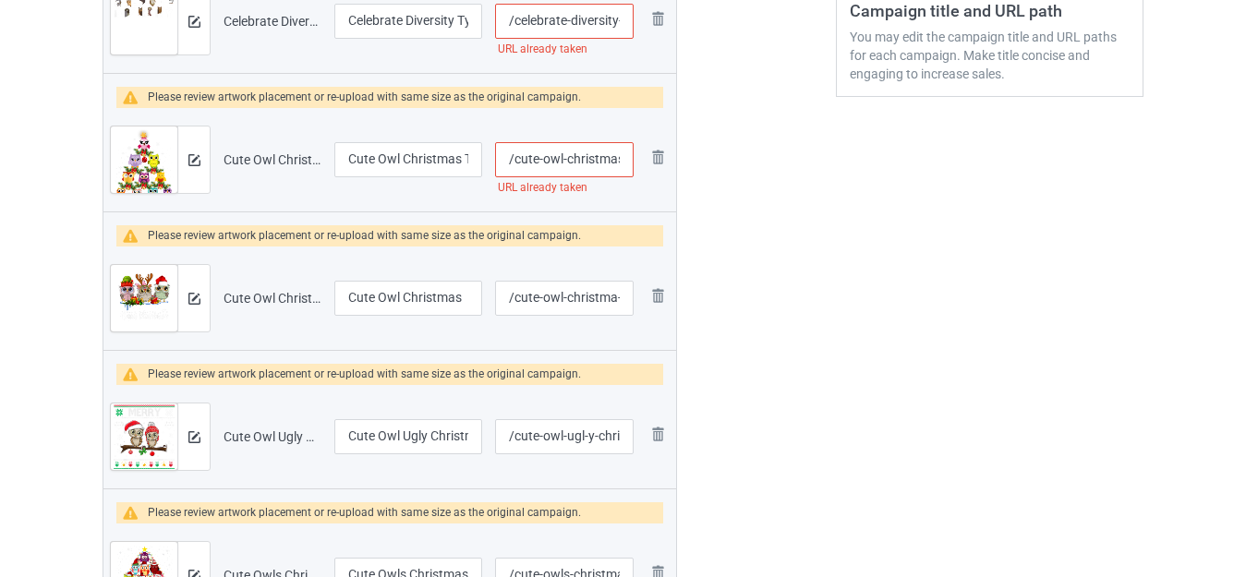
scroll to position [507, 0]
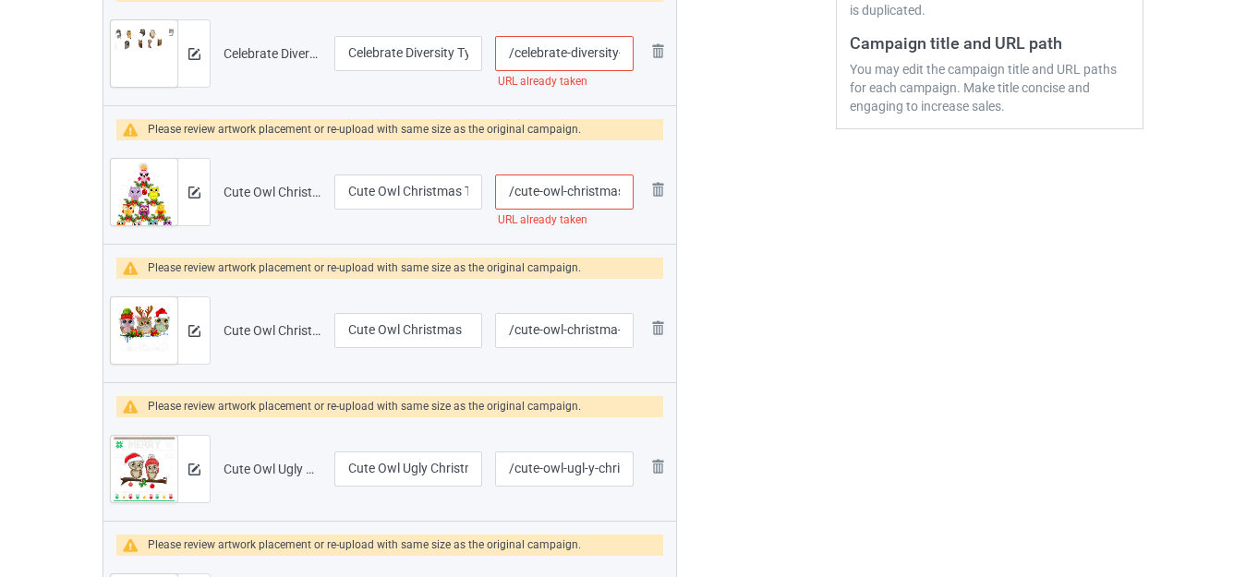
click at [617, 191] on input "/cute-owl-christmas-tree" at bounding box center [564, 192] width 138 height 35
type input "/cute-owl-christma-s-tree"
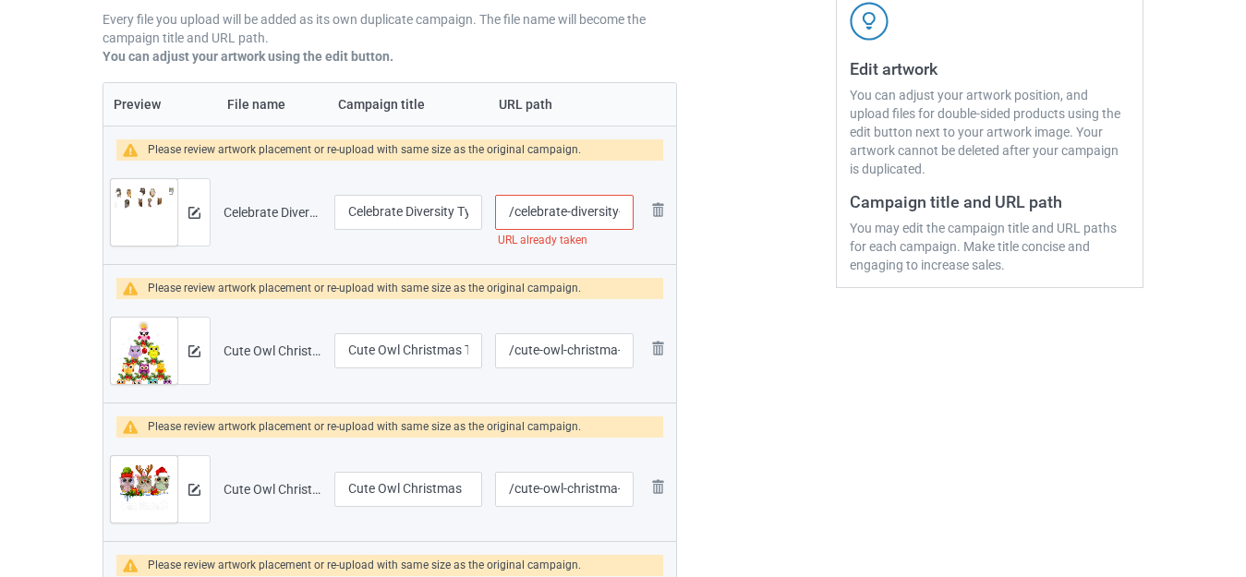
scroll to position [322, 0]
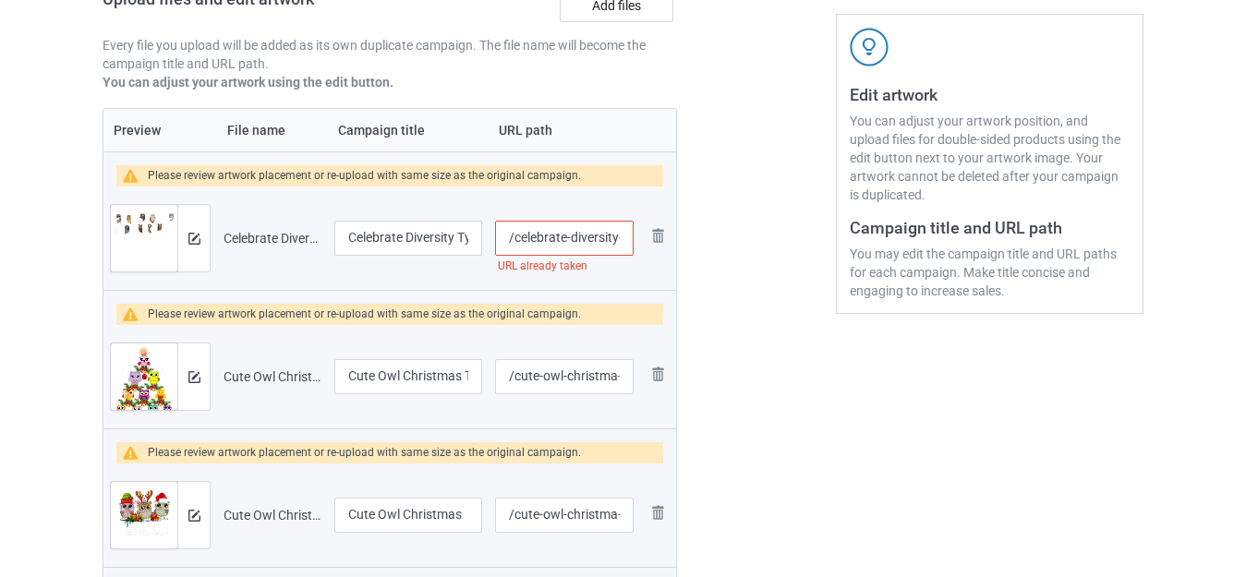
click at [612, 236] on input "/celebrate-diversity-type-of-owls" at bounding box center [564, 238] width 138 height 35
type input "/celebrate-diversit-y-type-of-owls"
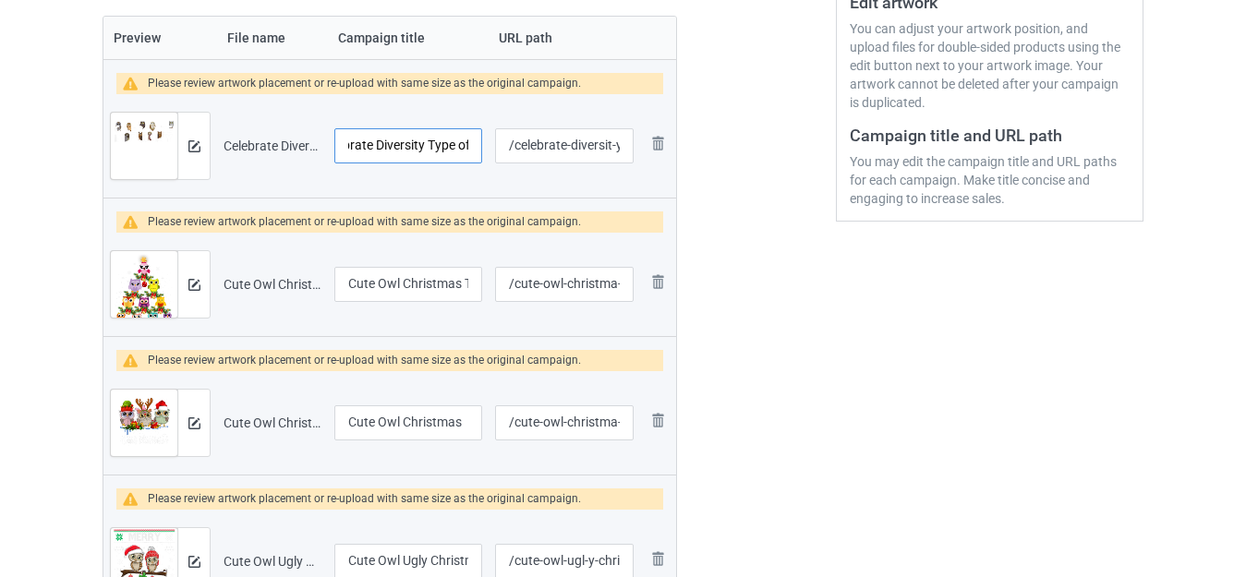
scroll to position [0, 62]
drag, startPoint x: 434, startPoint y: 138, endPoint x: 471, endPoint y: 145, distance: 37.5
click at [471, 145] on input "Celebrate Diversity Type of Owls" at bounding box center [408, 145] width 148 height 35
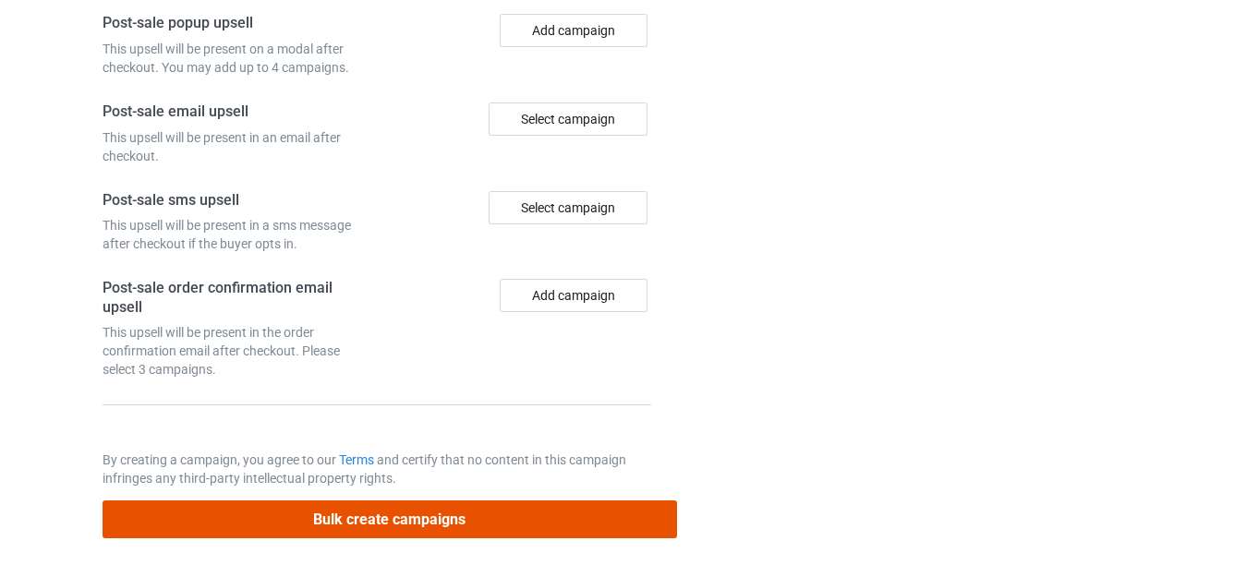
click at [483, 512] on button "Bulk create campaigns" at bounding box center [389, 519] width 574 height 38
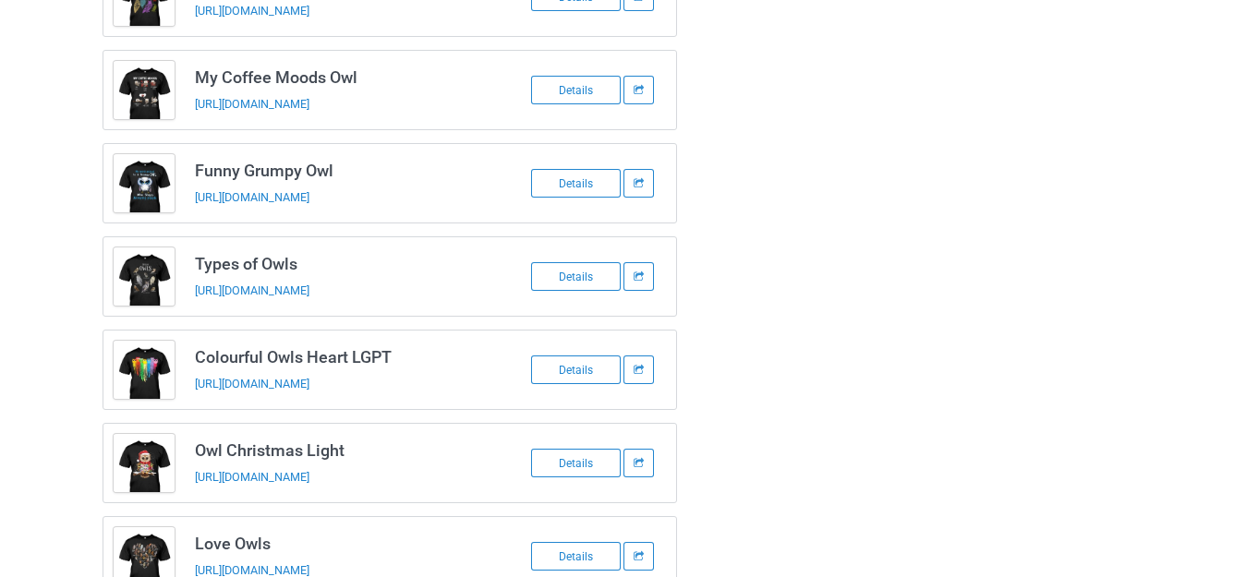
scroll to position [620, 0]
